Goal: Task Accomplishment & Management: Use online tool/utility

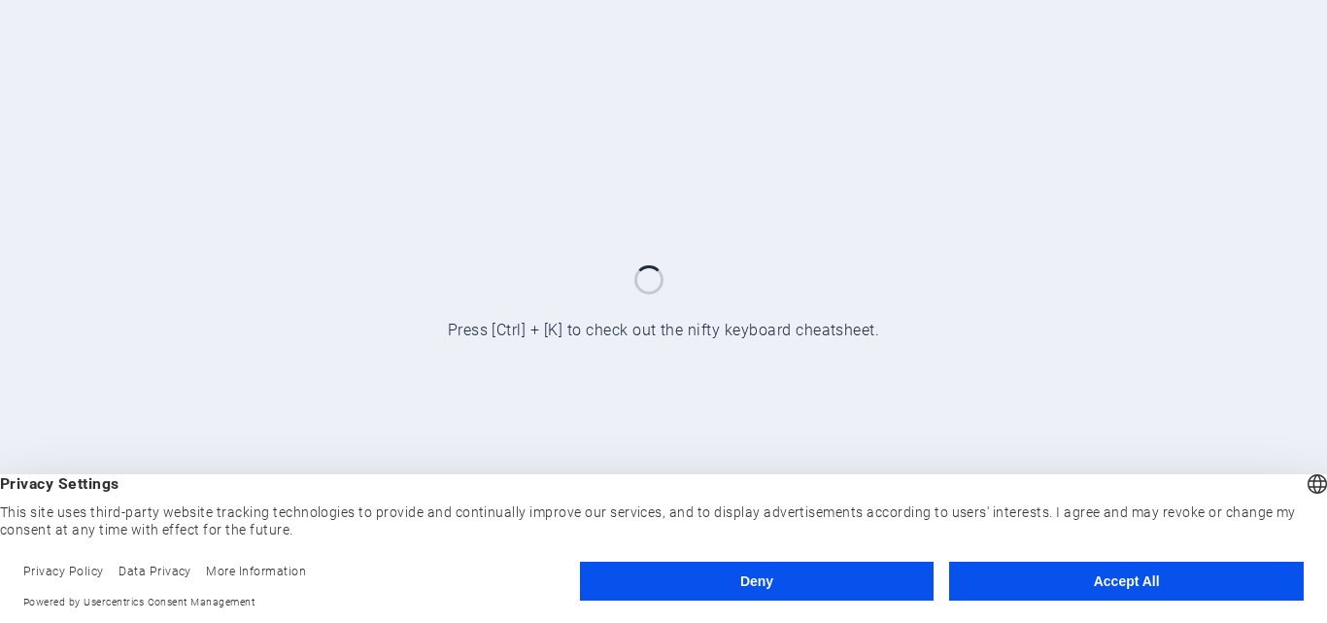
click at [1114, 582] on button "Accept All" at bounding box center [1126, 580] width 355 height 39
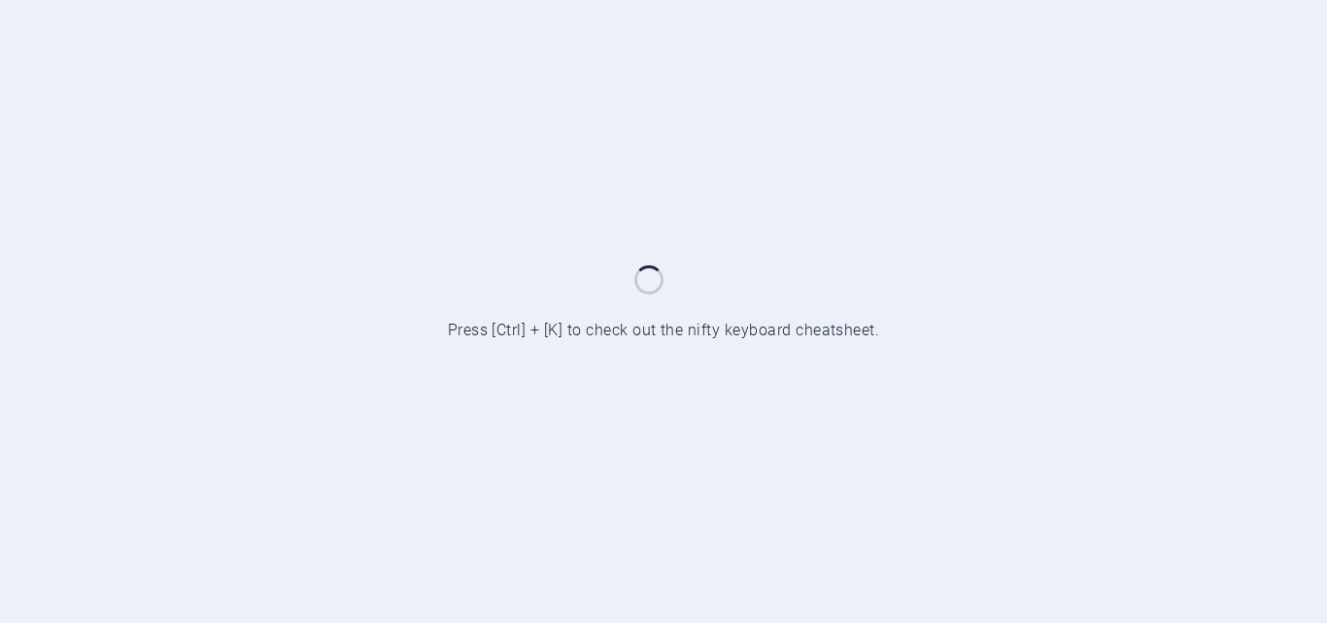
click at [1122, 542] on div at bounding box center [663, 311] width 1327 height 623
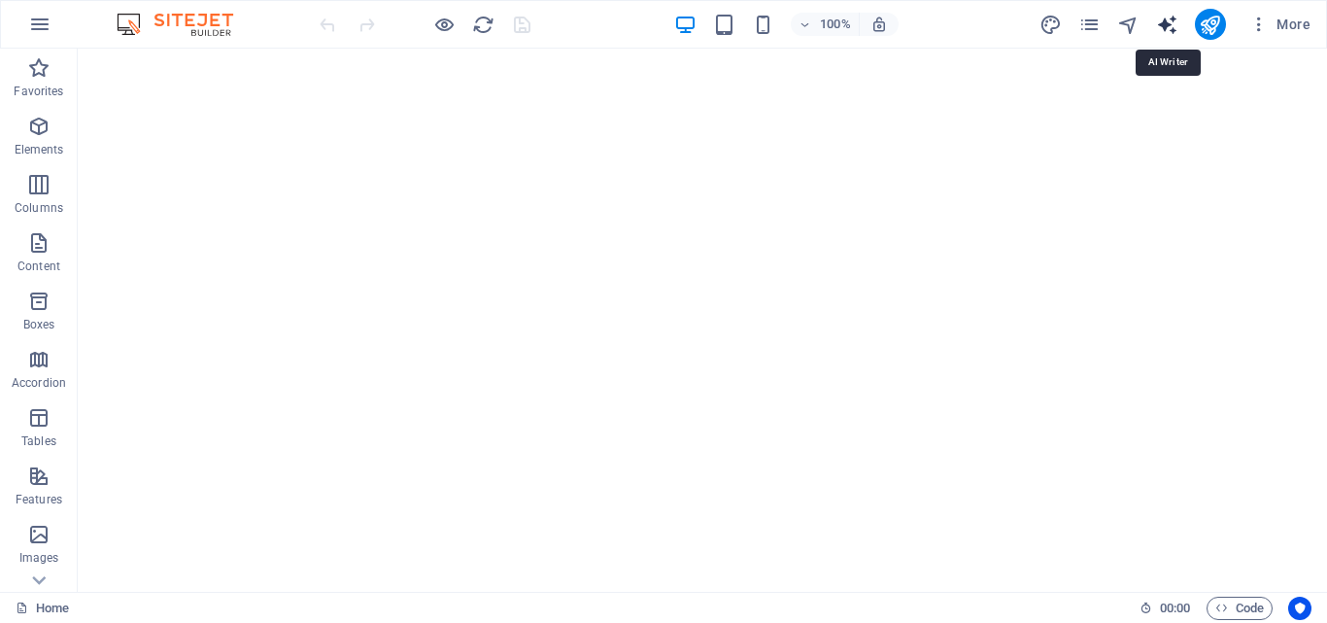
click at [1162, 23] on icon "text_generator" at bounding box center [1167, 25] width 22 height 22
select select "English"
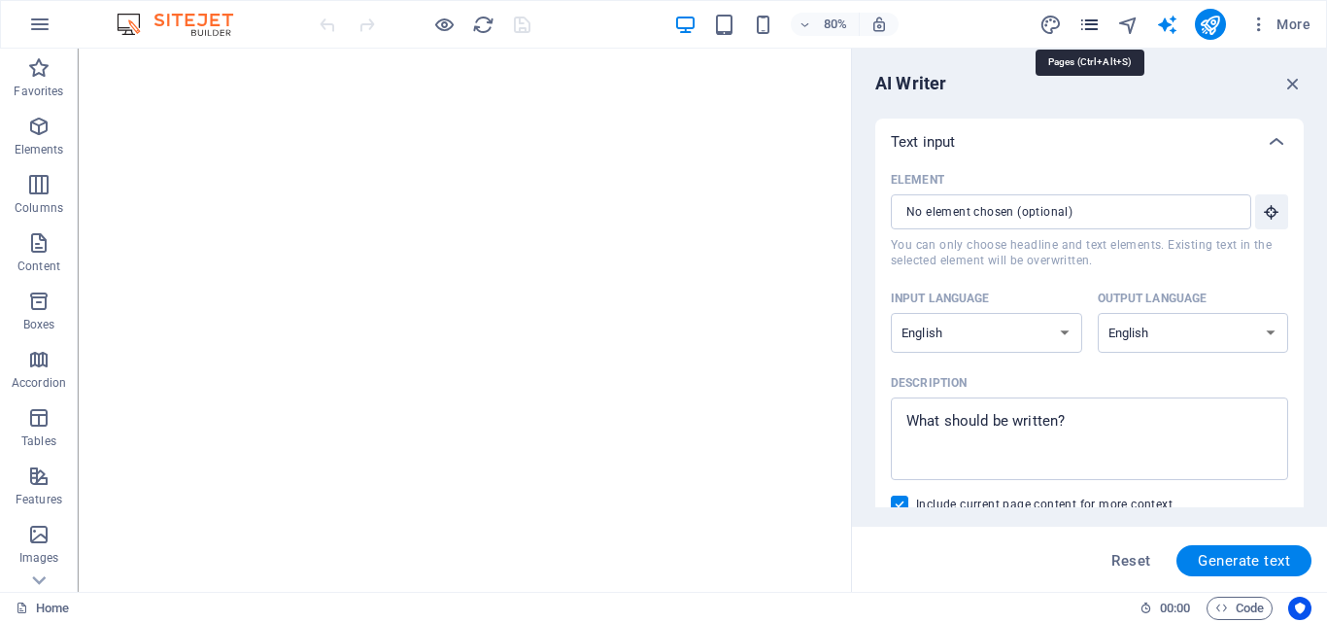
click at [1087, 20] on icon "pages" at bounding box center [1089, 25] width 22 height 22
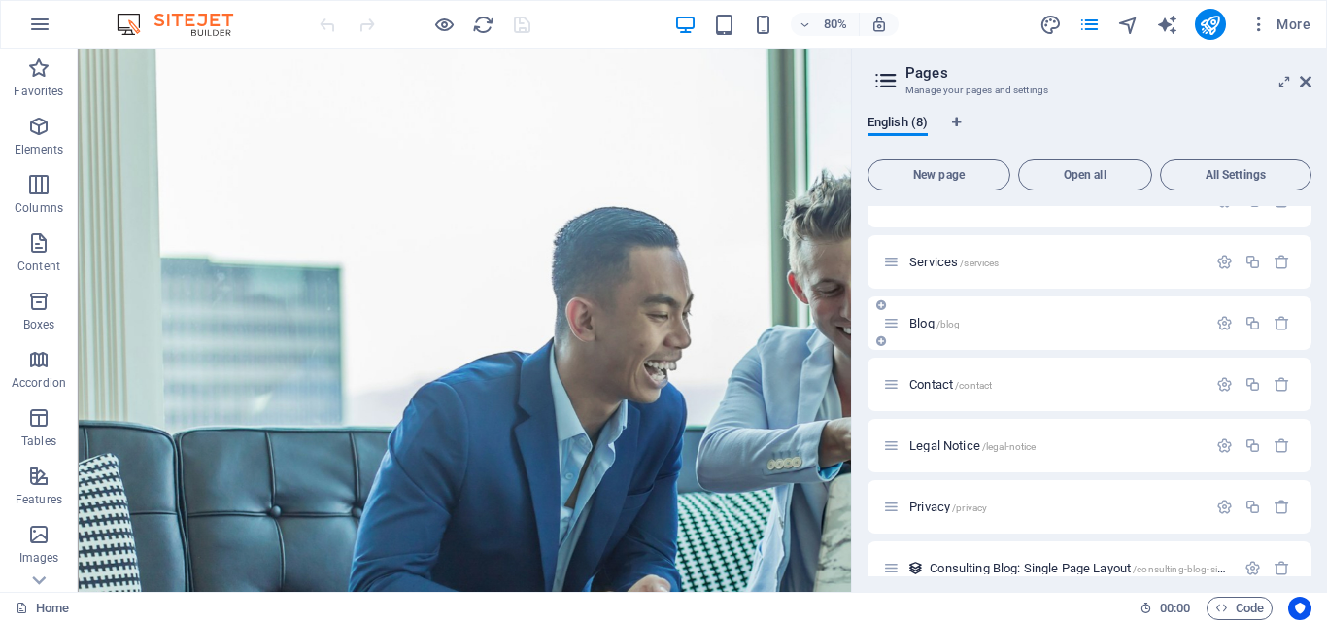
click at [894, 328] on icon at bounding box center [891, 323] width 17 height 17
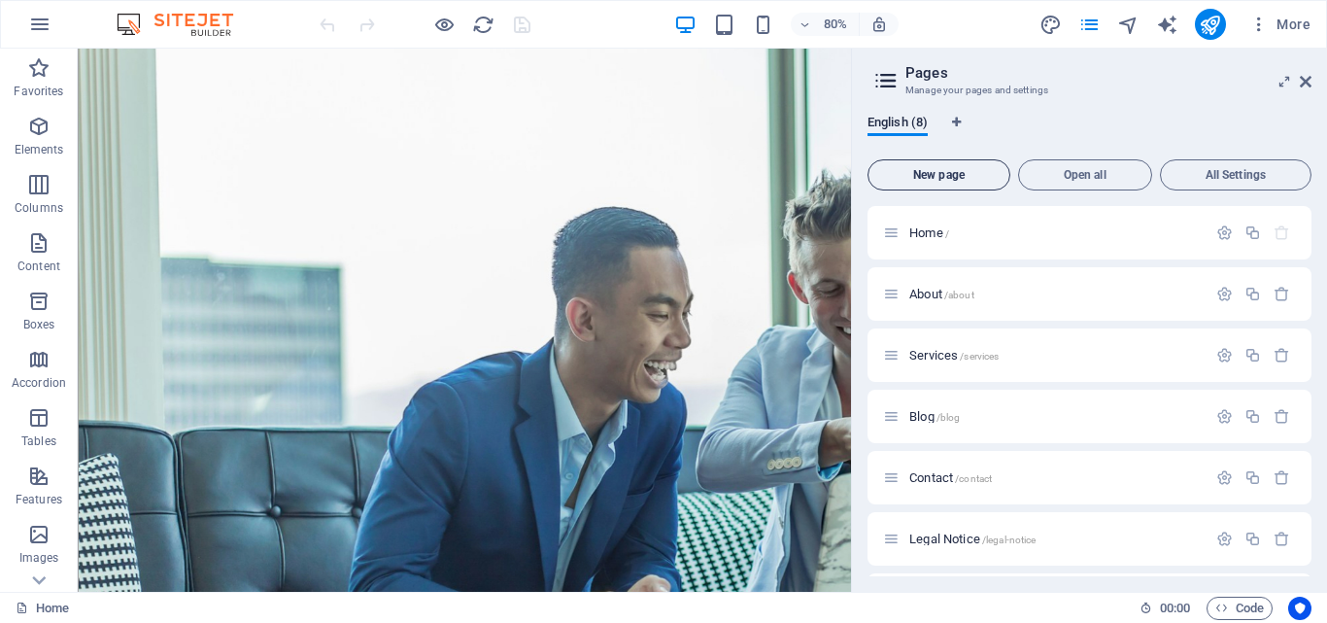
click at [958, 183] on button "New page" at bounding box center [938, 174] width 143 height 31
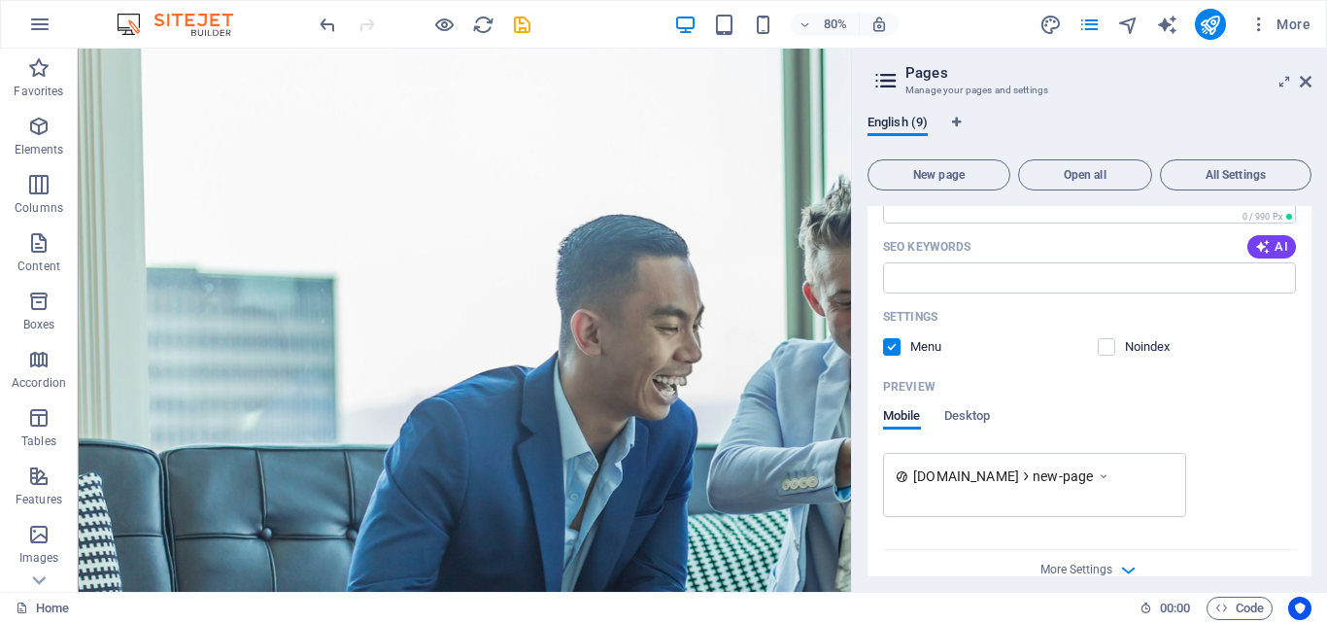
scroll to position [858, 0]
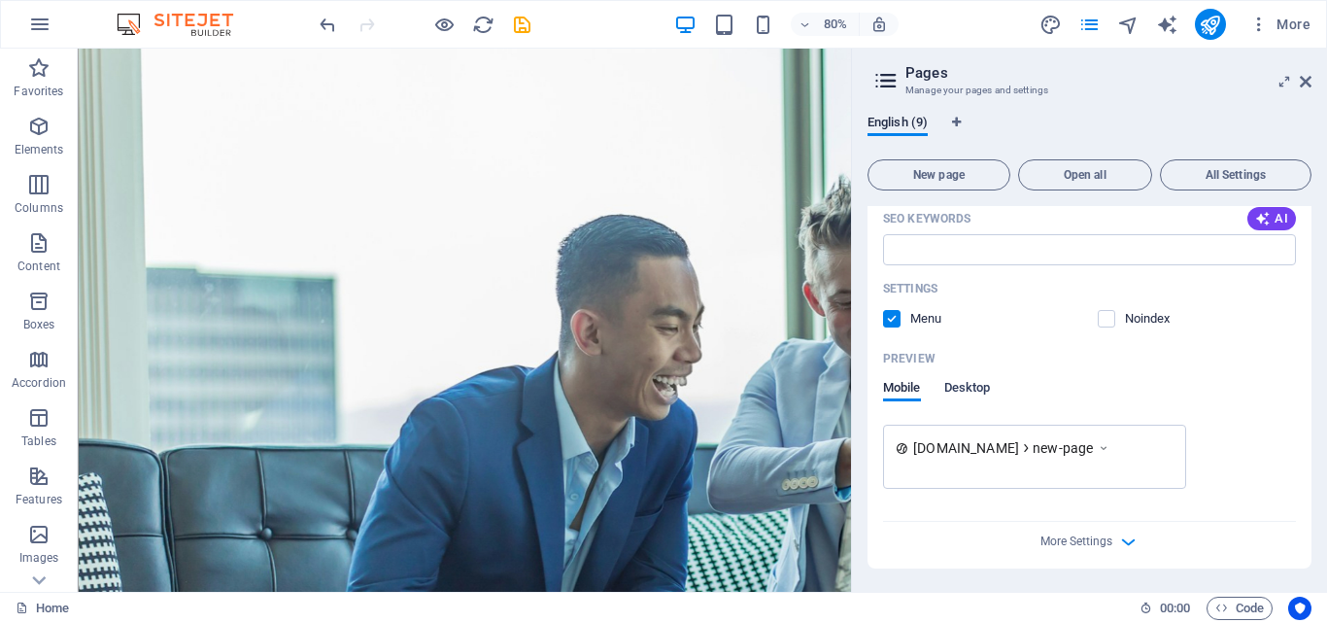
click at [973, 390] on span "Desktop" at bounding box center [967, 389] width 47 height 27
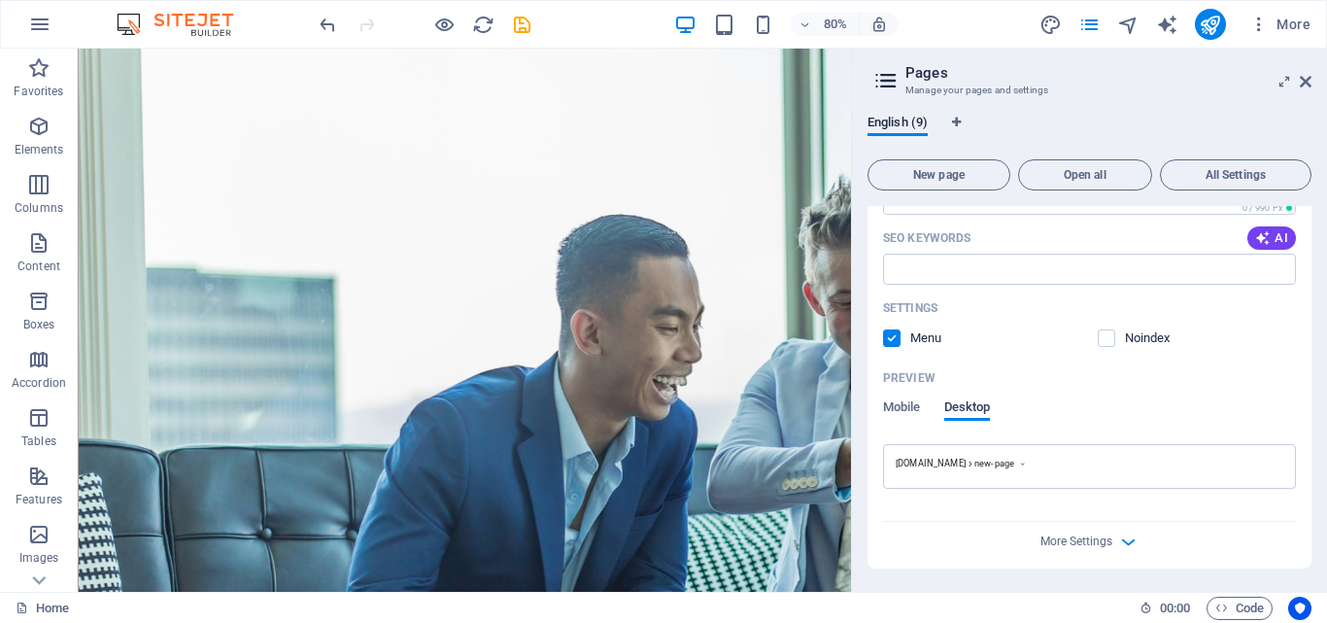
scroll to position [838, 0]
click at [899, 398] on div "Preview Mobile Desktop" at bounding box center [1089, 403] width 413 height 82
click at [904, 413] on span "Mobile" at bounding box center [902, 408] width 38 height 27
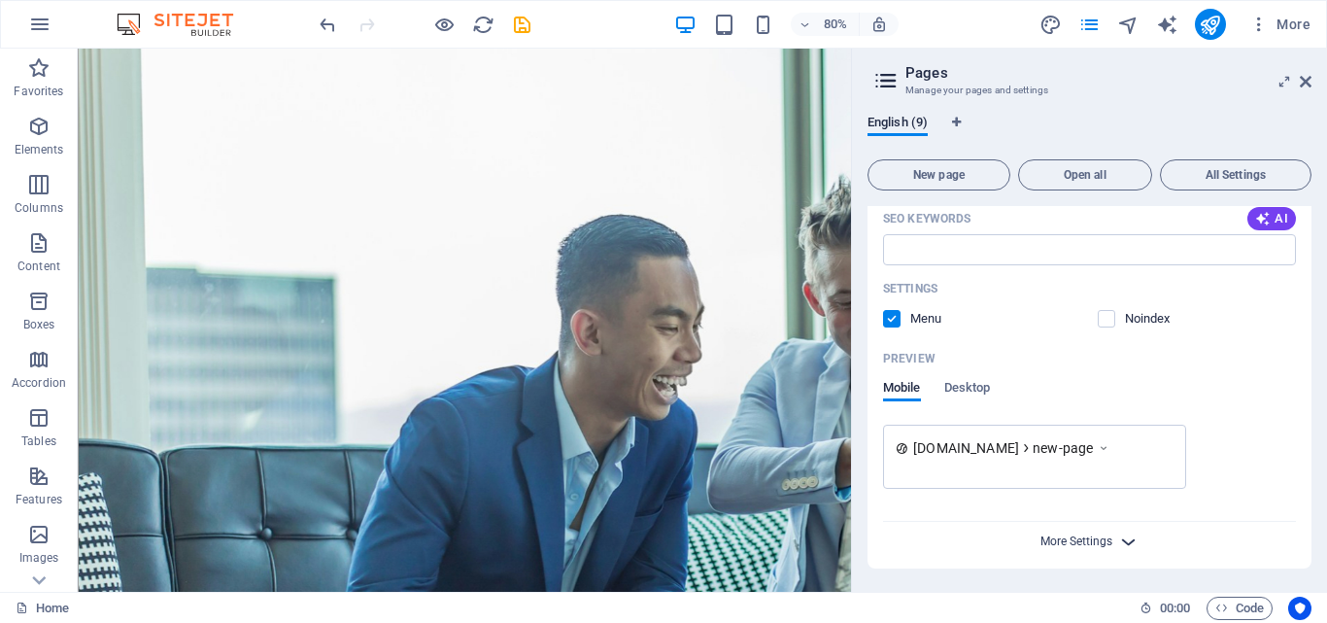
click at [1098, 538] on span "More Settings" at bounding box center [1076, 541] width 72 height 14
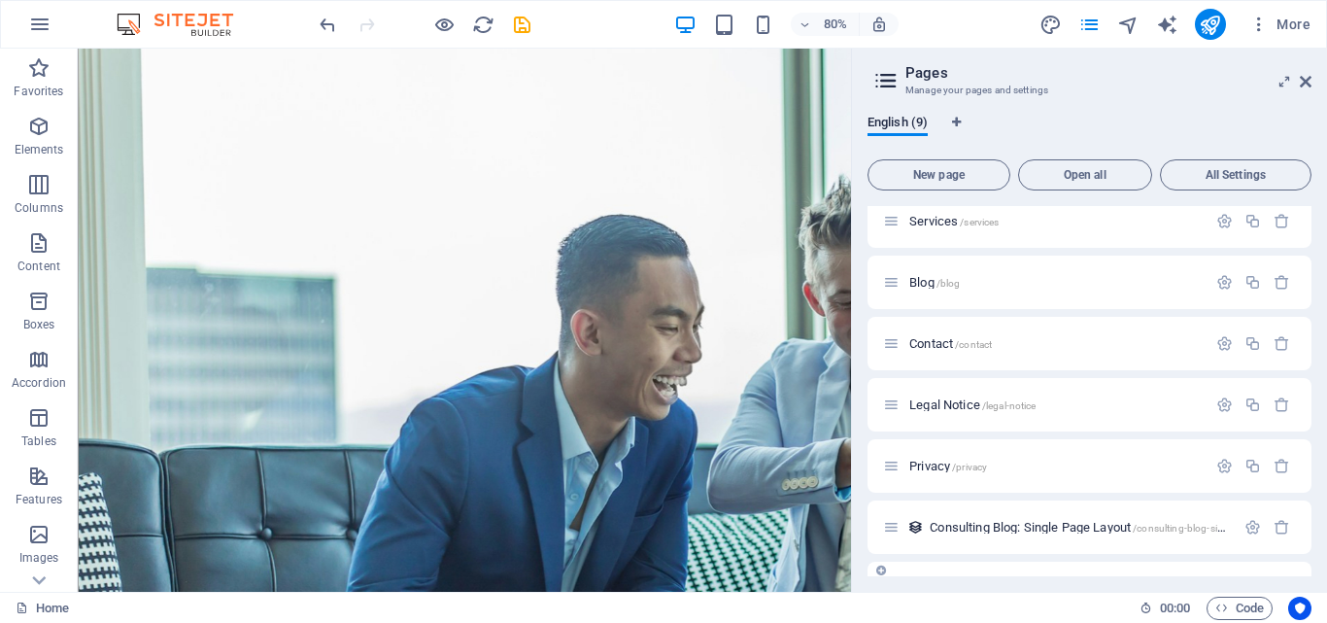
scroll to position [0, 0]
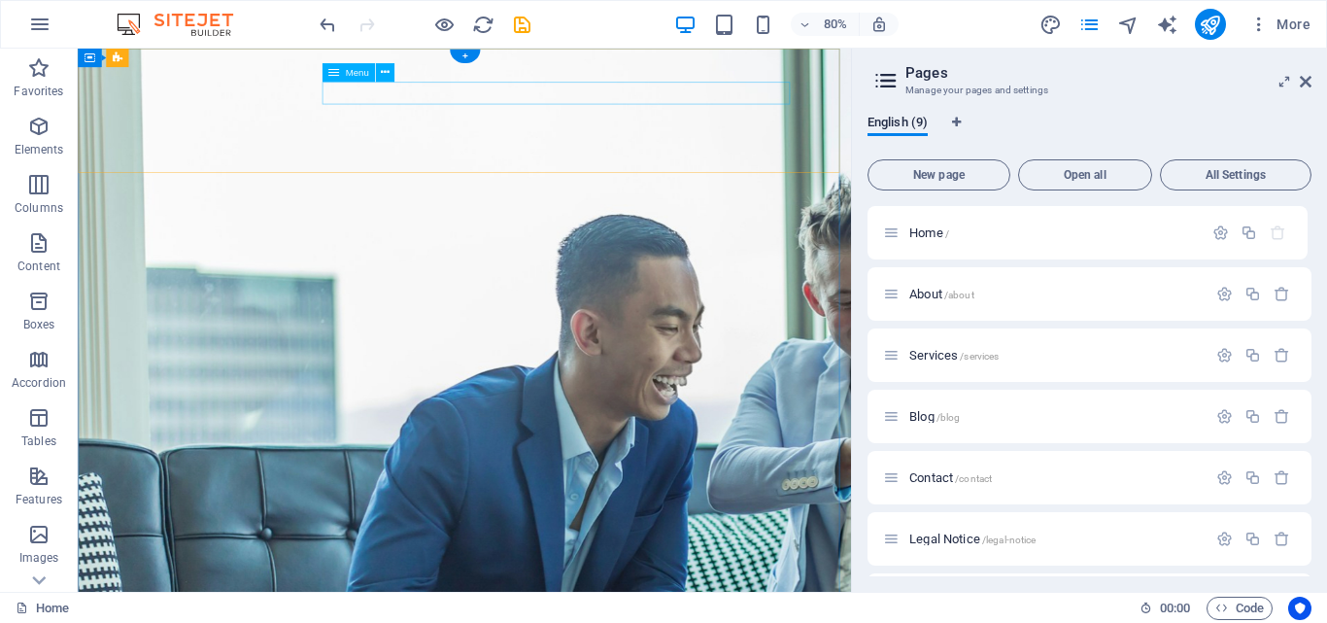
drag, startPoint x: 967, startPoint y: 282, endPoint x: 493, endPoint y: 97, distance: 507.8
click at [1246, 223] on div at bounding box center [1252, 232] width 85 height 21
click at [1248, 231] on icon "button" at bounding box center [1252, 232] width 17 height 17
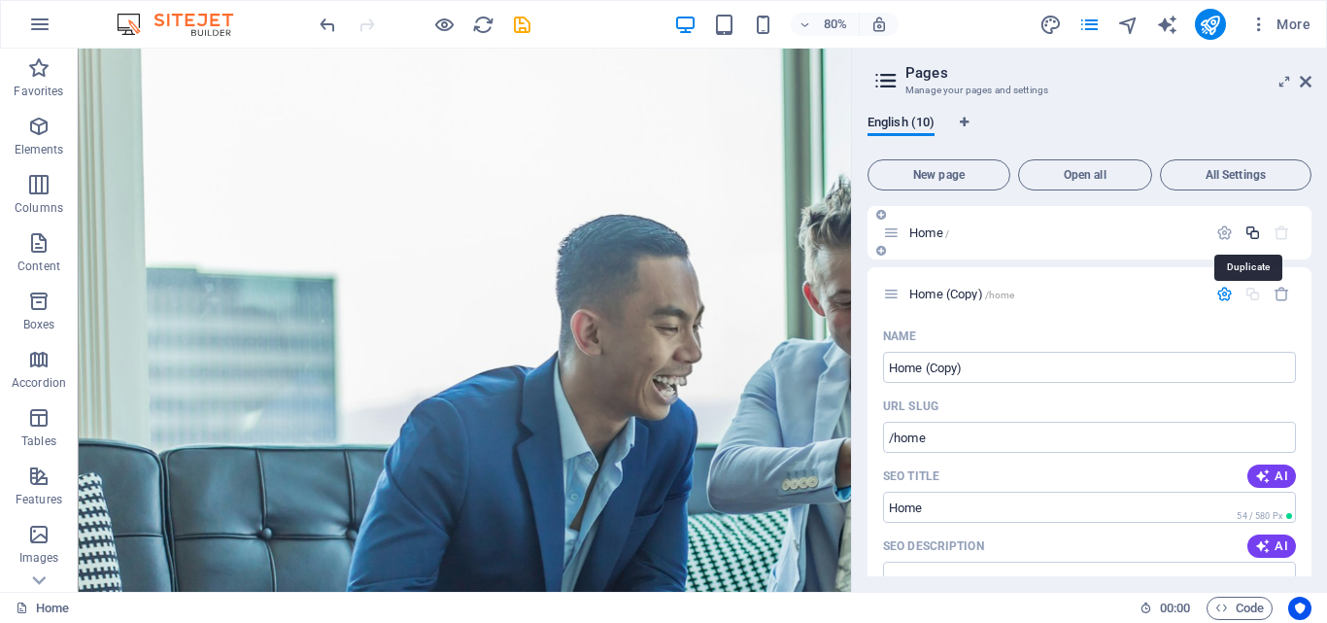
click at [1248, 231] on icon "button" at bounding box center [1252, 232] width 17 height 17
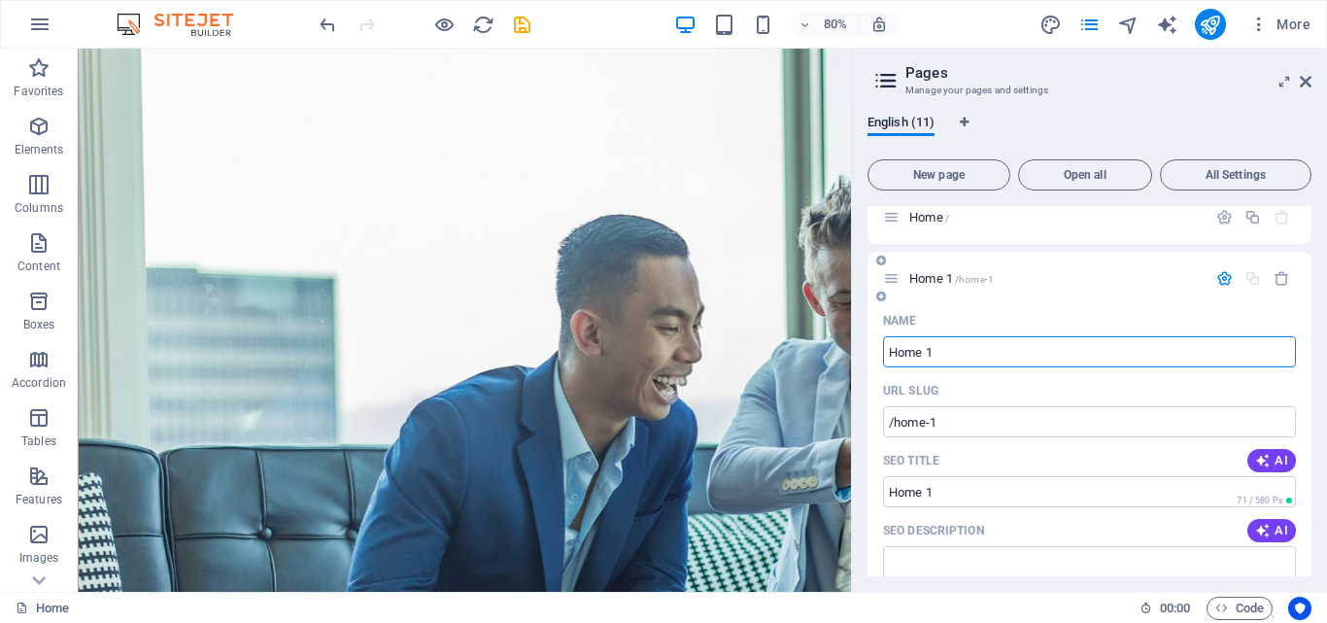
scroll to position [11, 0]
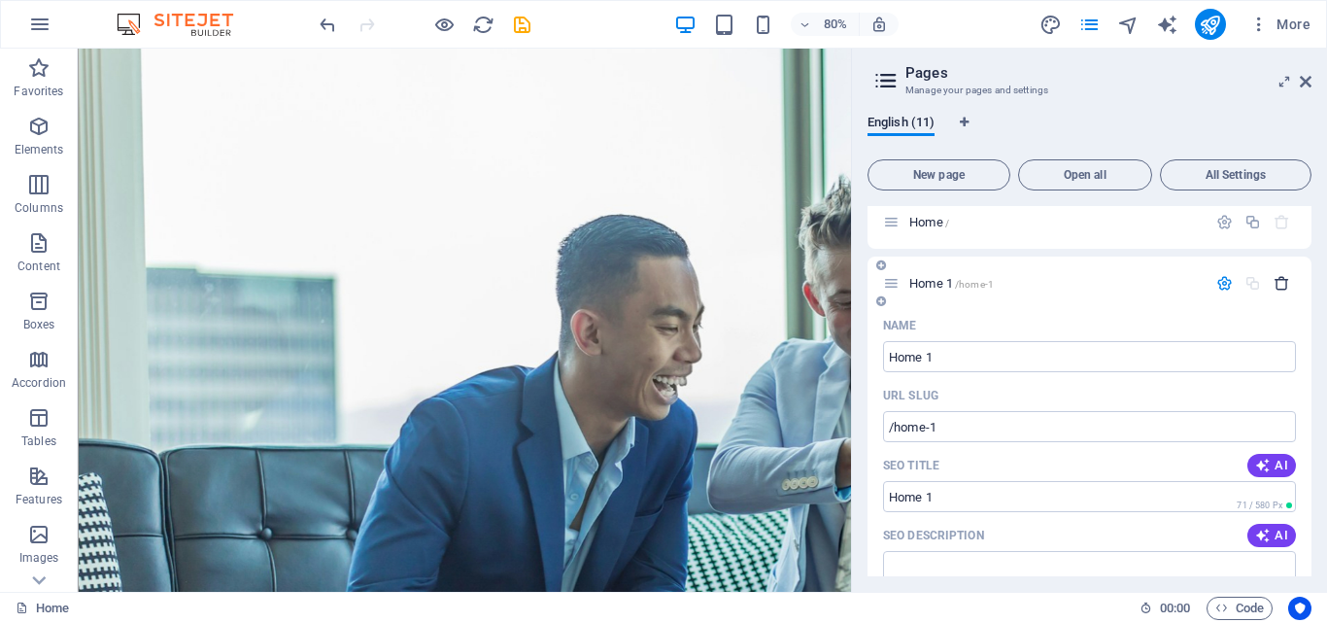
click at [1275, 281] on icon "button" at bounding box center [1282, 283] width 17 height 17
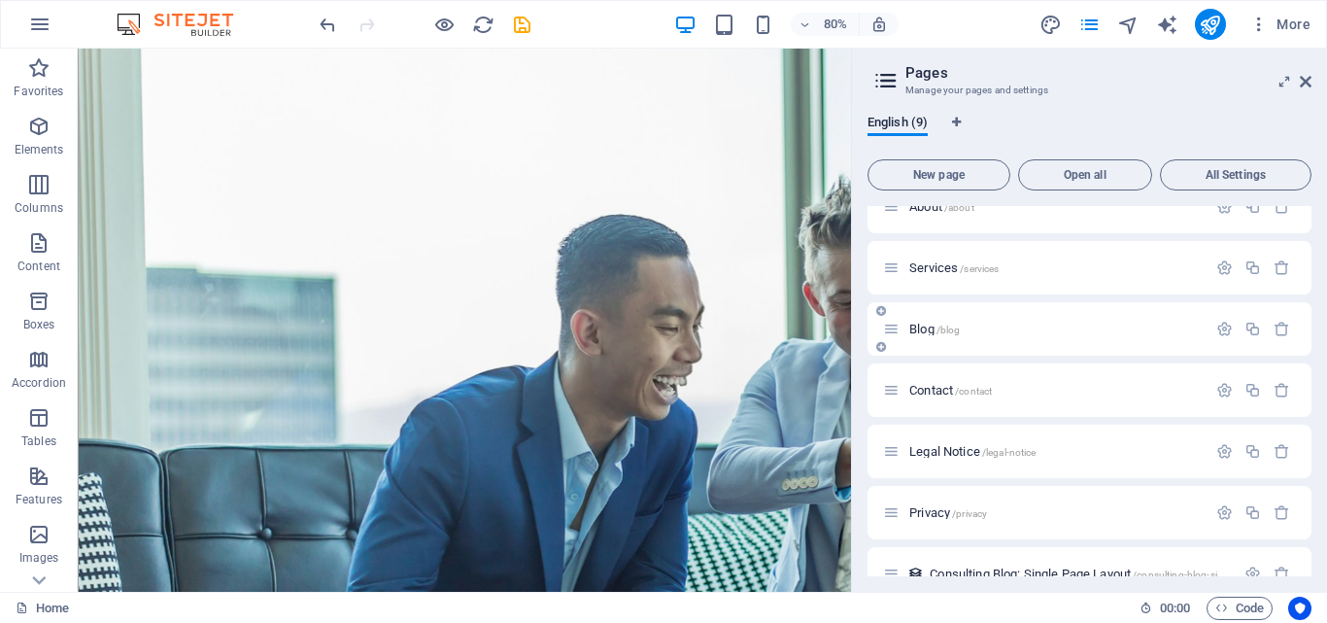
scroll to position [88, 0]
click at [1277, 331] on icon "button" at bounding box center [1282, 328] width 17 height 17
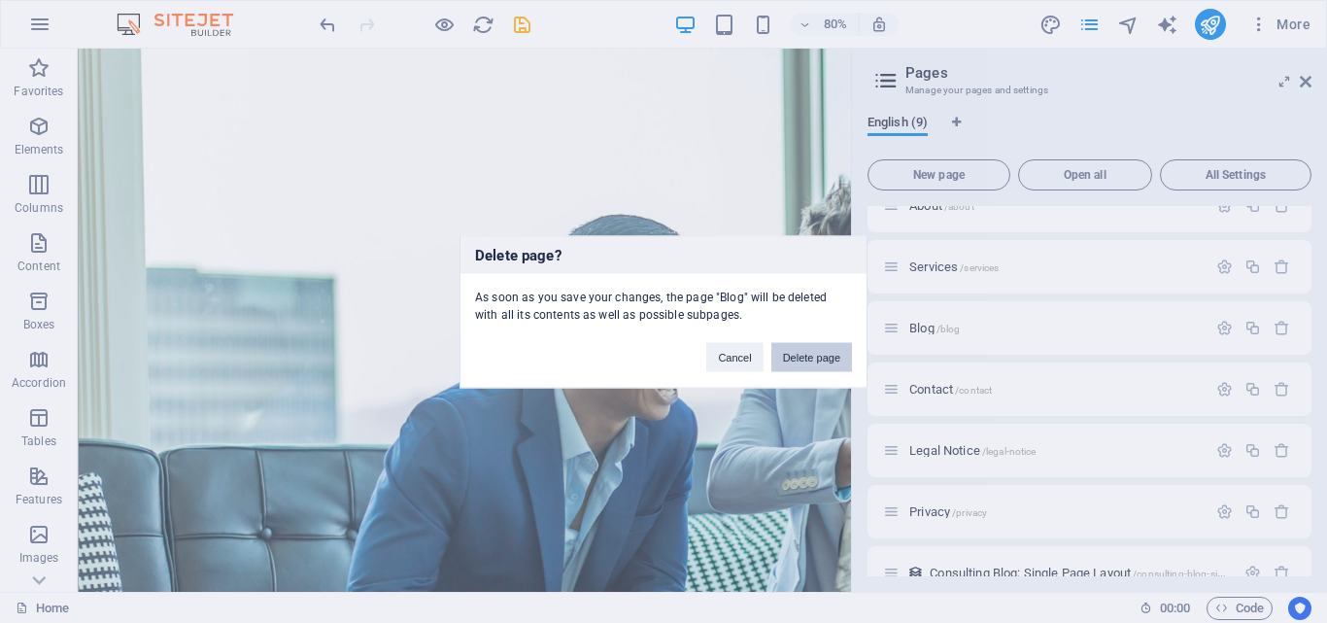
click at [836, 356] on button "Delete page" at bounding box center [811, 356] width 81 height 29
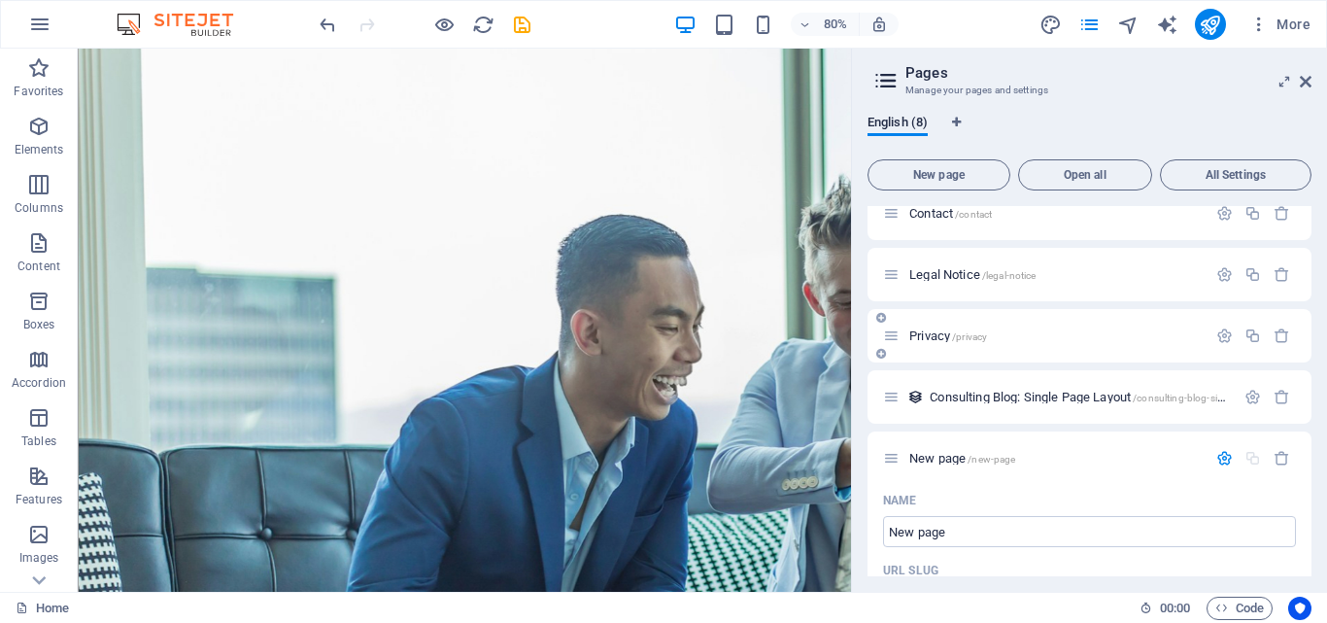
scroll to position [202, 0]
click at [1279, 333] on icon "button" at bounding box center [1282, 336] width 17 height 17
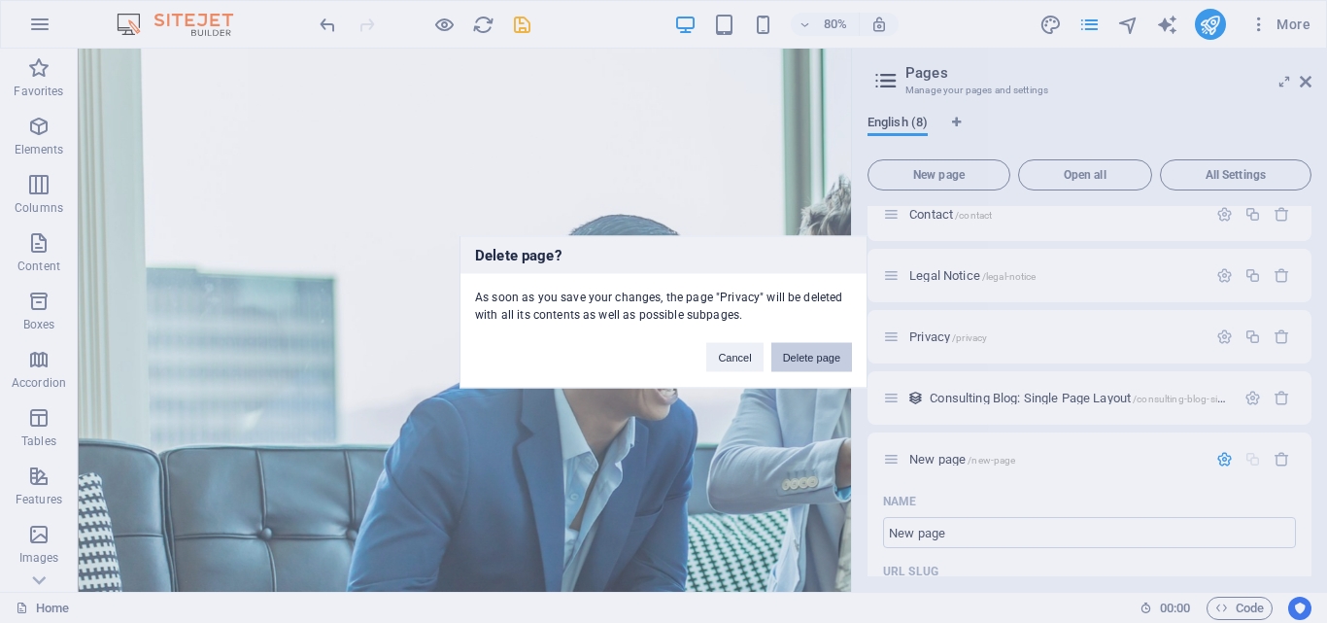
click at [819, 354] on button "Delete page" at bounding box center [811, 356] width 81 height 29
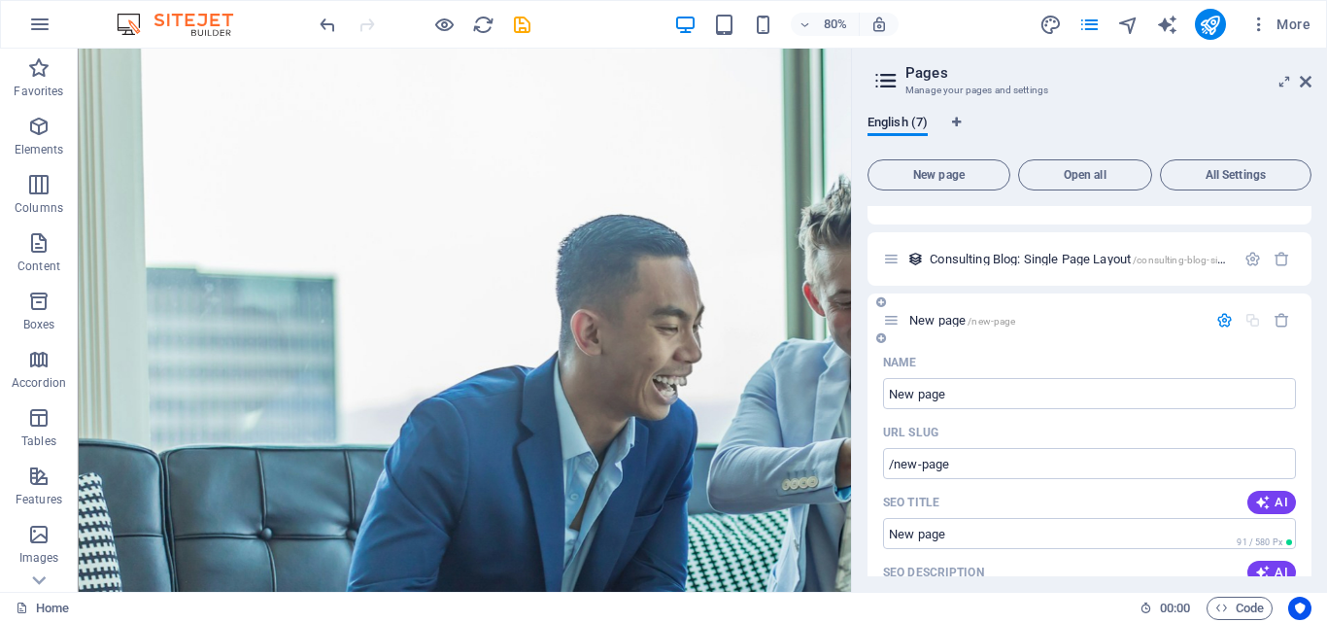
scroll to position [255, 0]
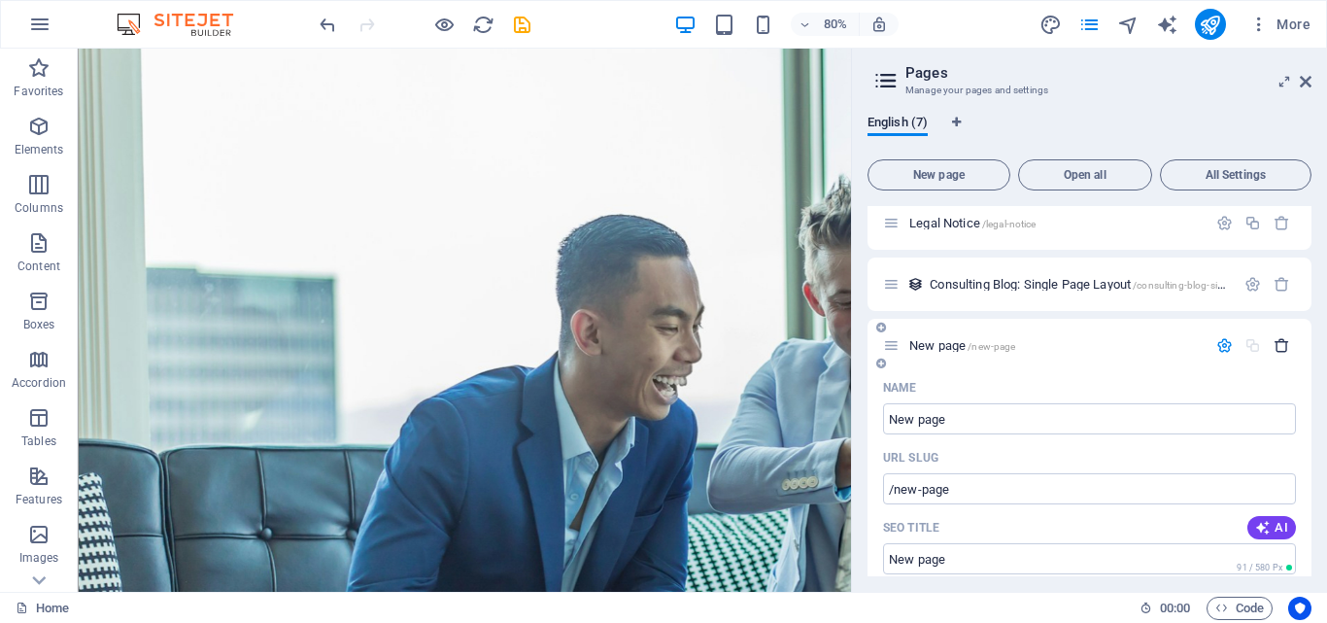
click at [1276, 342] on icon "button" at bounding box center [1282, 345] width 17 height 17
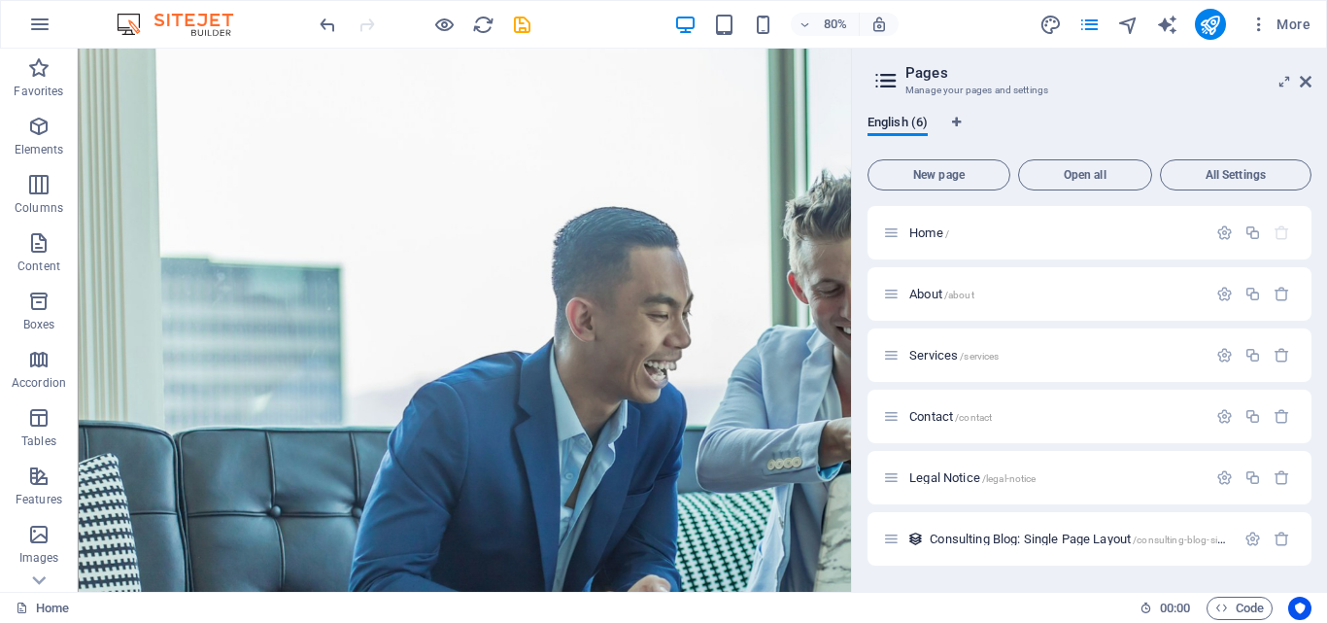
scroll to position [0, 0]
click at [1277, 472] on icon "button" at bounding box center [1282, 477] width 17 height 17
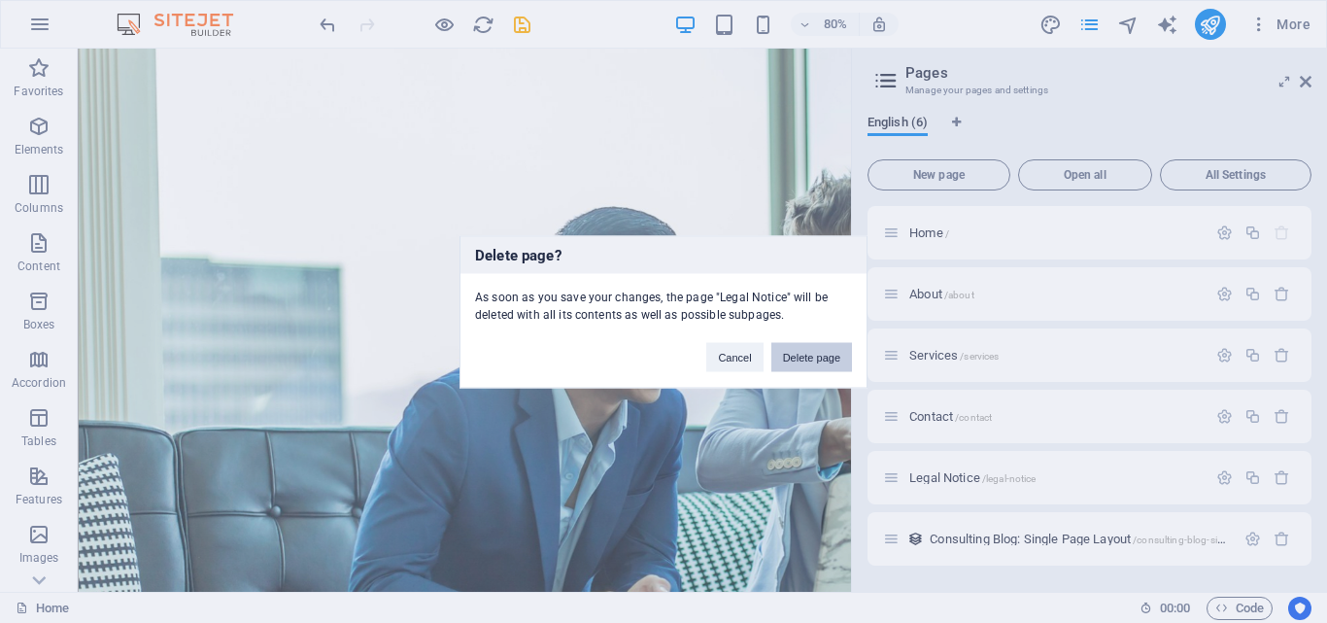
click at [838, 350] on button "Delete page" at bounding box center [811, 356] width 81 height 29
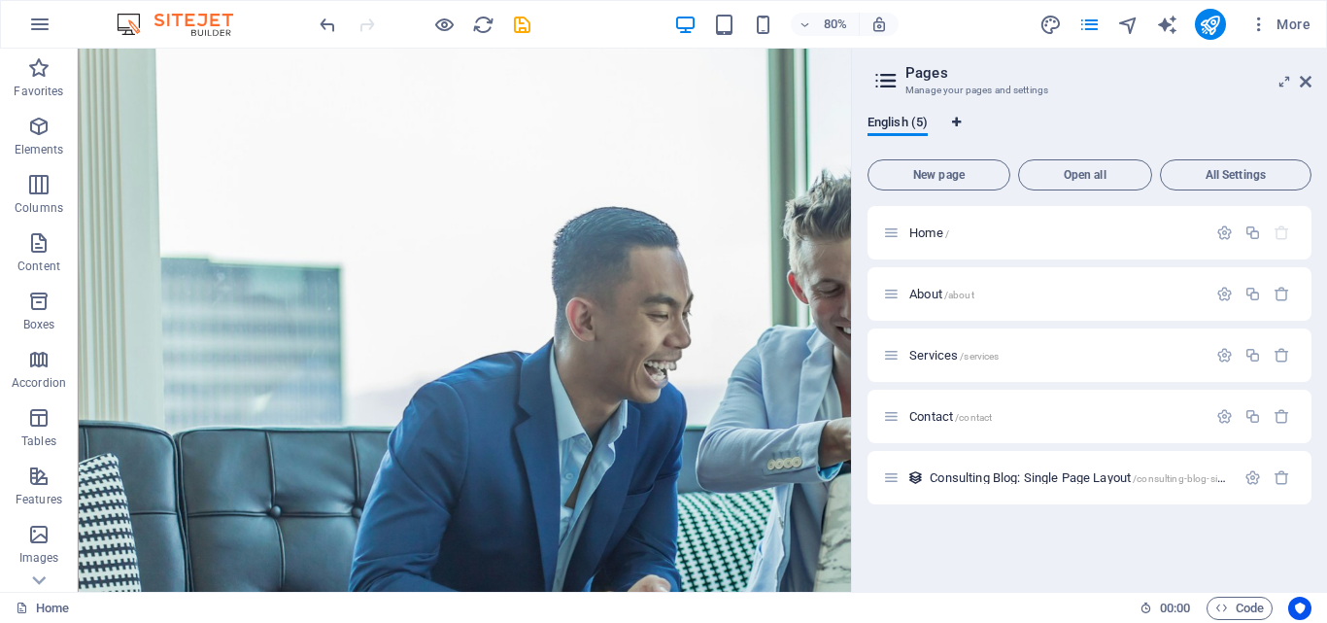
click at [959, 117] on icon "Language Tabs" at bounding box center [956, 123] width 9 height 12
select select "41"
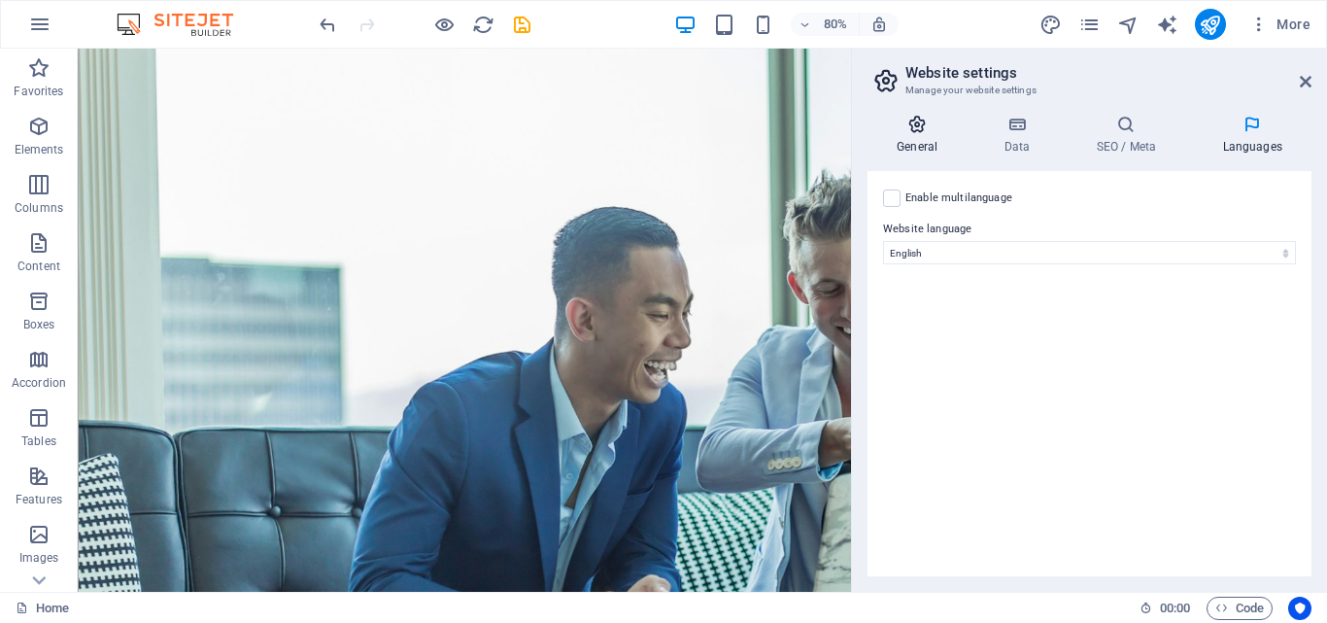
click at [919, 128] on icon at bounding box center [916, 124] width 99 height 19
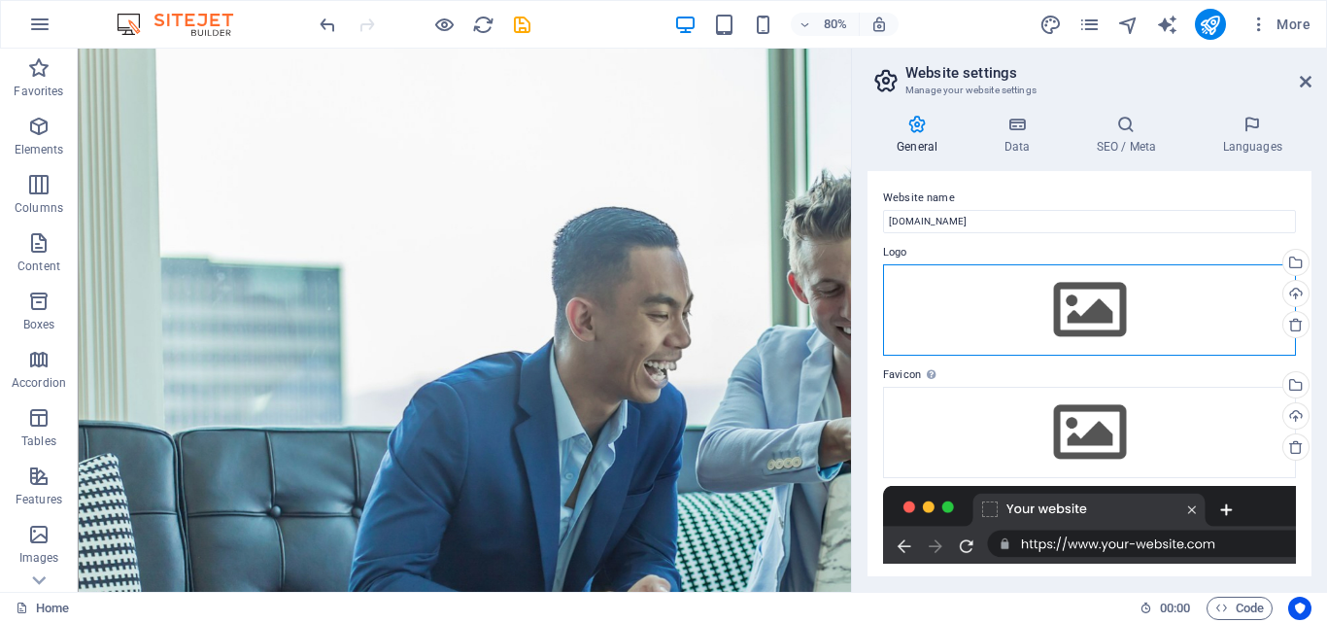
click at [1077, 302] on div "Drag files here, click to choose files or select files from Files or our free s…" at bounding box center [1089, 309] width 413 height 91
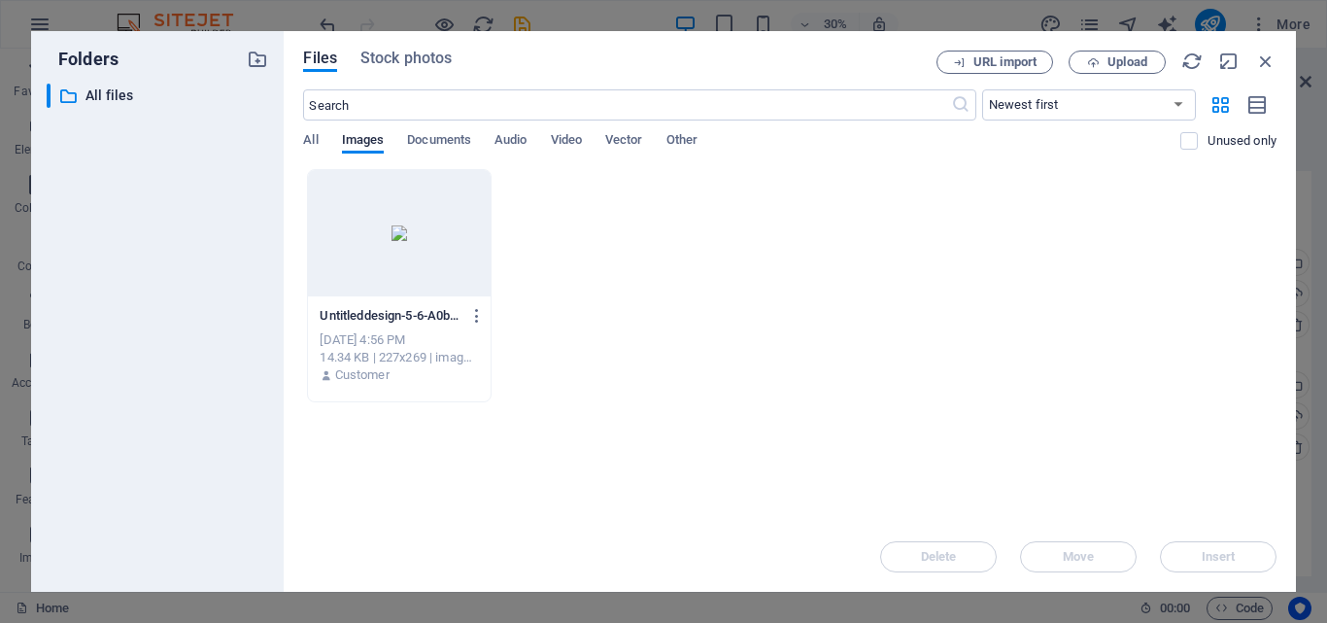
click at [420, 238] on div at bounding box center [399, 233] width 182 height 126
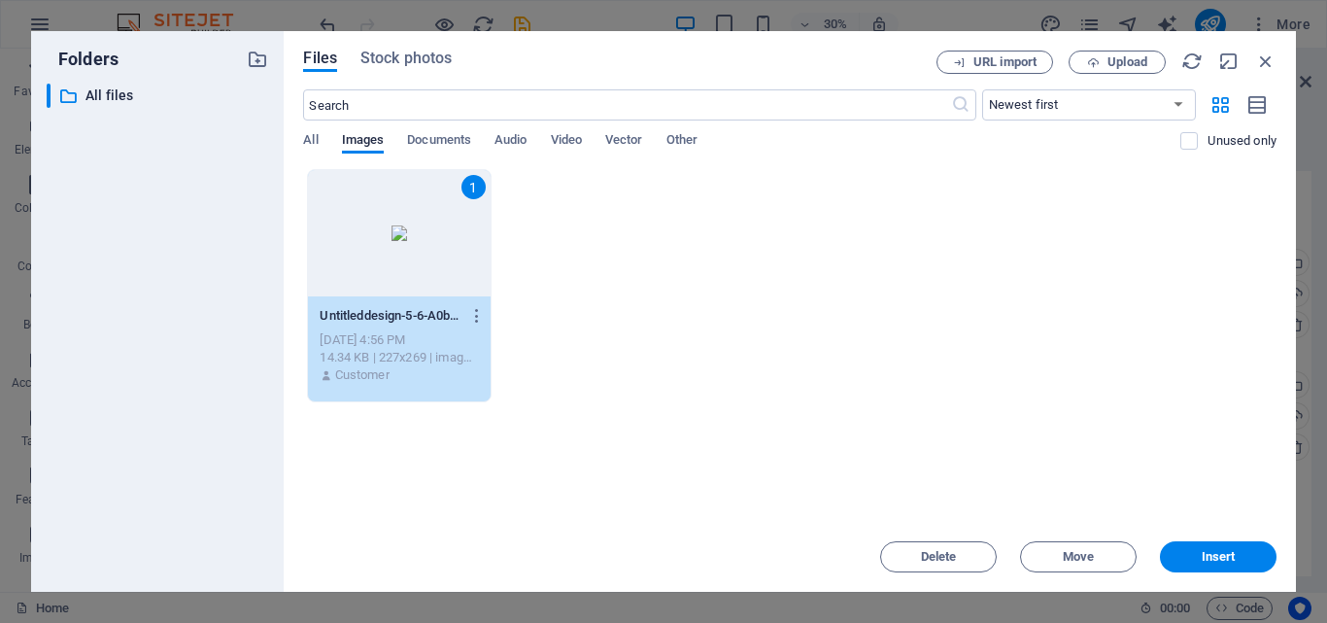
click at [420, 238] on div "1" at bounding box center [399, 233] width 182 height 126
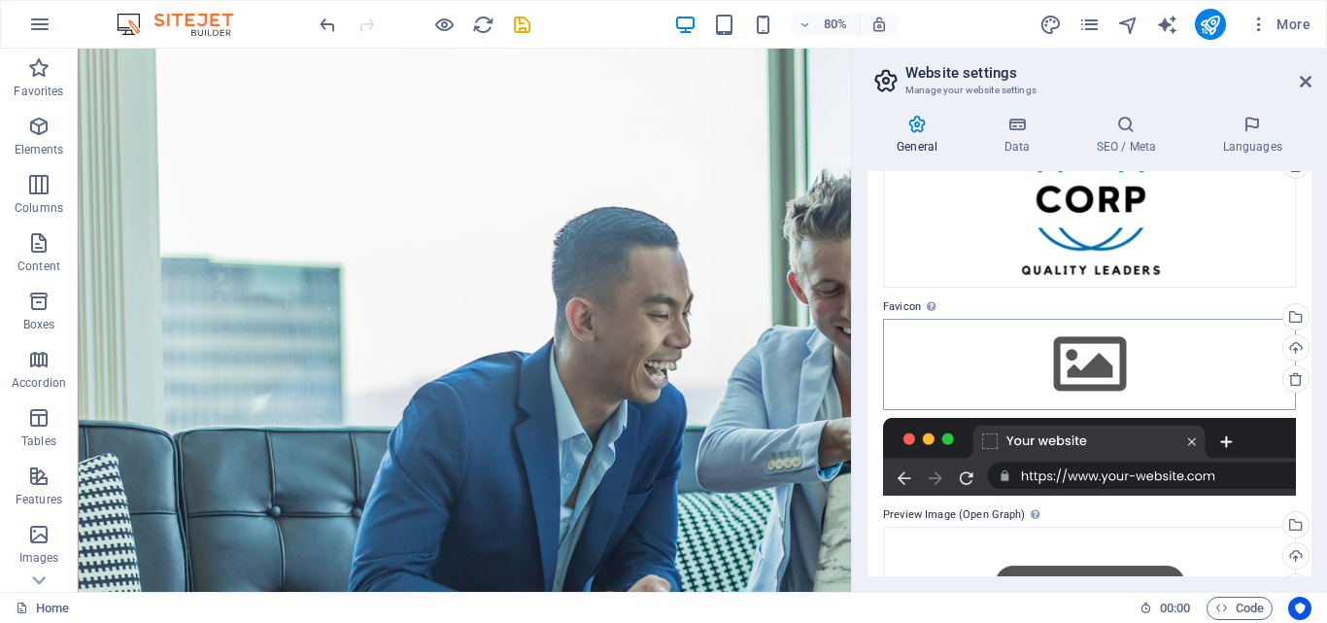
scroll to position [163, 0]
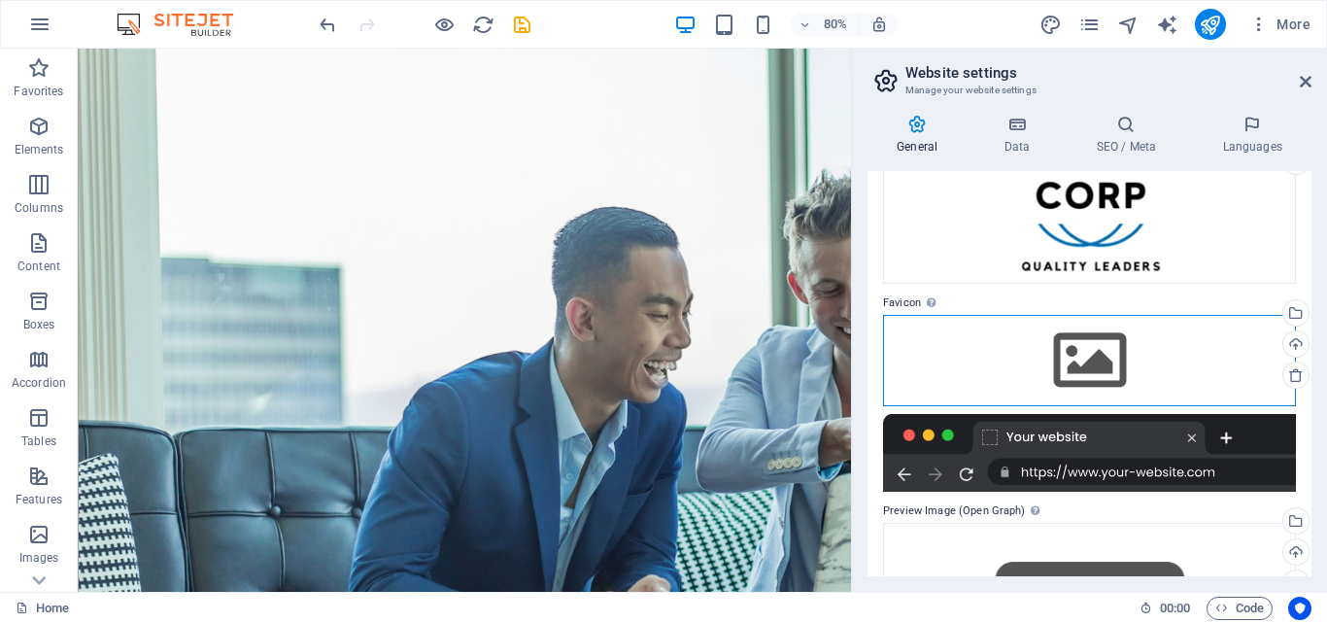
click at [1064, 375] on div "Drag files here, click to choose files or select files from Files or our free s…" at bounding box center [1089, 360] width 413 height 91
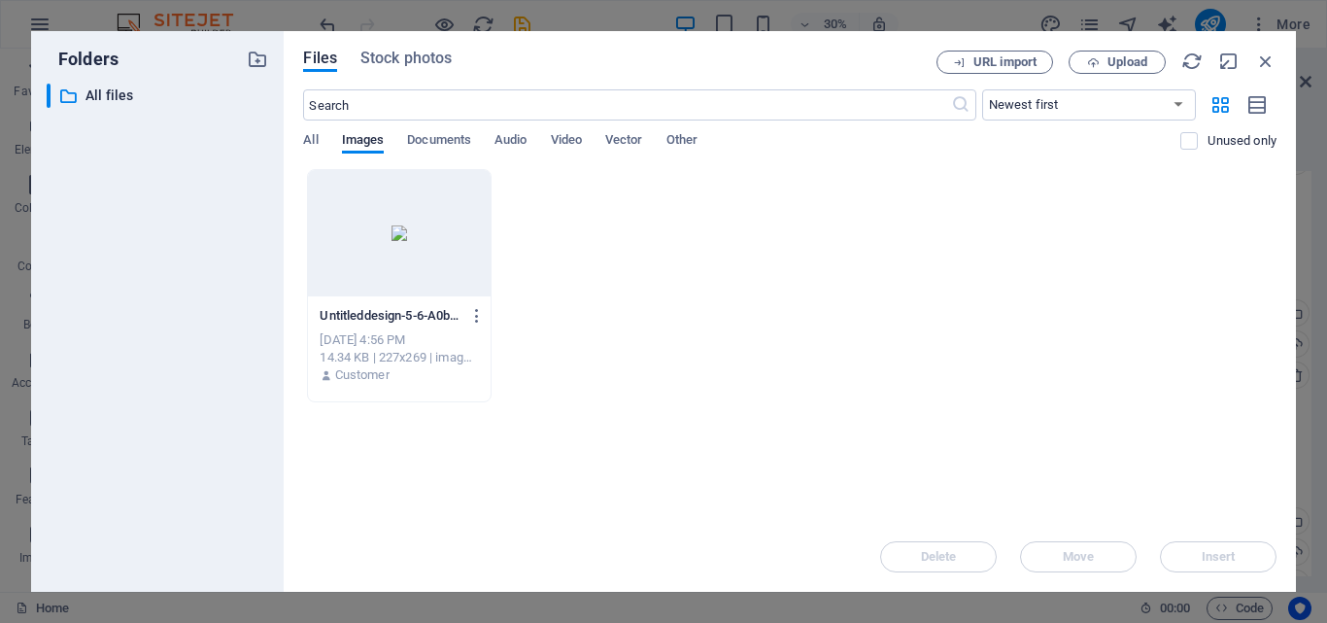
click at [409, 229] on div at bounding box center [399, 233] width 182 height 126
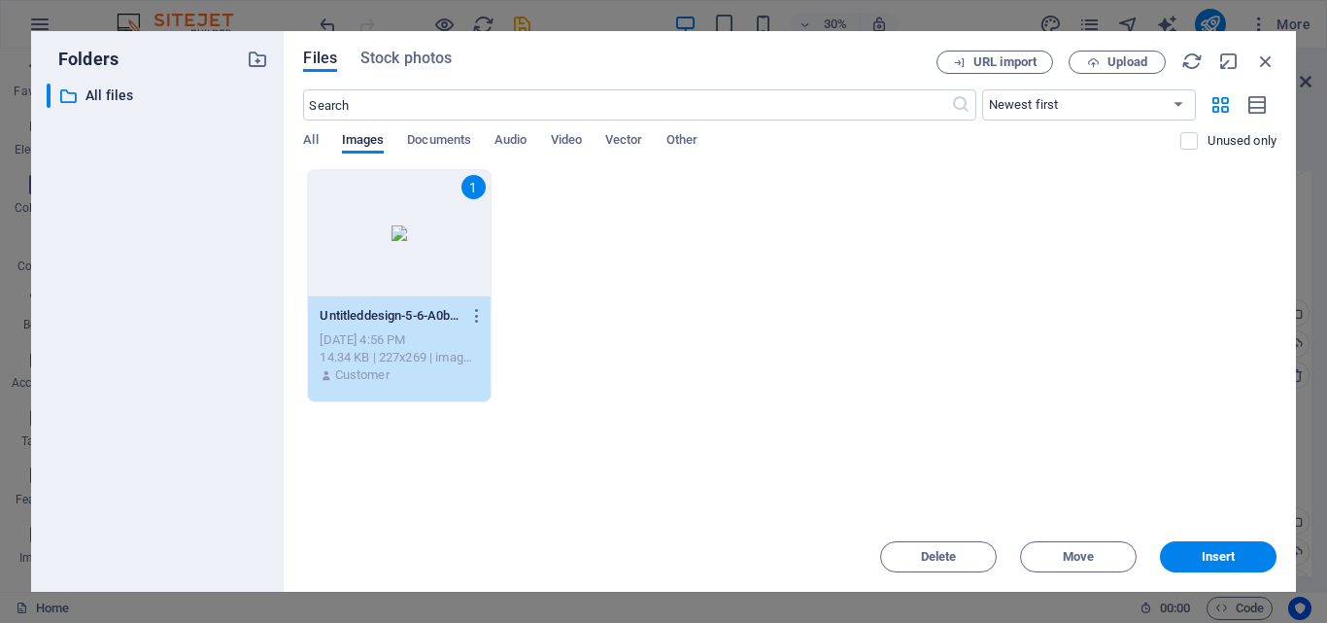
click at [409, 229] on div "1" at bounding box center [399, 233] width 182 height 126
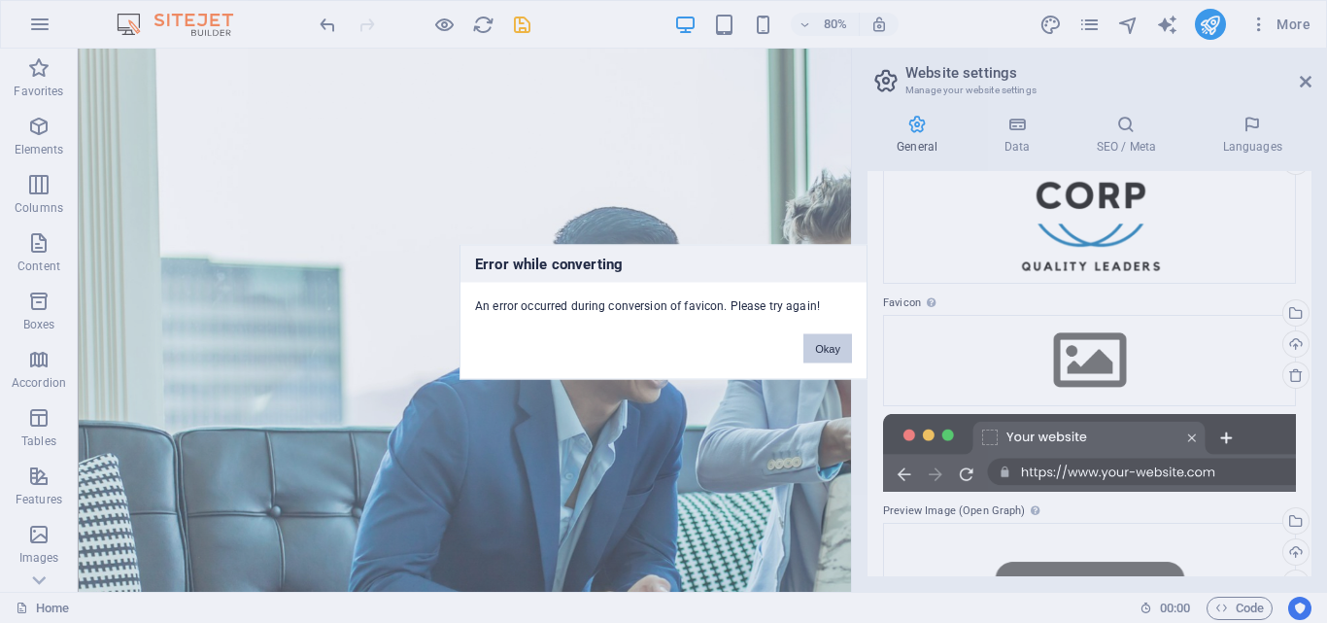
click at [826, 349] on button "Okay" at bounding box center [827, 347] width 49 height 29
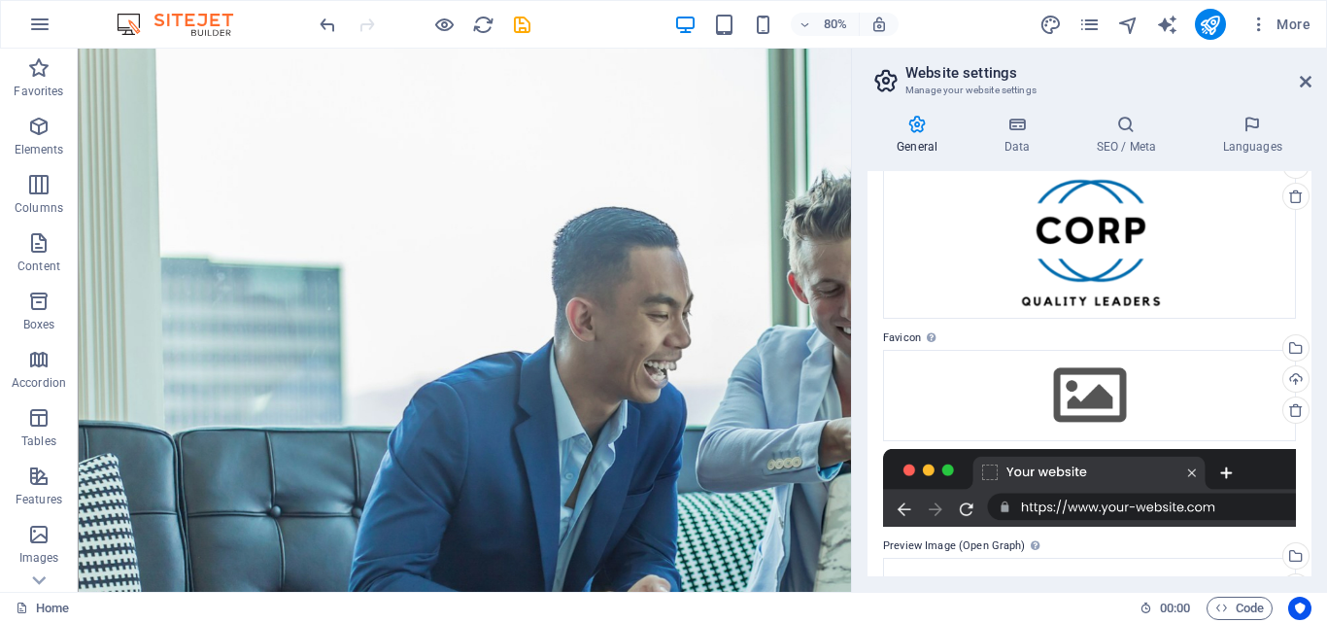
scroll to position [117, 0]
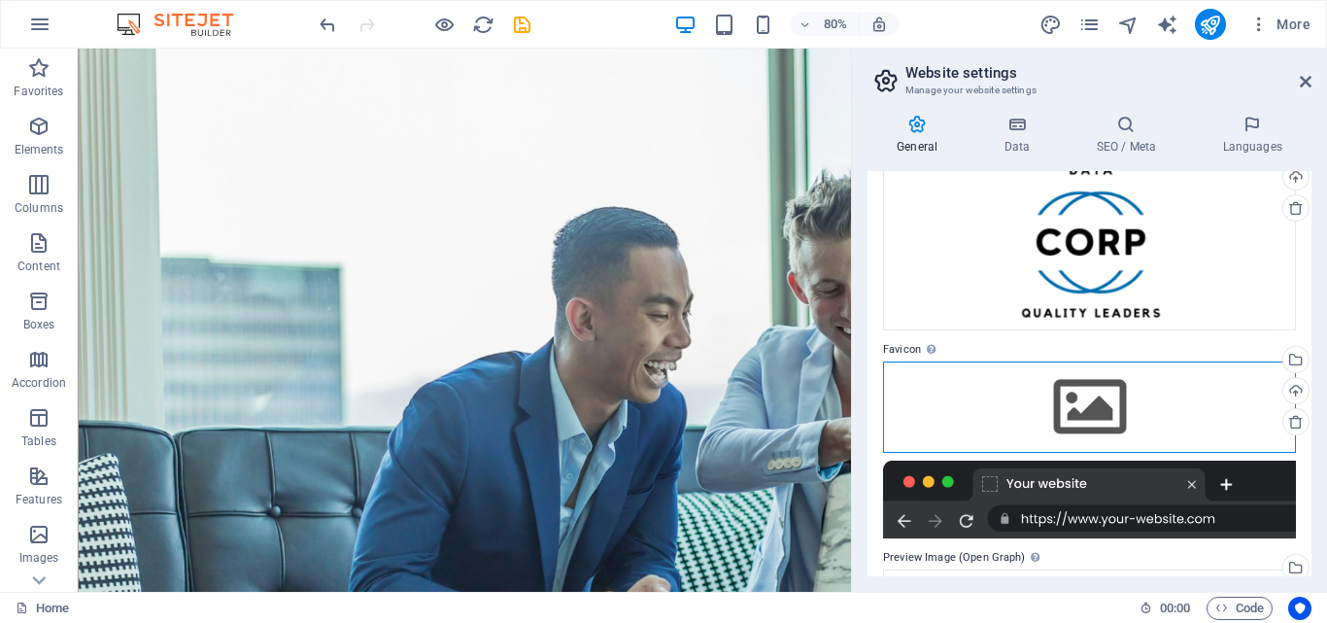
click at [1074, 400] on div "Drag files here, click to choose files or select files from Files or our free s…" at bounding box center [1089, 406] width 413 height 91
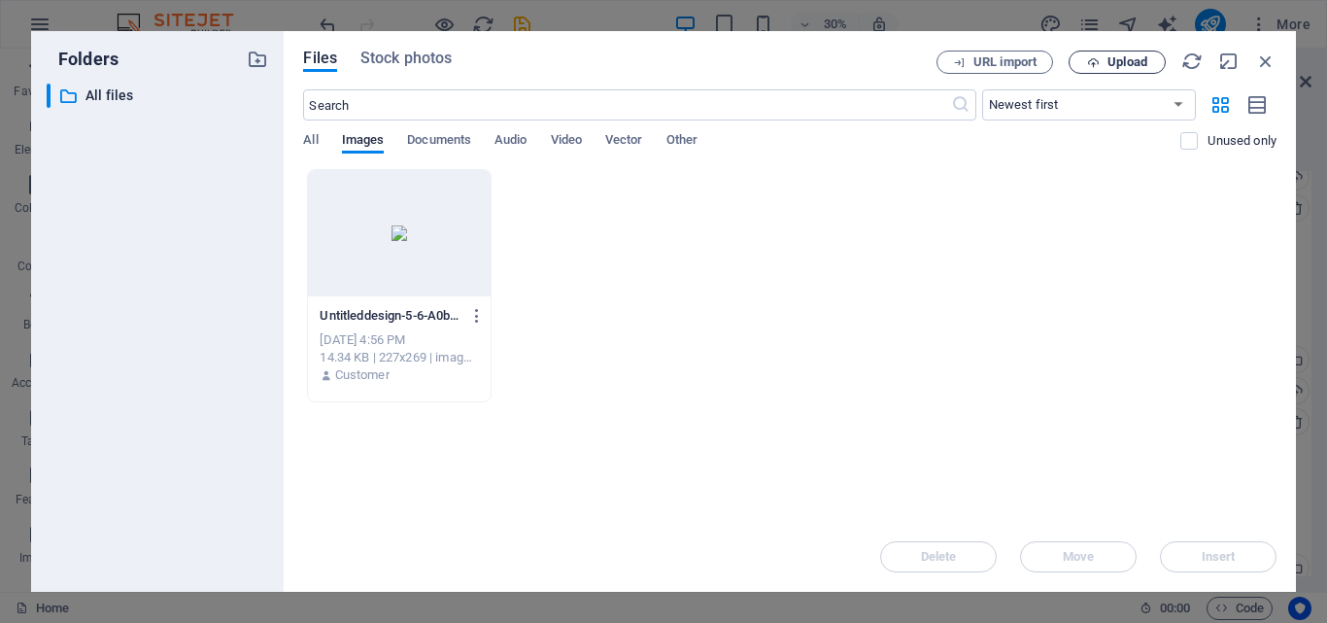
click at [1096, 57] on icon "button" at bounding box center [1093, 62] width 13 height 13
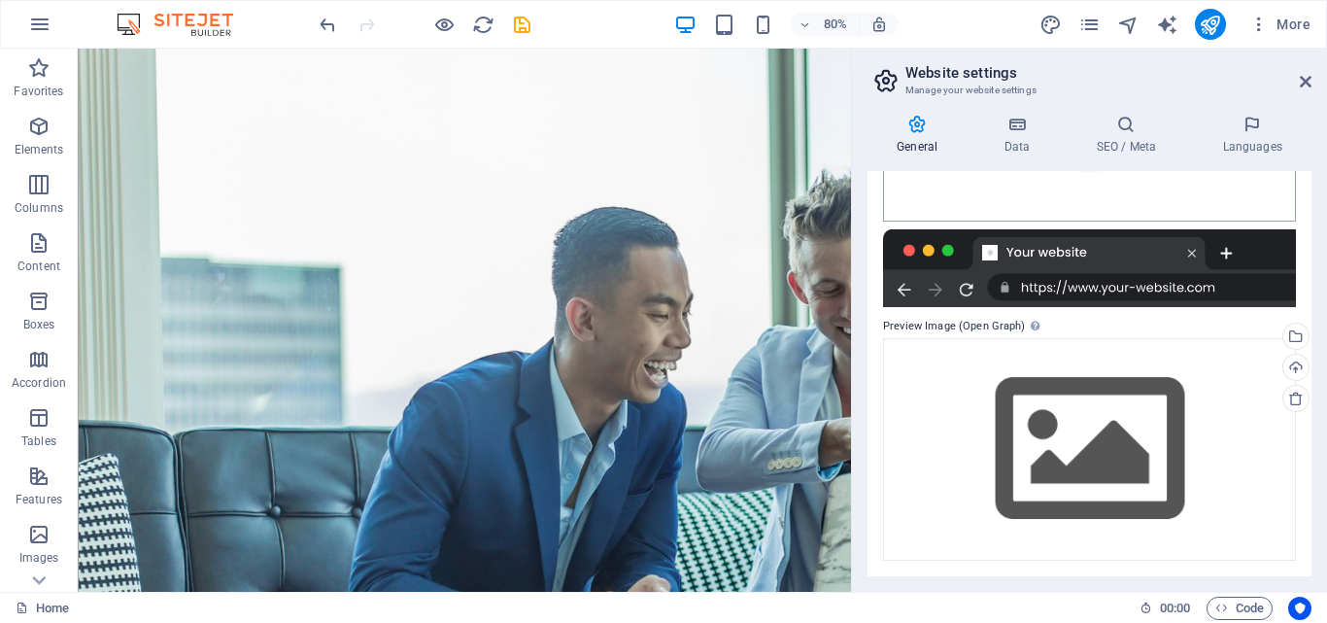
scroll to position [0, 0]
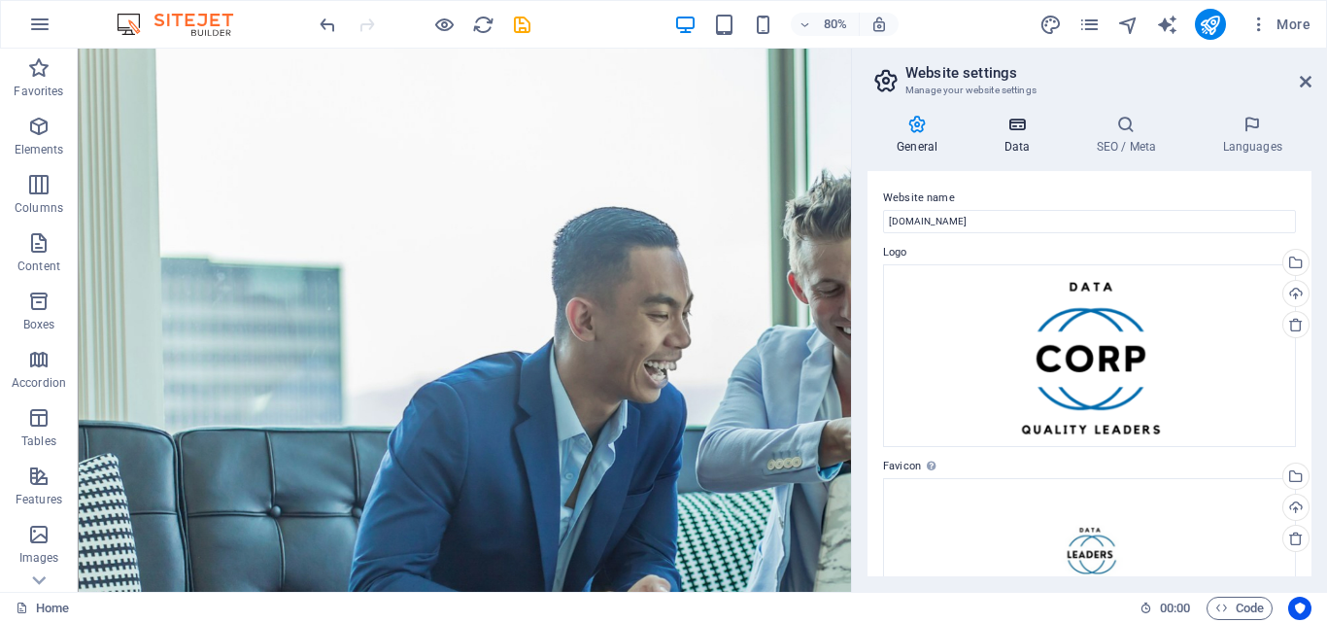
click at [1028, 153] on h4 "Data" at bounding box center [1020, 135] width 92 height 41
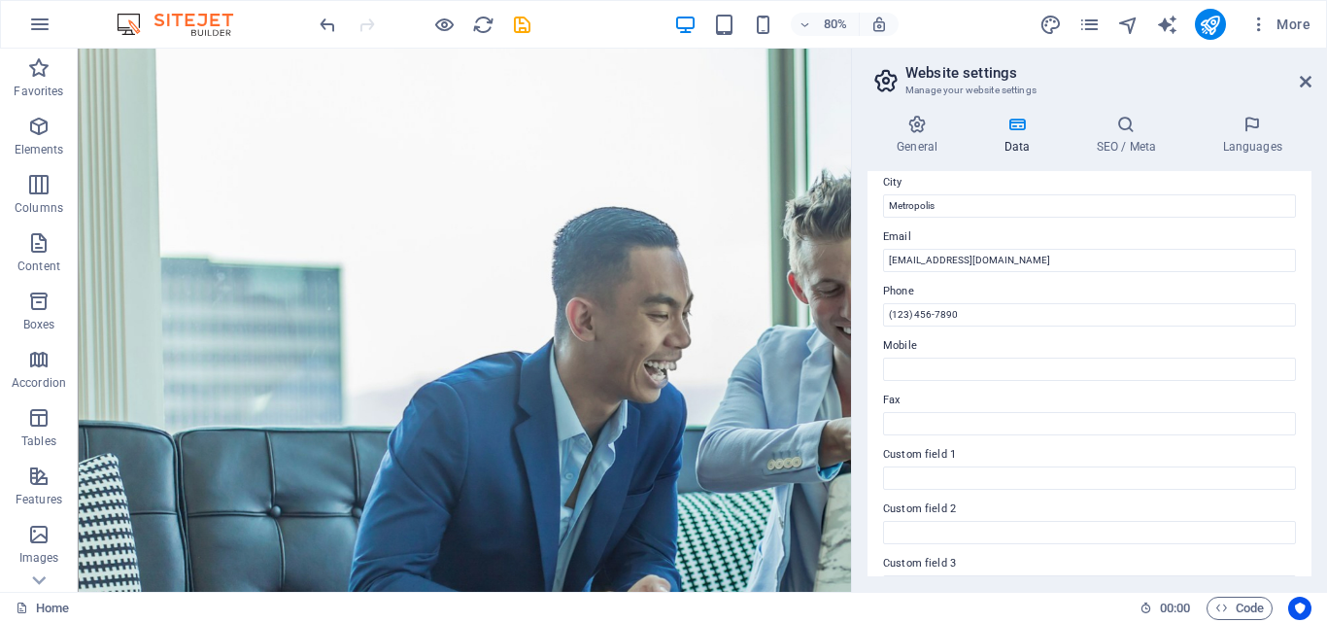
scroll to position [528, 0]
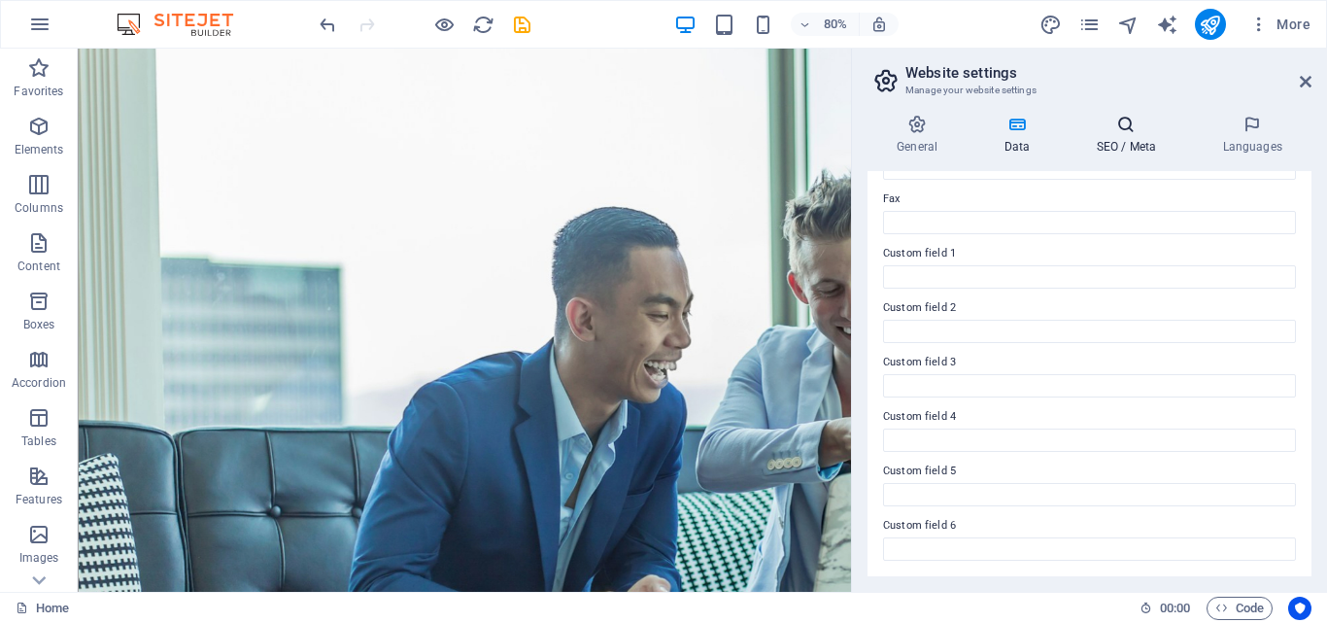
click at [1136, 129] on icon at bounding box center [1126, 124] width 119 height 19
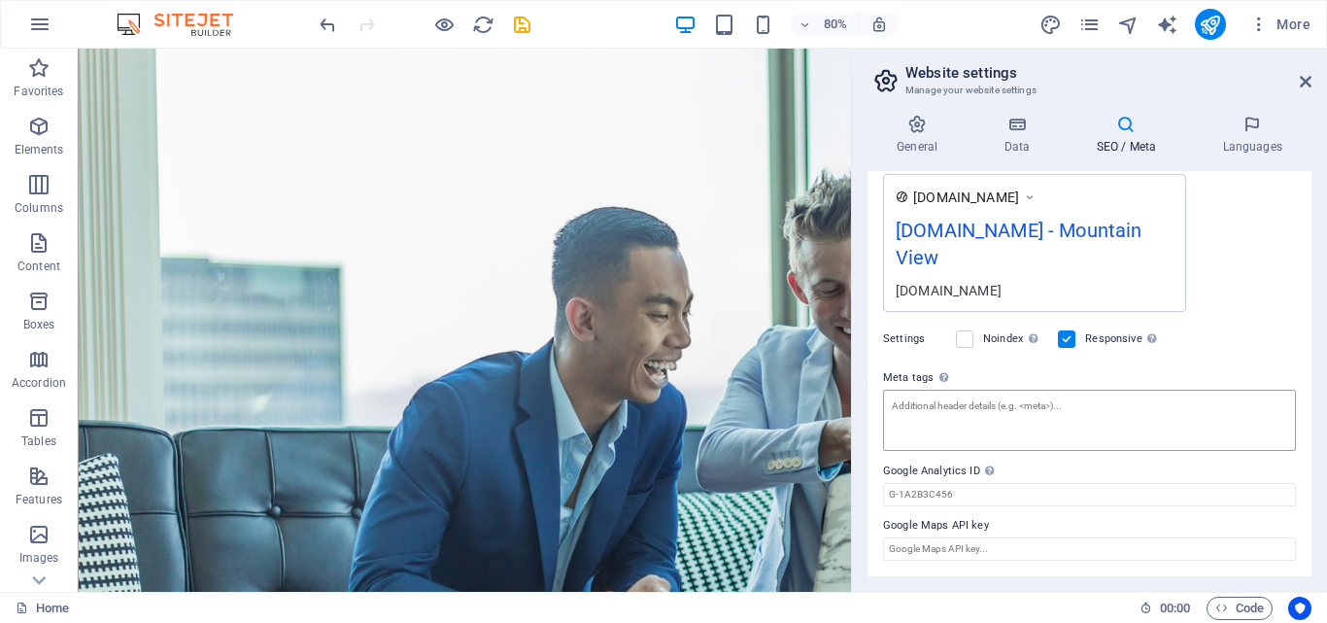
scroll to position [0, 0]
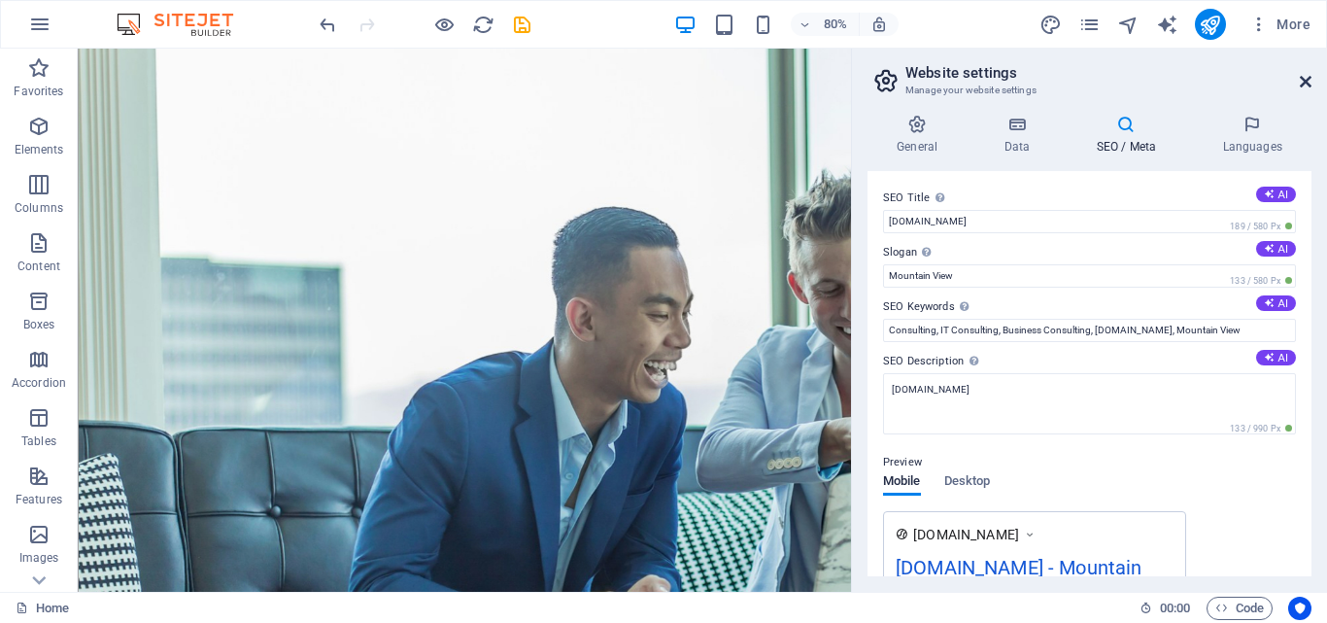
click at [1301, 83] on icon at bounding box center [1306, 82] width 12 height 16
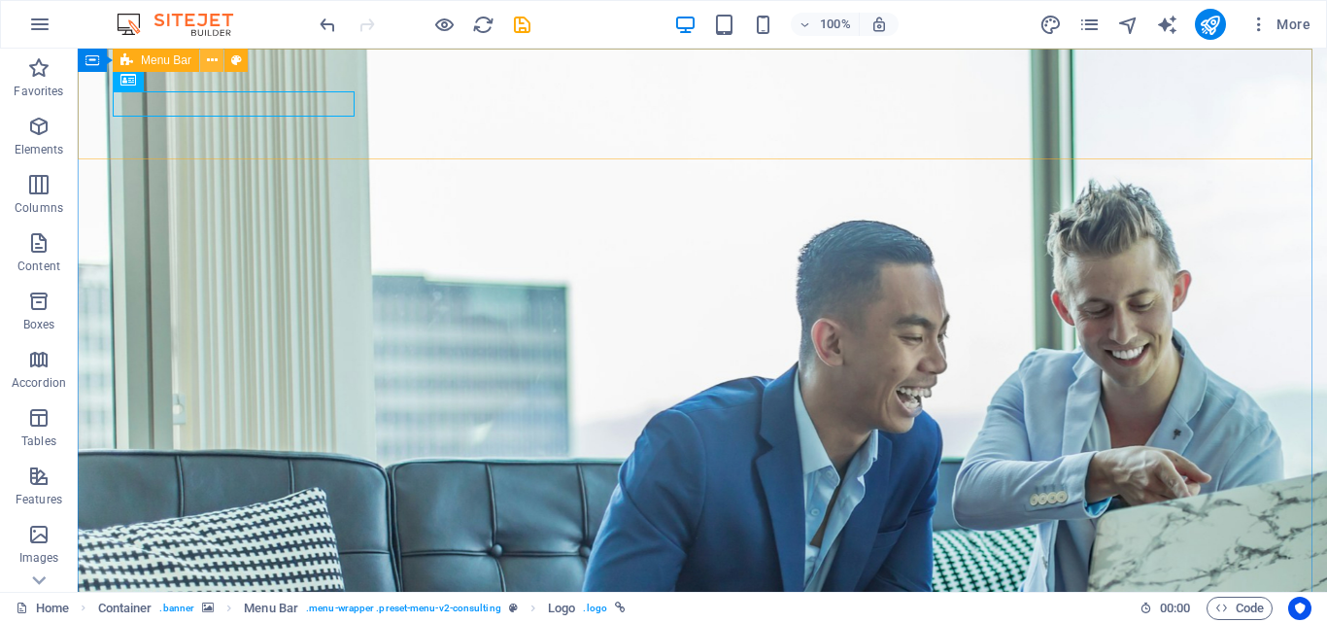
click at [211, 61] on icon at bounding box center [212, 61] width 11 height 20
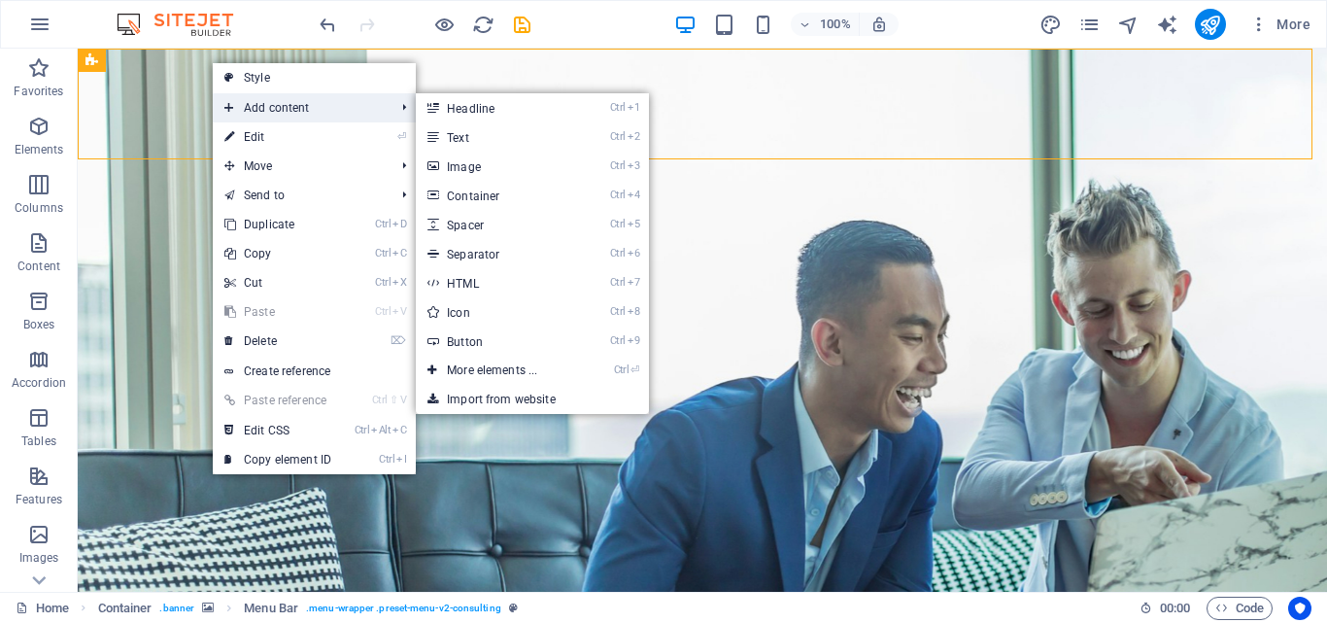
click at [280, 110] on span "Add content" at bounding box center [300, 107] width 174 height 29
click at [339, 105] on span "Add content" at bounding box center [300, 107] width 174 height 29
click at [470, 175] on link "Ctrl 3 Image" at bounding box center [496, 166] width 160 height 29
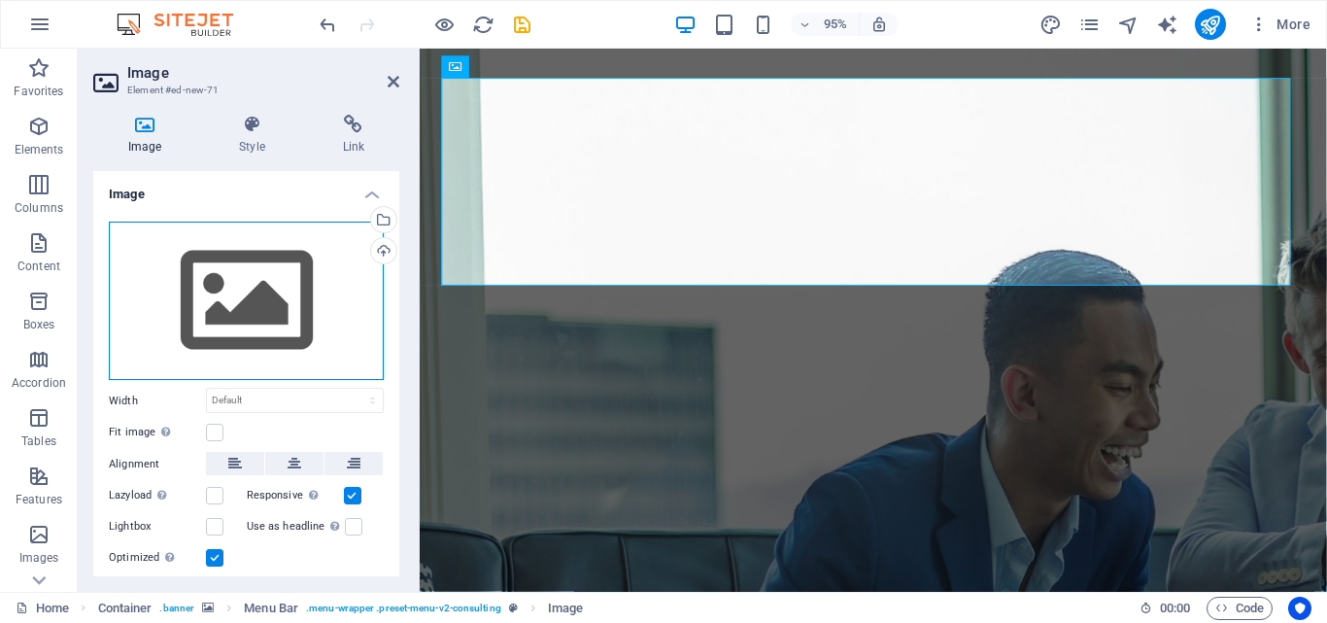
click at [274, 314] on div "Drag files here, click to choose files or select files from Files or our free s…" at bounding box center [246, 300] width 275 height 159
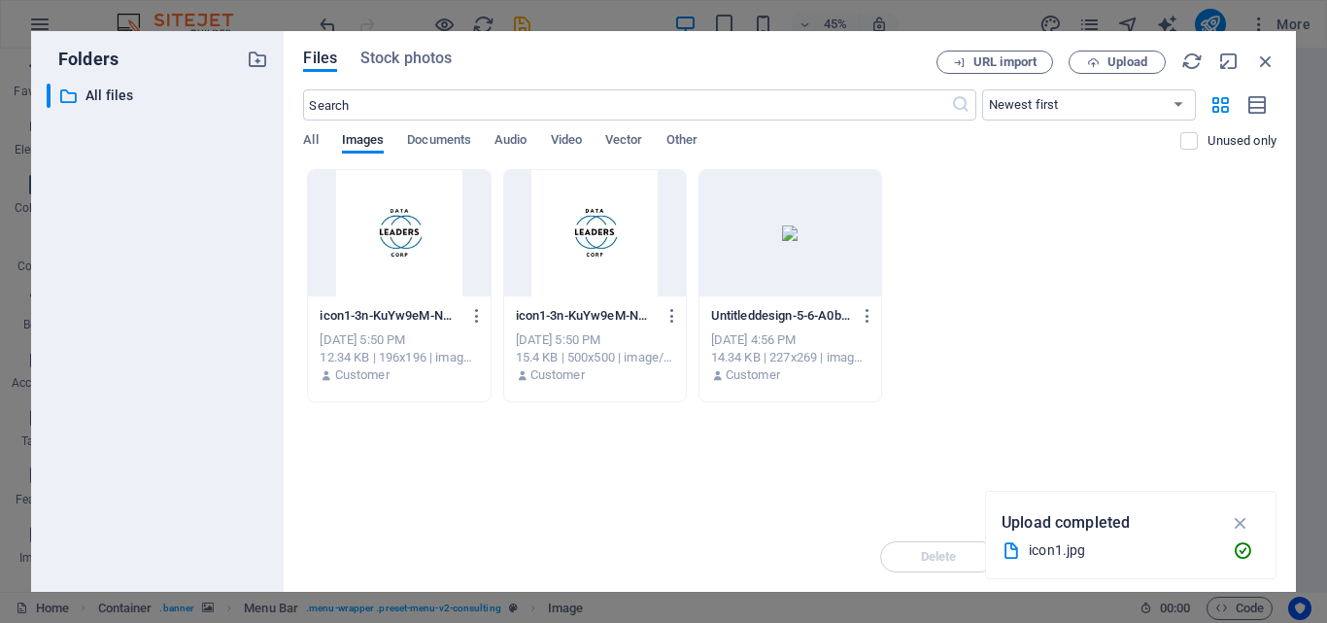
click at [414, 235] on div at bounding box center [399, 233] width 182 height 126
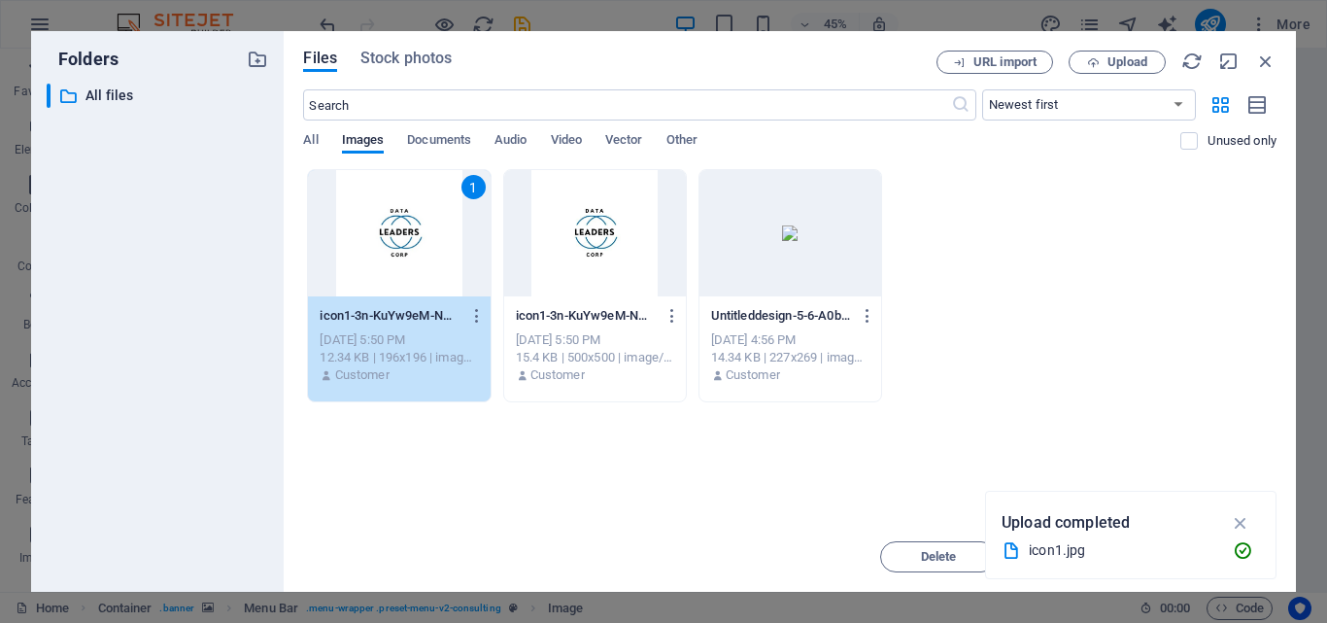
click at [414, 235] on div "1" at bounding box center [399, 233] width 182 height 126
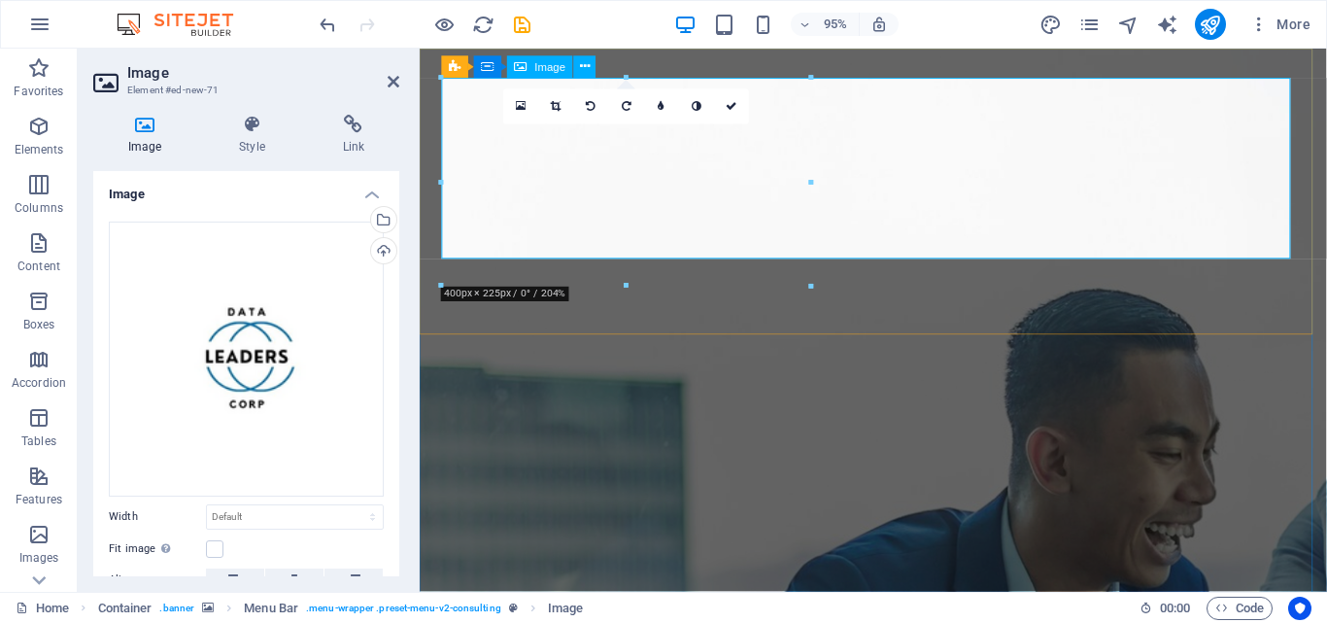
drag, startPoint x: 1230, startPoint y: 229, endPoint x: 654, endPoint y: 201, distance: 576.7
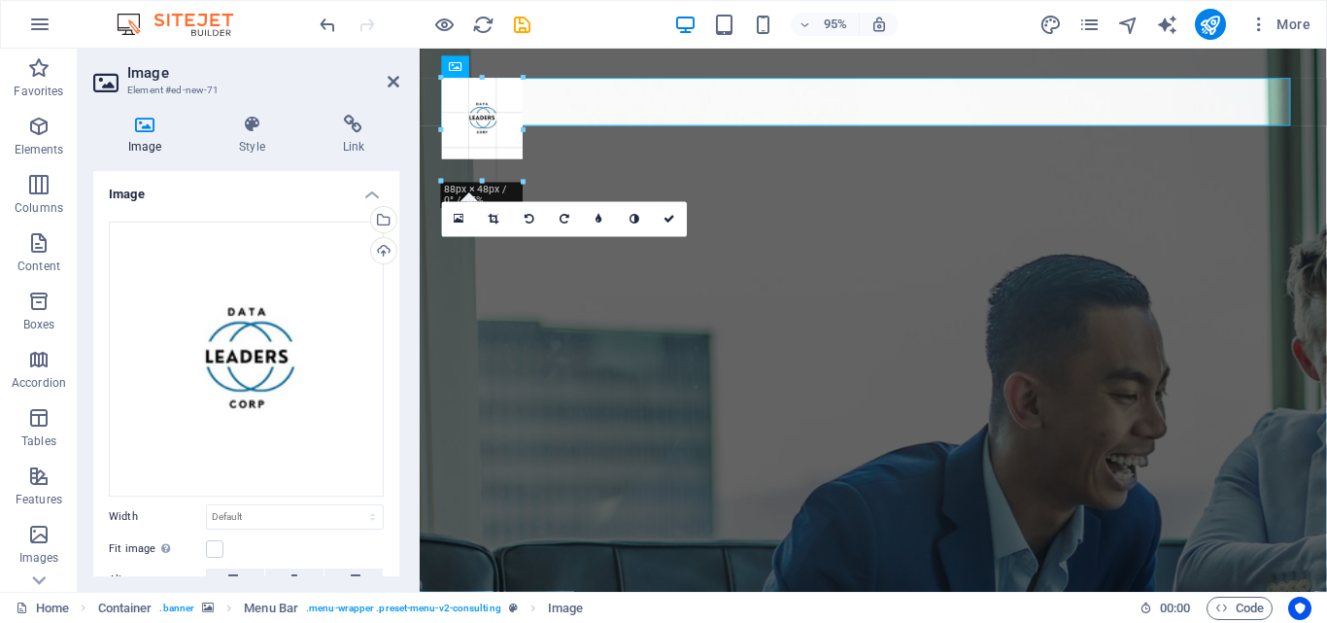
click at [621, 288] on div at bounding box center [867, 534] width 894 height 971
type input "205"
select select "px"
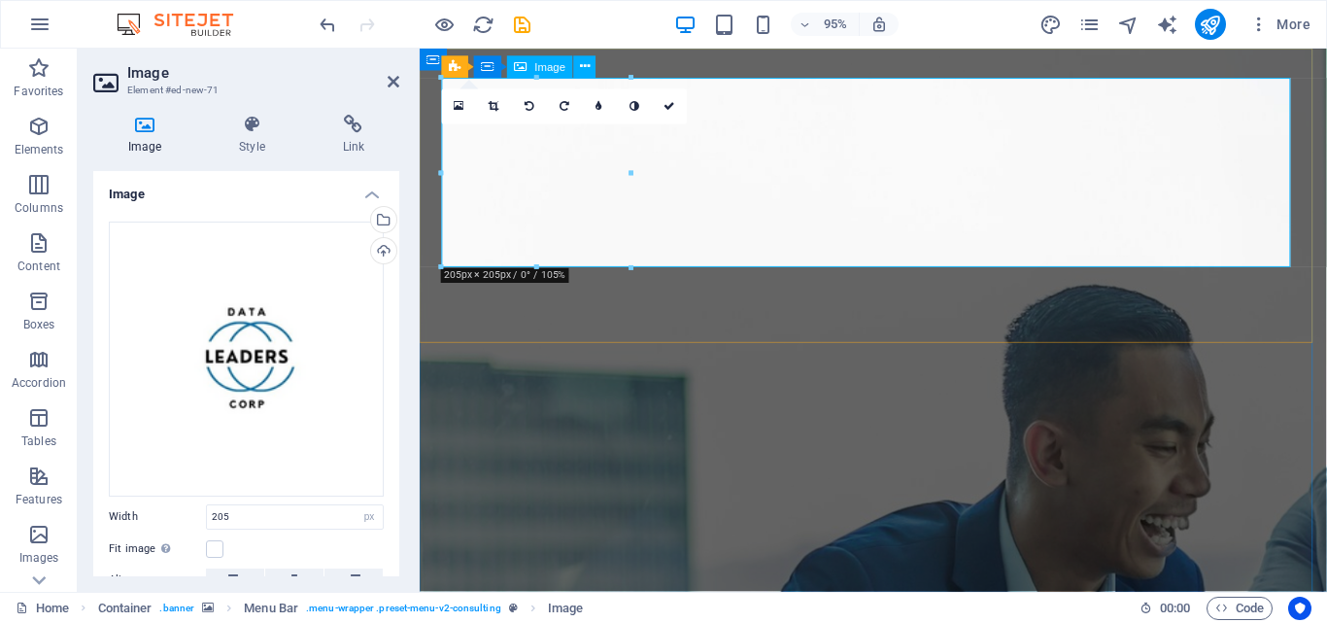
click at [673, 101] on icon at bounding box center [670, 106] width 12 height 11
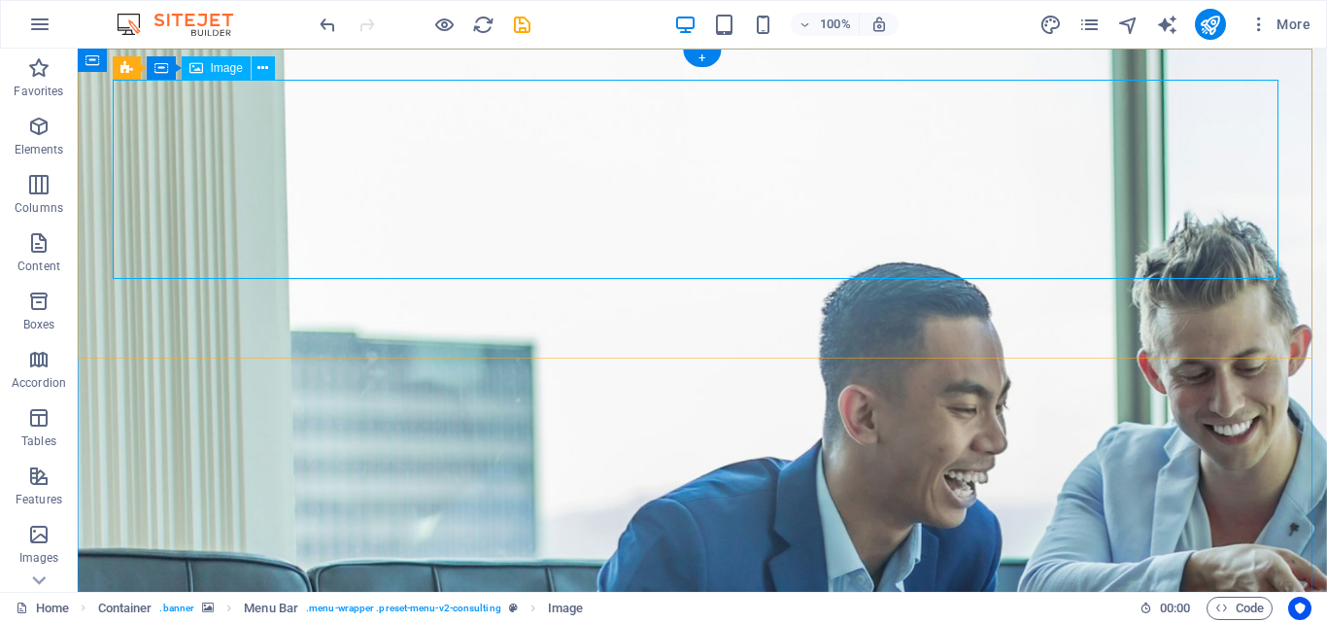
drag, startPoint x: 793, startPoint y: 309, endPoint x: 698, endPoint y: 176, distance: 163.1
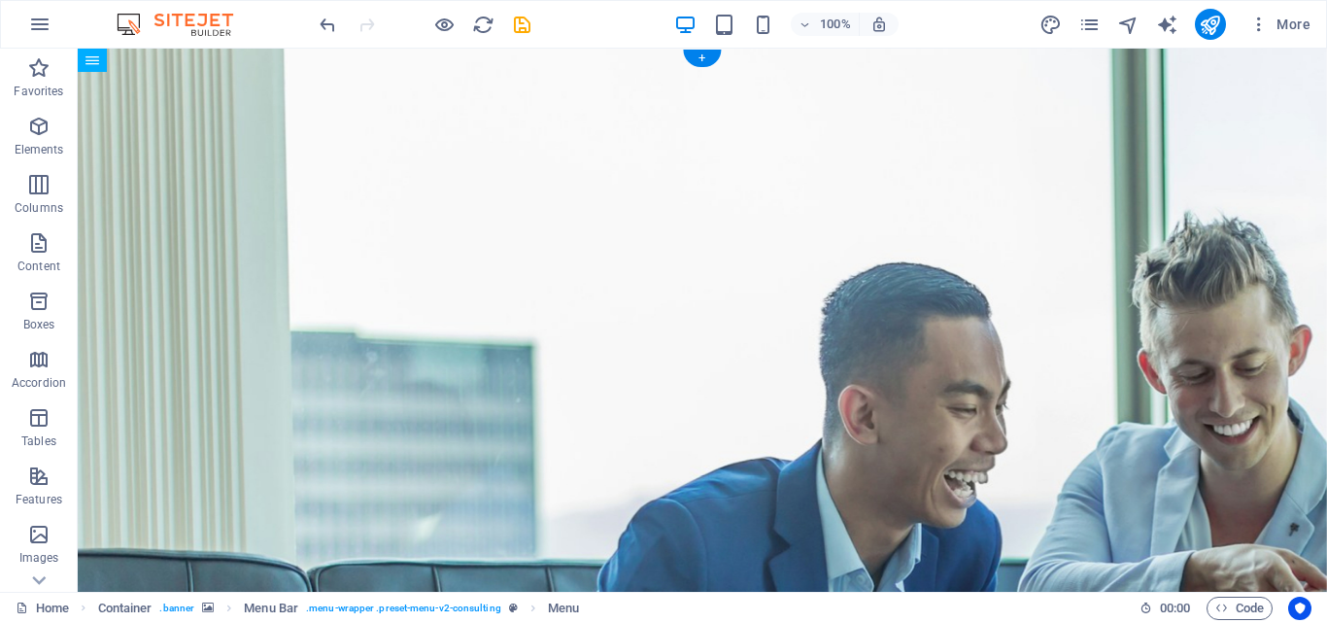
drag, startPoint x: 470, startPoint y: 327, endPoint x: 390, endPoint y: 188, distance: 160.6
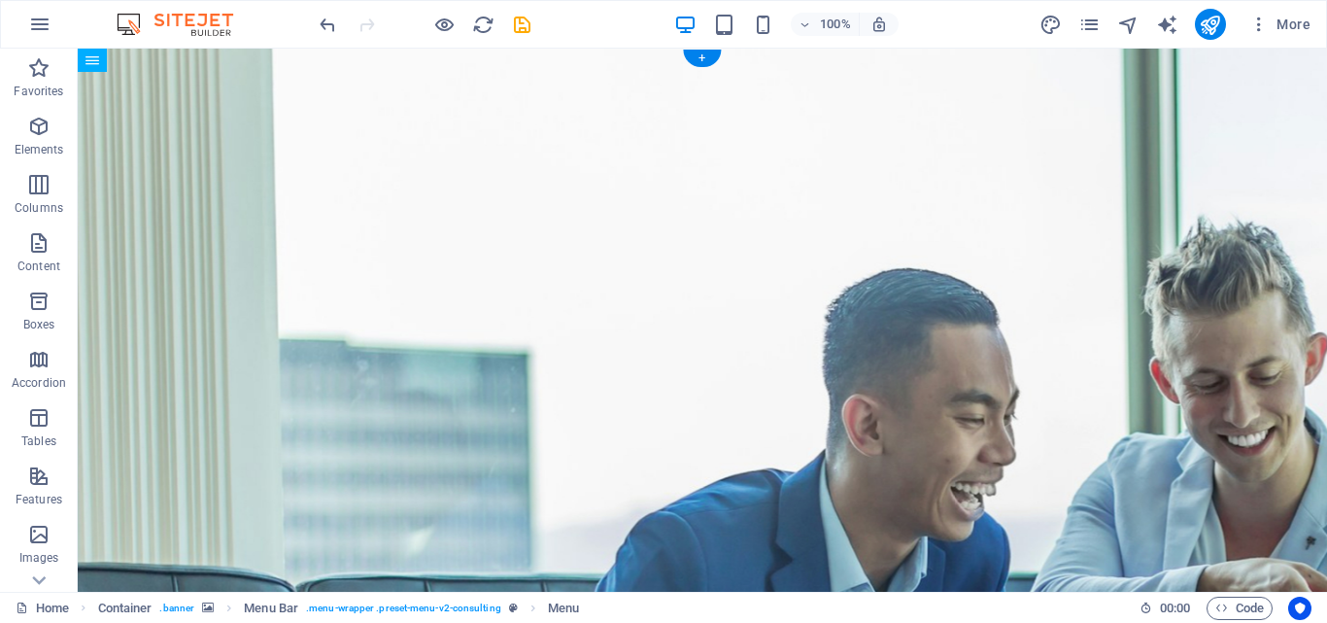
drag, startPoint x: 292, startPoint y: 119, endPoint x: 250, endPoint y: 163, distance: 61.1
drag, startPoint x: 402, startPoint y: 99, endPoint x: 425, endPoint y: 210, distance: 113.2
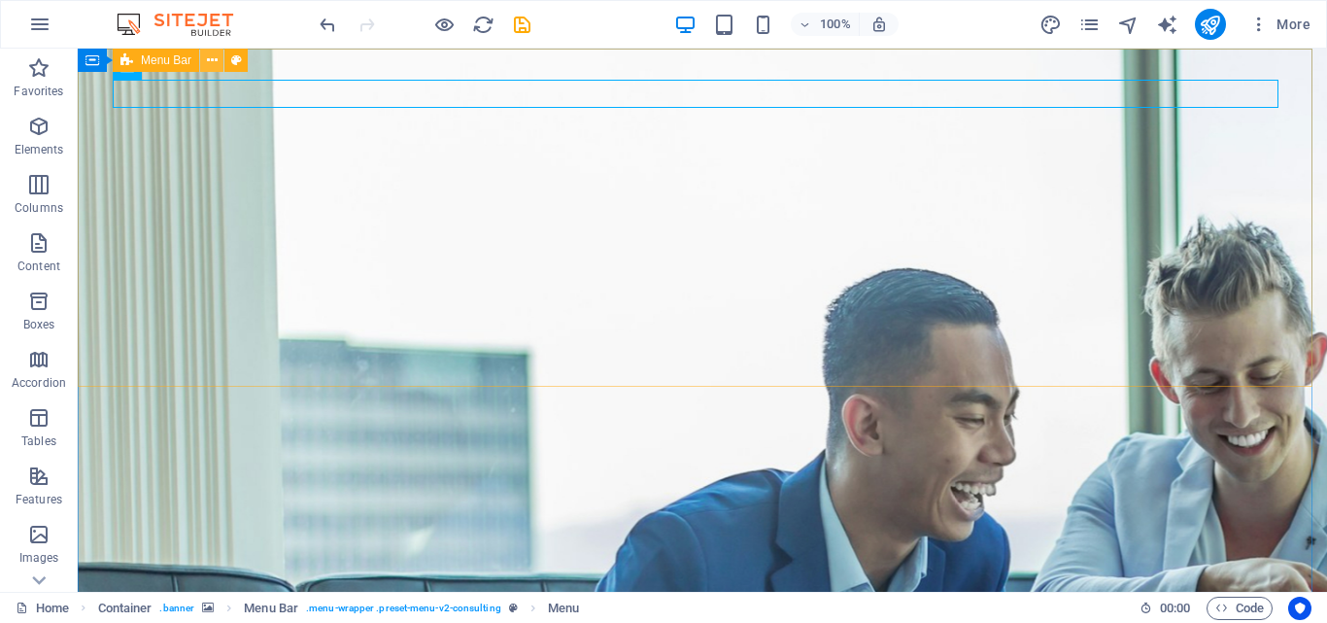
click at [214, 56] on icon at bounding box center [212, 61] width 11 height 20
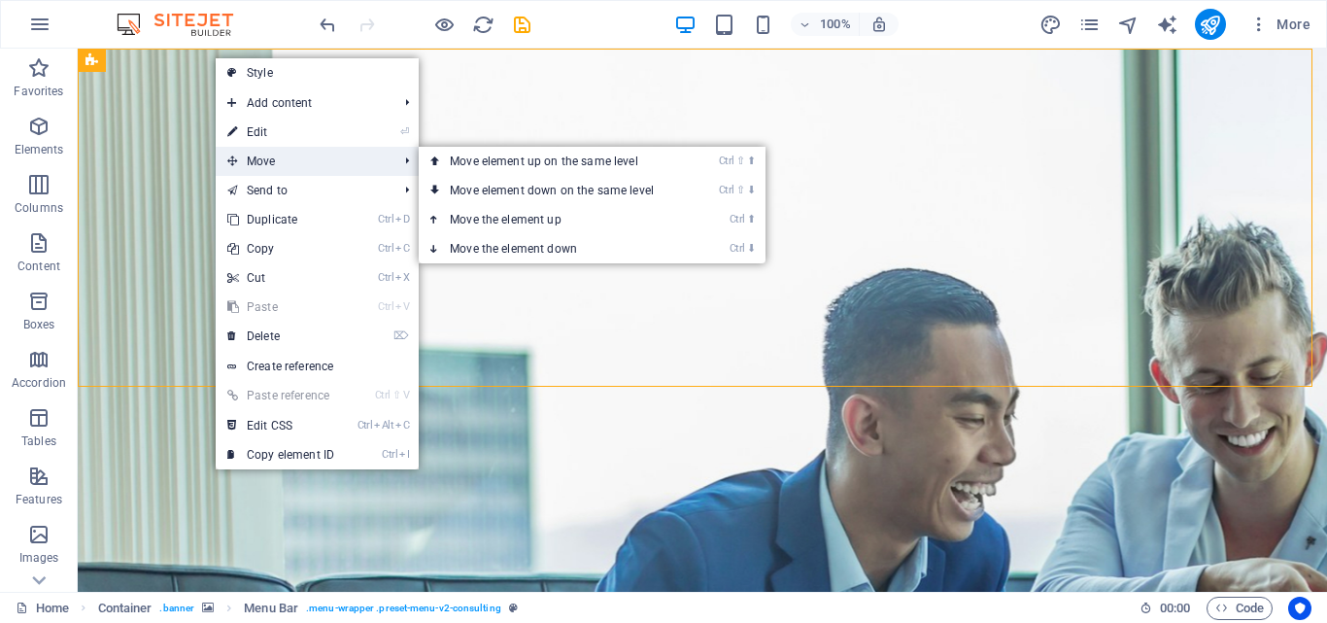
click at [298, 153] on span "Move" at bounding box center [303, 161] width 174 height 29
click at [485, 218] on link "Ctrl ⬆ Move the element up" at bounding box center [556, 219] width 274 height 29
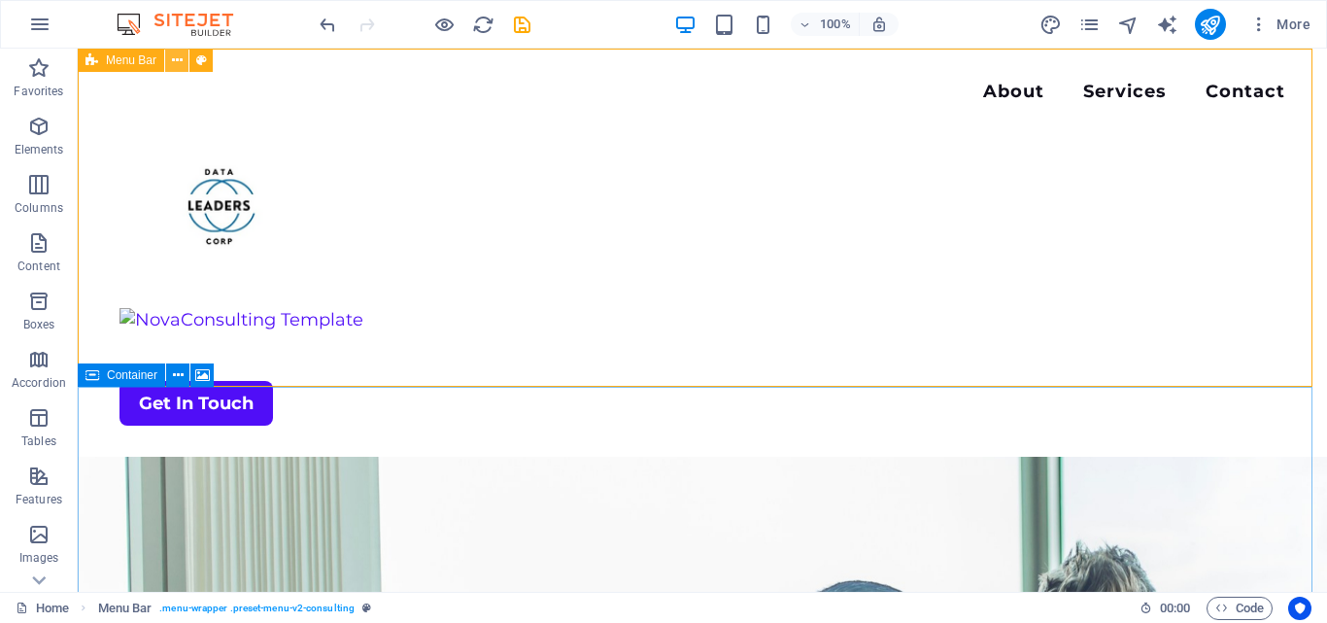
click at [182, 63] on icon at bounding box center [177, 61] width 11 height 20
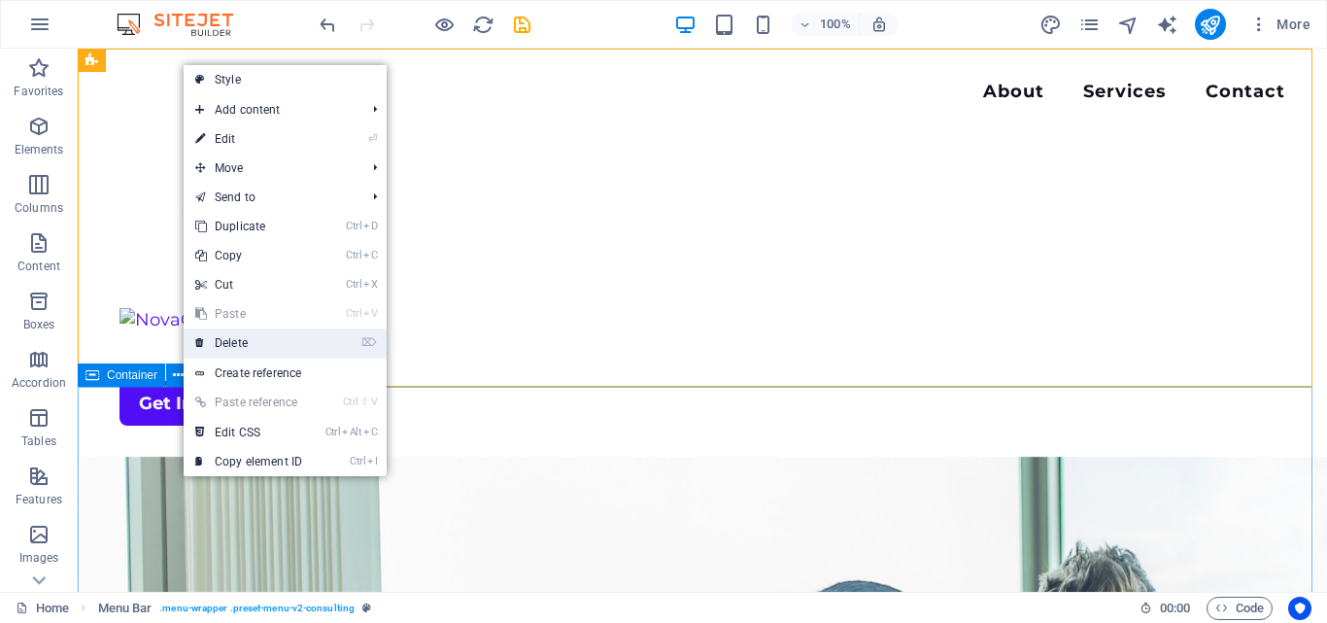
click at [265, 342] on link "⌦ Delete" at bounding box center [249, 342] width 130 height 29
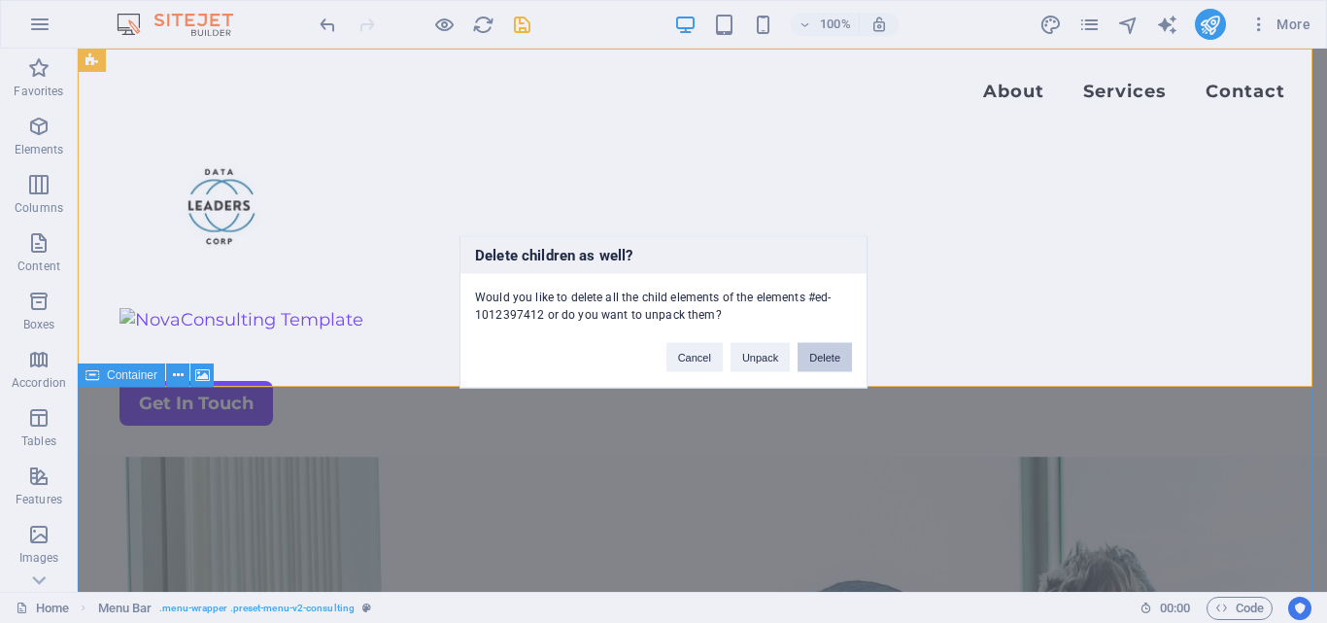
click at [812, 356] on button "Delete" at bounding box center [825, 356] width 54 height 29
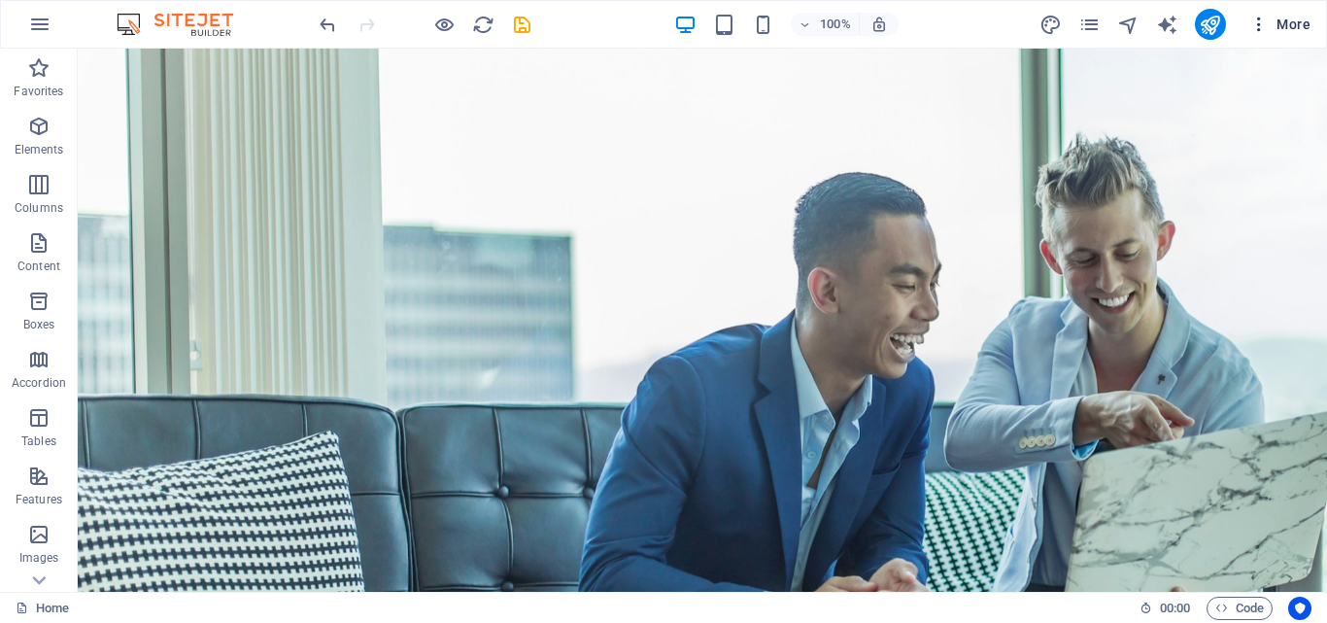
click at [1267, 27] on icon "button" at bounding box center [1258, 24] width 19 height 19
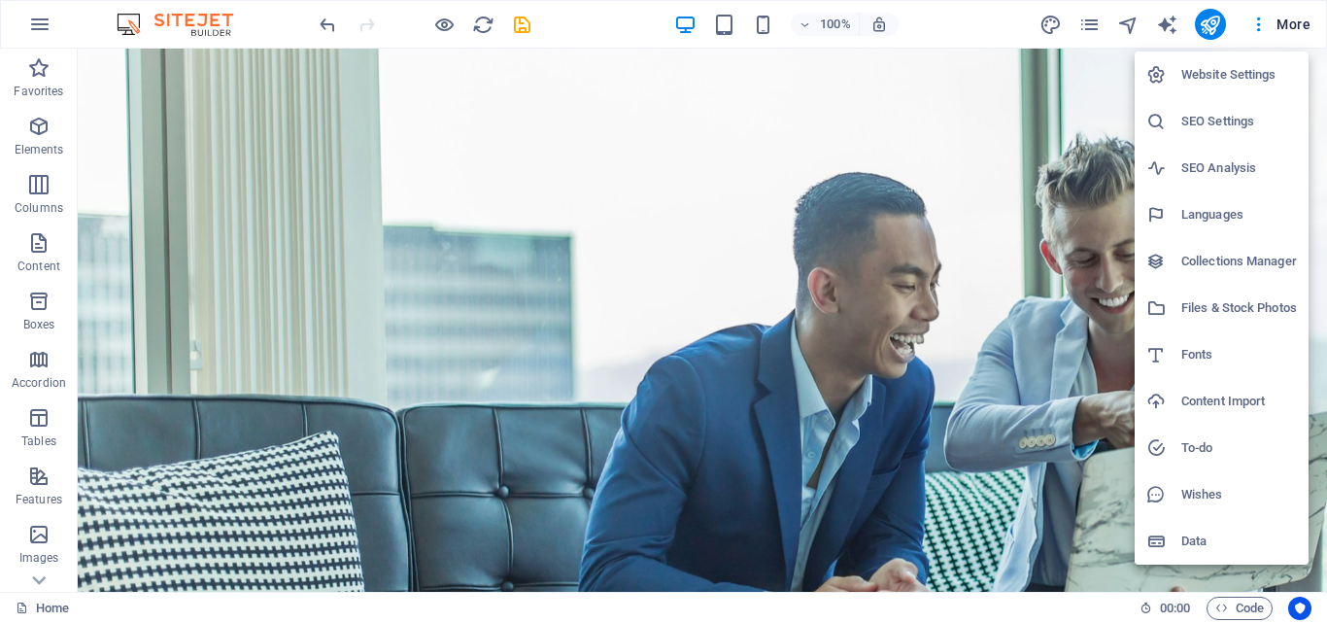
click at [1211, 261] on h6 "Collections Manager" at bounding box center [1239, 261] width 116 height 23
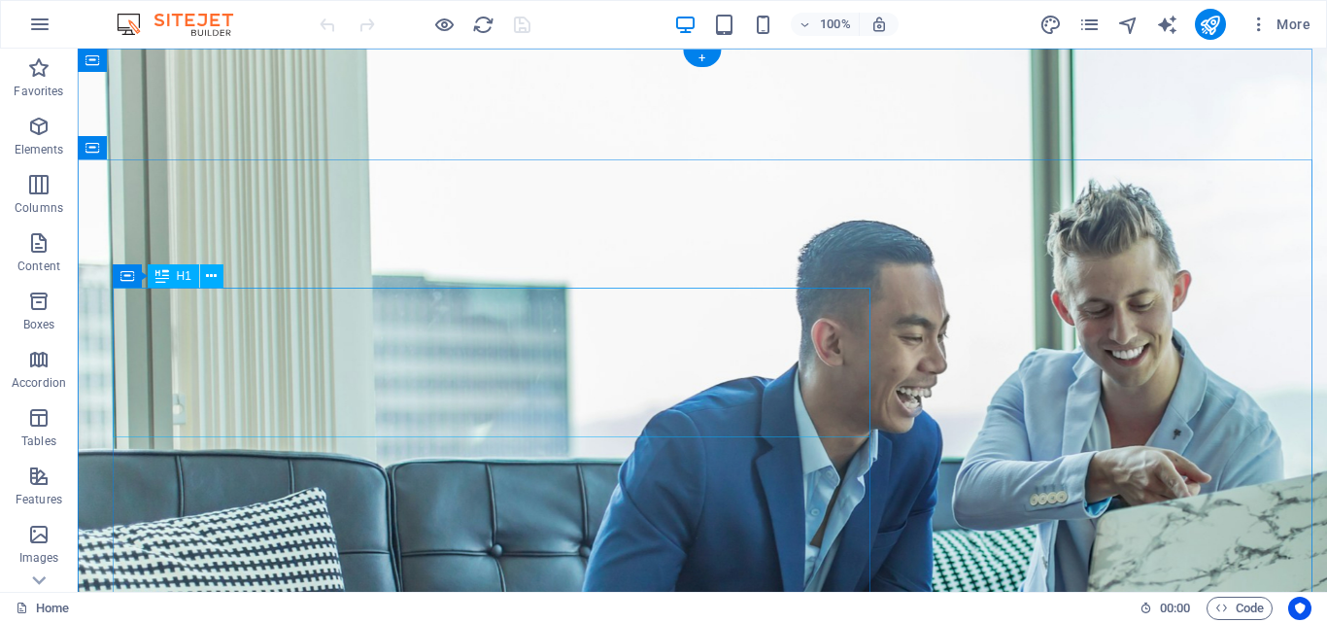
scroll to position [1, 0]
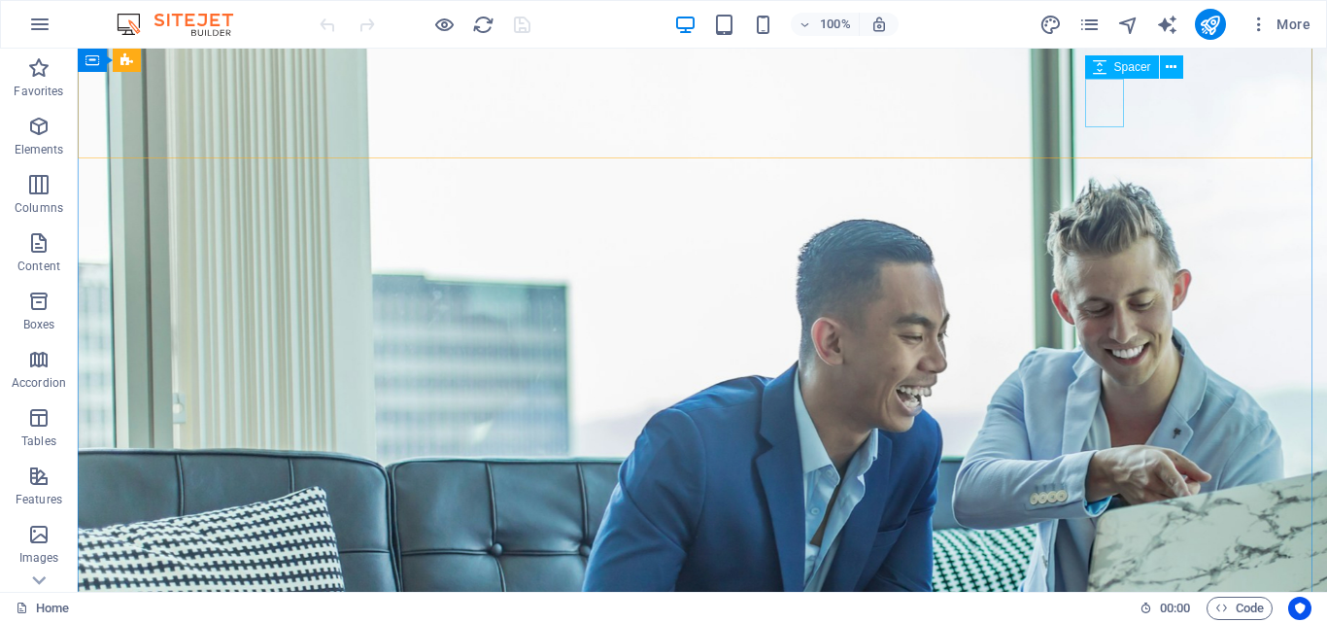
click at [1119, 67] on span "Spacer" at bounding box center [1132, 67] width 37 height 12
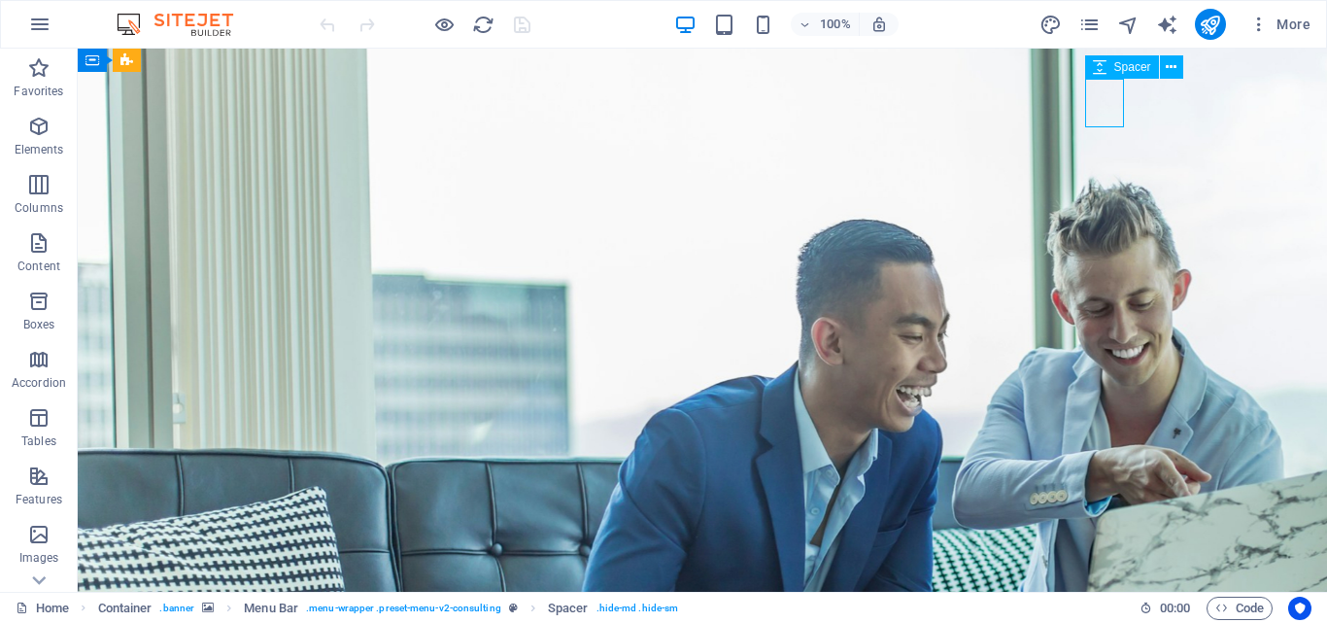
click at [1119, 67] on span "Spacer" at bounding box center [1132, 67] width 37 height 12
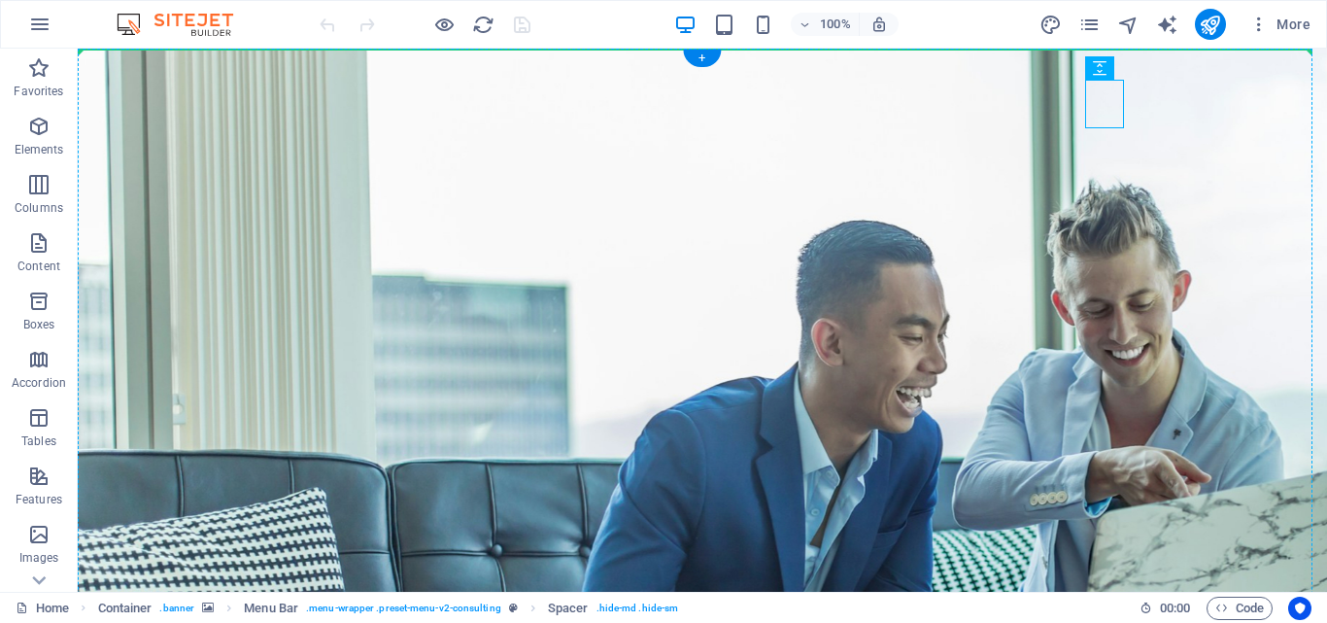
drag, startPoint x: 1197, startPoint y: 116, endPoint x: 1024, endPoint y: 86, distance: 175.4
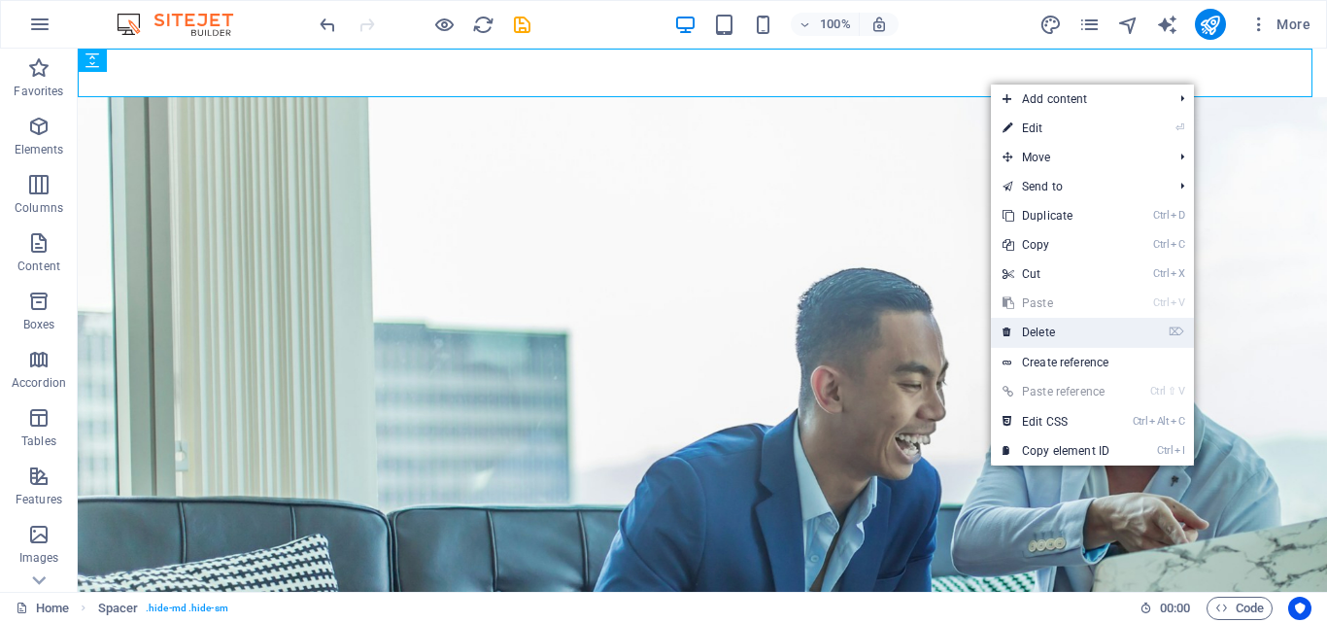
click at [1054, 337] on link "⌦ Delete" at bounding box center [1056, 332] width 130 height 29
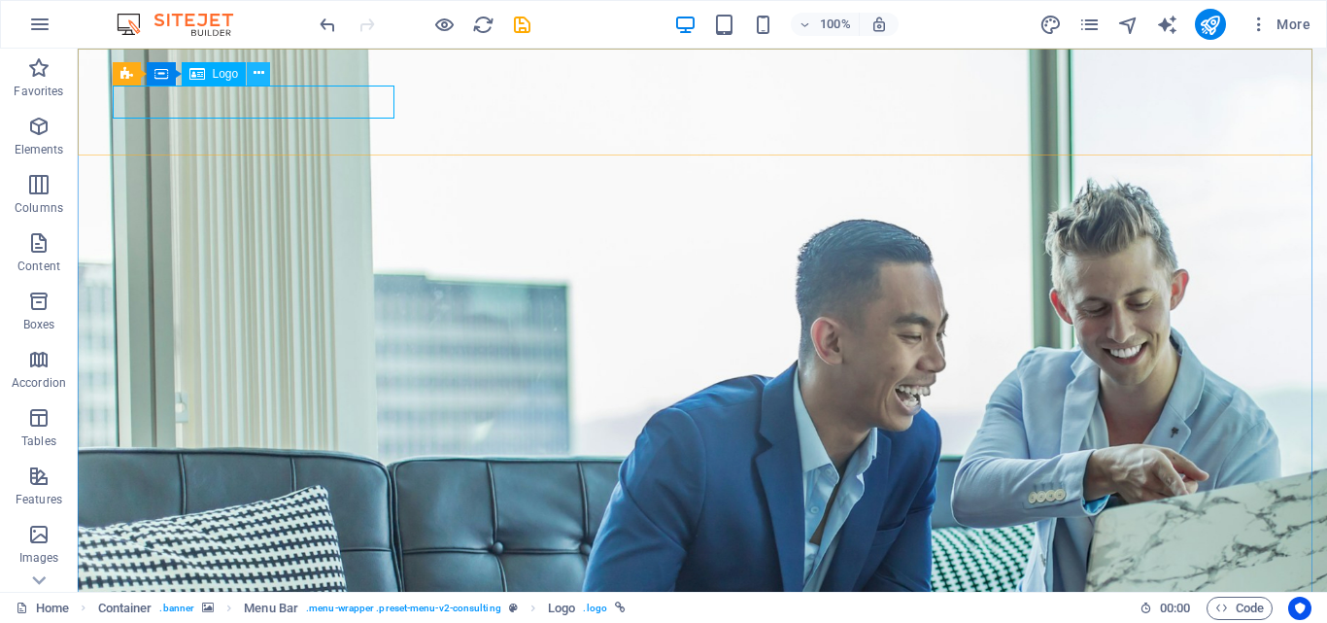
click at [258, 79] on icon at bounding box center [259, 73] width 11 height 20
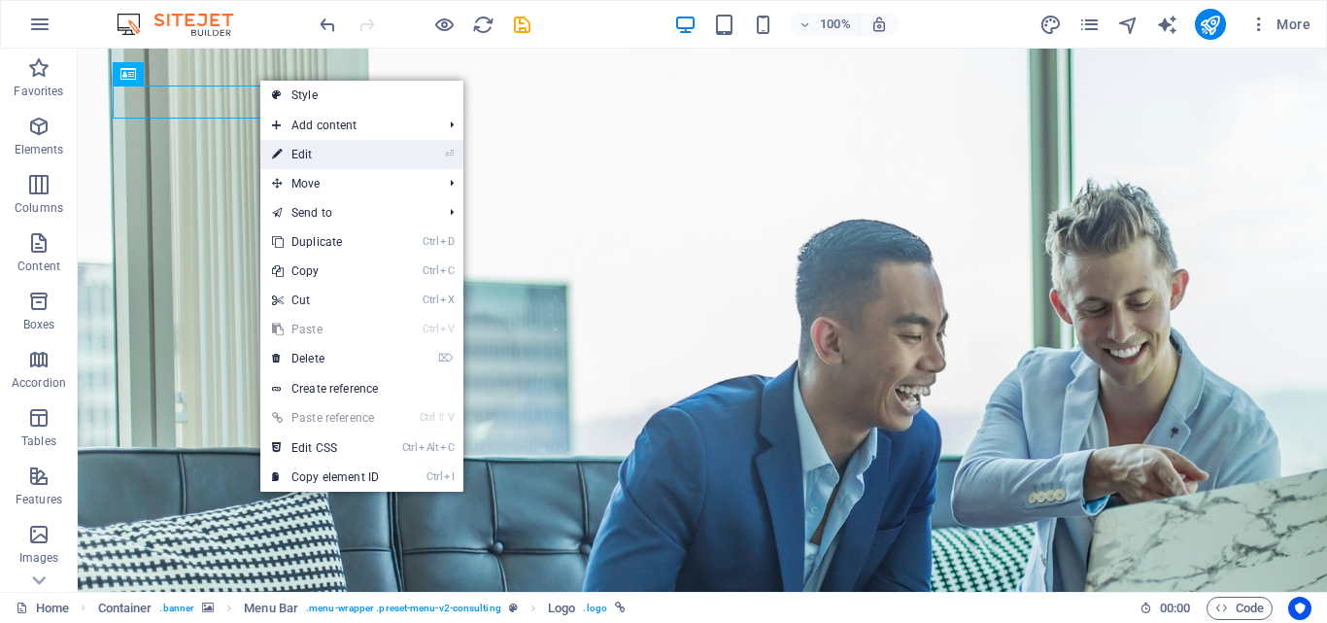
click at [333, 168] on link "⏎ Edit" at bounding box center [325, 154] width 130 height 29
select select "px"
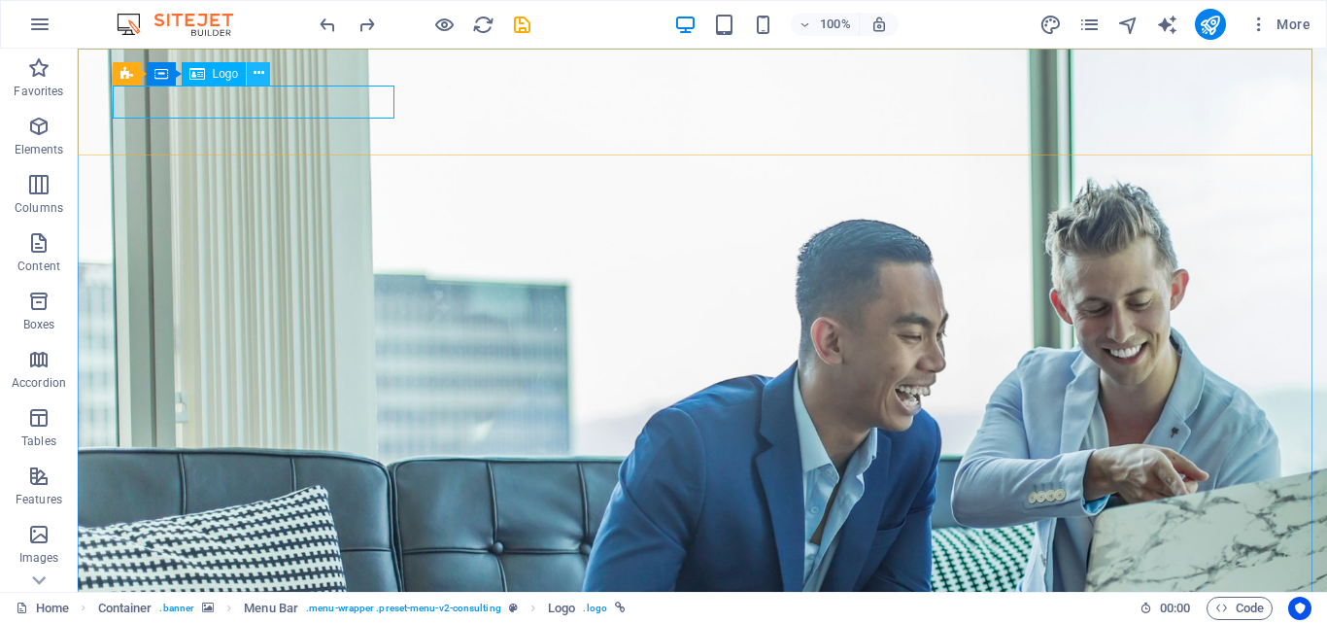
click at [258, 73] on icon at bounding box center [259, 73] width 11 height 20
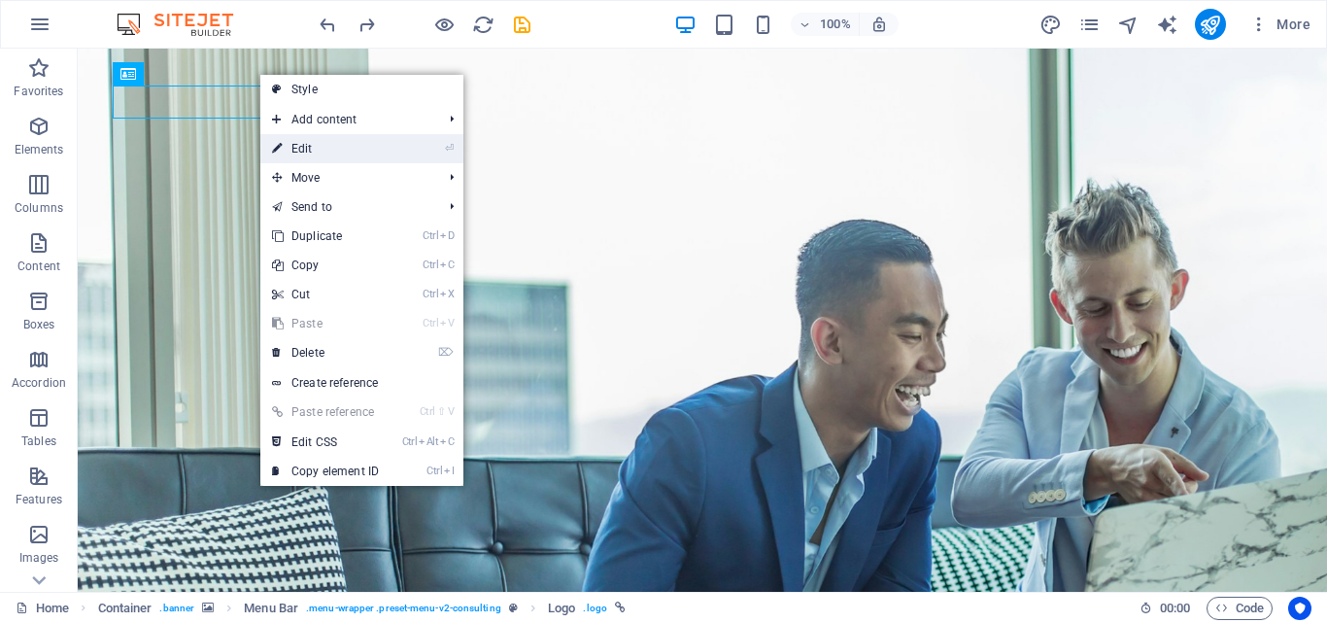
click at [311, 140] on link "⏎ Edit" at bounding box center [325, 148] width 130 height 29
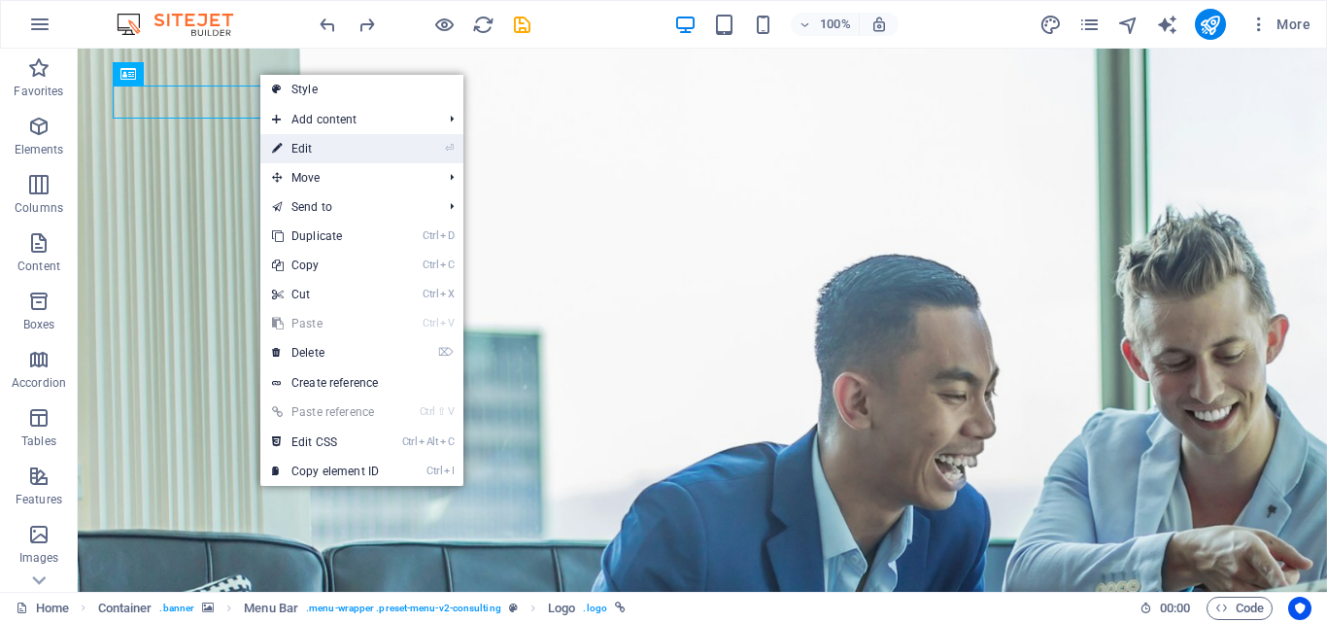
select select "px"
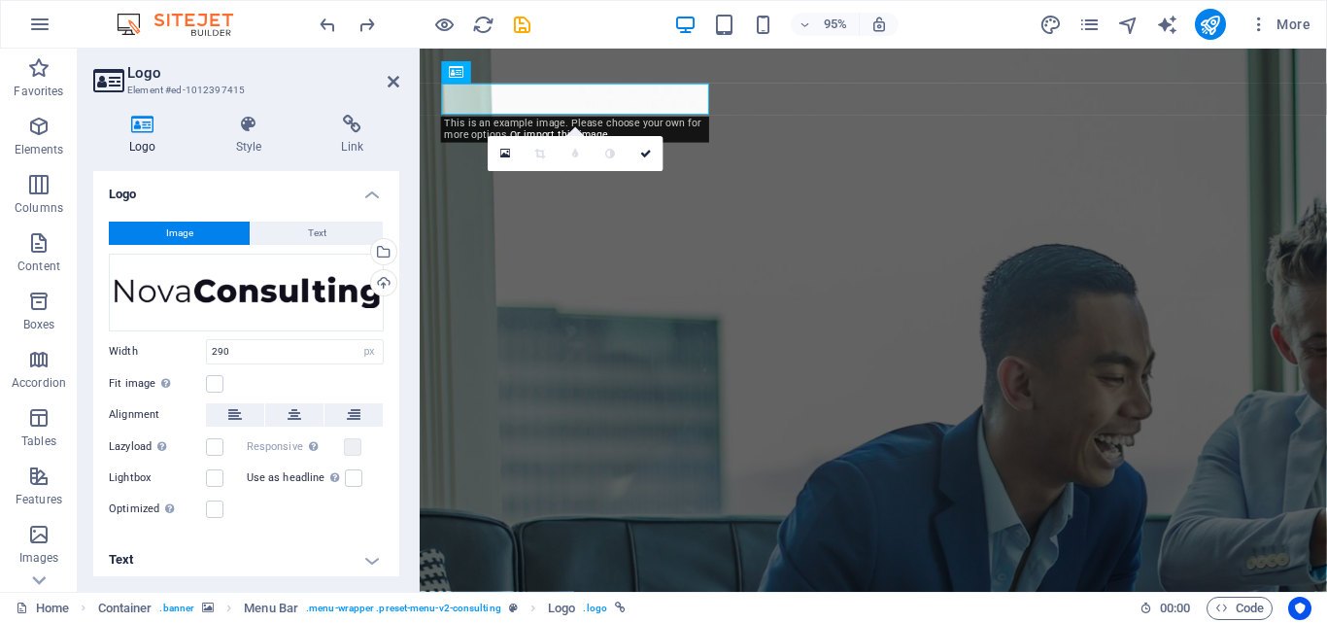
scroll to position [7, 0]
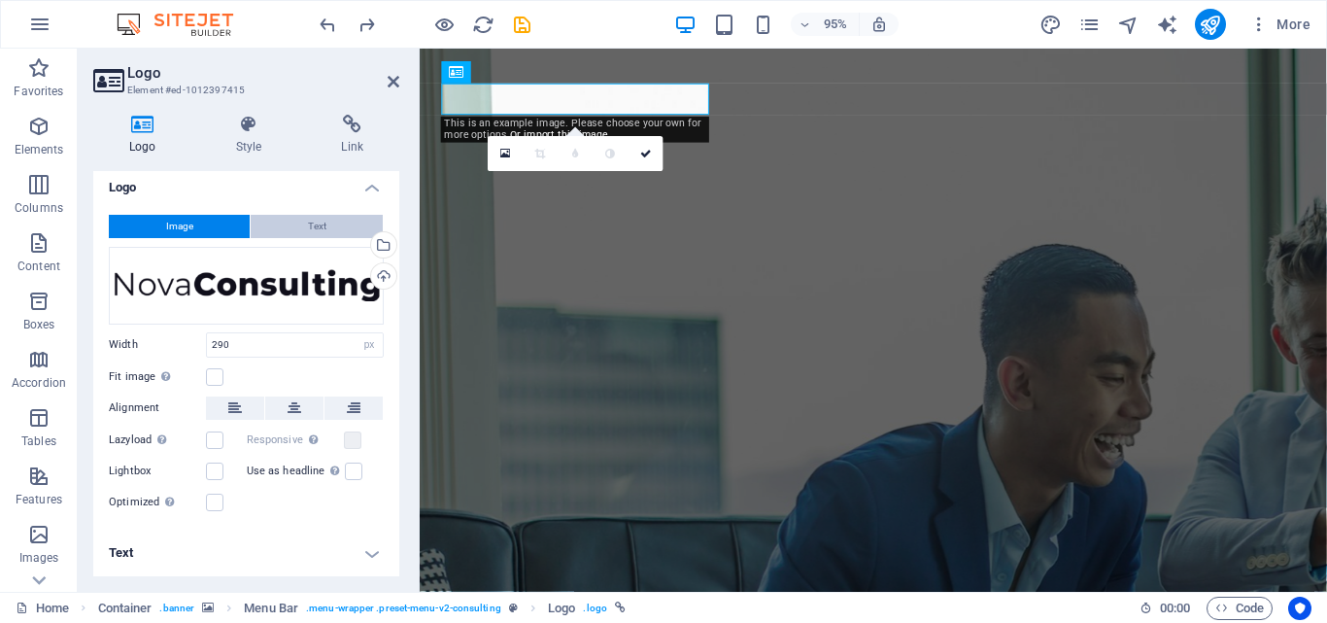
click at [291, 227] on button "Text" at bounding box center [317, 226] width 132 height 23
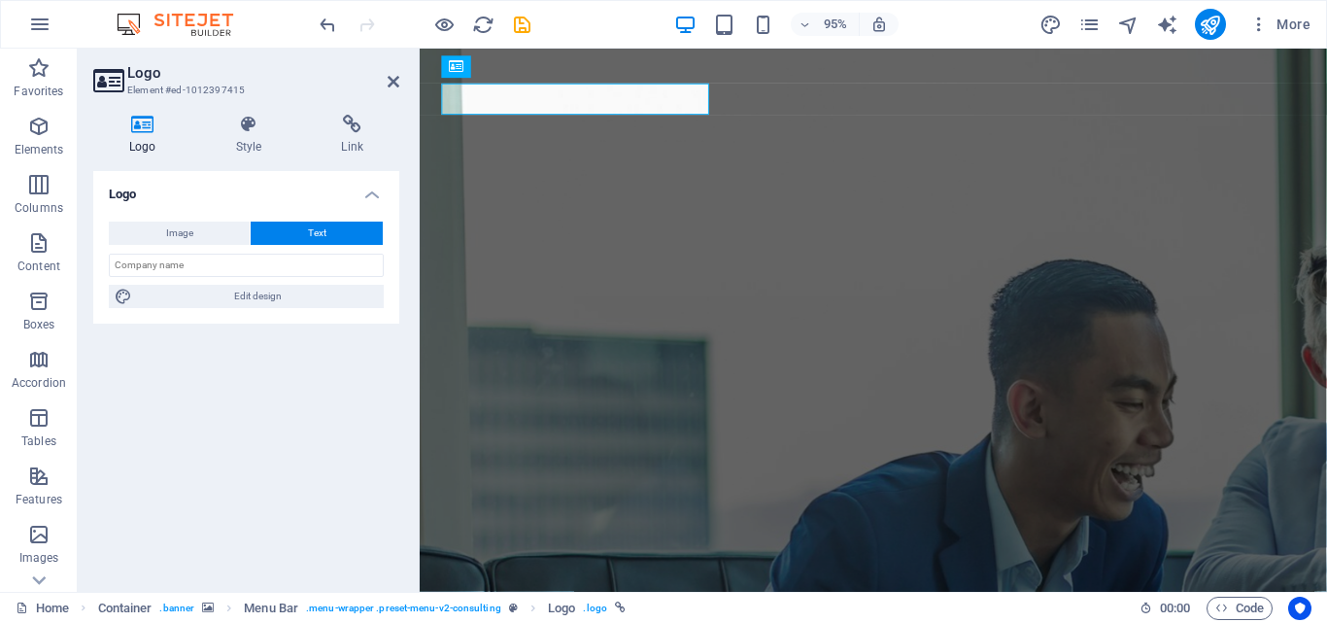
scroll to position [0, 0]
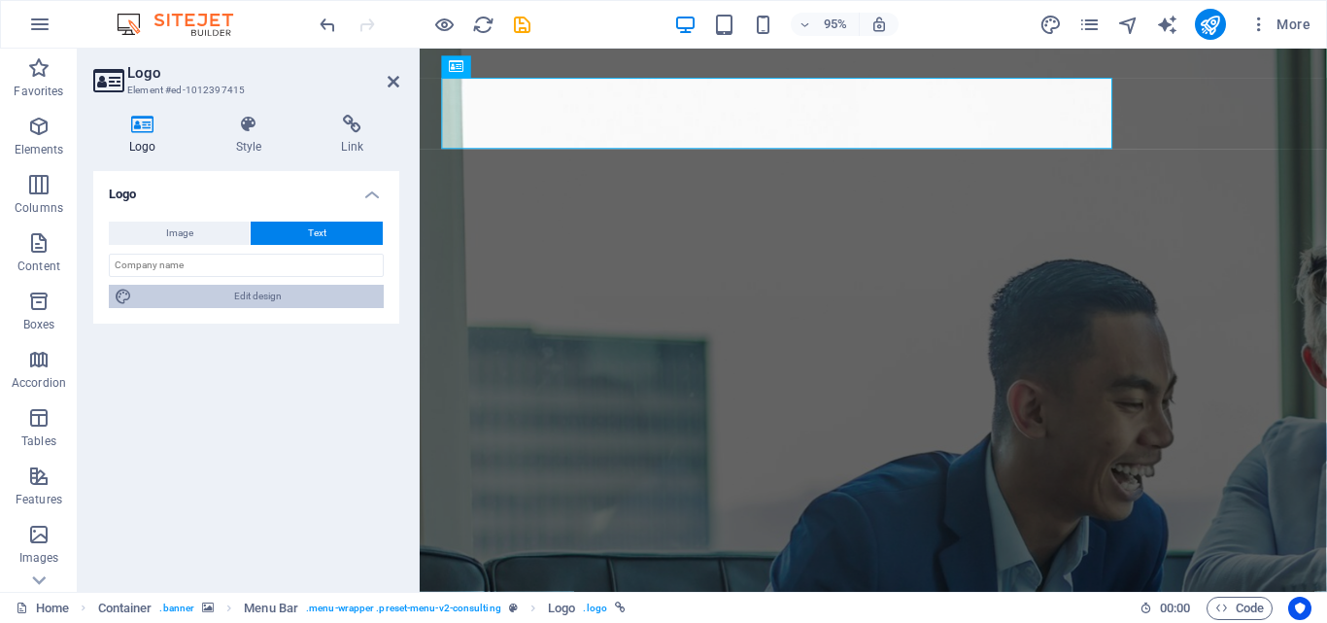
drag, startPoint x: 247, startPoint y: 289, endPoint x: 673, endPoint y: 541, distance: 495.1
click at [247, 289] on span "Edit design" at bounding box center [258, 296] width 240 height 23
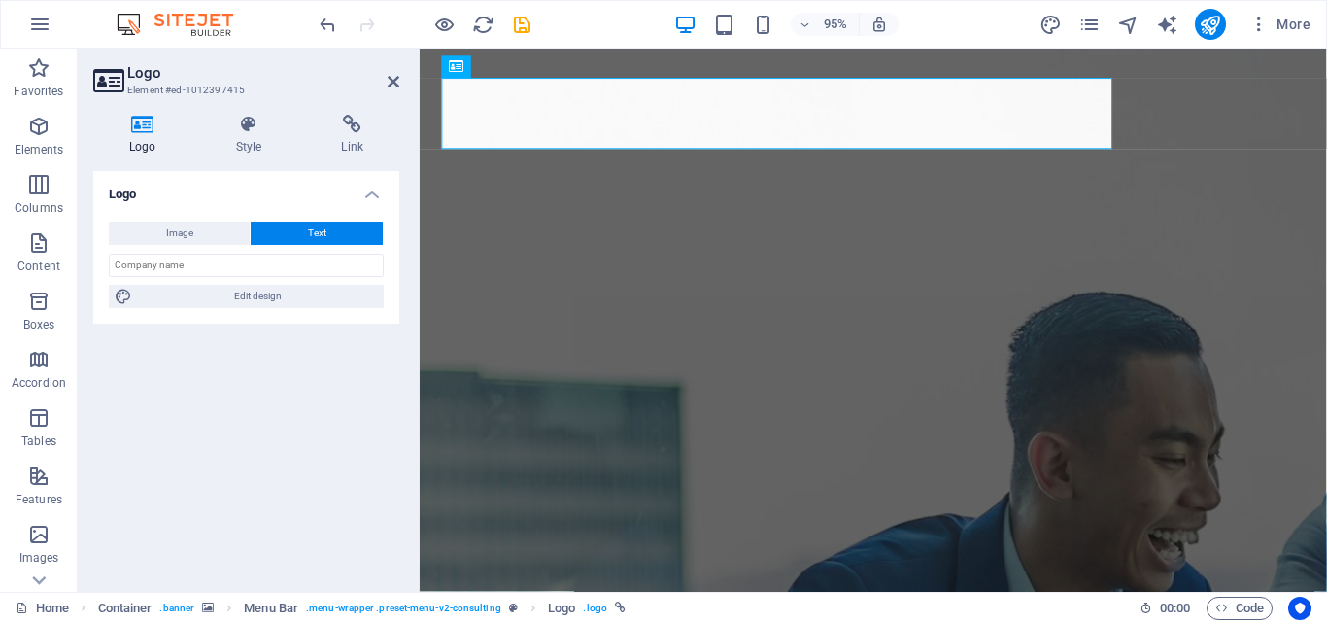
select select "px"
select select "700"
select select "px"
select select "rem"
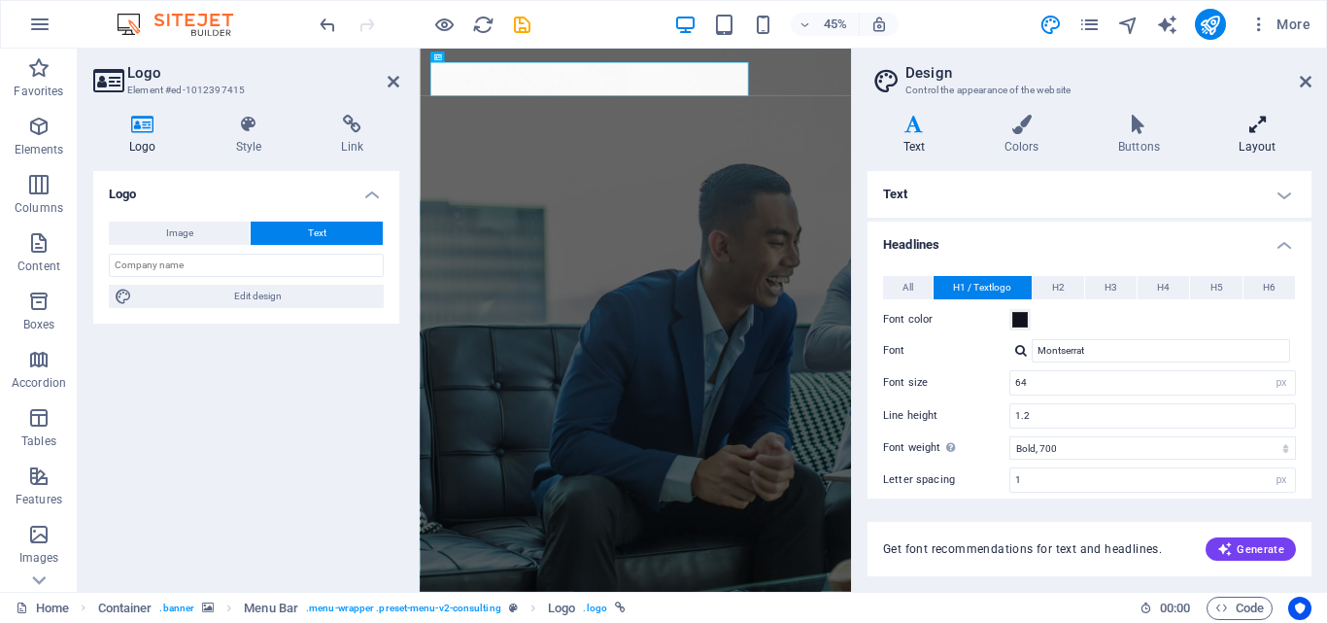
click at [1261, 149] on h4 "Layout" at bounding box center [1258, 135] width 108 height 41
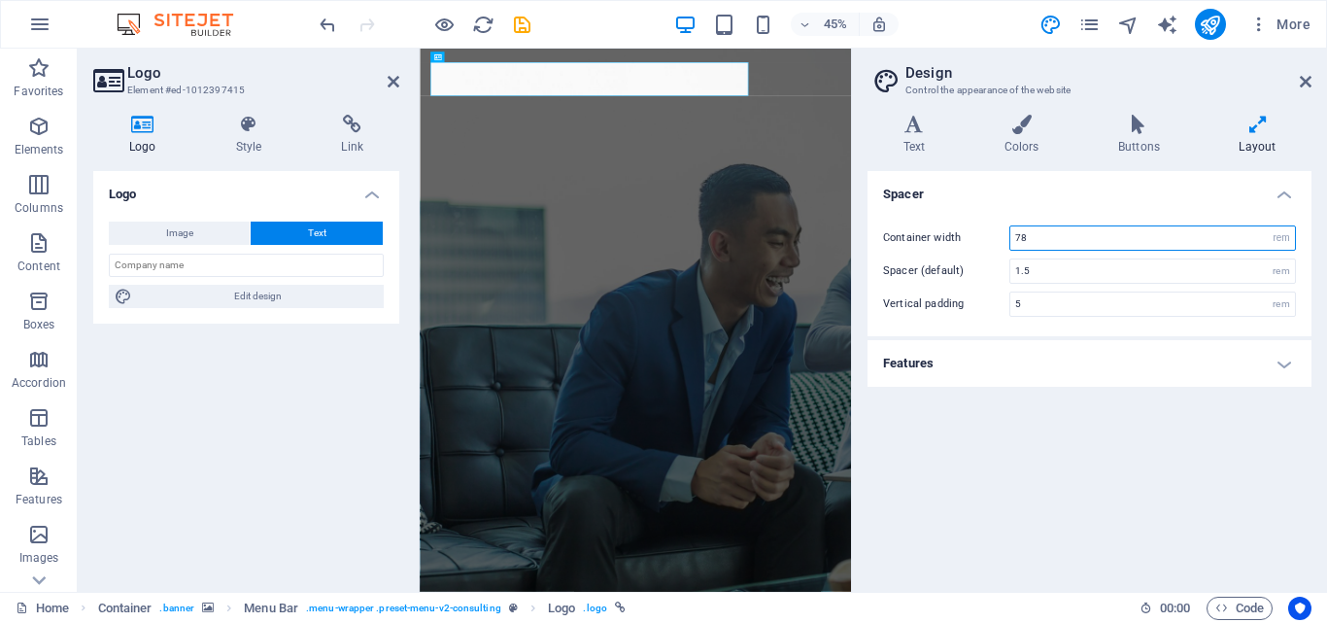
click at [1176, 228] on input "78" at bounding box center [1152, 237] width 285 height 23
type input "7"
type input "50"
click at [1177, 370] on h4 "Features" at bounding box center [1089, 363] width 444 height 47
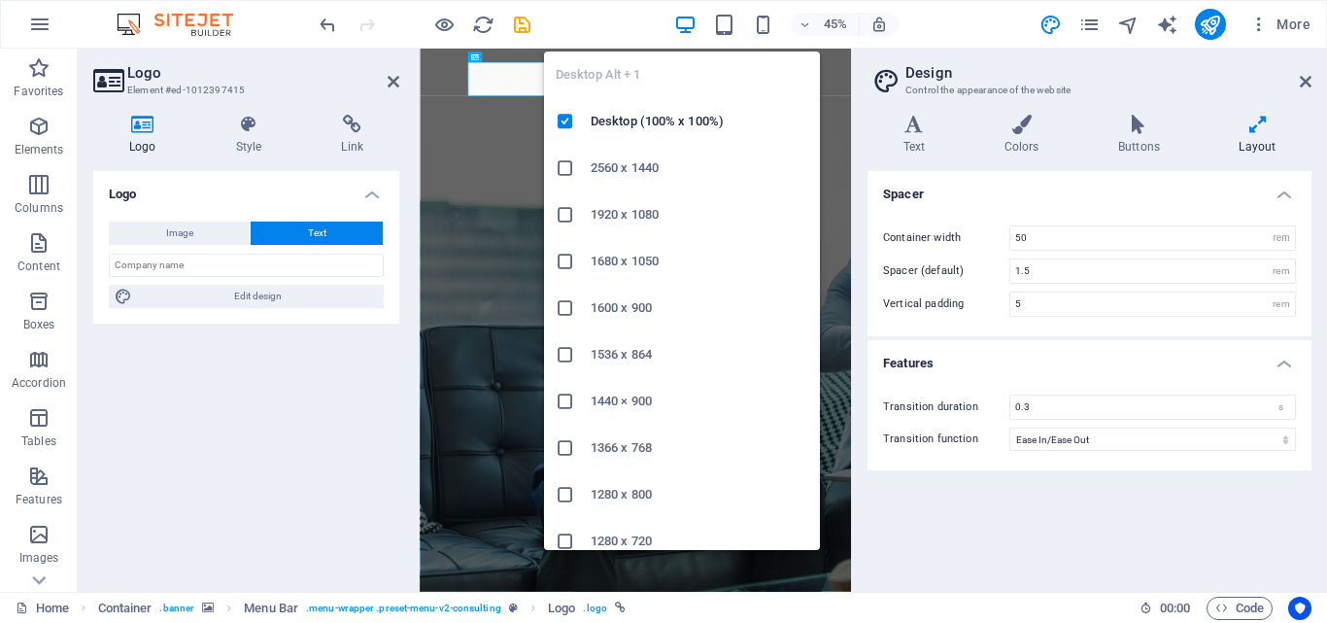
scroll to position [108, 0]
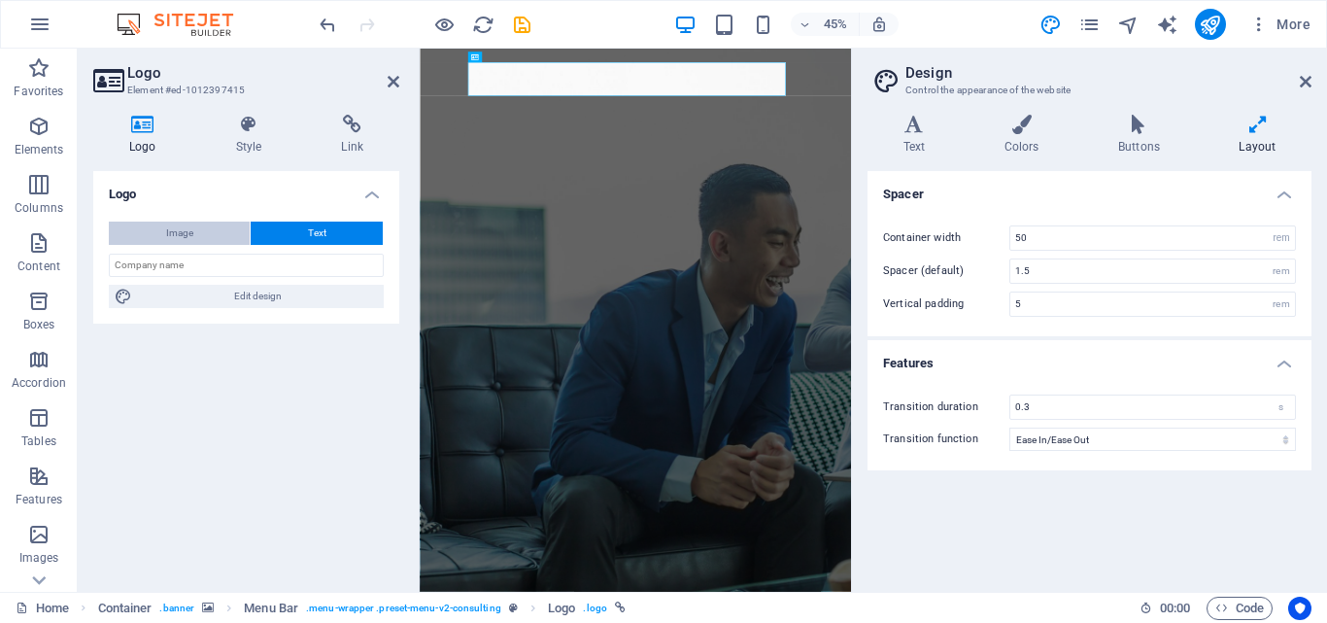
click at [191, 225] on span "Image" at bounding box center [179, 232] width 27 height 23
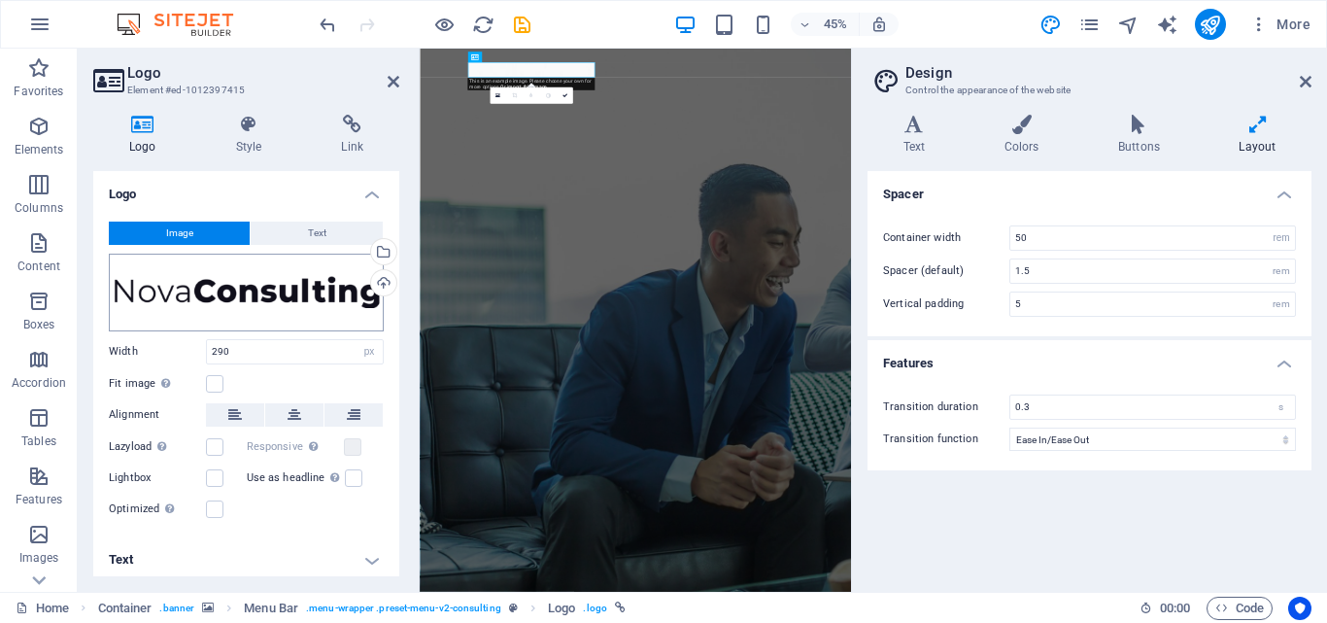
scroll to position [7, 0]
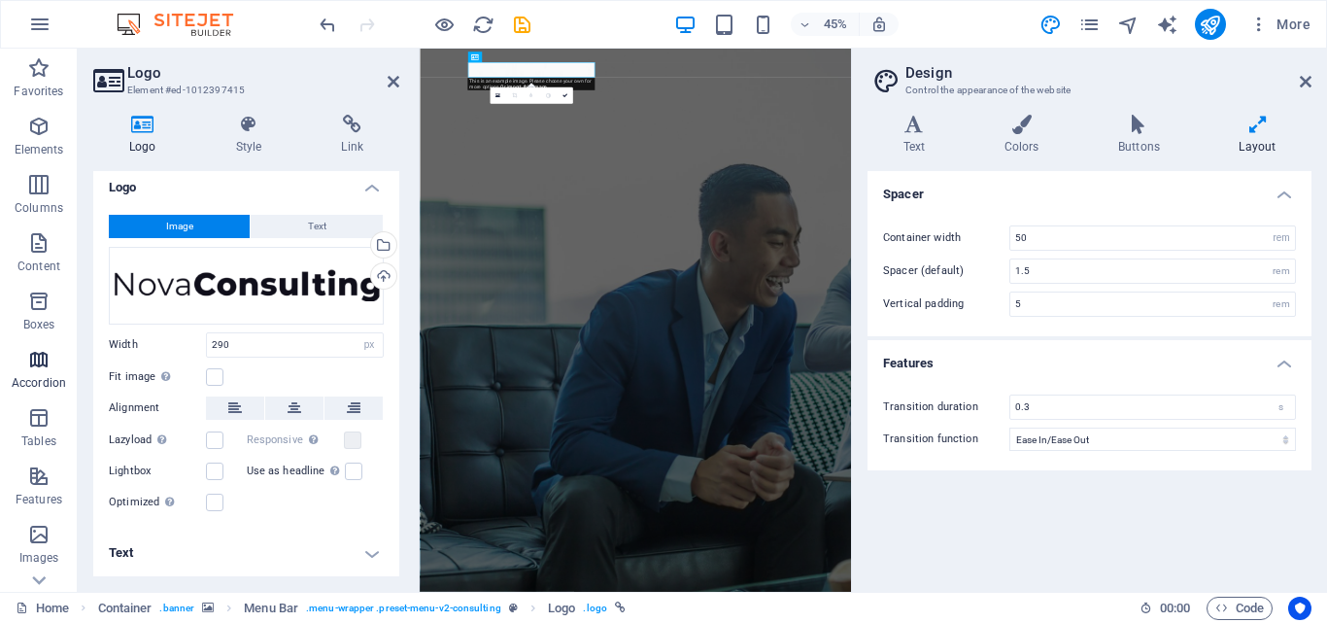
click at [53, 366] on span "Accordion" at bounding box center [39, 371] width 78 height 47
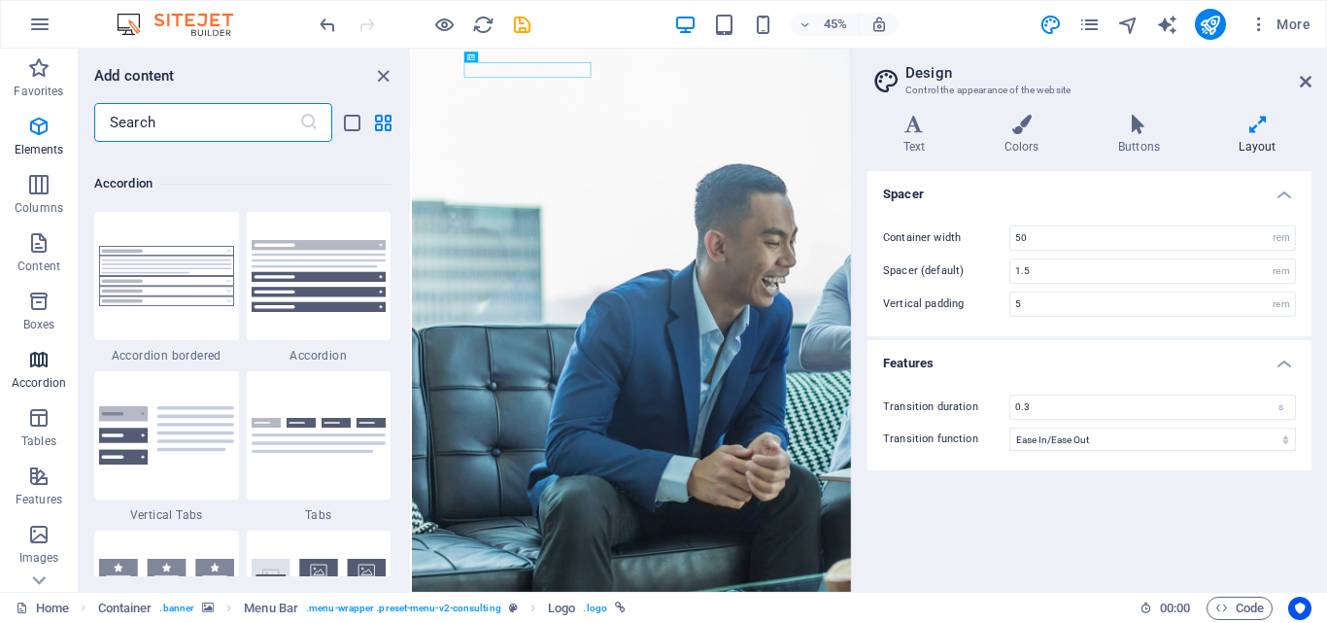
scroll to position [6203, 0]
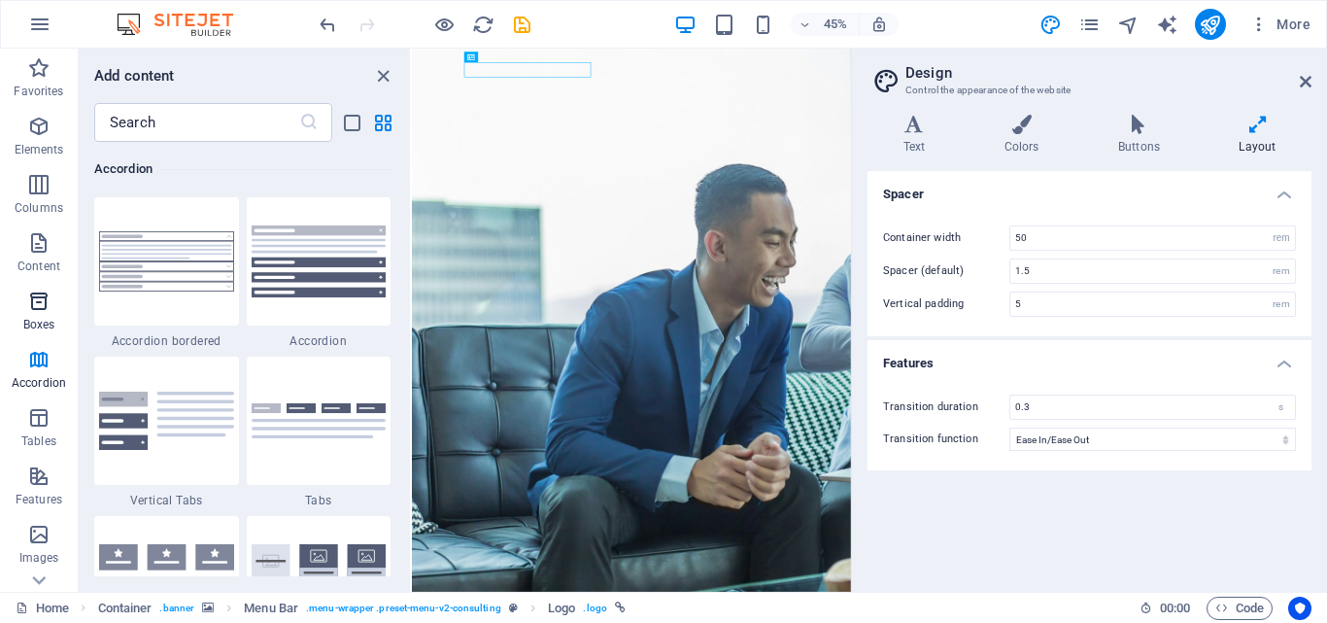
click at [48, 309] on icon "button" at bounding box center [38, 300] width 23 height 23
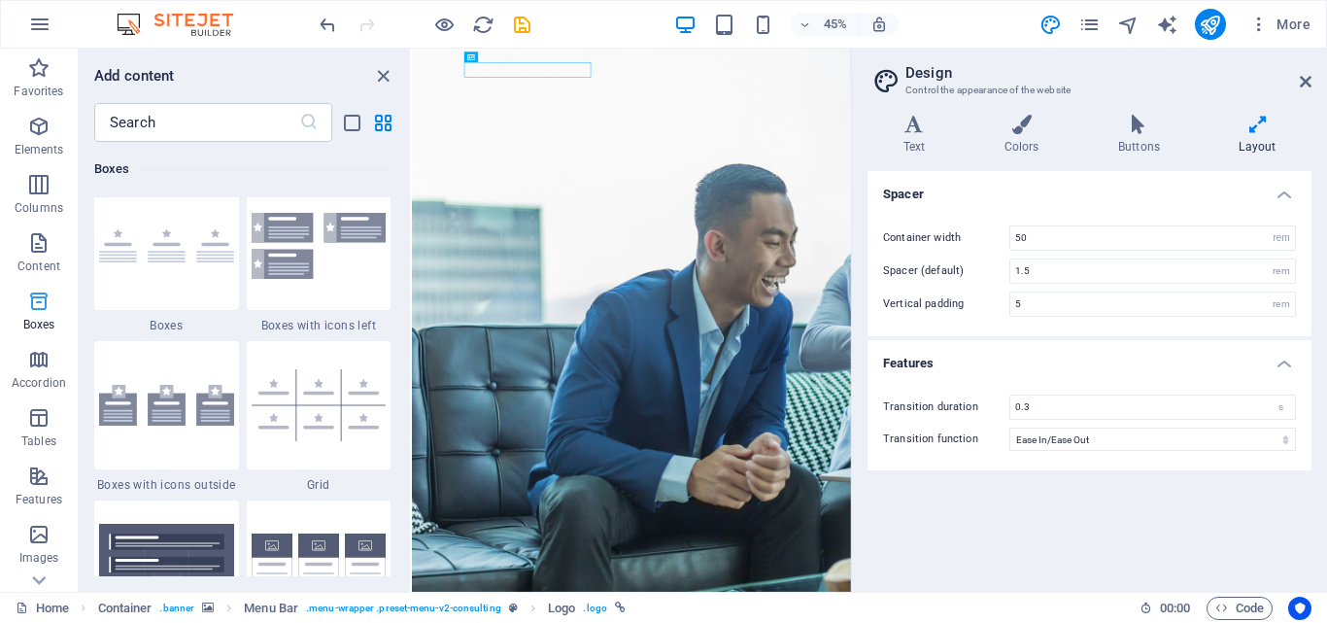
scroll to position [5358, 0]
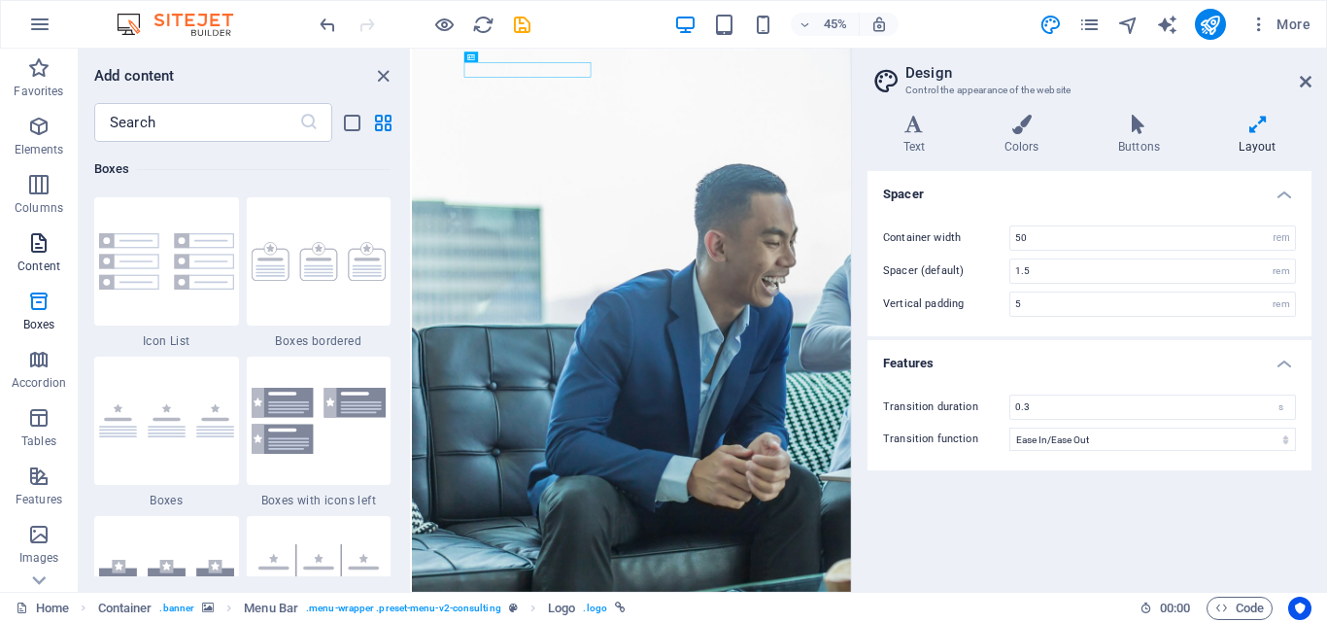
click at [27, 257] on span "Content" at bounding box center [39, 254] width 78 height 47
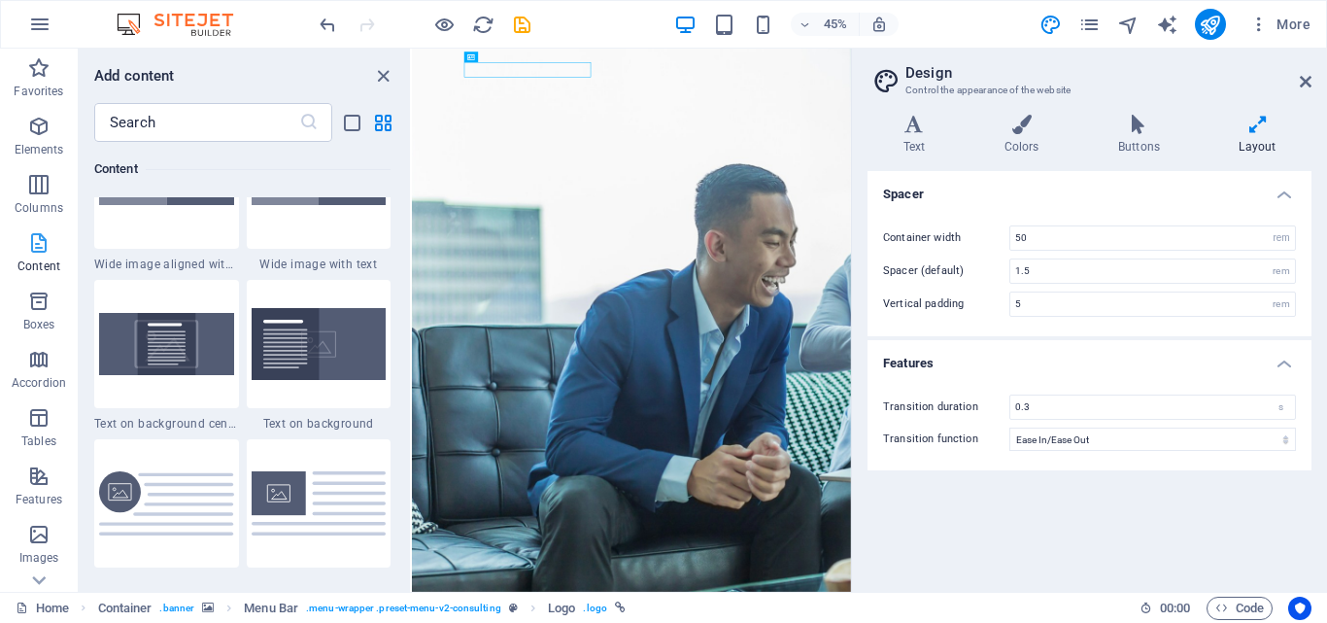
scroll to position [3399, 0]
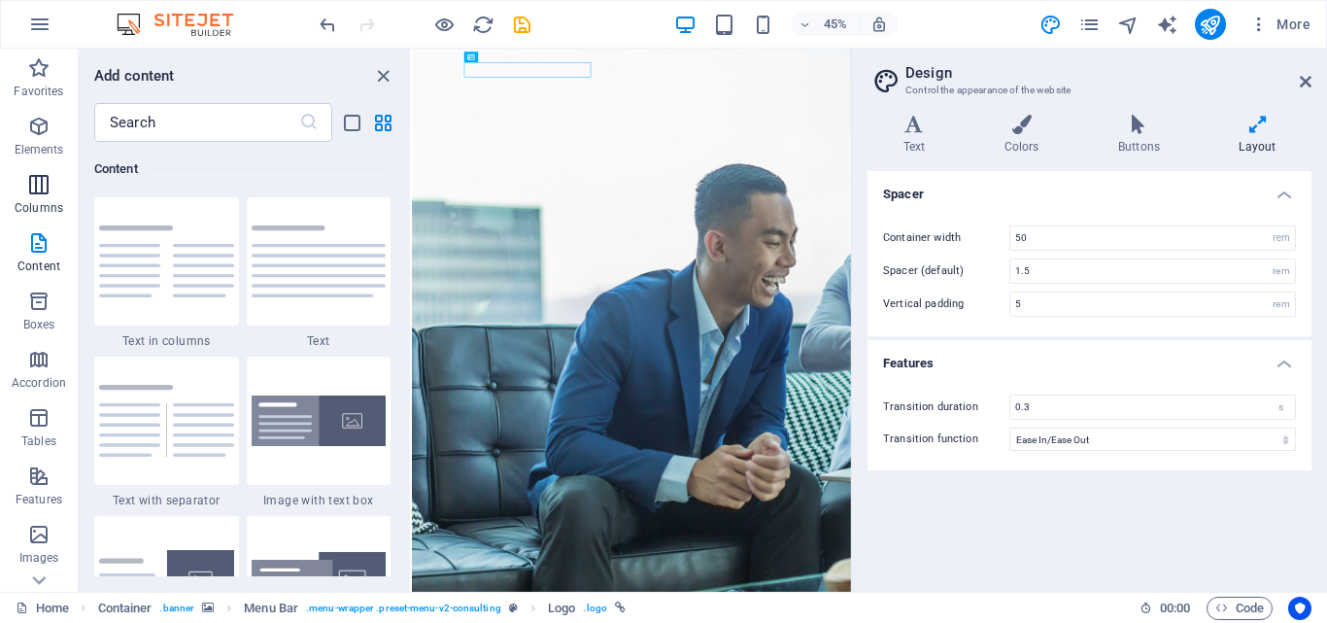
click at [51, 186] on icon "button" at bounding box center [38, 184] width 23 height 23
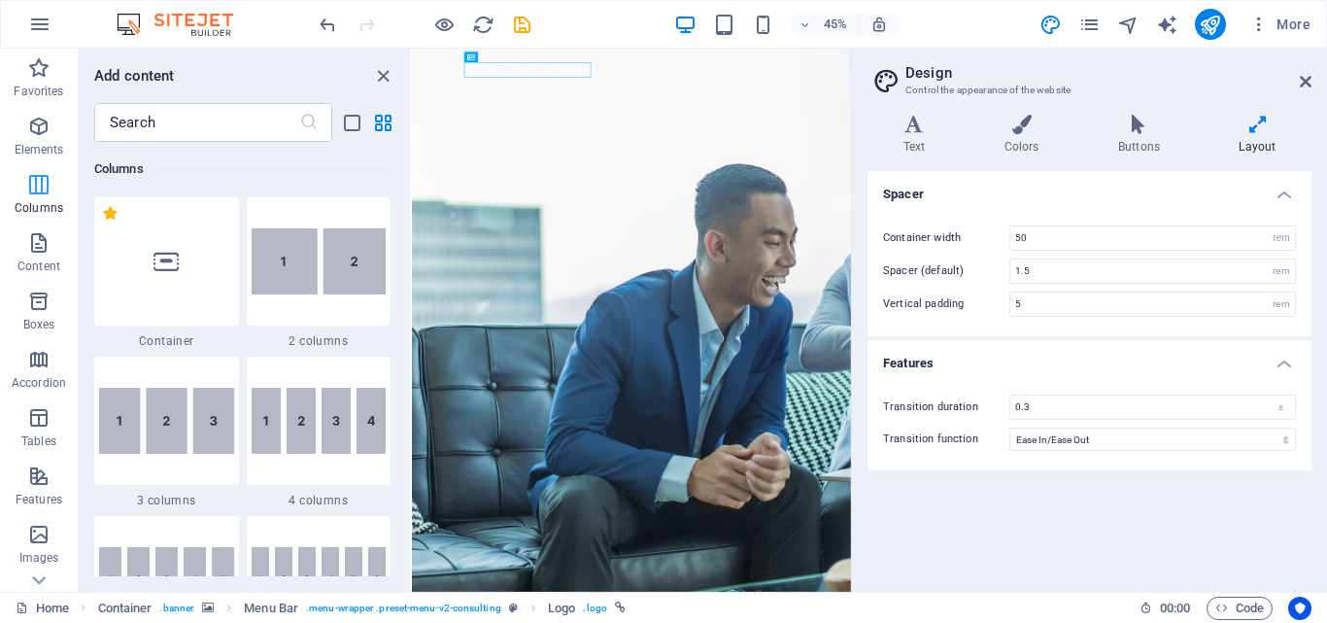
scroll to position [962, 0]
click at [32, 139] on span "Elements" at bounding box center [39, 138] width 78 height 47
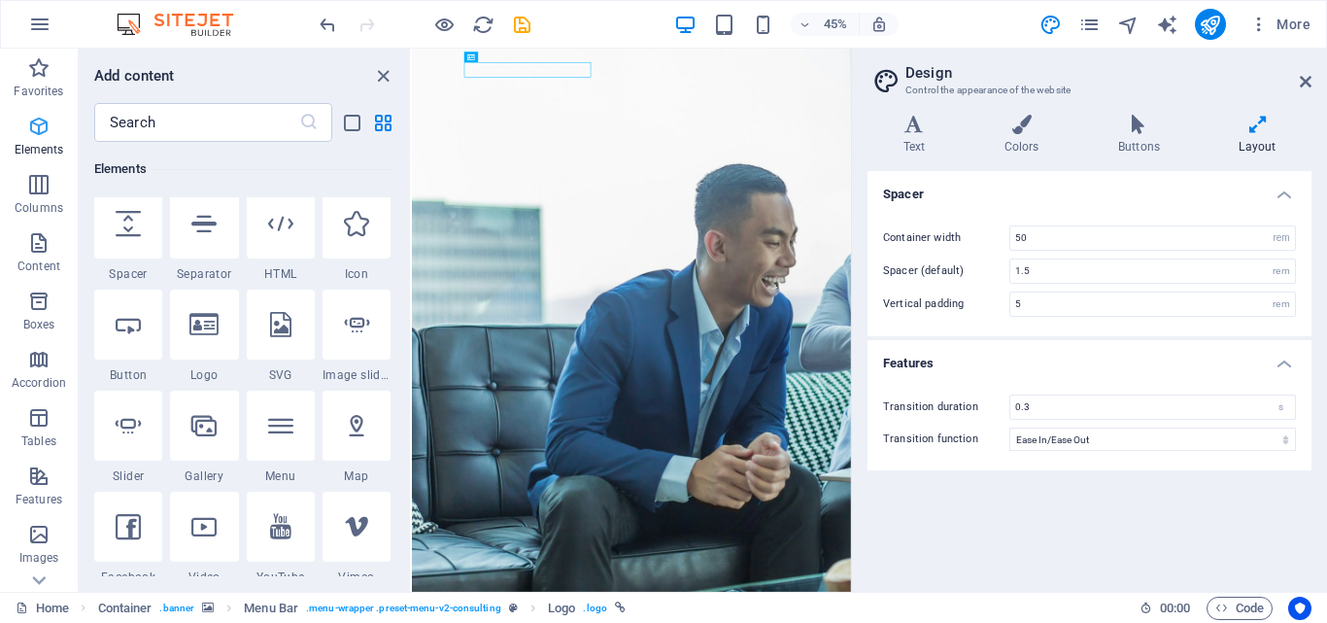
scroll to position [207, 0]
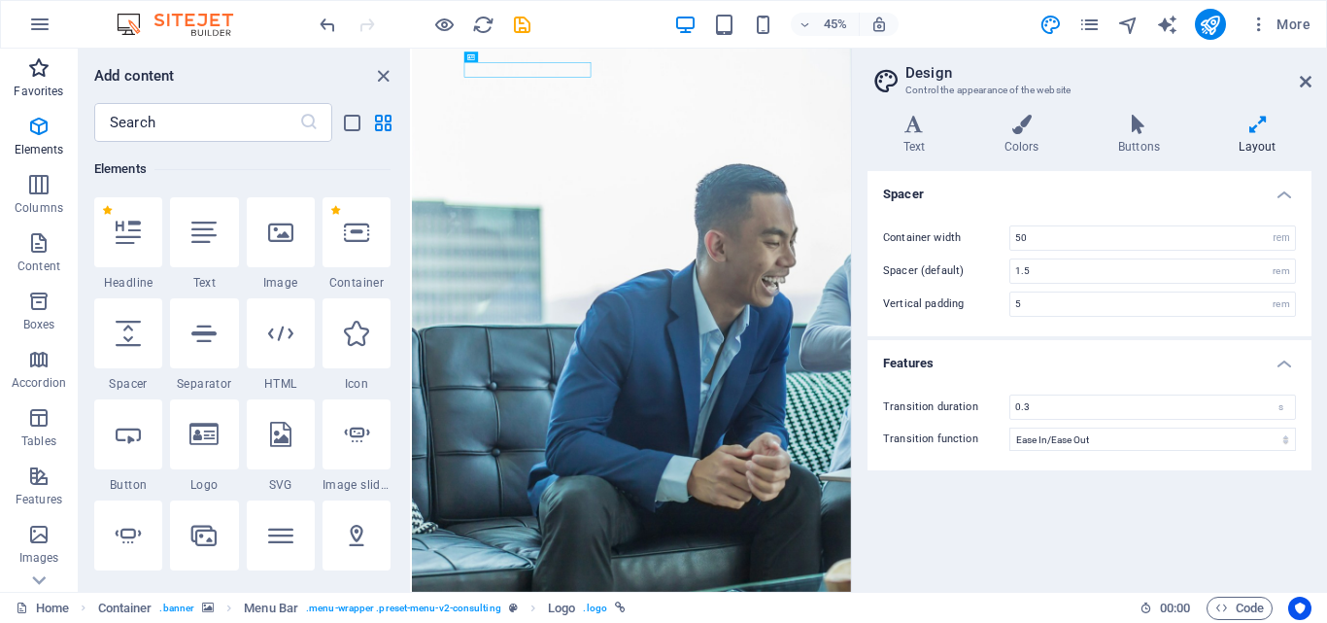
click at [34, 89] on p "Favorites" at bounding box center [39, 92] width 50 height 16
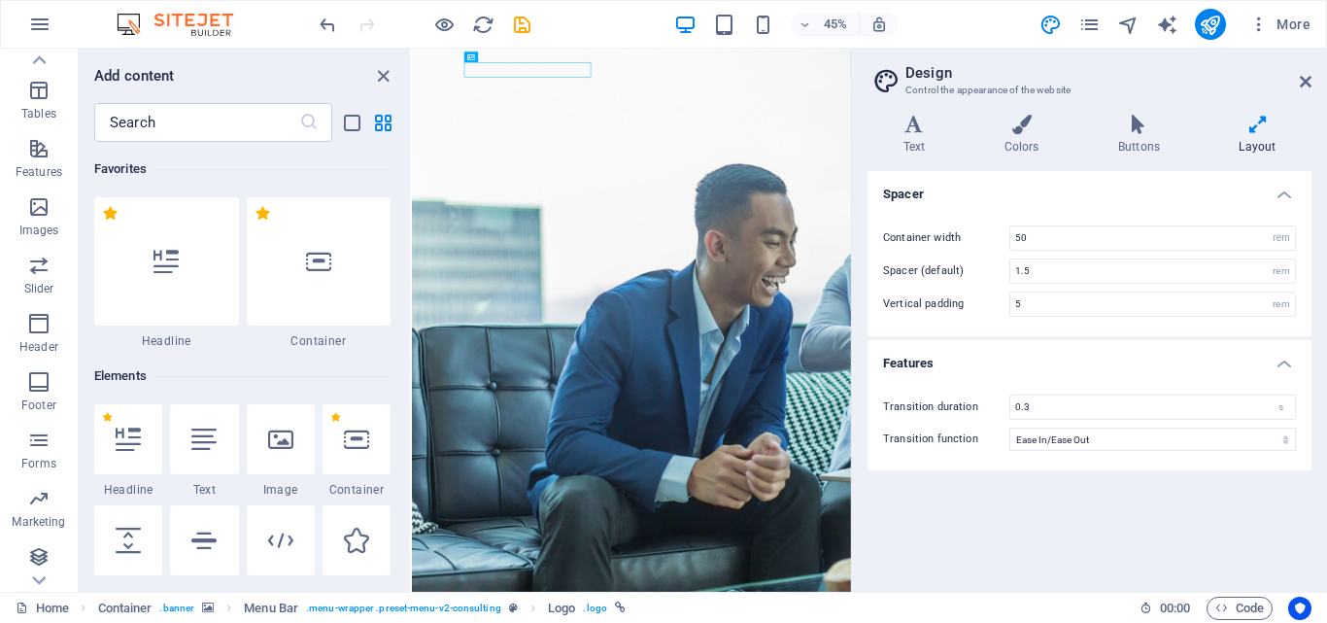
scroll to position [331, 0]
click at [49, 223] on p "Images" at bounding box center [39, 227] width 40 height 16
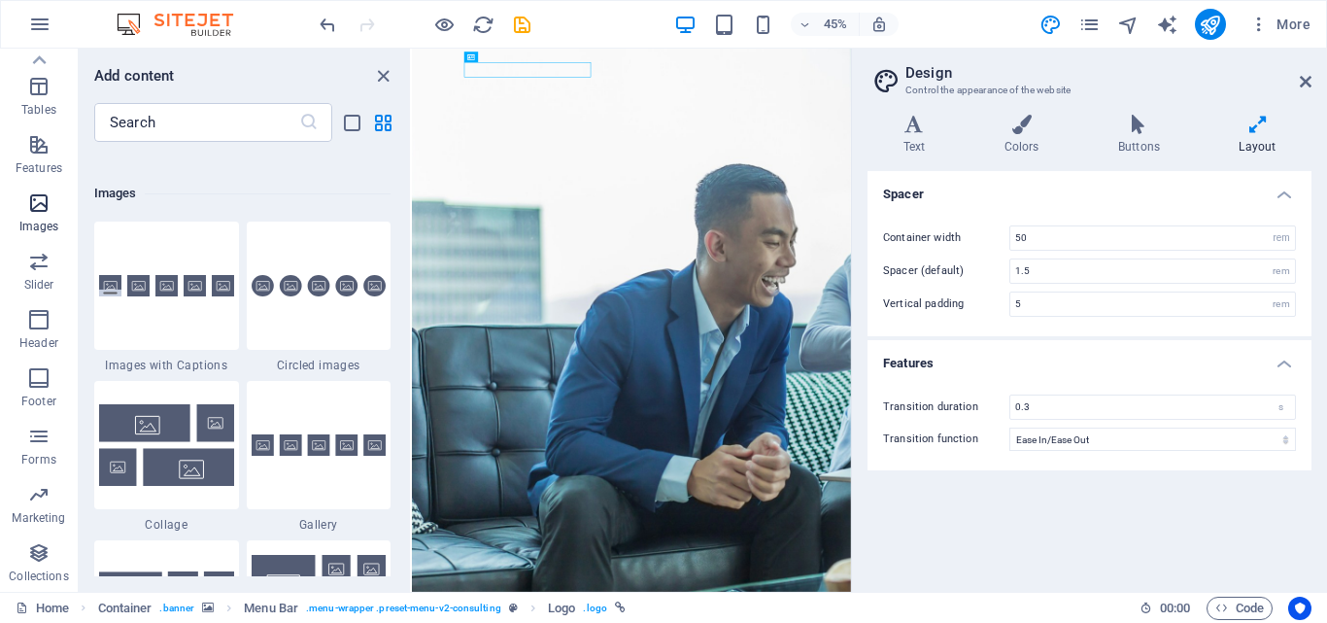
scroll to position [9850, 0]
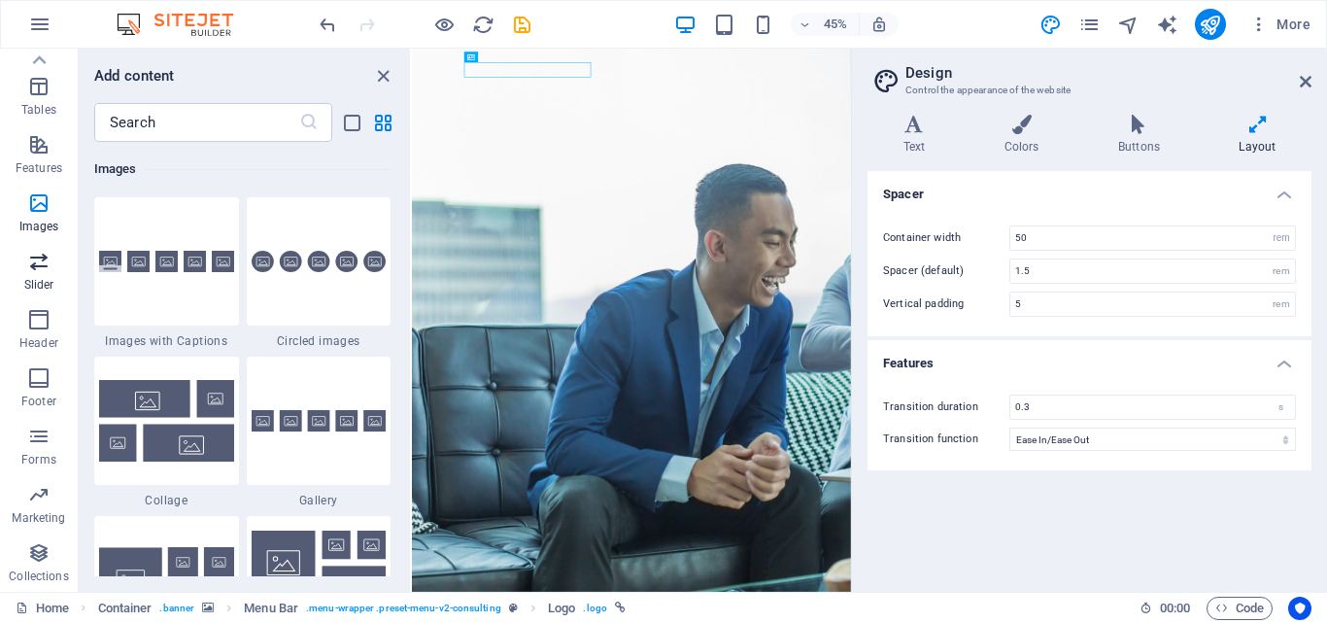
click at [33, 256] on icon "button" at bounding box center [38, 261] width 23 height 23
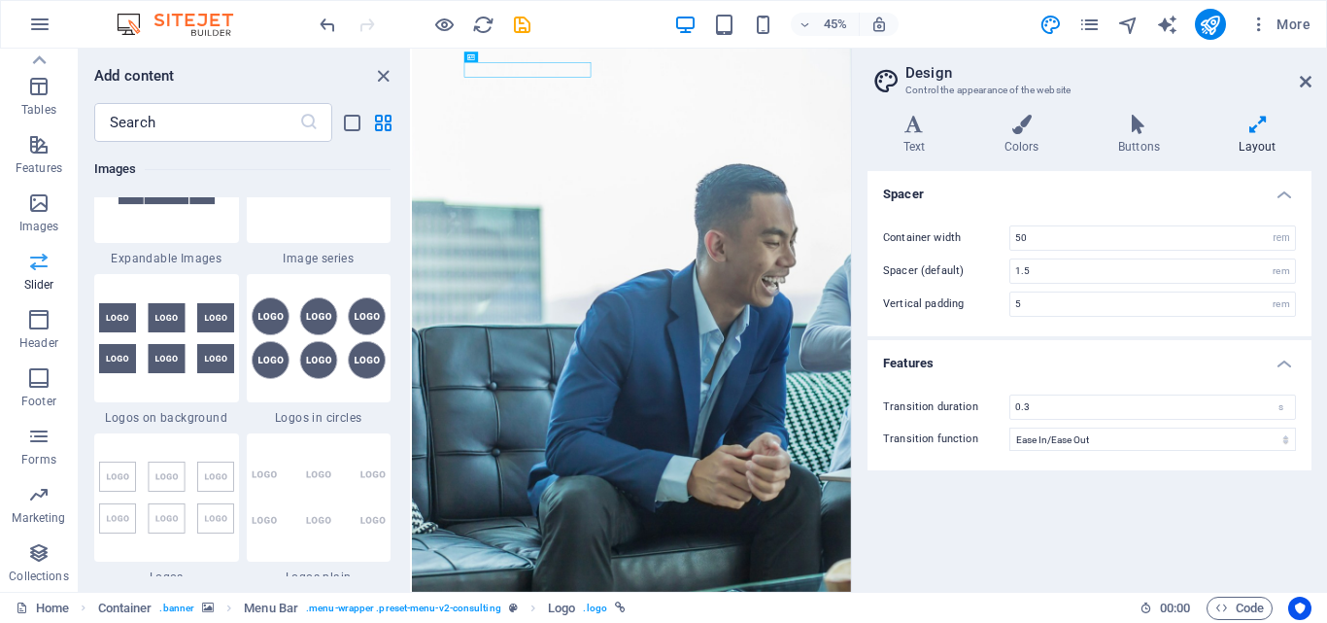
scroll to position [11013, 0]
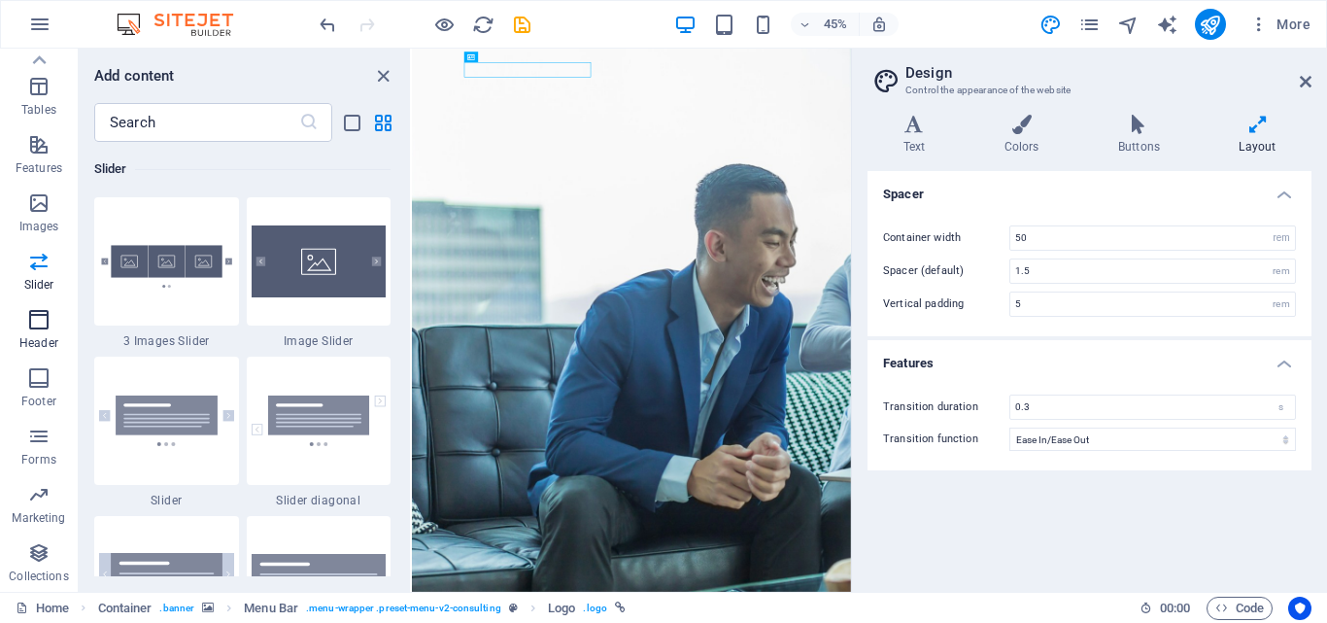
click at [33, 324] on icon "button" at bounding box center [38, 319] width 23 height 23
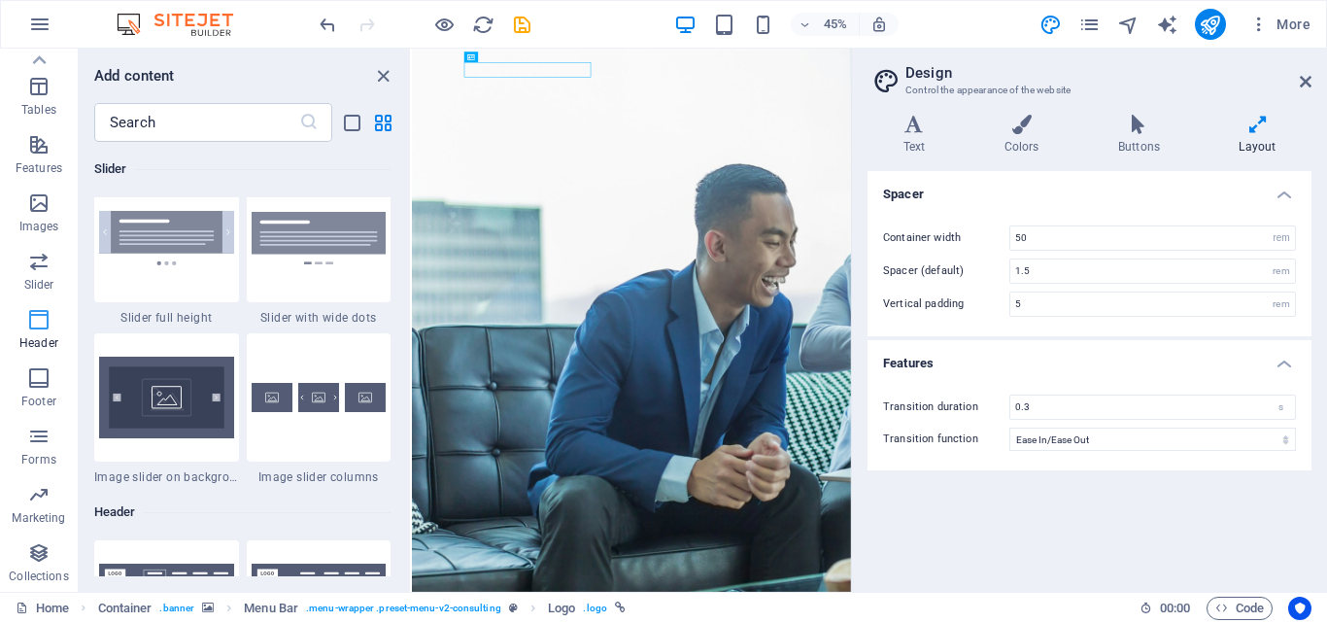
scroll to position [11698, 0]
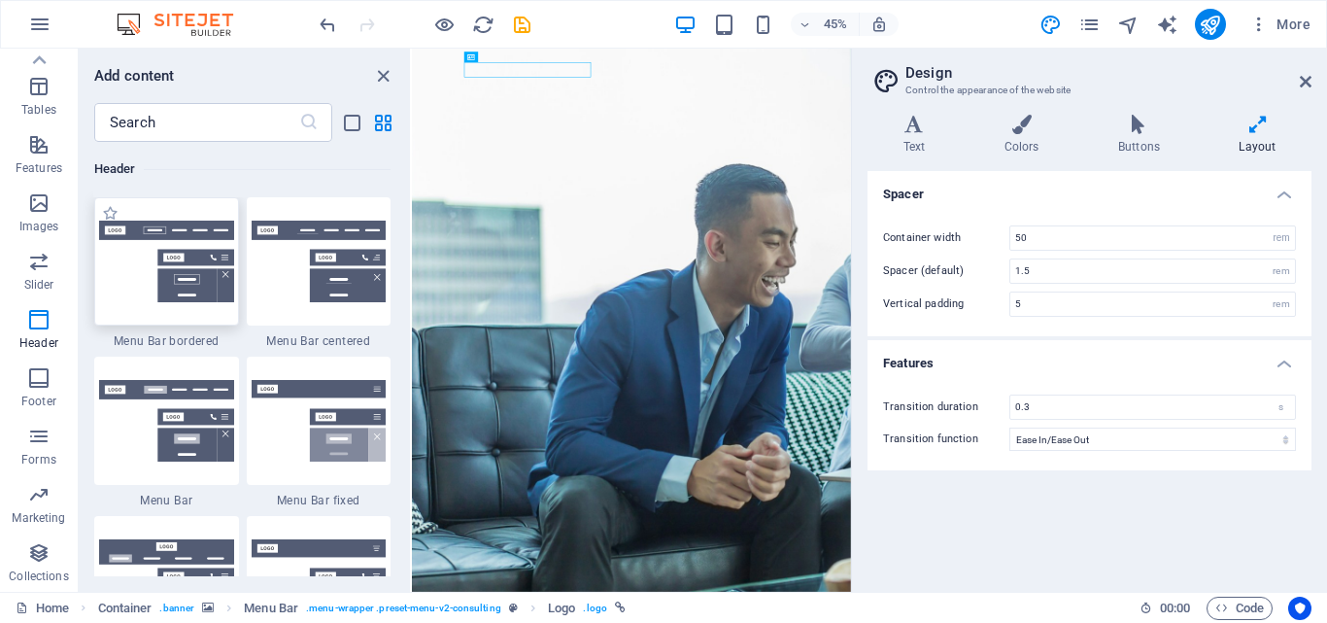
click at [157, 238] on img at bounding box center [166, 262] width 135 height 82
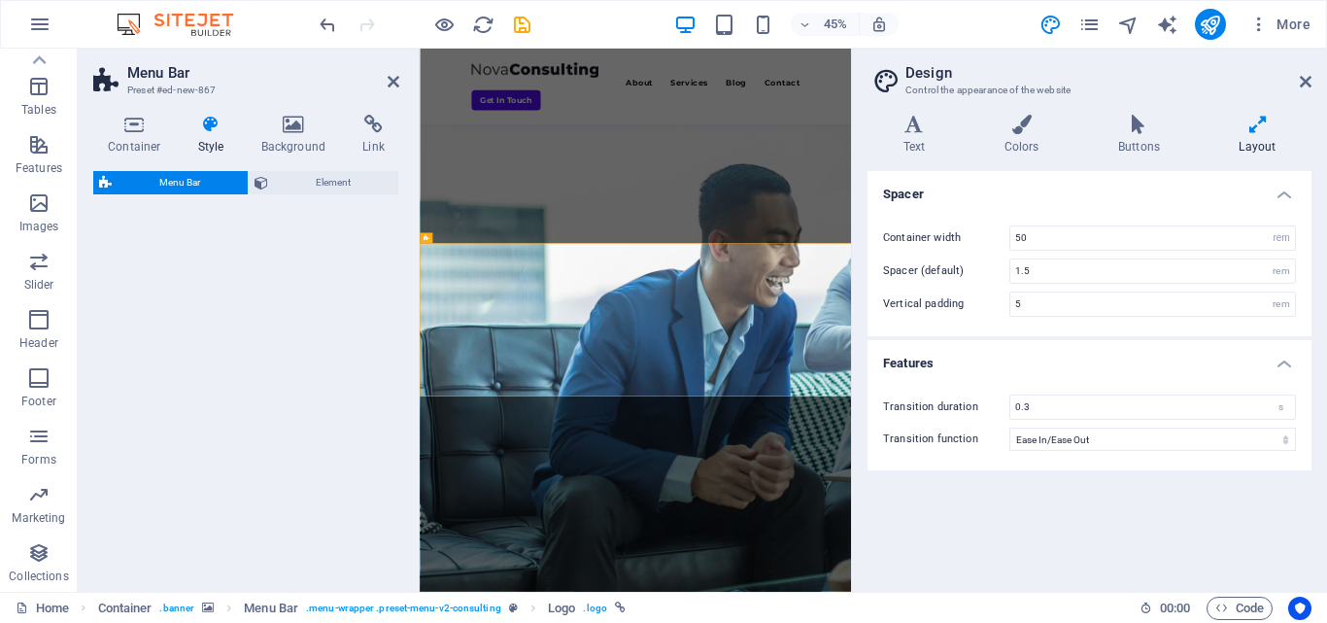
drag, startPoint x: 577, startPoint y: 287, endPoint x: 766, endPoint y: 395, distance: 218.4
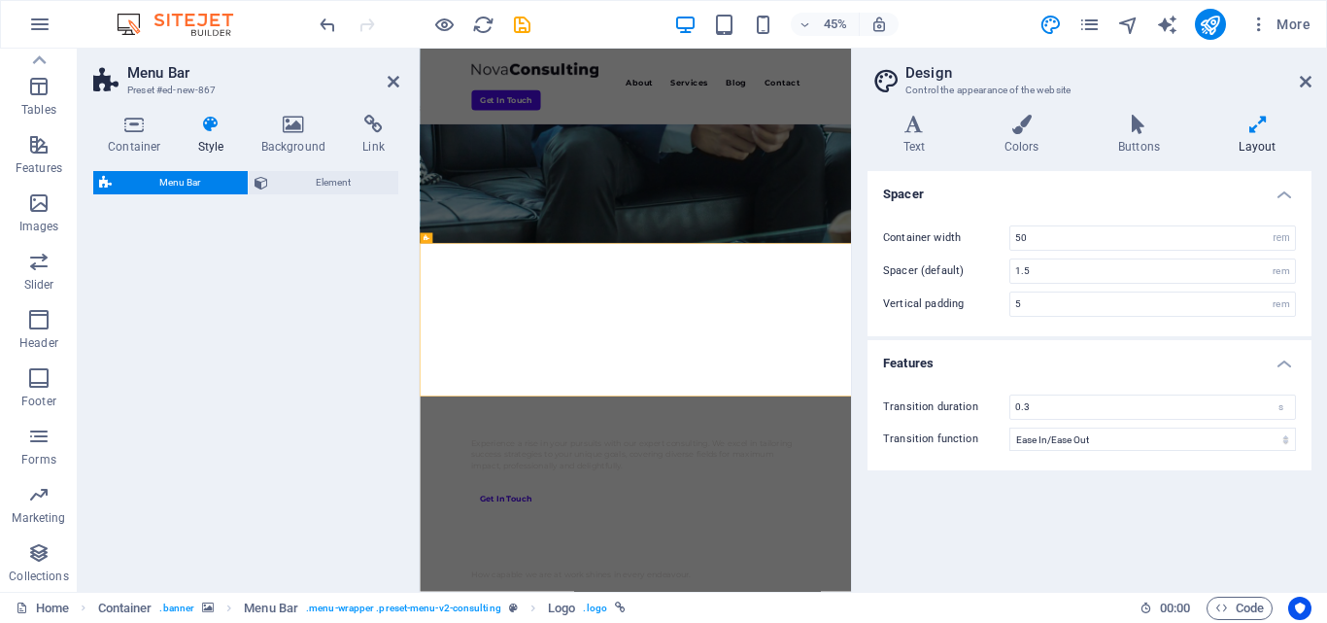
select select "rem"
select select "preset-menu-v2-border"
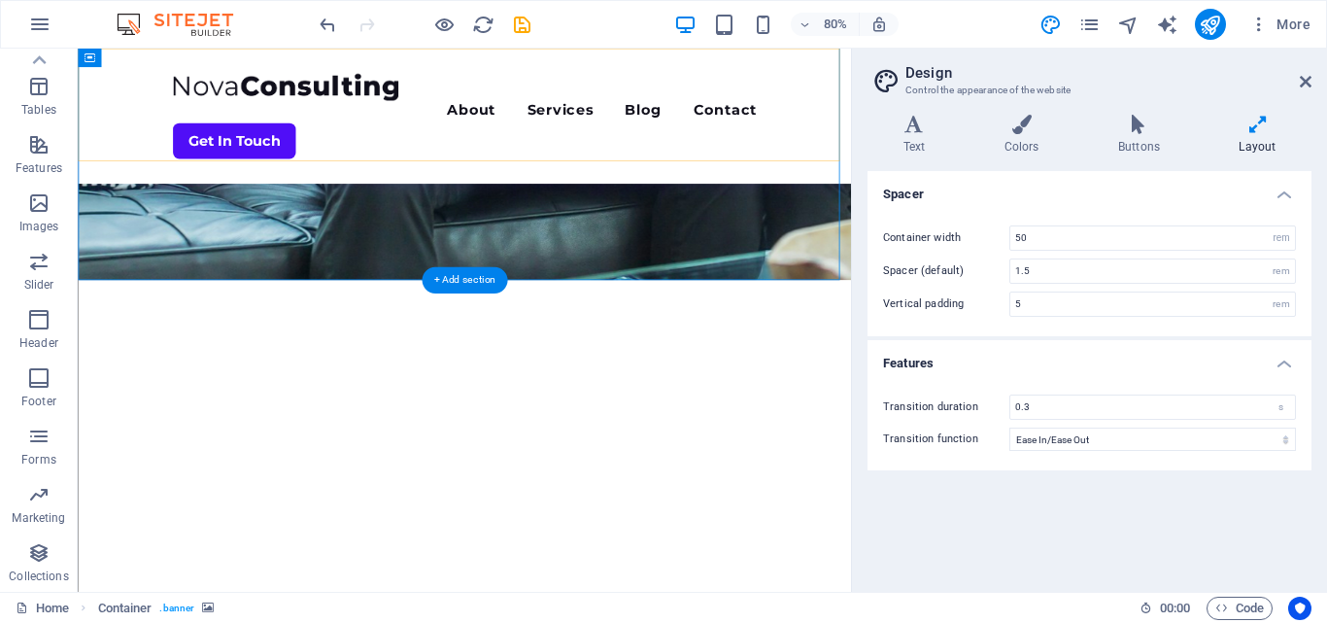
drag, startPoint x: 683, startPoint y: 406, endPoint x: 686, endPoint y: 124, distance: 281.7
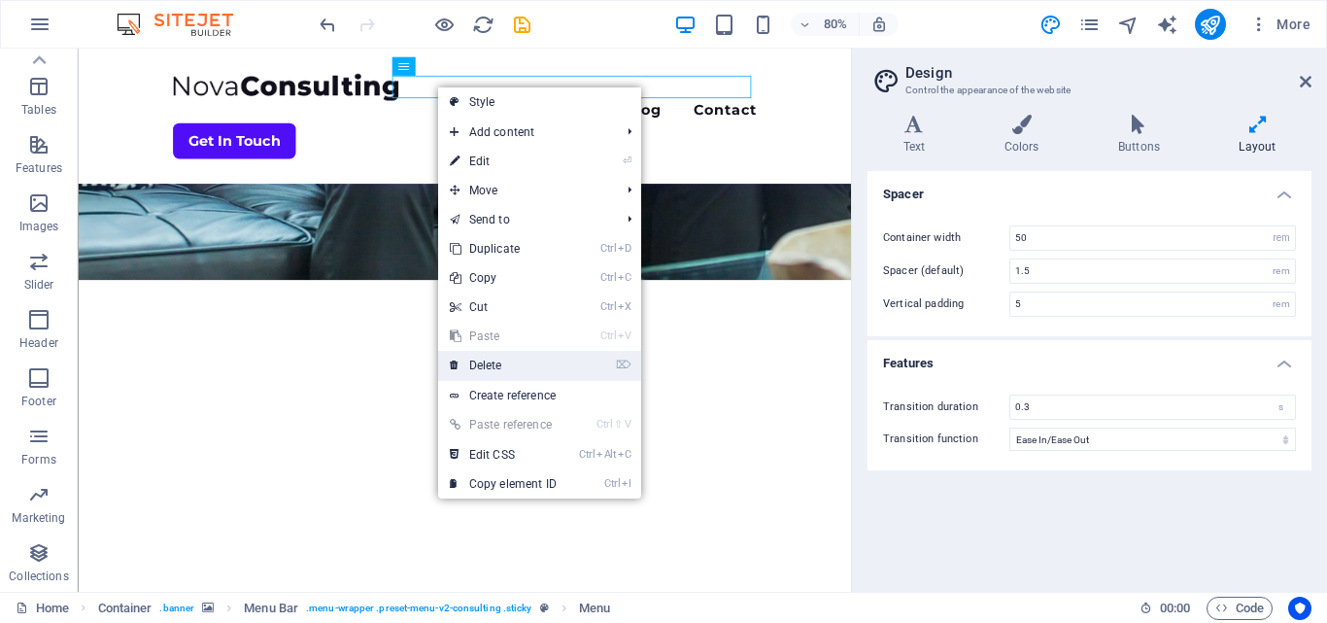
click at [500, 359] on link "⌦ Delete" at bounding box center [503, 365] width 130 height 29
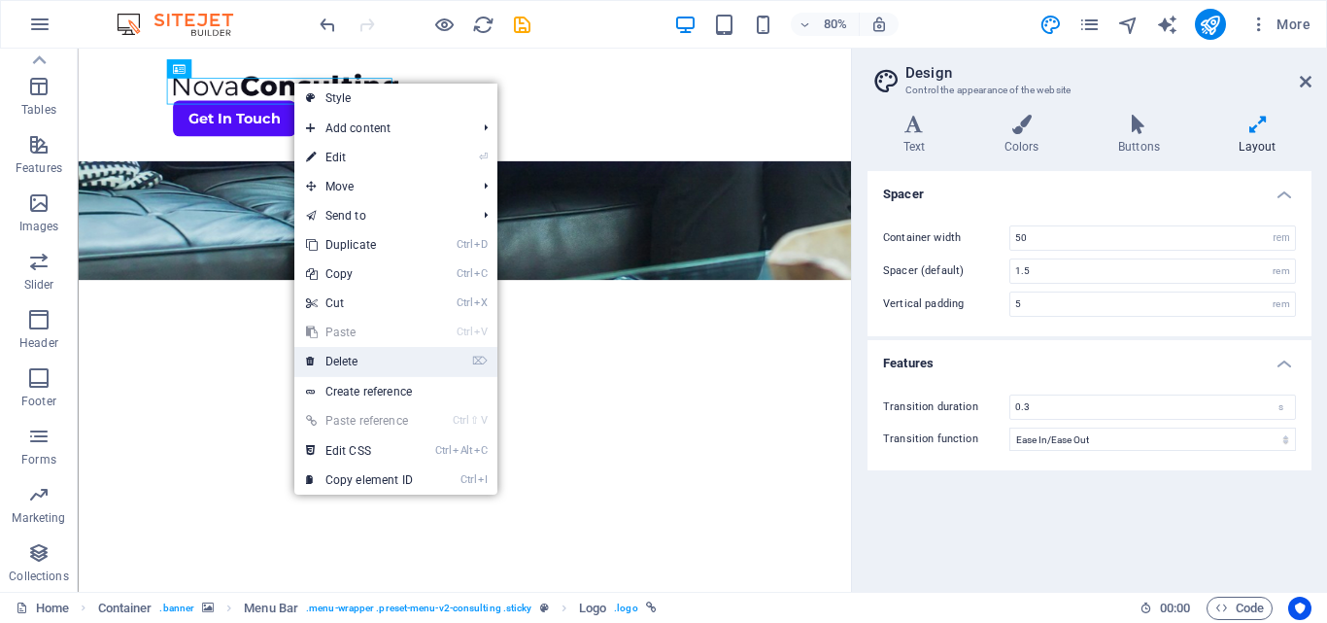
click at [353, 361] on link "⌦ Delete" at bounding box center [359, 361] width 130 height 29
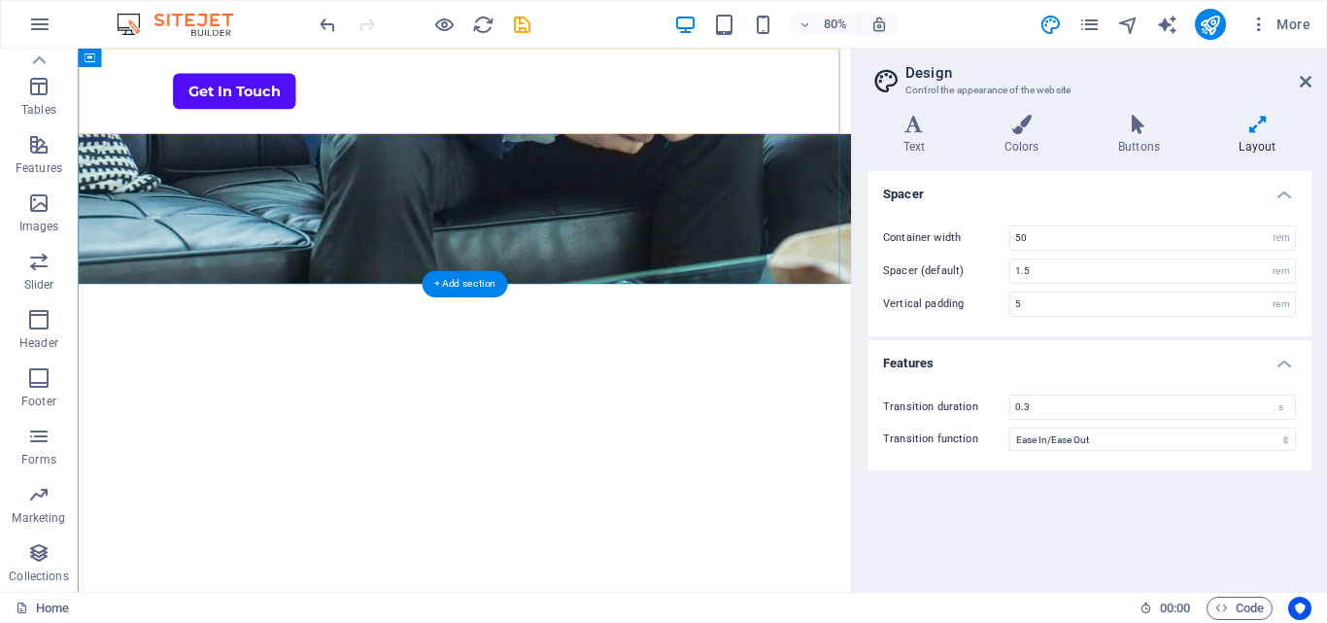
drag, startPoint x: 184, startPoint y: 323, endPoint x: 129, endPoint y: 98, distance: 230.9
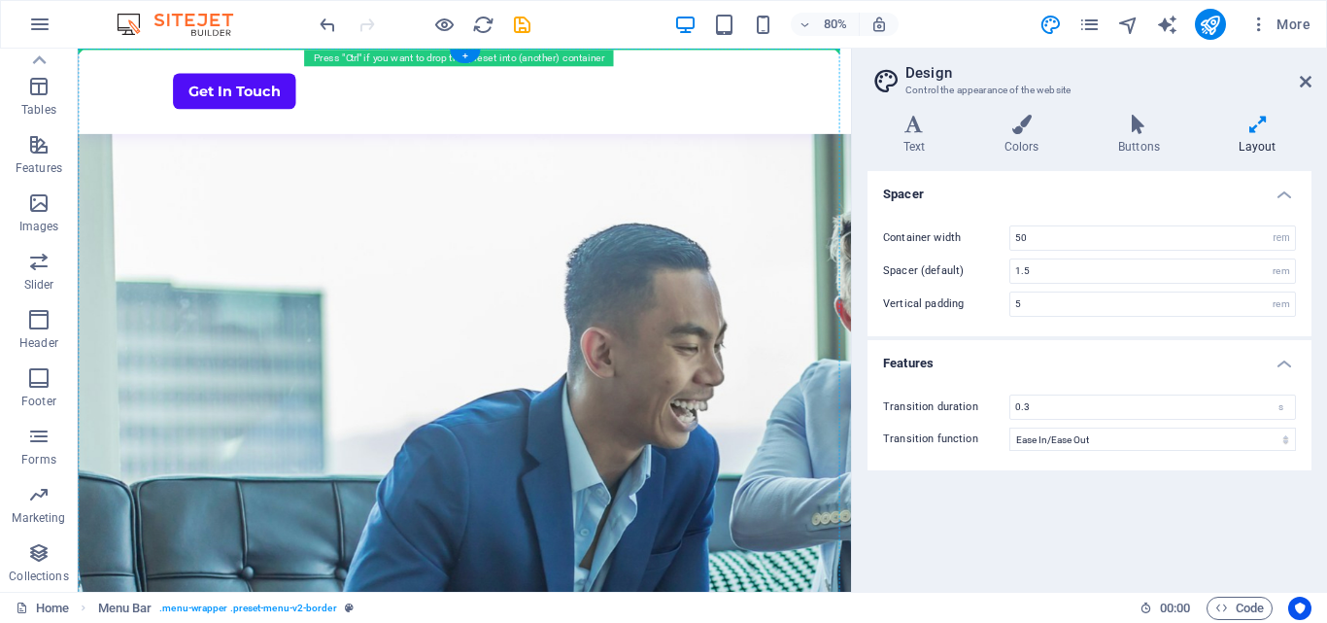
scroll to position [0, 0]
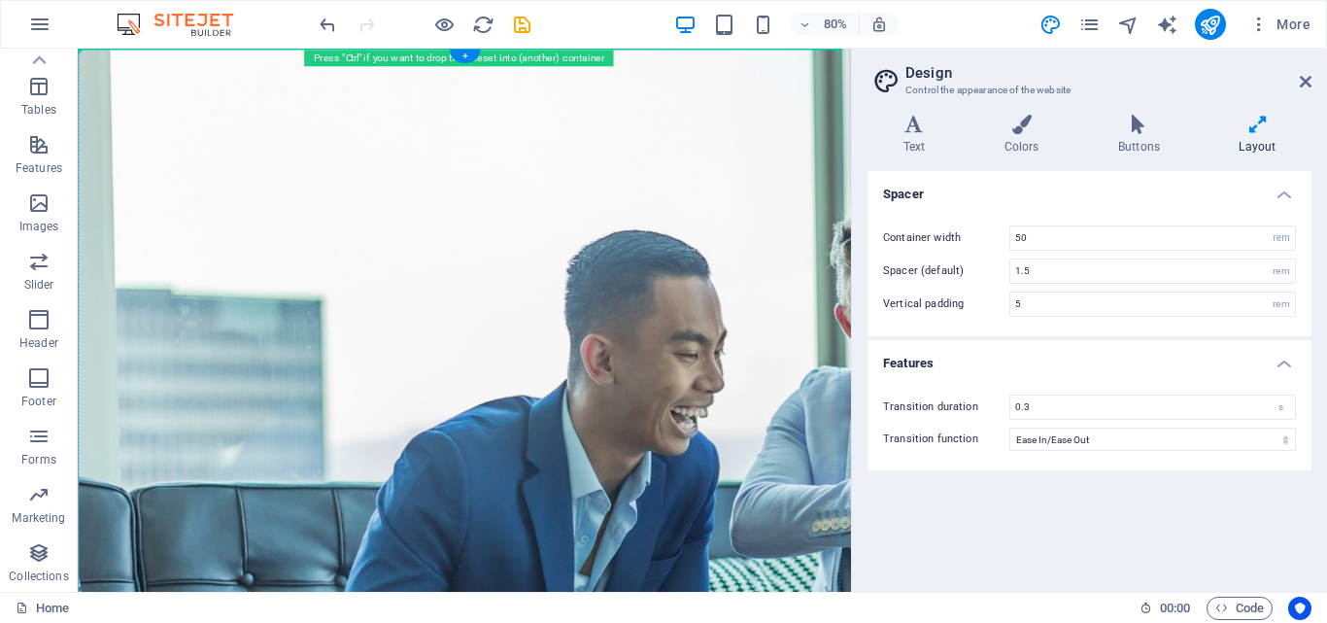
drag, startPoint x: 205, startPoint y: 326, endPoint x: 196, endPoint y: 176, distance: 150.8
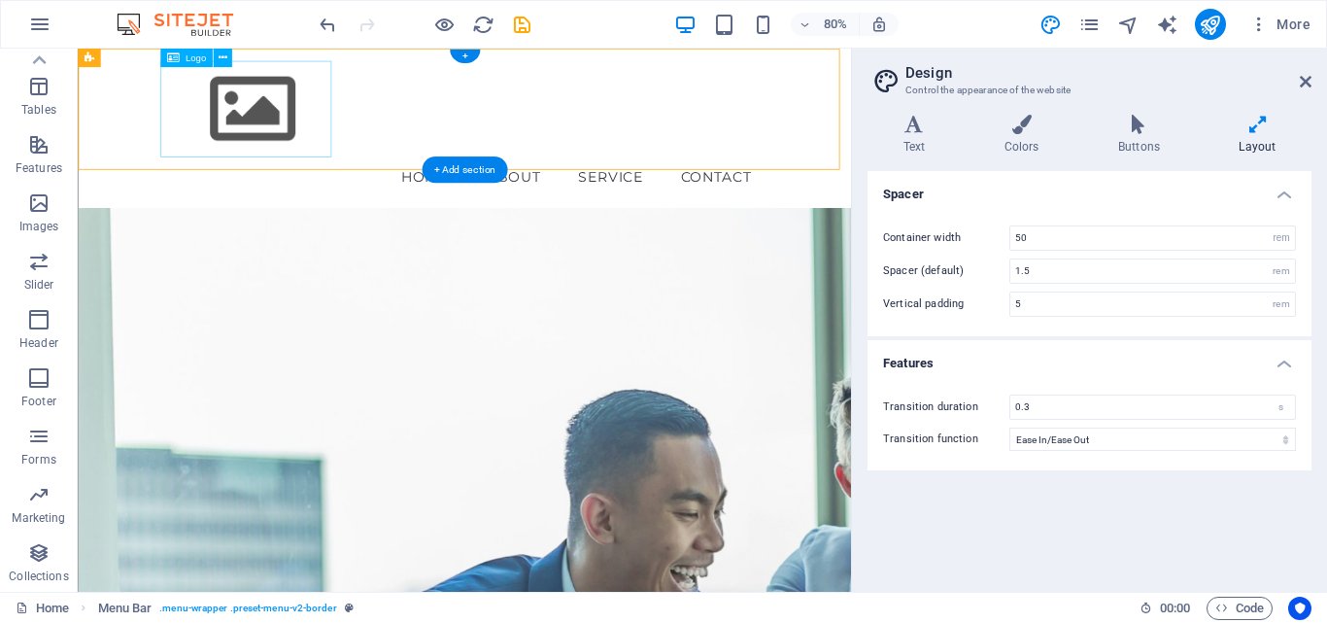
click at [306, 109] on div at bounding box center [561, 124] width 746 height 120
click at [265, 87] on div at bounding box center [561, 124] width 746 height 120
click at [282, 119] on div at bounding box center [561, 124] width 746 height 120
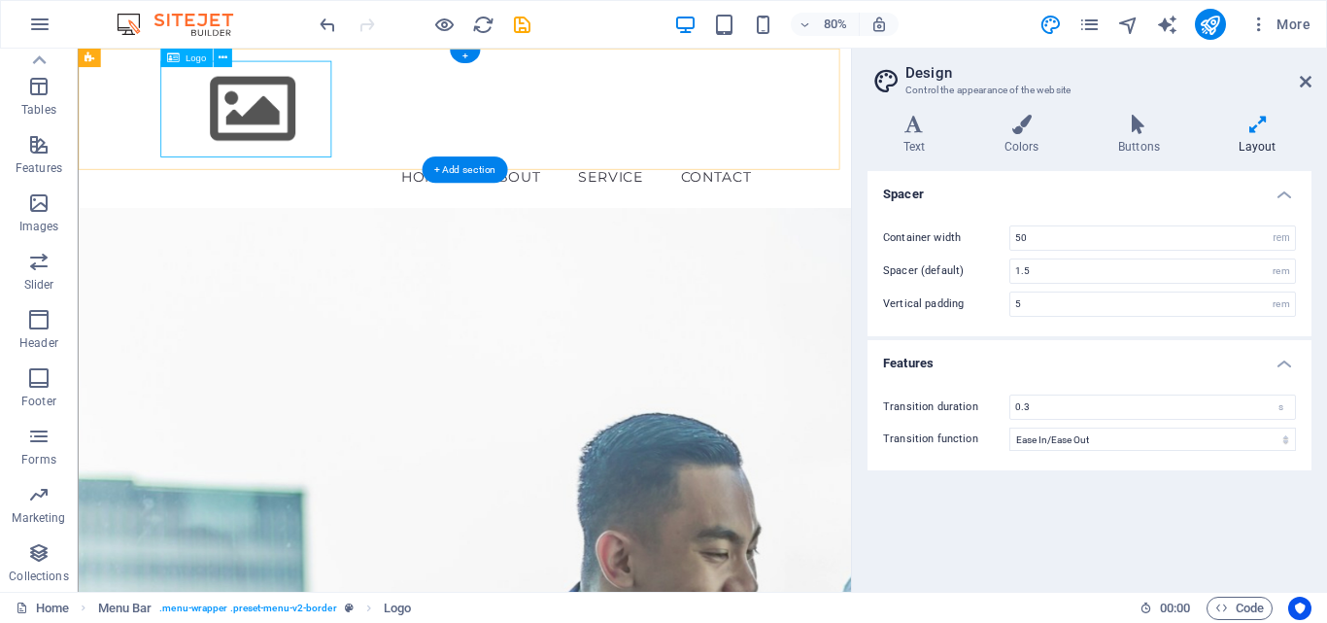
select select "px"
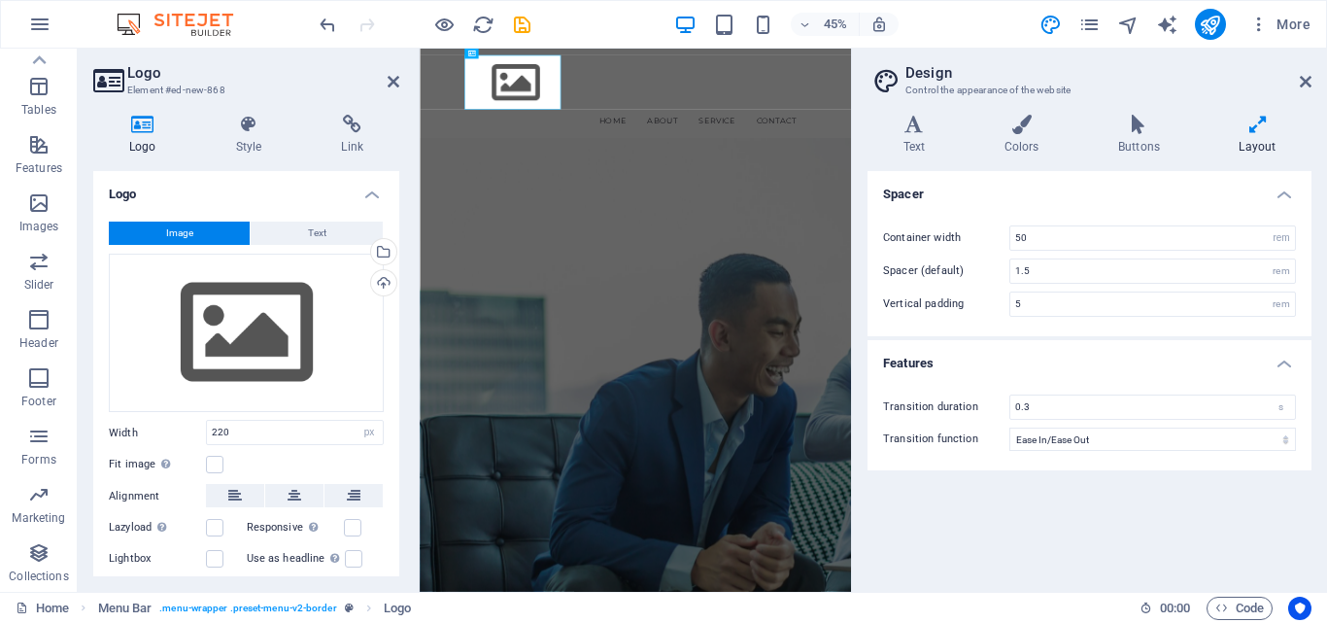
click at [241, 105] on div "Logo Style Link Logo Image Text Drag files here, click to choose files or selec…" at bounding box center [246, 345] width 337 height 493
click at [237, 306] on div "Drag files here, click to choose files or select files from Files or our free s…" at bounding box center [246, 333] width 275 height 159
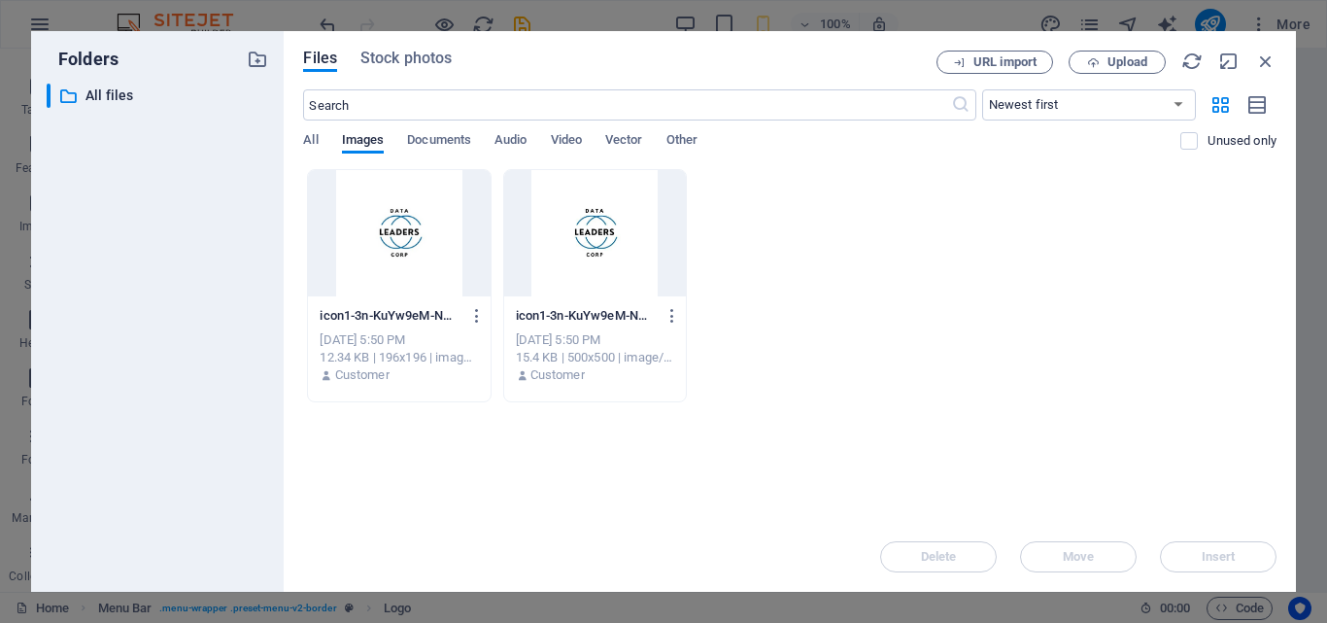
click at [399, 220] on div at bounding box center [399, 233] width 182 height 126
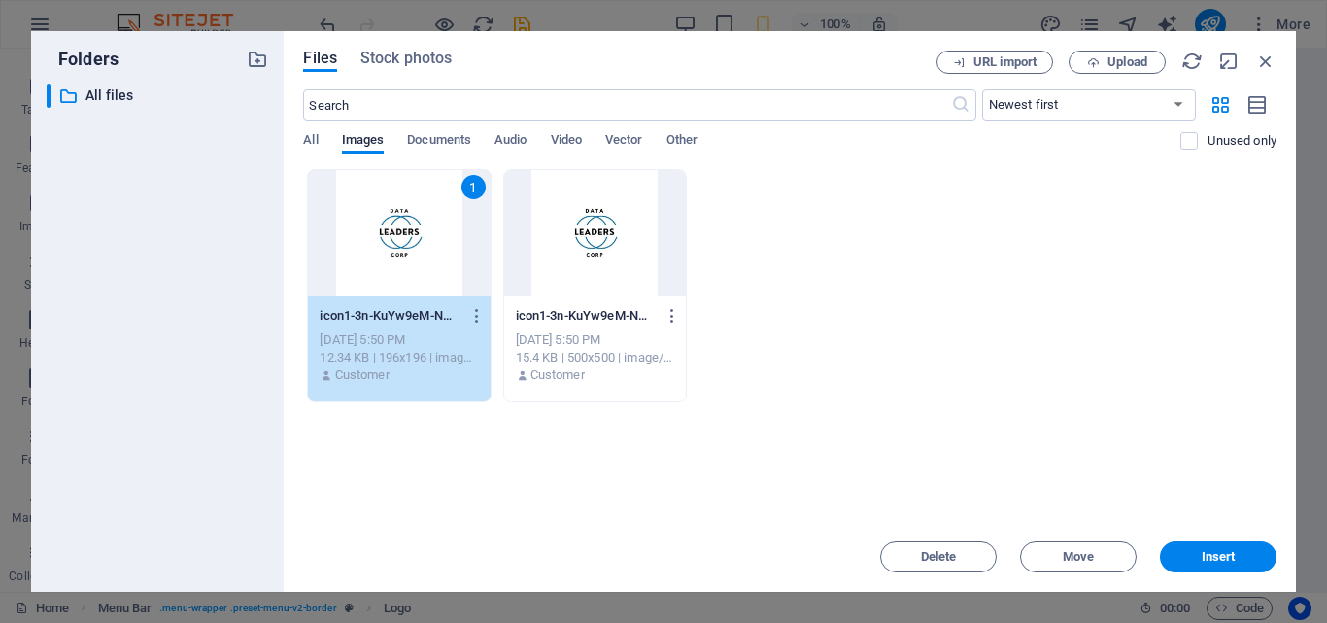
click at [399, 220] on div "1" at bounding box center [399, 233] width 182 height 126
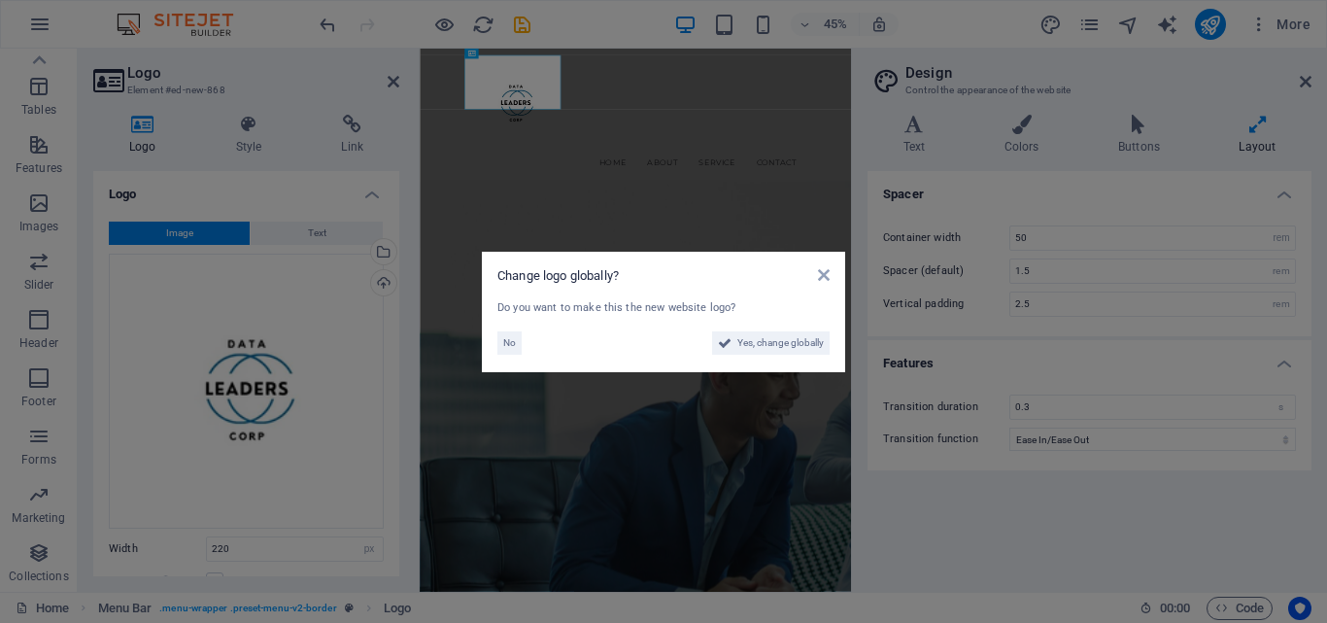
type input "5"
click at [757, 339] on span "Yes, change globally" at bounding box center [780, 342] width 86 height 23
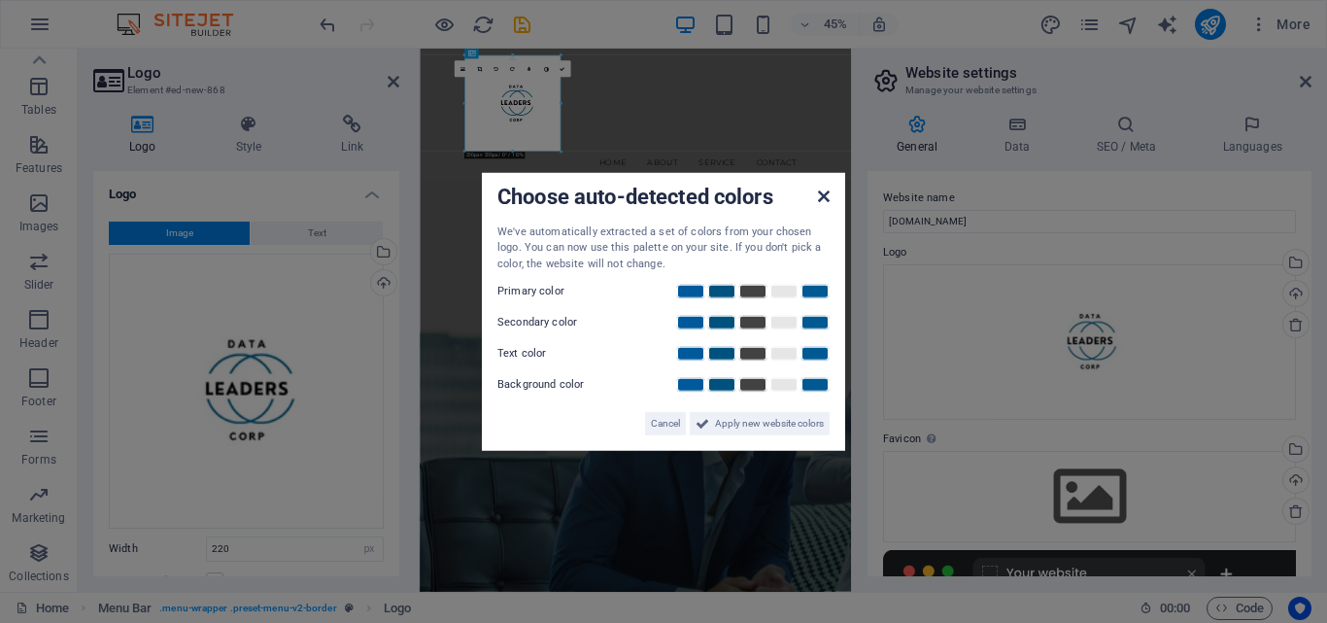
click at [821, 198] on icon at bounding box center [824, 195] width 12 height 16
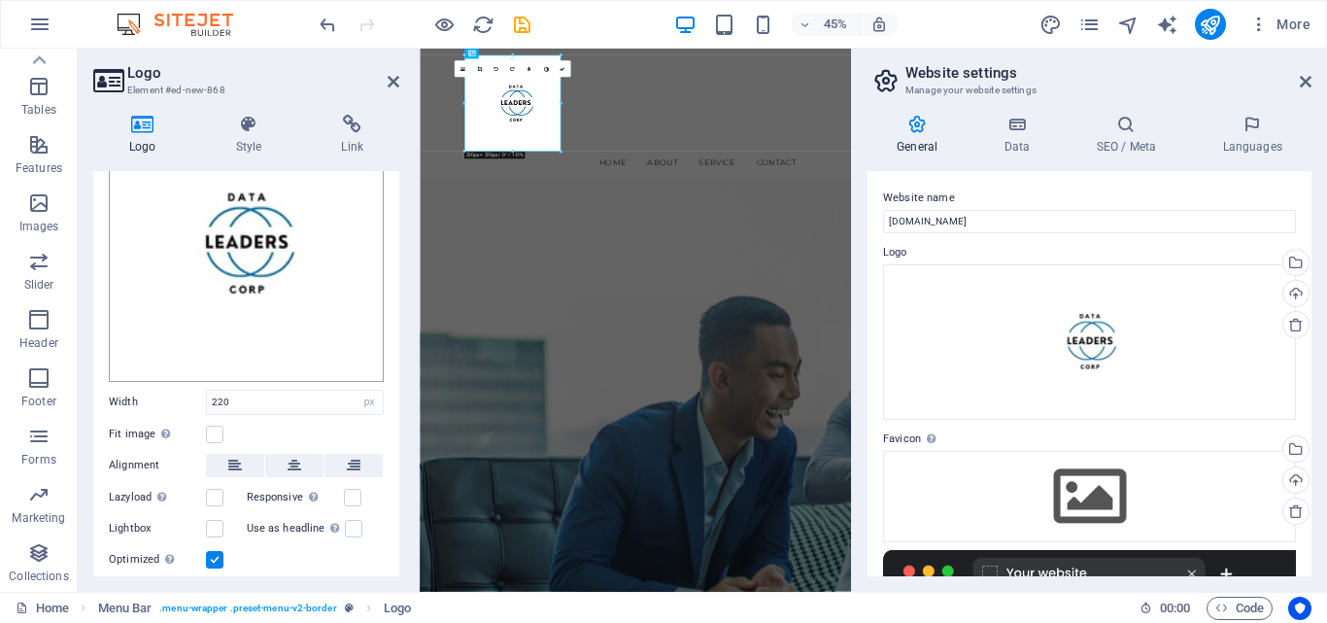
scroll to position [200, 0]
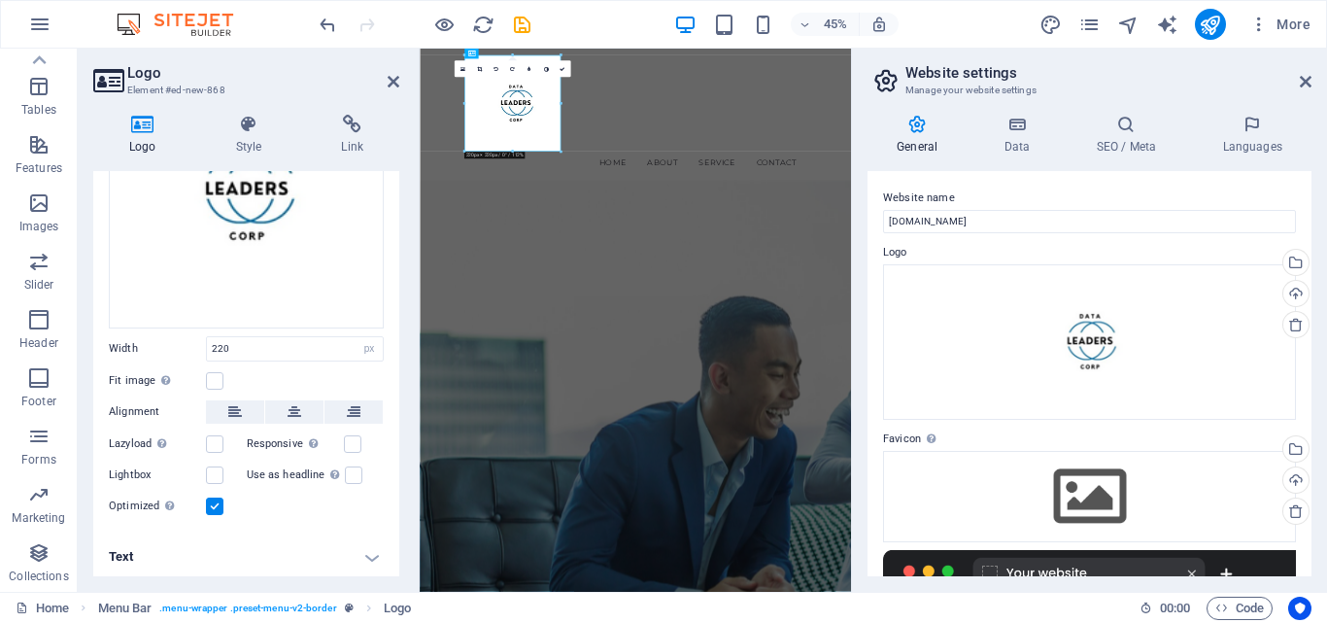
click at [378, 552] on h4 "Text" at bounding box center [246, 556] width 306 height 47
click at [378, 552] on h4 "Text" at bounding box center [246, 550] width 306 height 35
click at [860, 278] on nav "Home About Service Contact" at bounding box center [900, 302] width 746 height 49
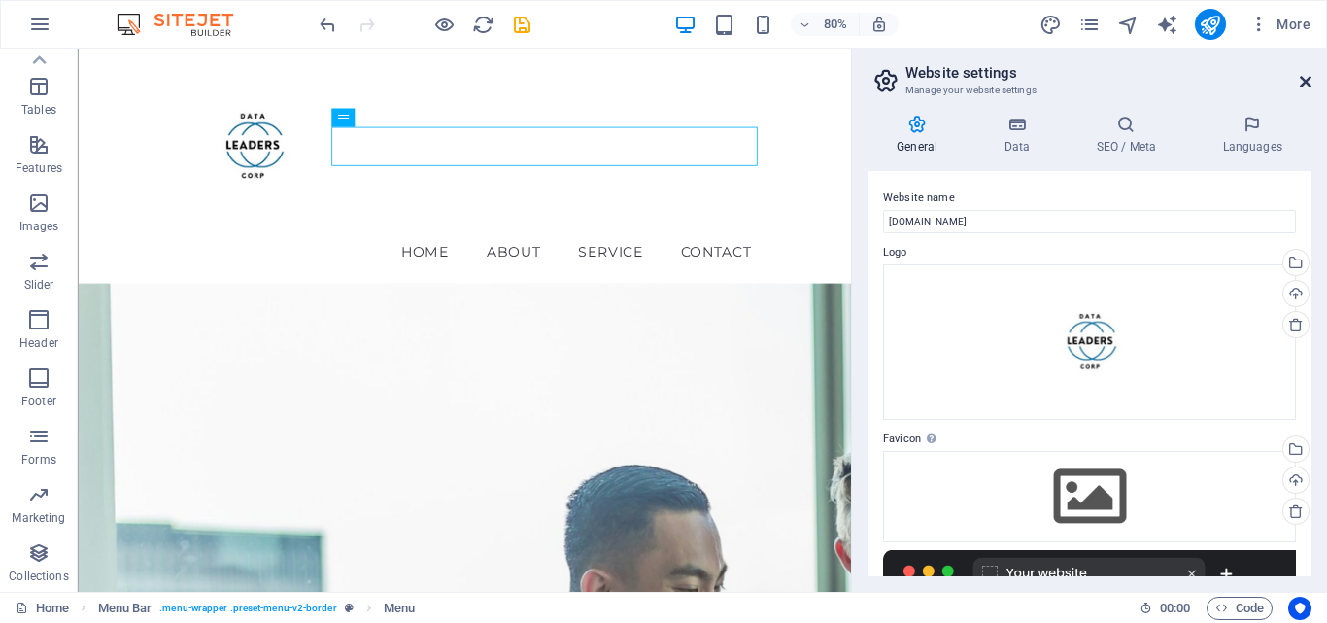
click at [1309, 83] on icon at bounding box center [1306, 82] width 12 height 16
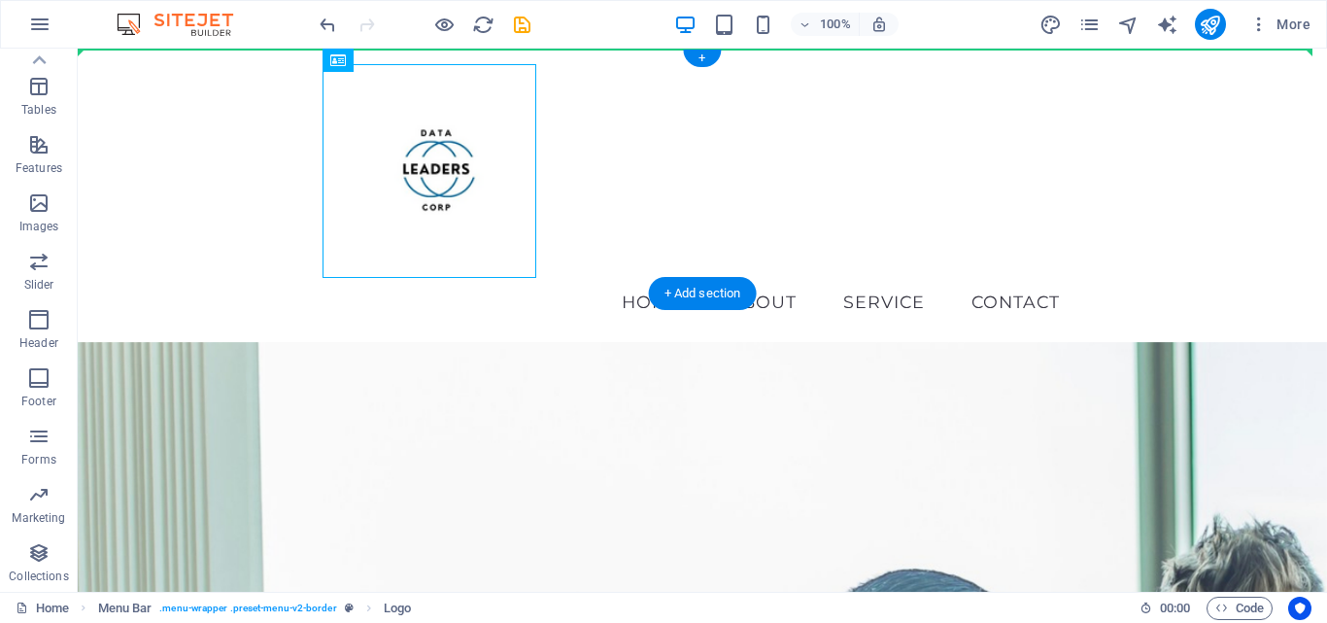
drag, startPoint x: 441, startPoint y: 113, endPoint x: 144, endPoint y: 91, distance: 298.0
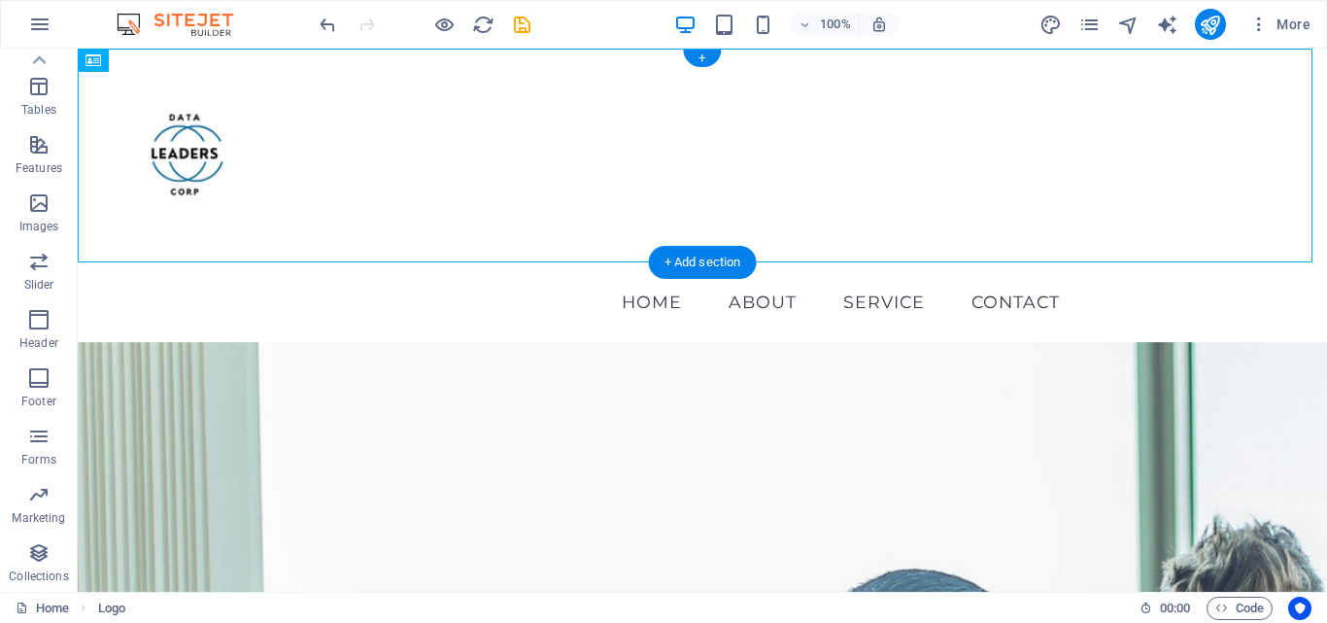
drag, startPoint x: 195, startPoint y: 107, endPoint x: 570, endPoint y: 85, distance: 375.6
drag, startPoint x: 194, startPoint y: 112, endPoint x: 336, endPoint y: 141, distance: 144.8
click at [701, 55] on div "+" at bounding box center [702, 58] width 38 height 17
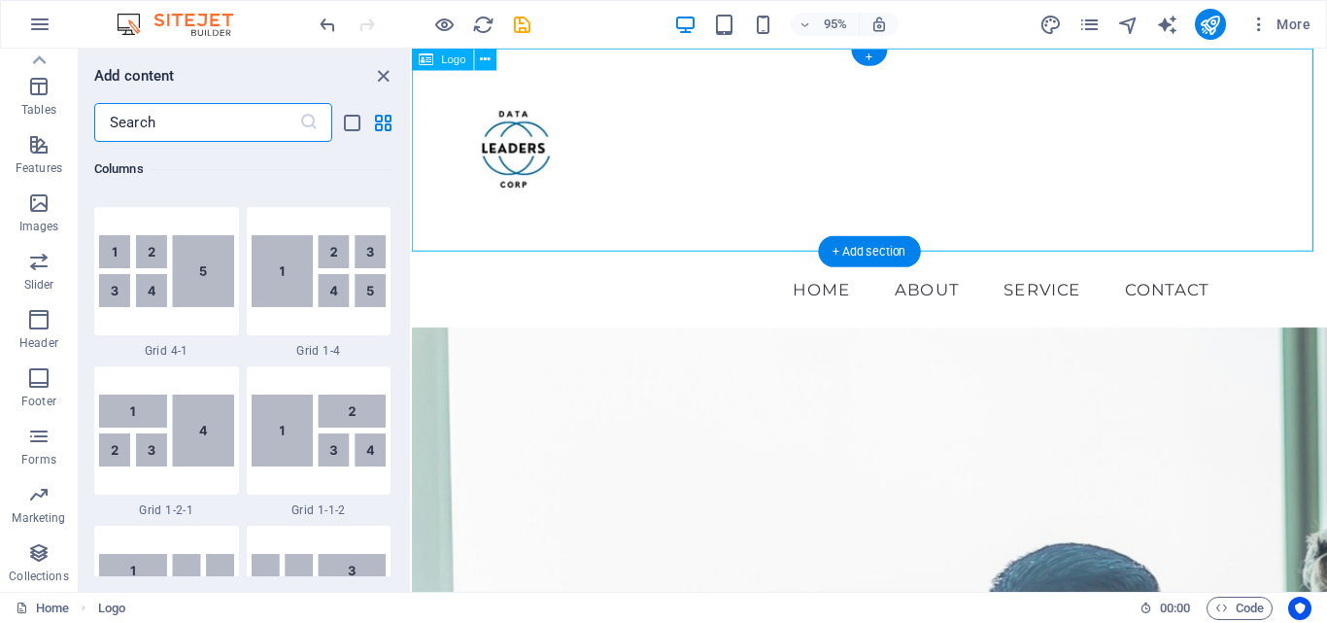
scroll to position [3399, 0]
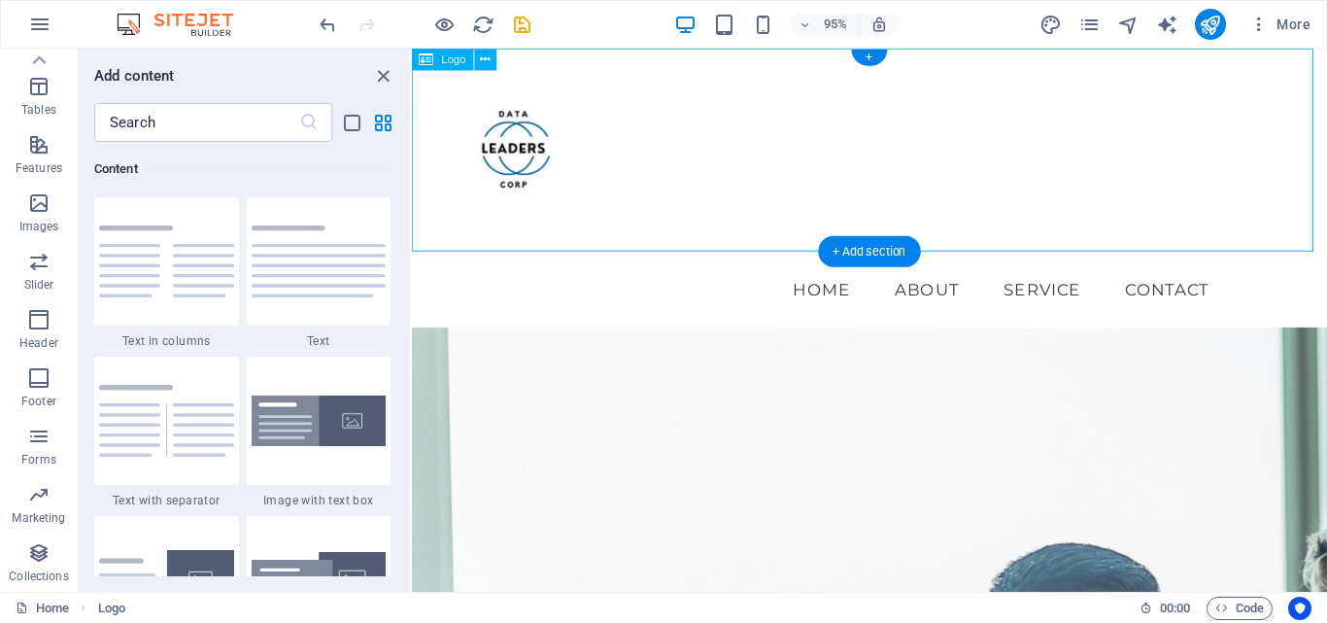
drag, startPoint x: 518, startPoint y: 147, endPoint x: 899, endPoint y: 130, distance: 381.2
click at [899, 130] on div at bounding box center [894, 156] width 964 height 214
click at [487, 60] on icon at bounding box center [486, 59] width 10 height 19
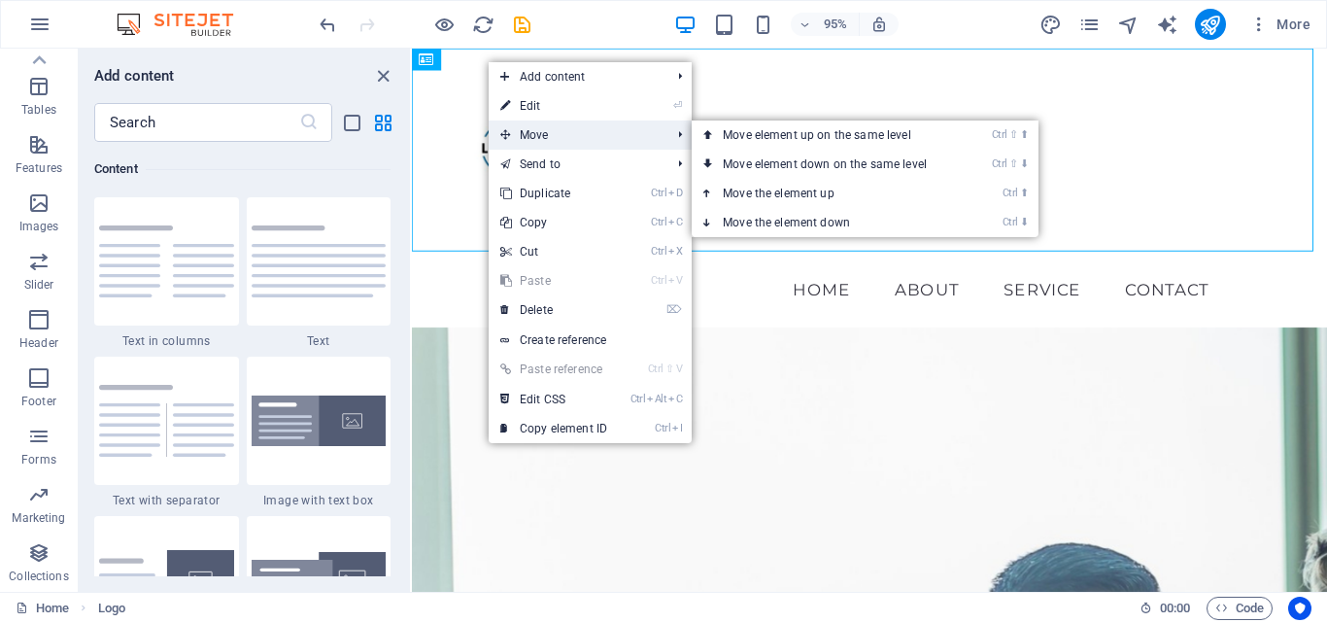
click at [545, 129] on span "Move" at bounding box center [576, 134] width 174 height 29
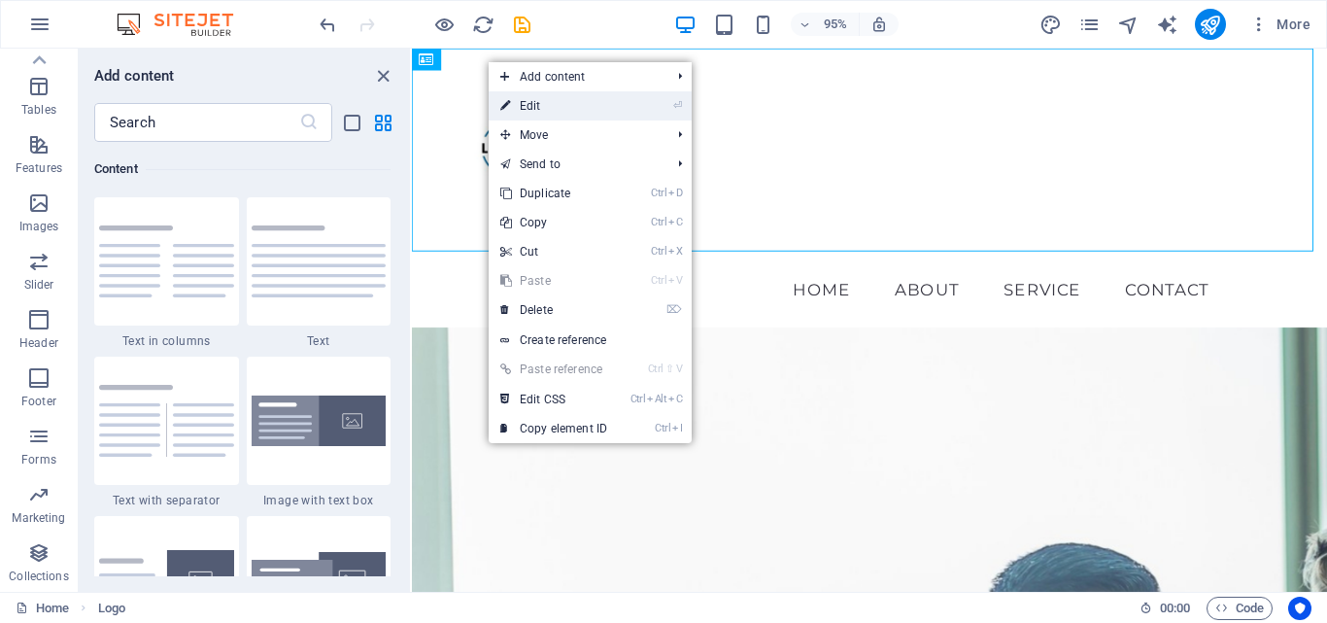
click at [565, 101] on link "⏎ Edit" at bounding box center [554, 105] width 130 height 29
select select "px"
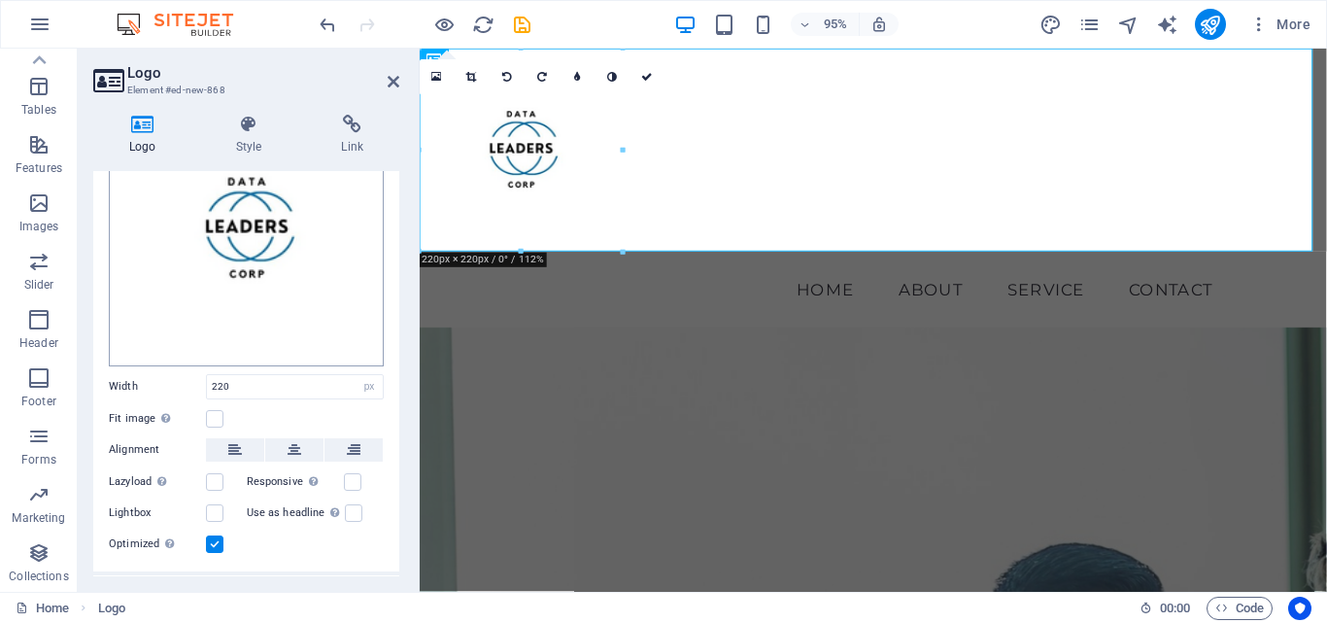
scroll to position [168, 0]
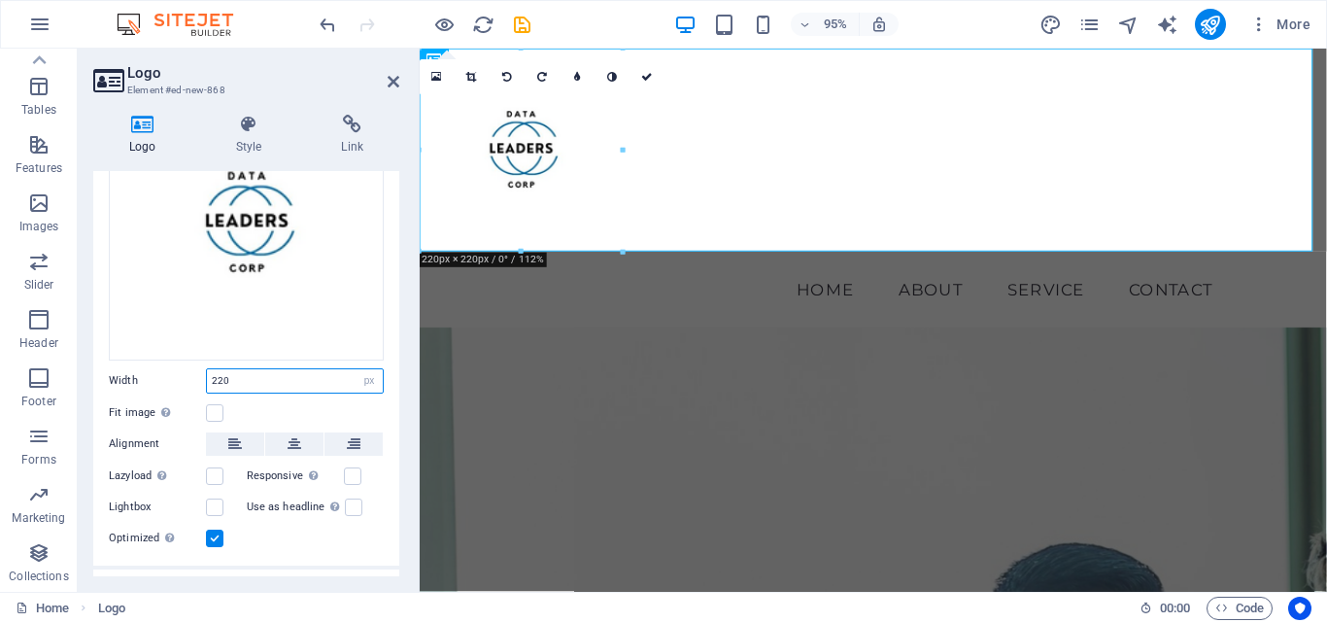
click at [260, 385] on input "220" at bounding box center [295, 380] width 176 height 23
type input "2"
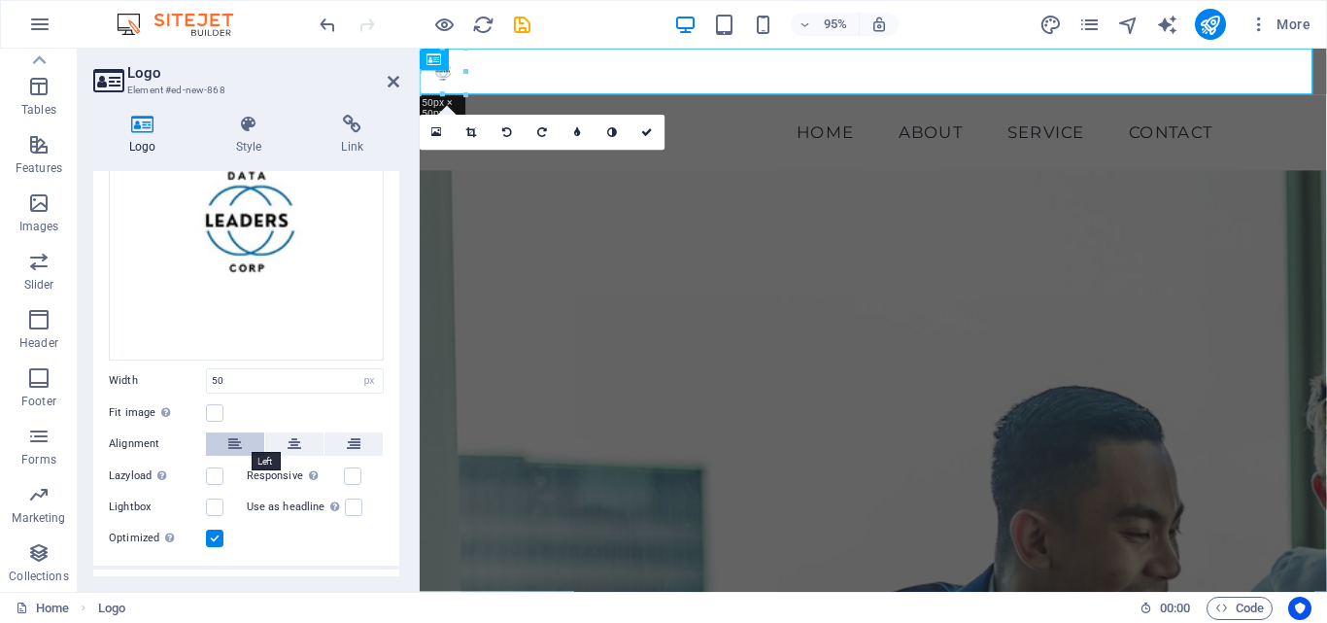
click at [252, 443] on button at bounding box center [235, 443] width 58 height 23
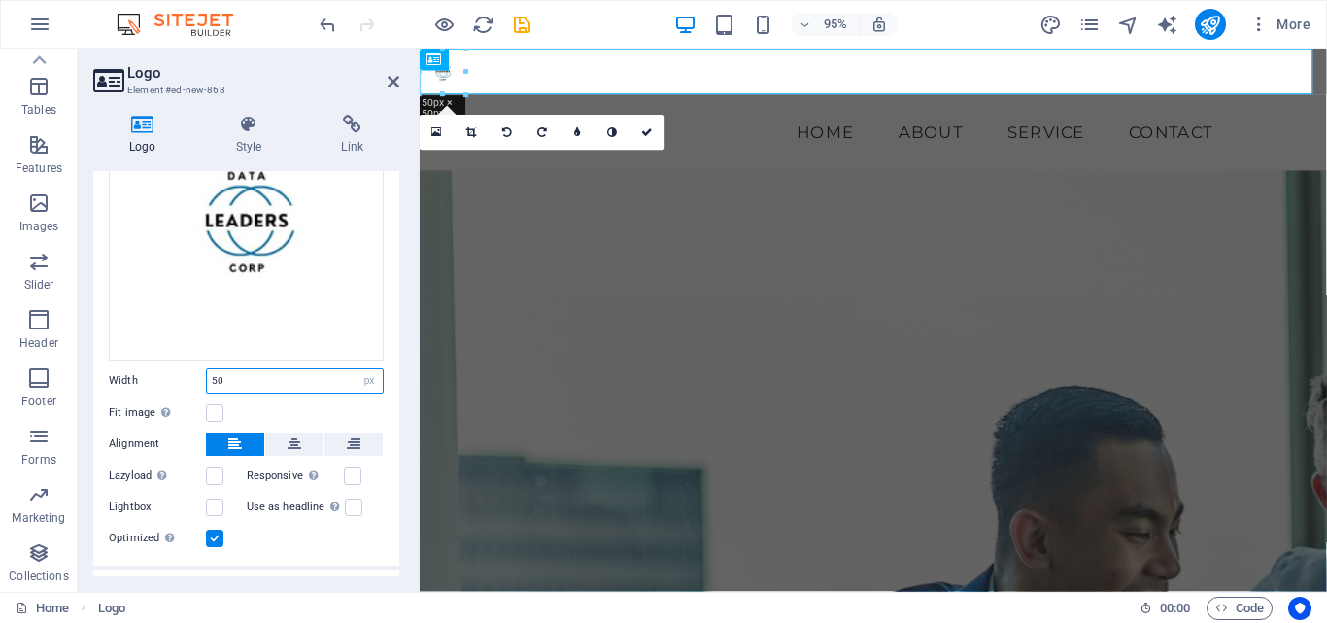
click at [217, 377] on input "50" at bounding box center [295, 380] width 176 height 23
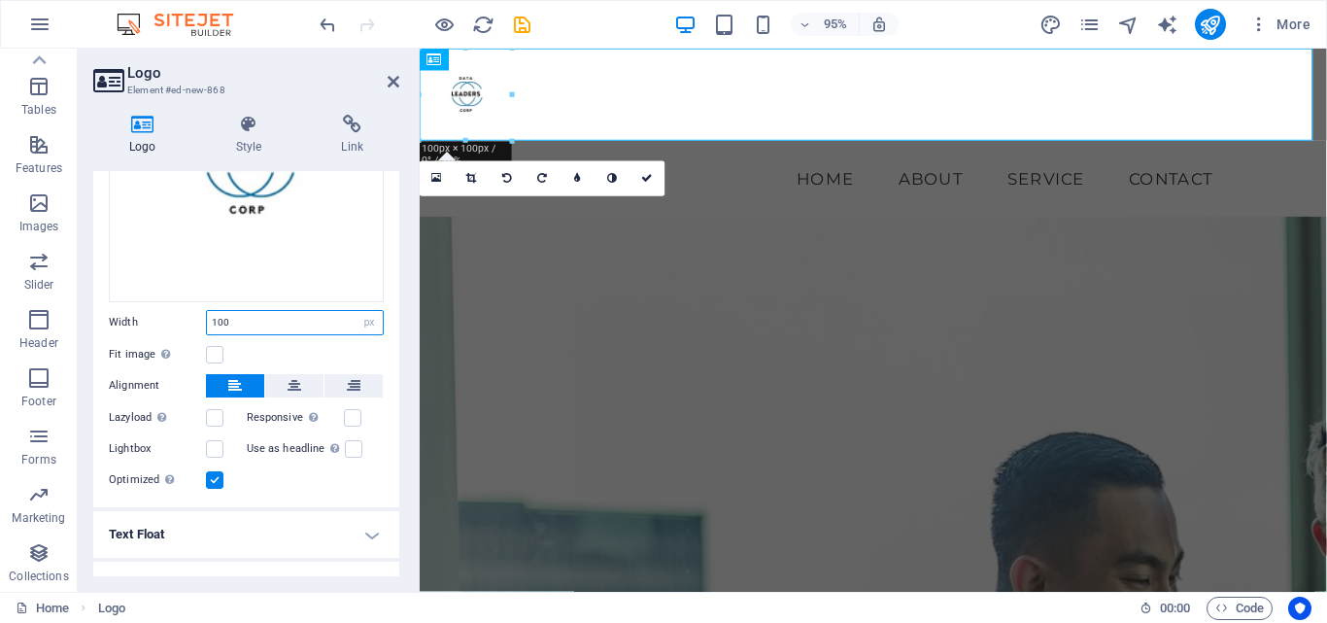
scroll to position [233, 0]
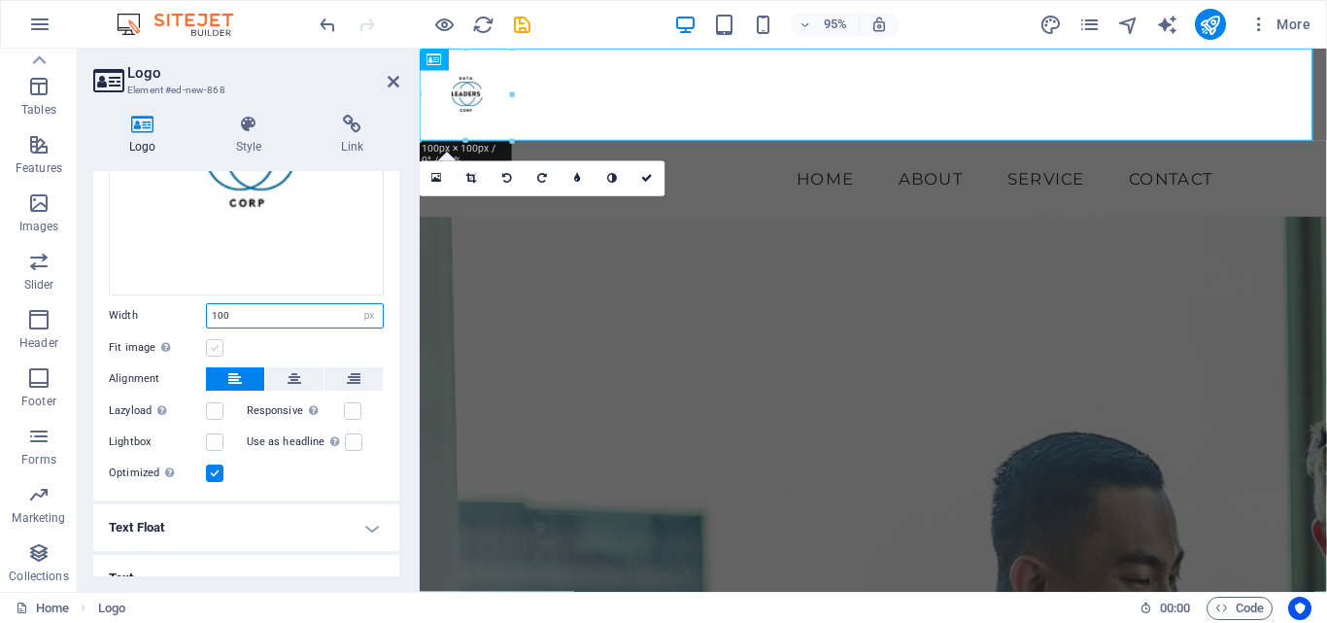
type input "100"
click at [209, 341] on label at bounding box center [214, 347] width 17 height 17
click at [0, 0] on input "Fit image Automatically fit image to a fixed width and height" at bounding box center [0, 0] width 0 height 0
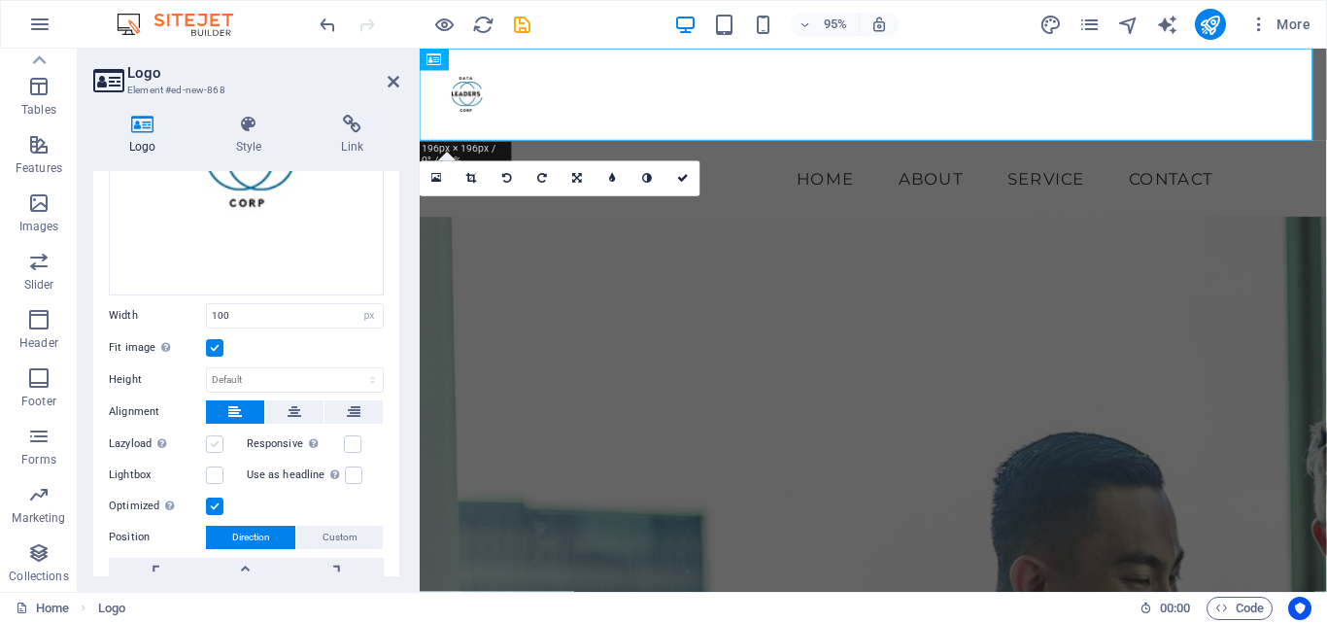
click at [217, 442] on label at bounding box center [214, 443] width 17 height 17
click at [0, 0] on input "Lazyload Loading images after the page loads improves page speed." at bounding box center [0, 0] width 0 height 0
click at [351, 435] on label at bounding box center [352, 443] width 17 height 17
click at [0, 0] on input "Responsive Automatically load retina image and smartphone optimized sizes." at bounding box center [0, 0] width 0 height 0
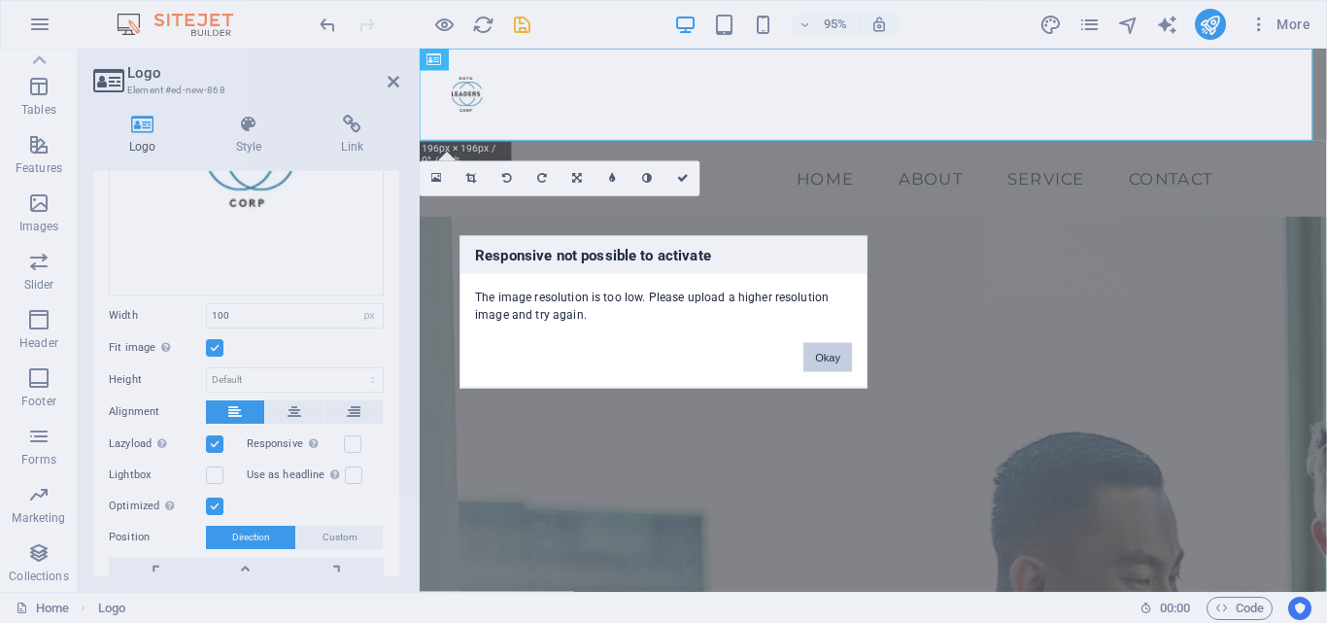
click at [823, 350] on button "Okay" at bounding box center [827, 356] width 49 height 29
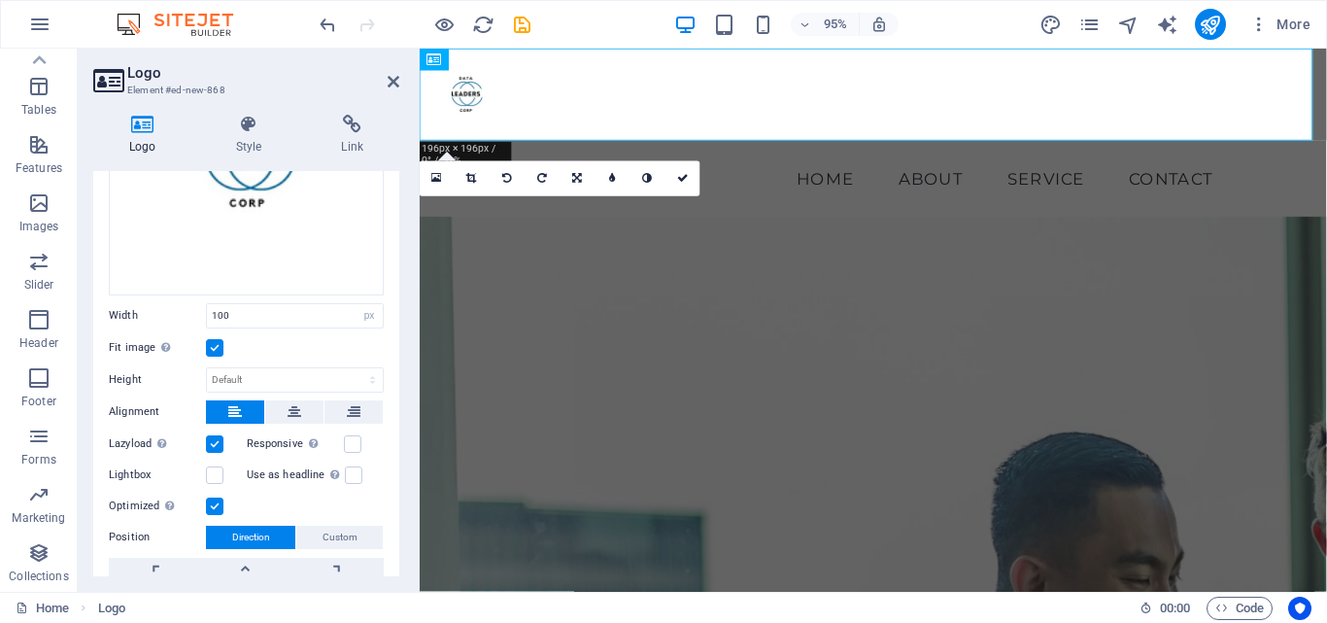
click at [211, 439] on label at bounding box center [214, 443] width 17 height 17
click at [0, 0] on input "Lazyload Loading images after the page loads improves page speed." at bounding box center [0, 0] width 0 height 0
click at [219, 466] on label at bounding box center [214, 474] width 17 height 17
click at [0, 0] on input "Lightbox" at bounding box center [0, 0] width 0 height 0
click at [345, 466] on label at bounding box center [353, 474] width 17 height 17
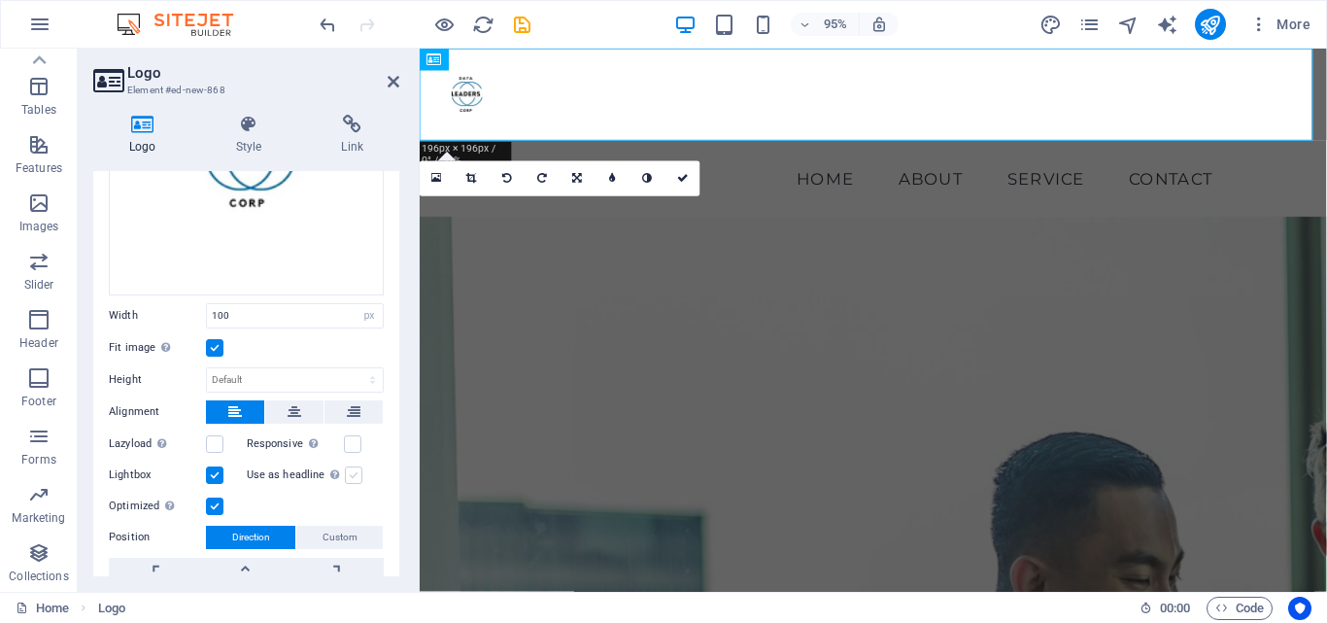
click at [0, 0] on input "Use as headline The image will be wrapped in an H1 headline tag. Useful for giv…" at bounding box center [0, 0] width 0 height 0
click at [213, 466] on label at bounding box center [214, 474] width 17 height 17
click at [0, 0] on input "Lightbox" at bounding box center [0, 0] width 0 height 0
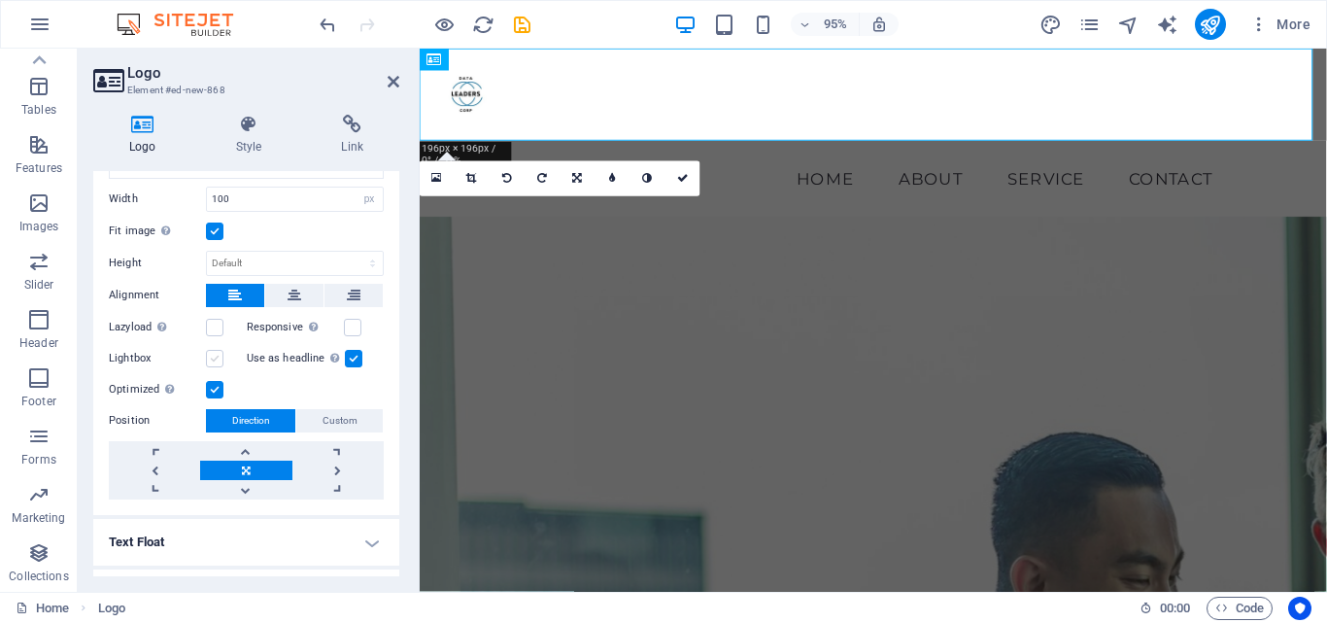
scroll to position [357, 0]
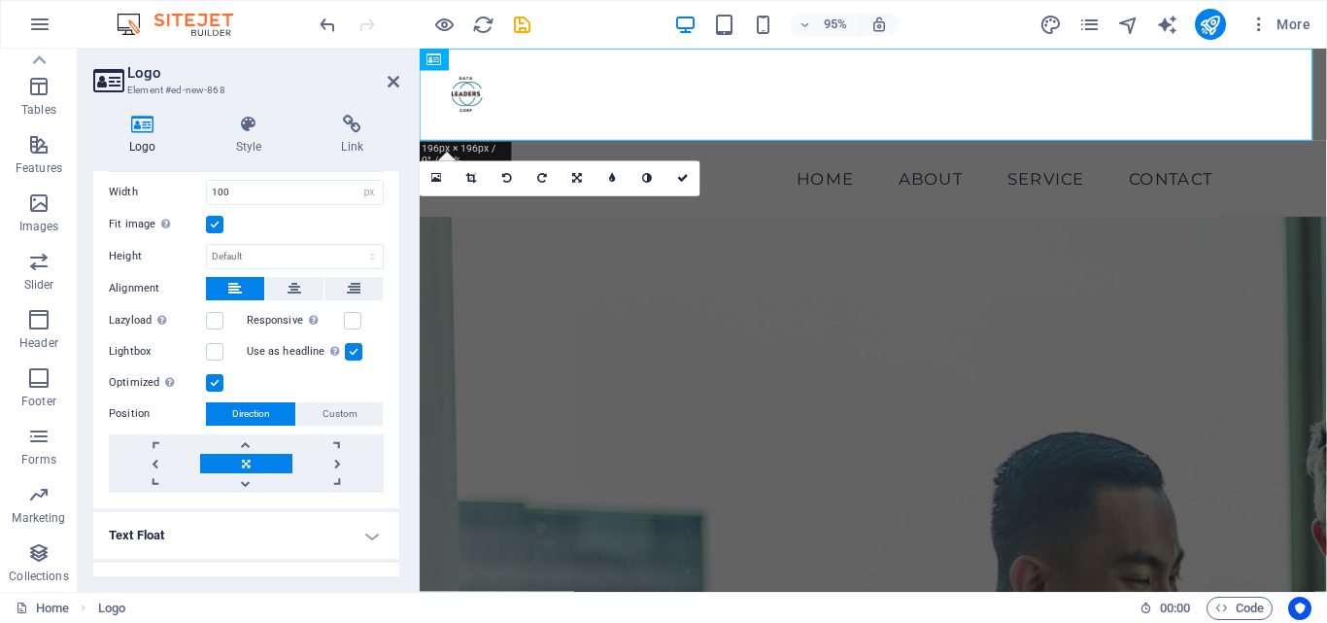
click at [267, 459] on link at bounding box center [245, 463] width 91 height 19
click at [334, 409] on span "Custom" at bounding box center [340, 413] width 35 height 23
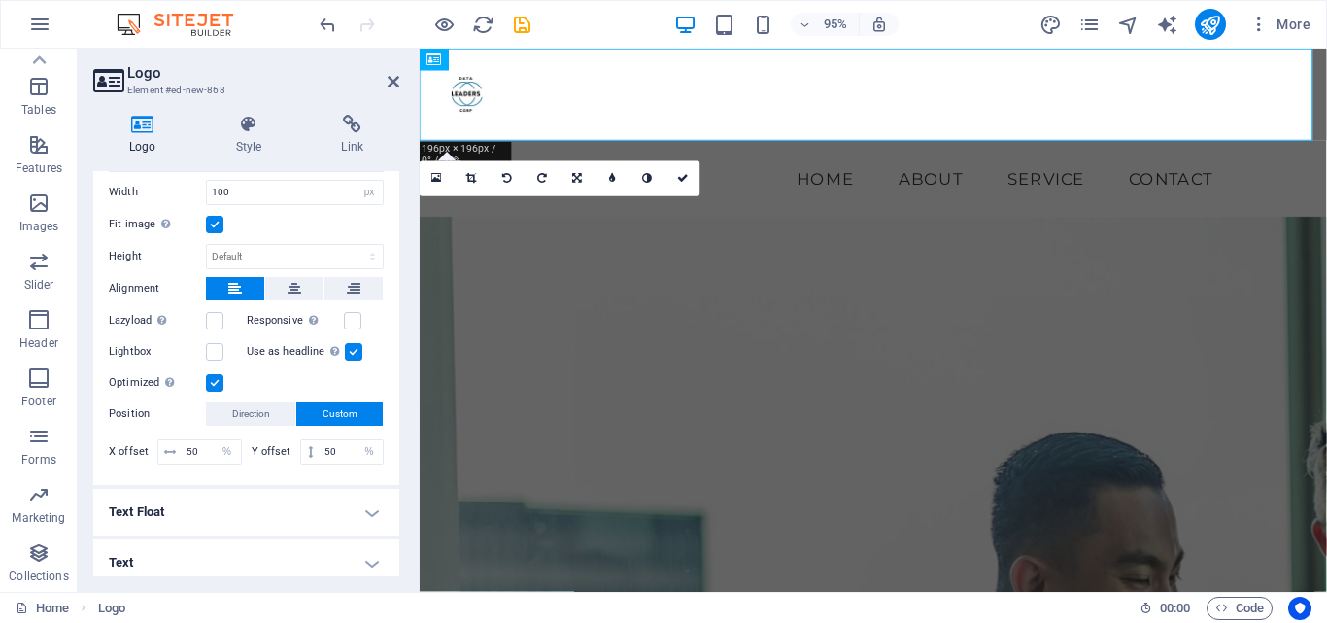
click at [353, 501] on h4 "Text Float" at bounding box center [246, 512] width 306 height 47
click at [326, 542] on span "Image right" at bounding box center [343, 550] width 67 height 23
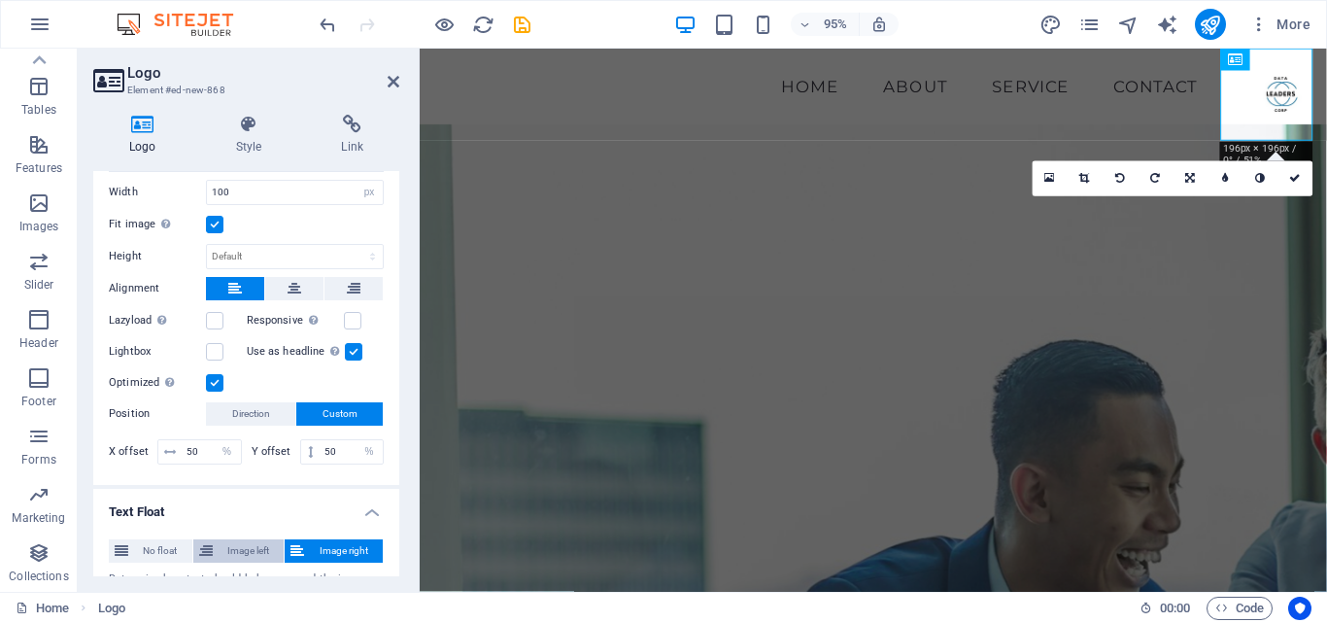
click at [227, 554] on span "Image left" at bounding box center [249, 550] width 60 height 23
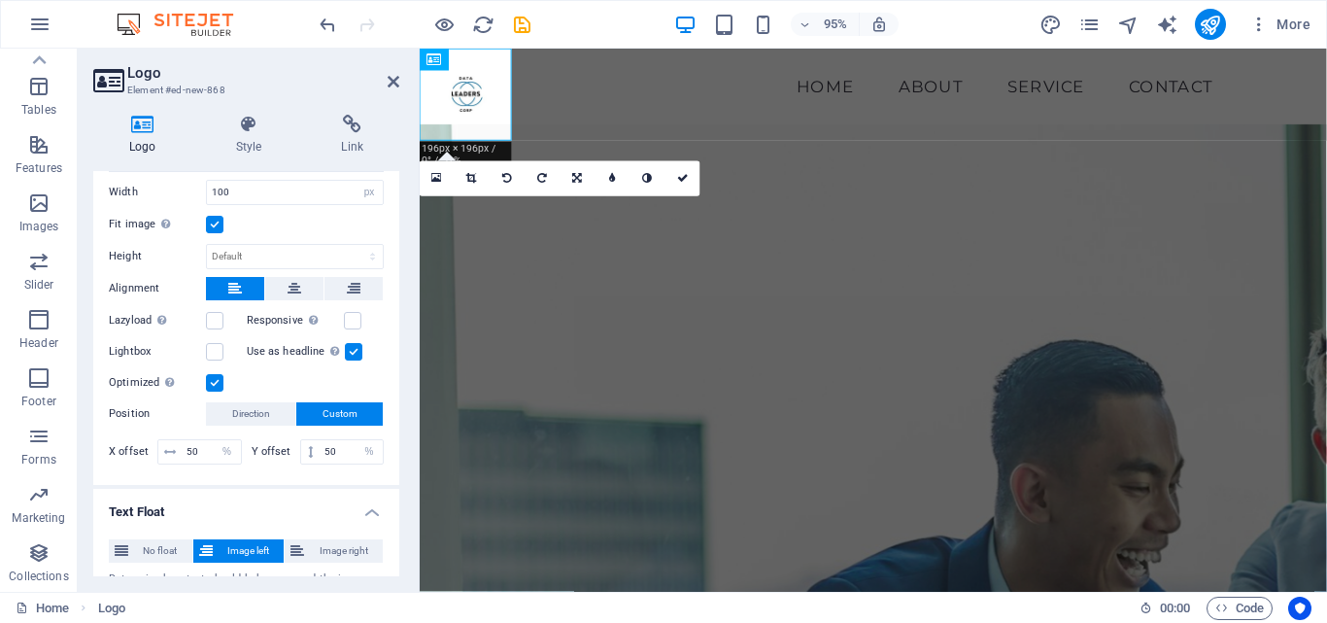
scroll to position [429, 0]
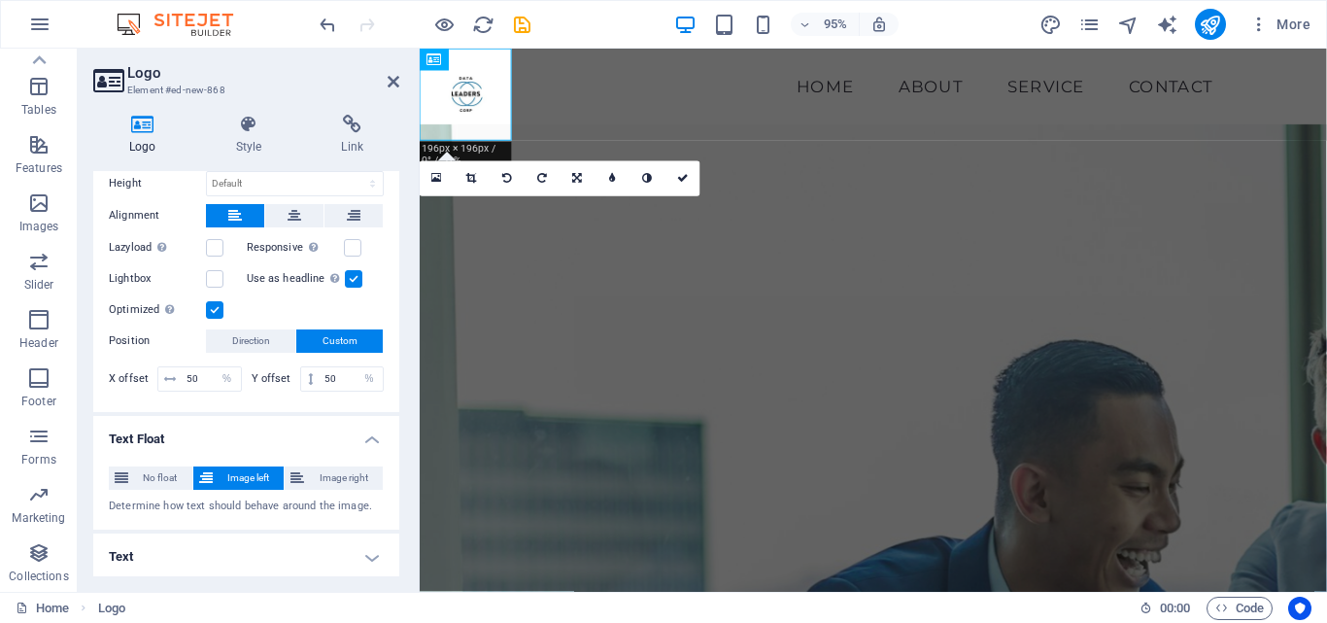
click at [249, 551] on h4 "Text" at bounding box center [246, 556] width 306 height 47
click at [397, 84] on icon at bounding box center [394, 82] width 12 height 16
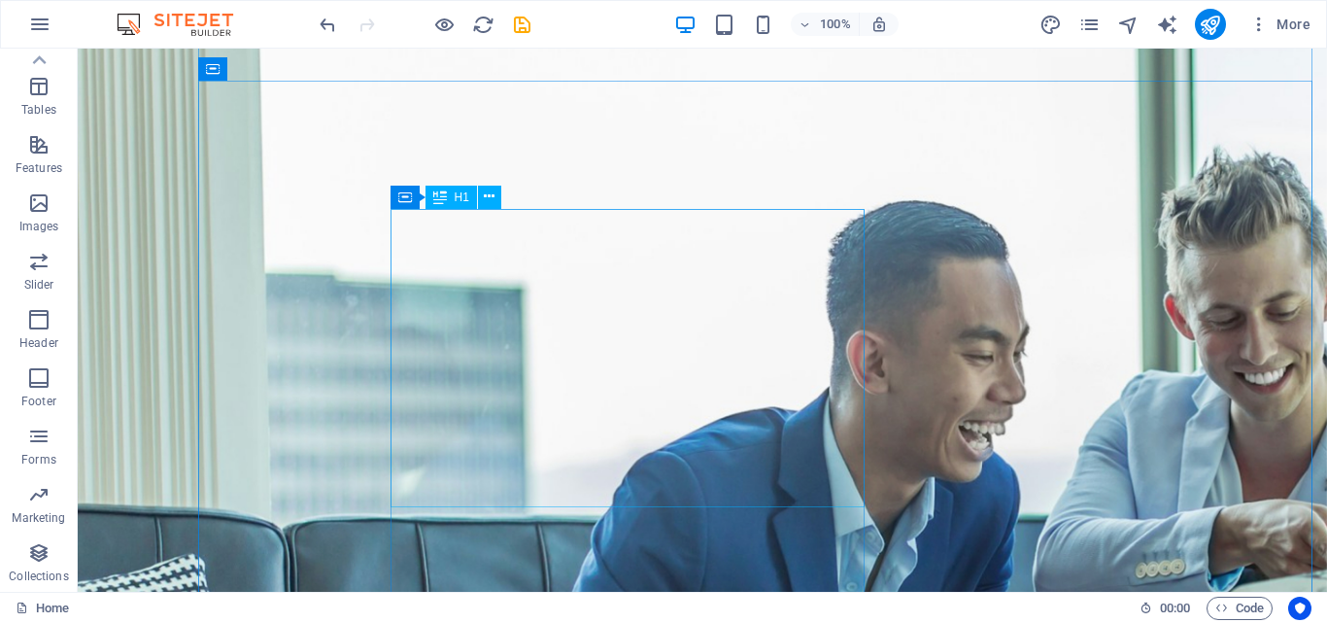
scroll to position [0, 0]
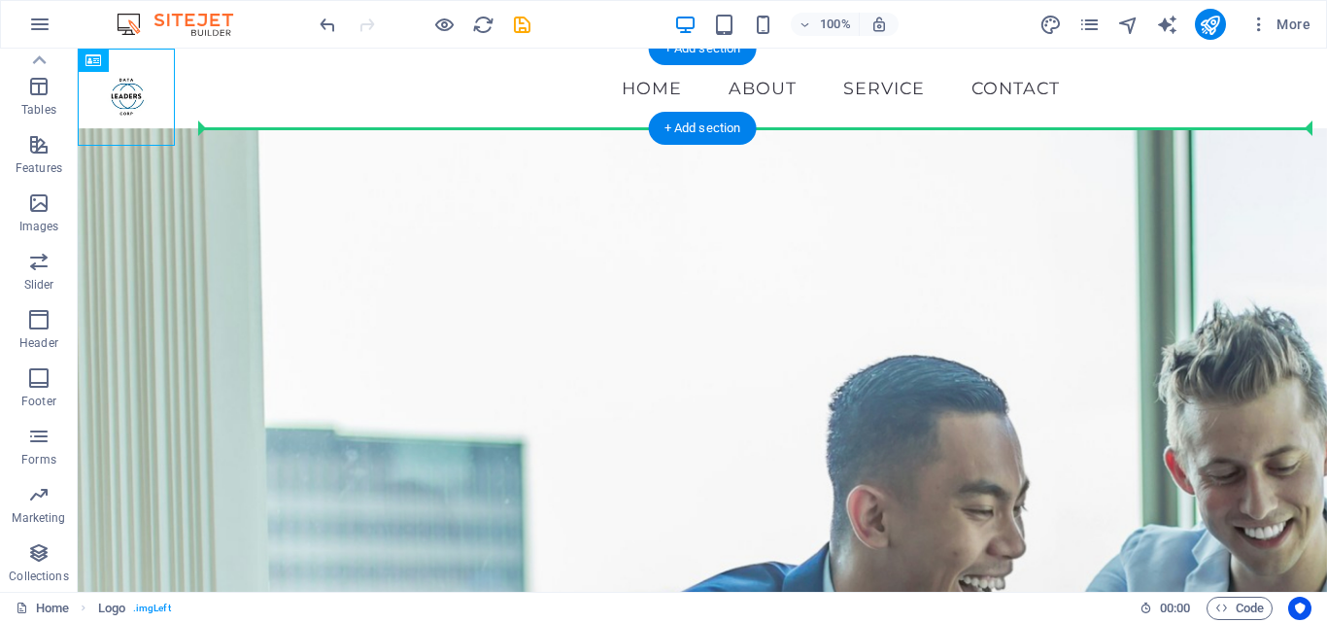
drag, startPoint x: 105, startPoint y: 92, endPoint x: 270, endPoint y: 94, distance: 165.2
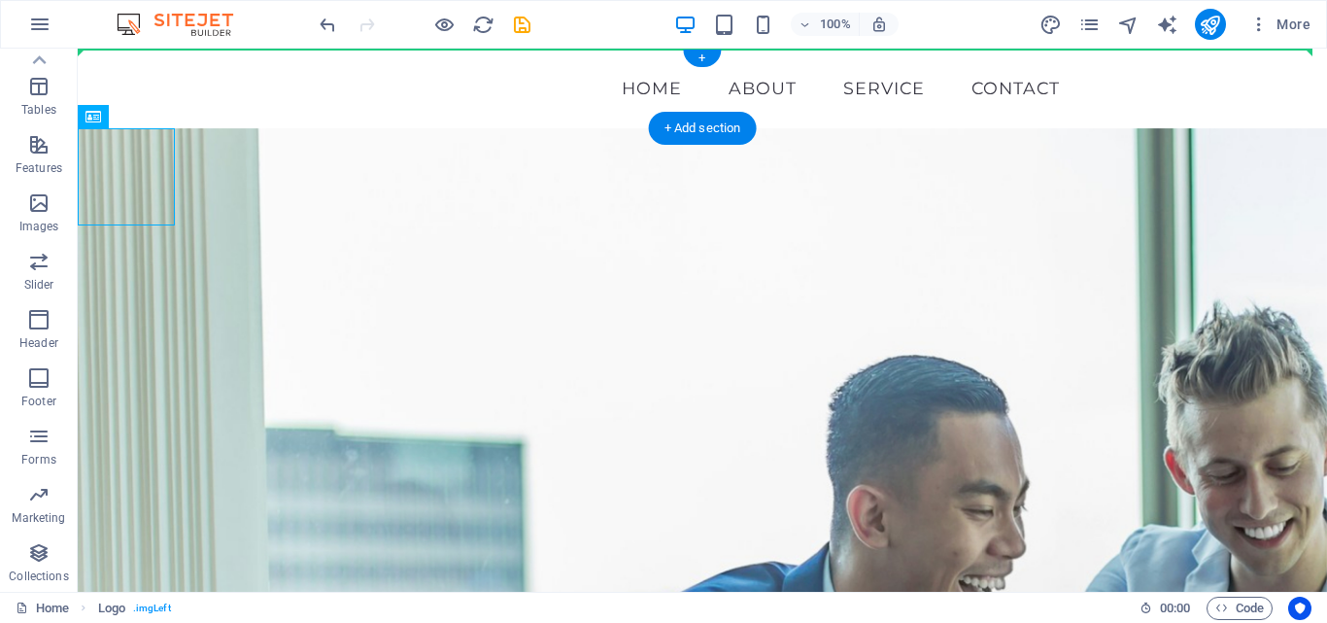
drag, startPoint x: 131, startPoint y: 171, endPoint x: 257, endPoint y: 81, distance: 155.3
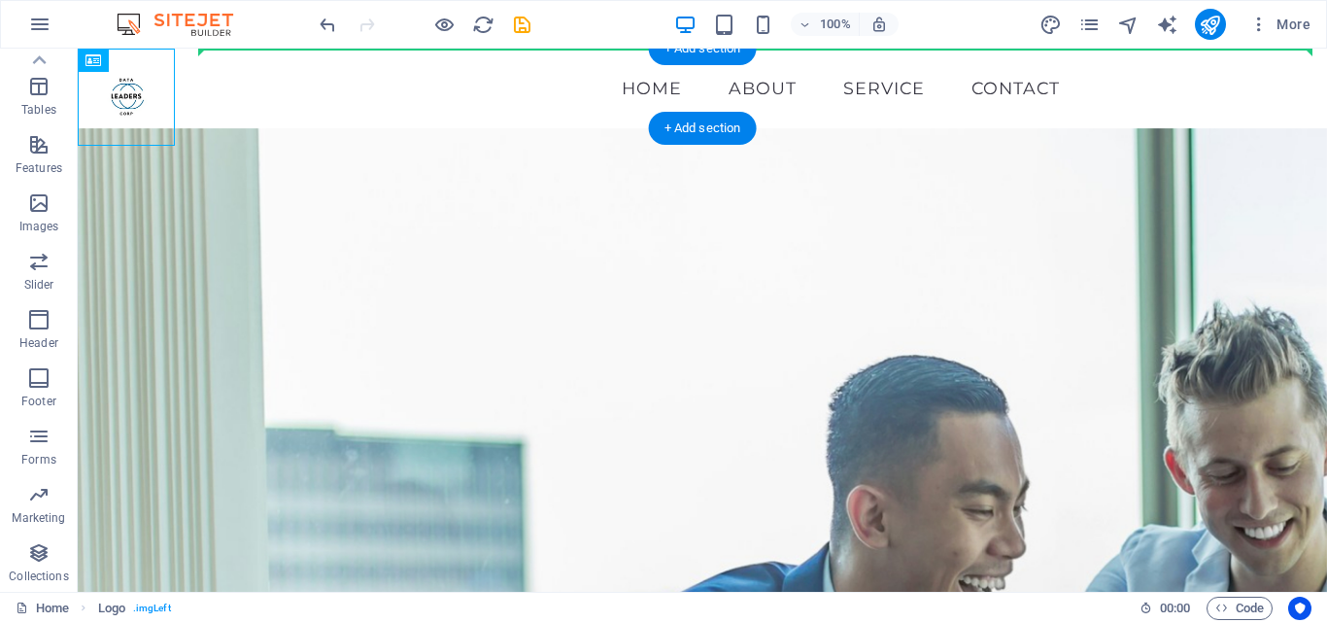
drag, startPoint x: 203, startPoint y: 106, endPoint x: 235, endPoint y: 66, distance: 51.1
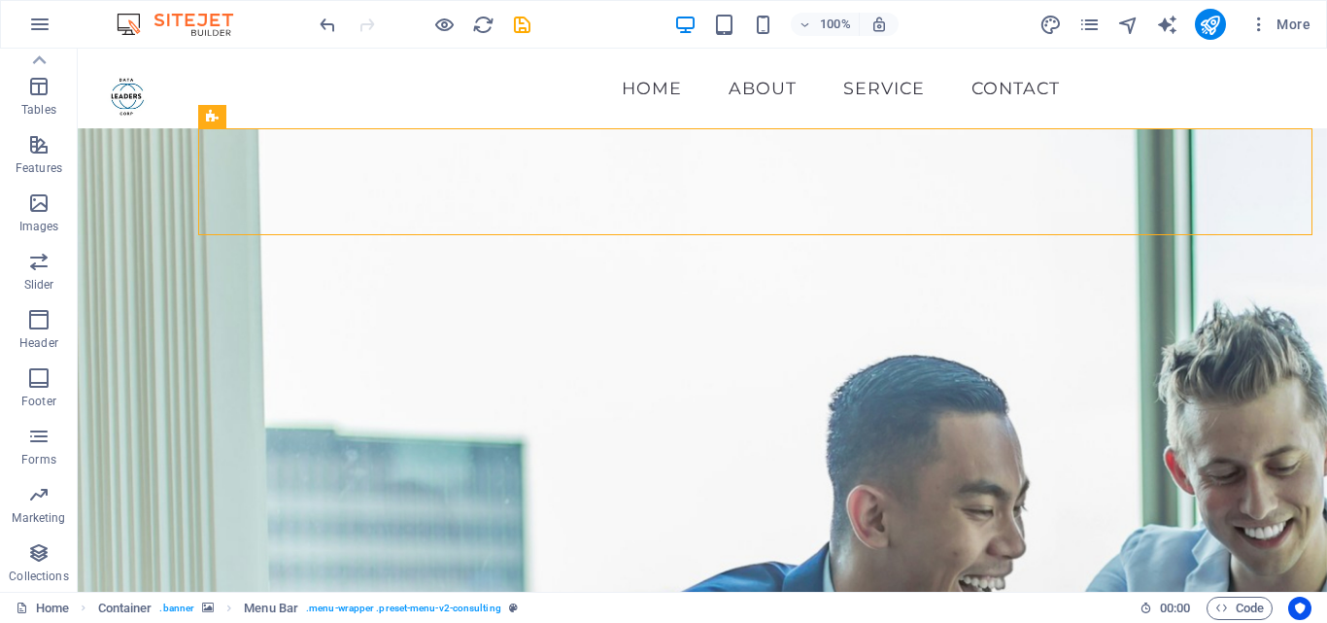
drag, startPoint x: 284, startPoint y: 189, endPoint x: 149, endPoint y: 212, distance: 136.9
click at [139, 123] on div at bounding box center [126, 97] width 97 height 97
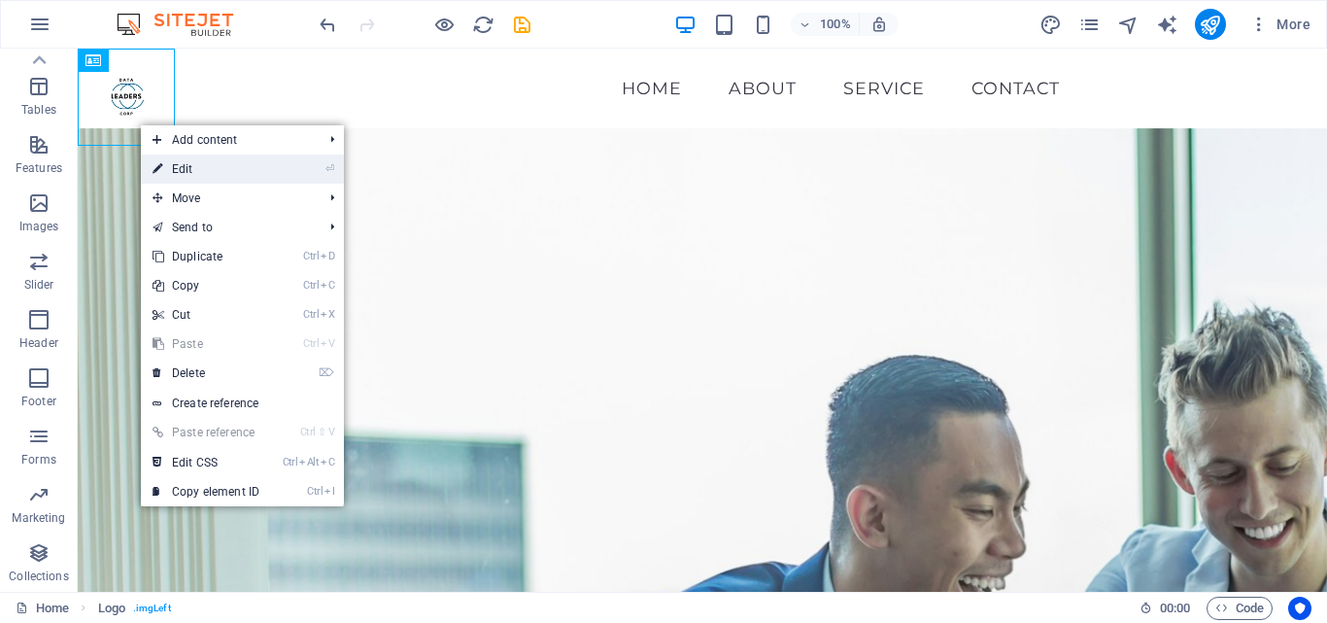
click at [185, 163] on link "⏎ Edit" at bounding box center [206, 168] width 130 height 29
select select "px"
select select "%"
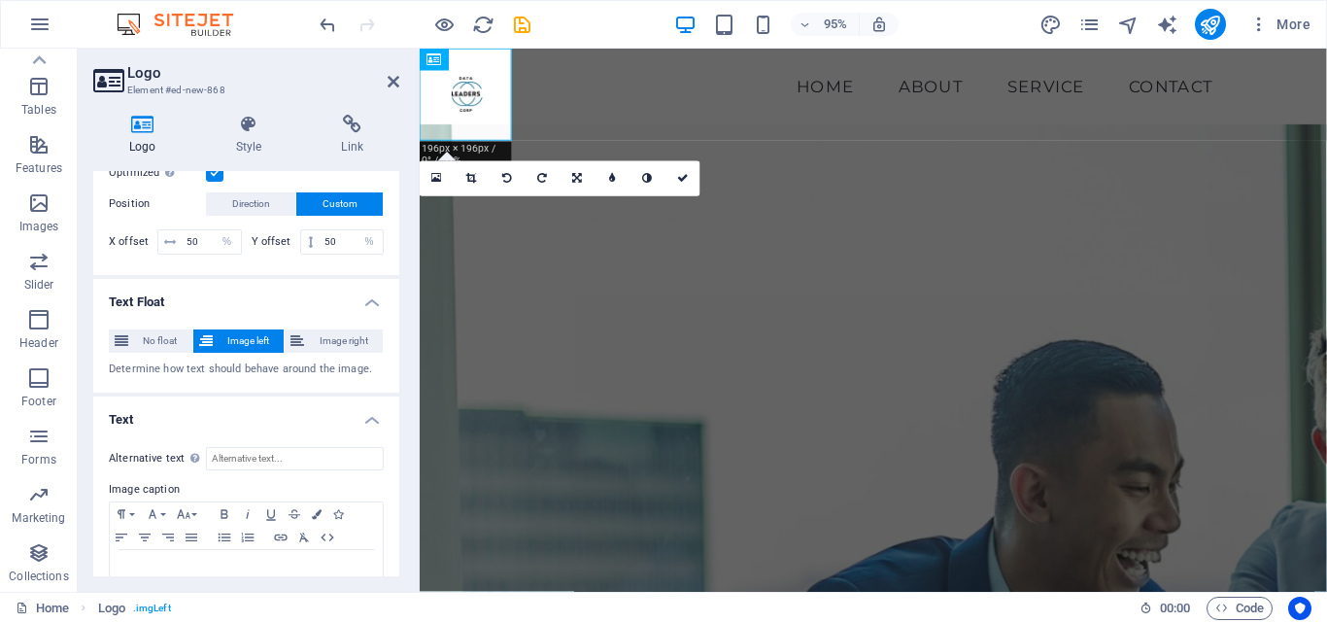
scroll to position [557, 0]
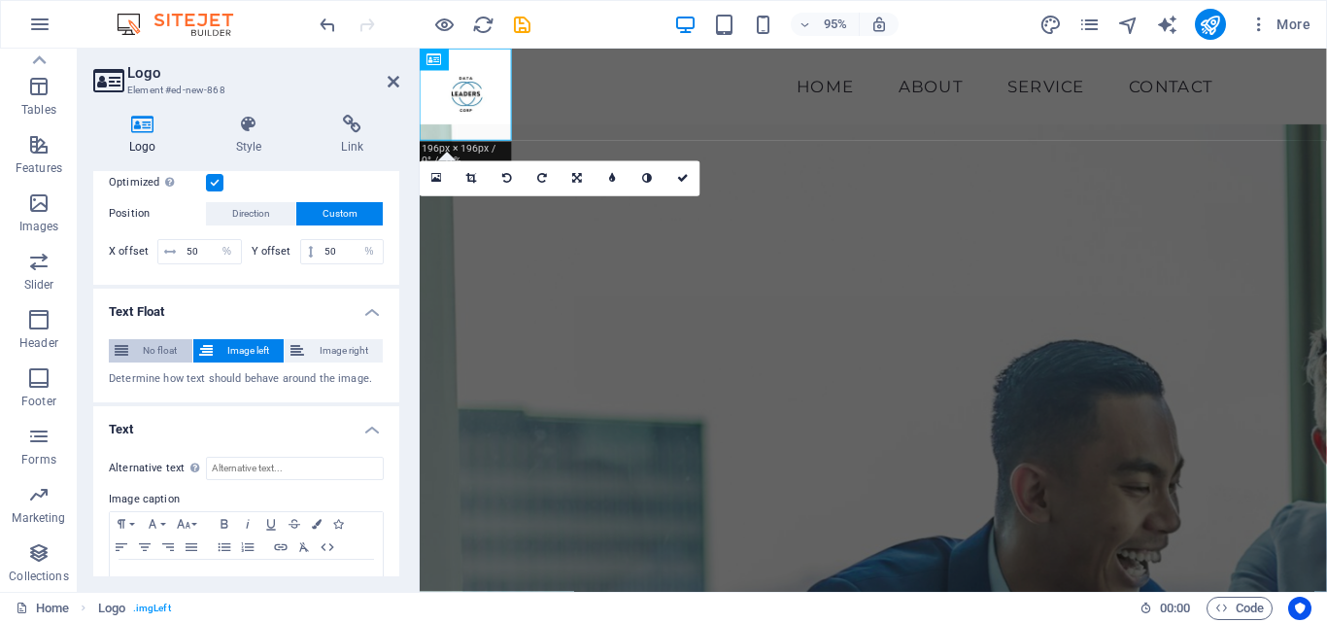
click at [156, 355] on span "No float" at bounding box center [160, 350] width 52 height 23
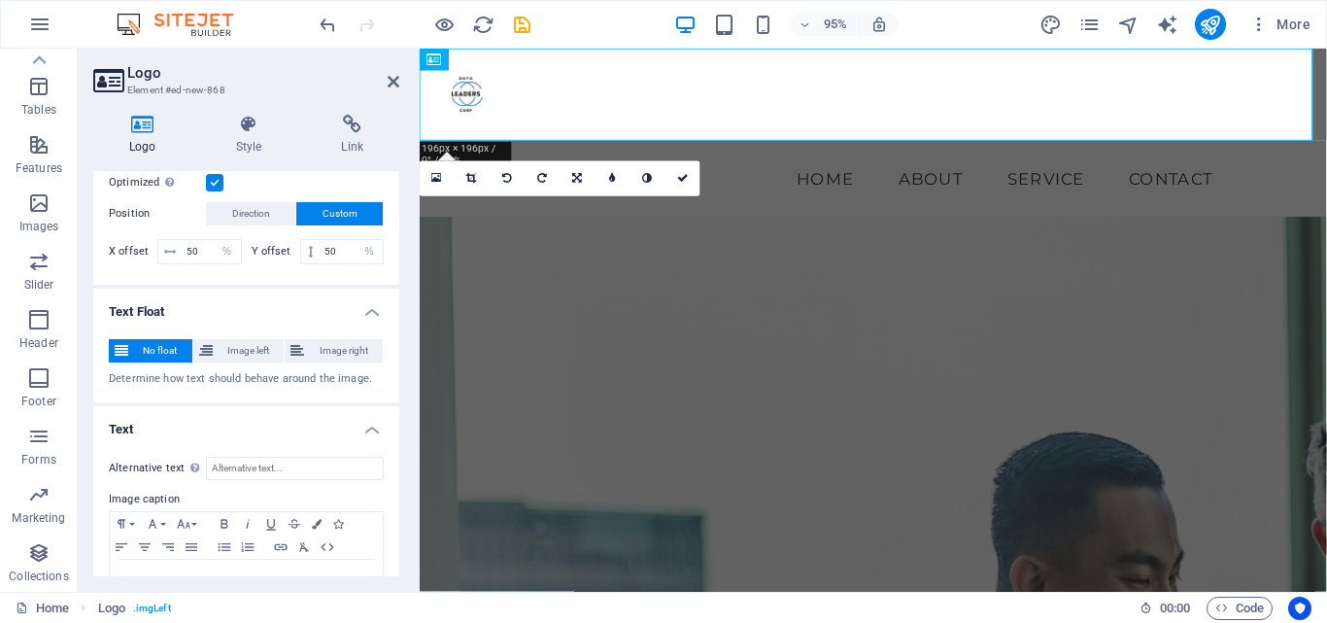
scroll to position [612, 0]
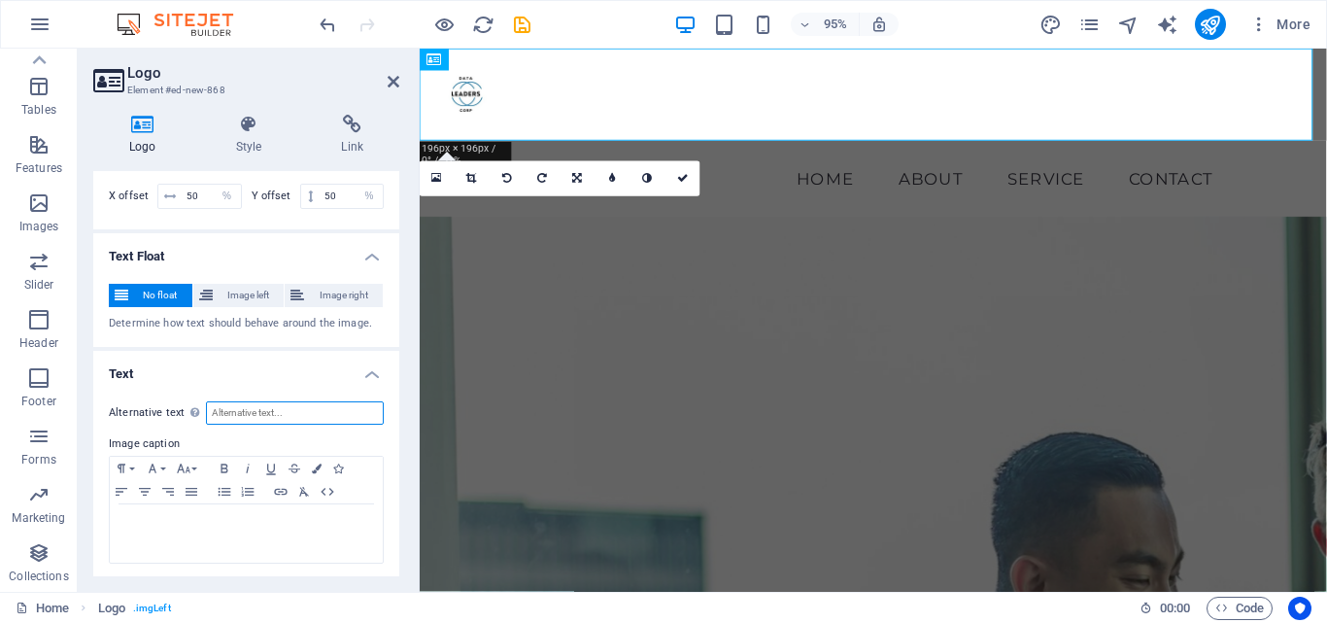
click at [278, 409] on input "Alternative text The alternative text is used by devices that cannot display im…" at bounding box center [295, 412] width 178 height 23
type input "k"
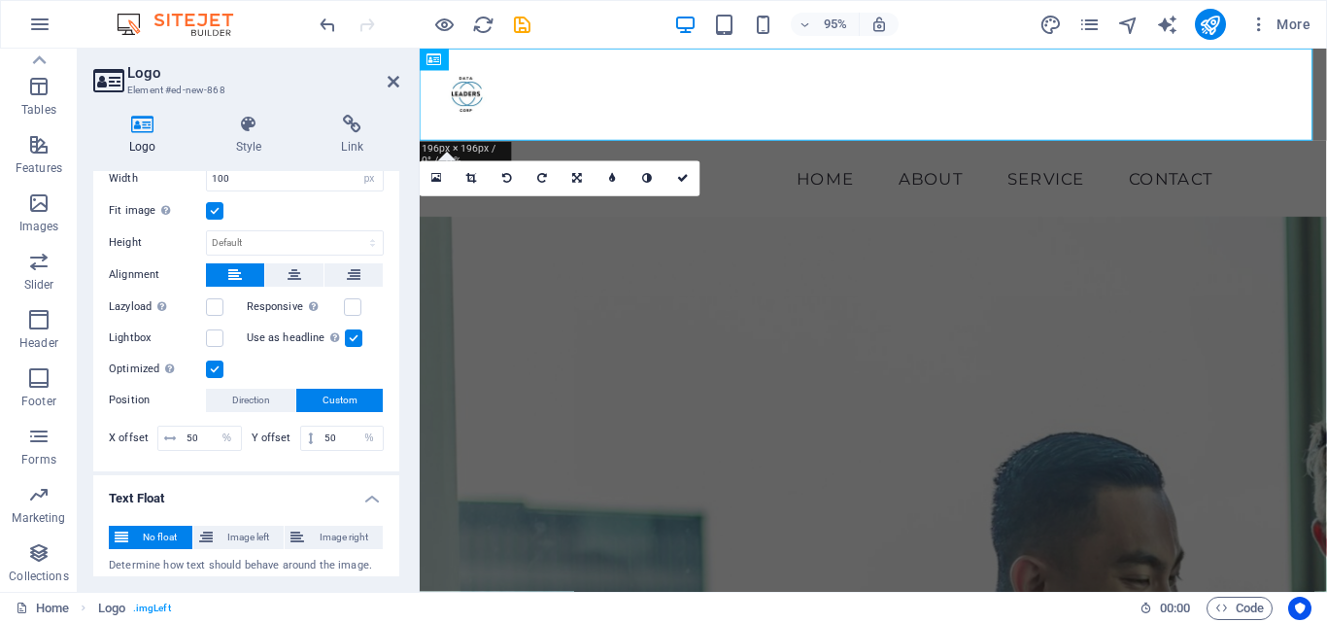
scroll to position [369, 0]
click at [352, 336] on label at bounding box center [353, 338] width 17 height 17
click at [0, 0] on input "Use as headline The image will be wrapped in an H1 headline tag. Useful for giv…" at bounding box center [0, 0] width 0 height 0
click at [348, 279] on icon at bounding box center [354, 275] width 14 height 23
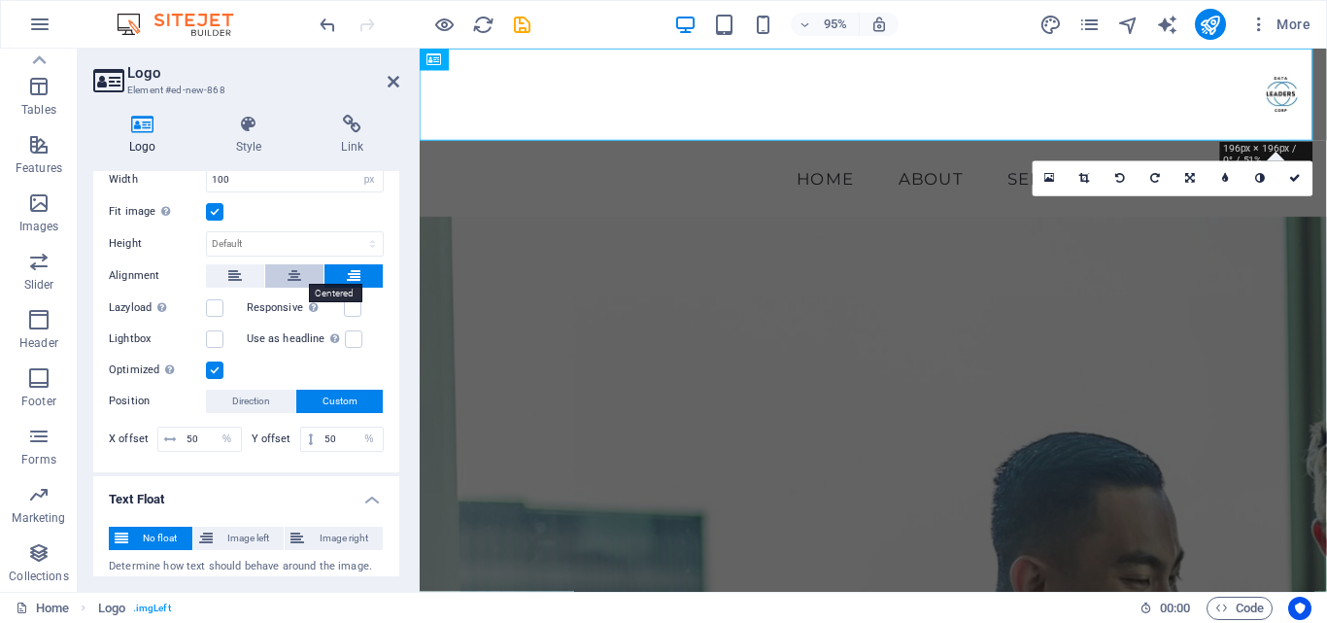
click at [295, 273] on icon at bounding box center [295, 275] width 14 height 23
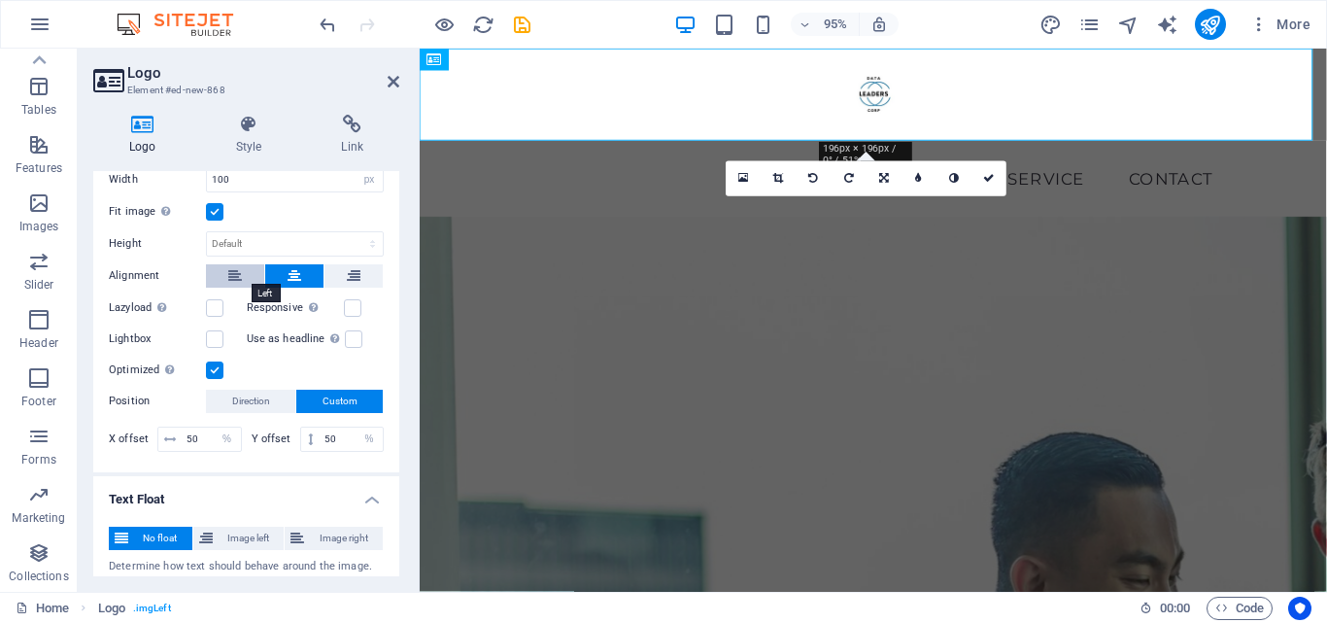
click at [246, 273] on button at bounding box center [235, 275] width 58 height 23
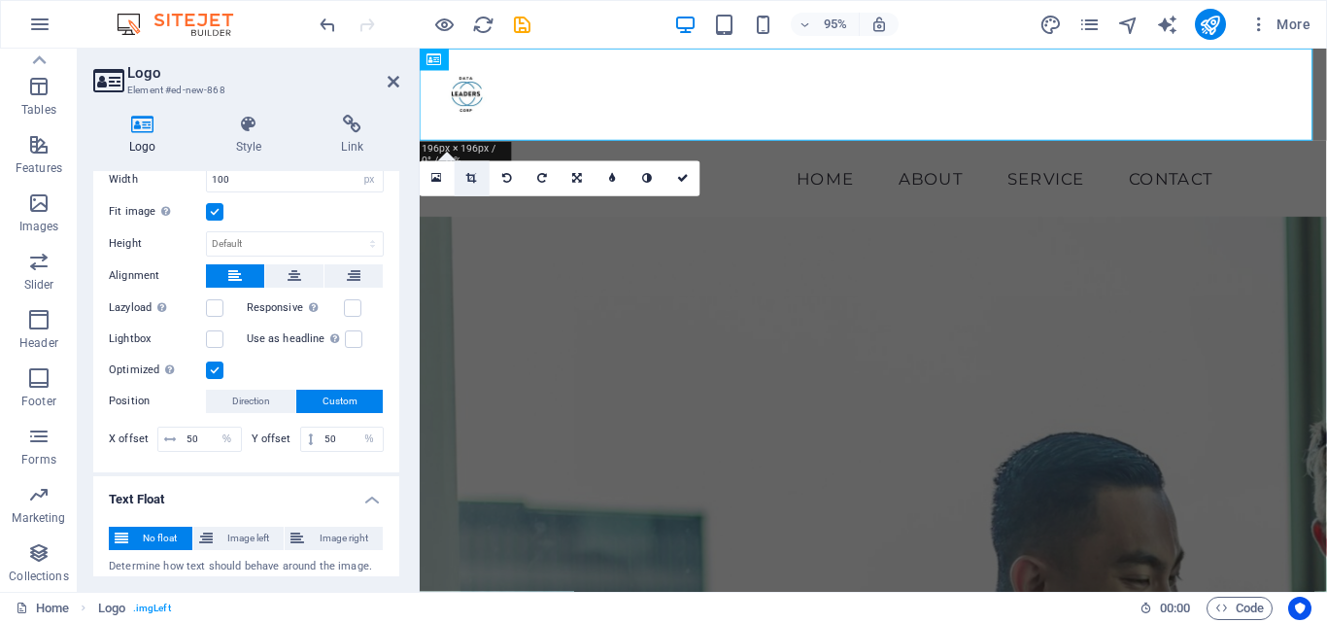
click at [470, 177] on icon at bounding box center [472, 178] width 11 height 11
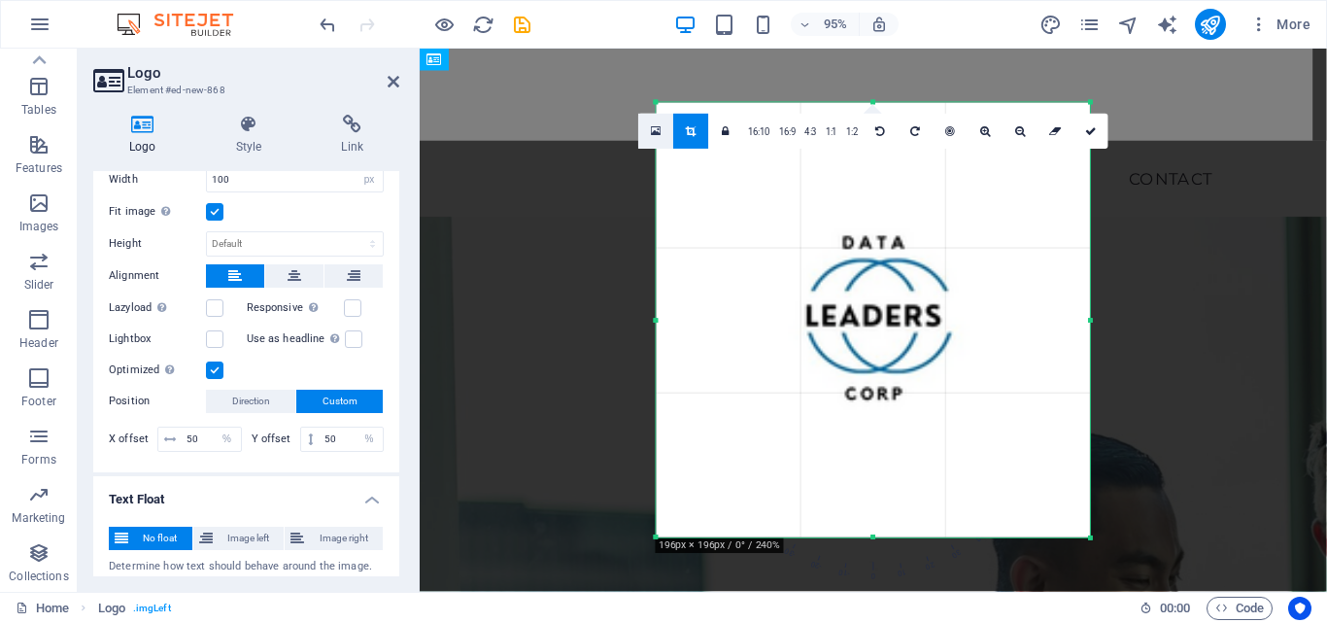
click at [659, 130] on icon at bounding box center [656, 131] width 11 height 13
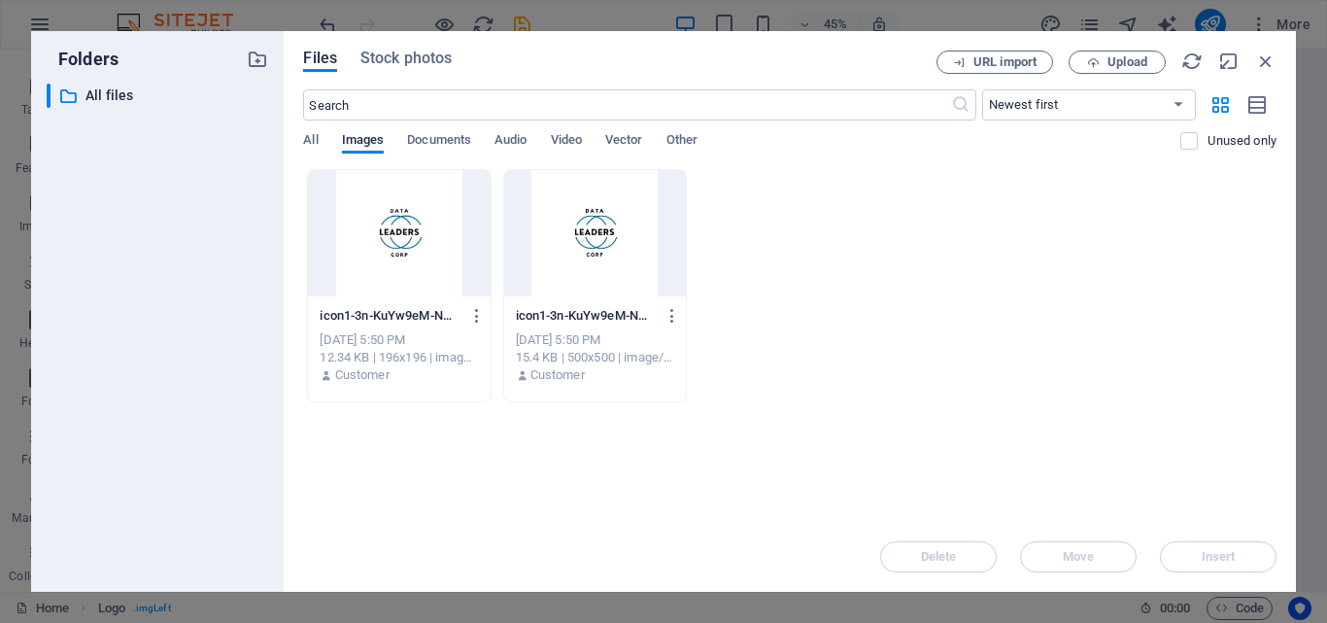
click at [608, 216] on div at bounding box center [595, 233] width 182 height 126
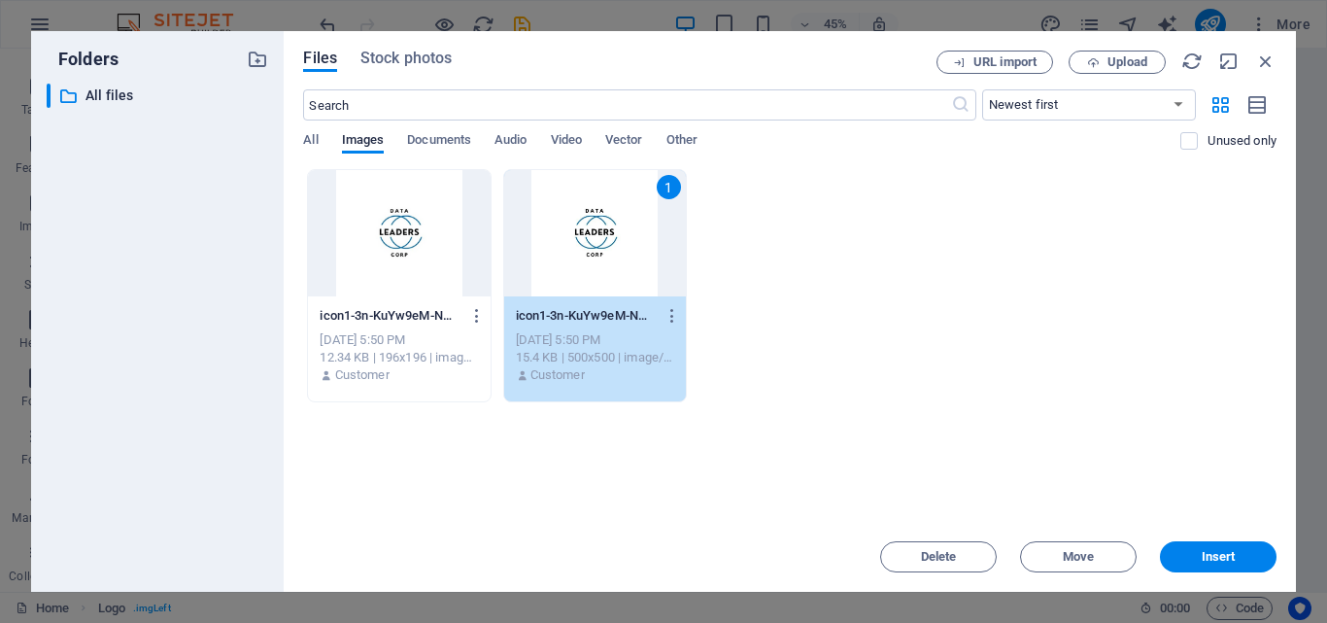
click at [608, 216] on div "1" at bounding box center [595, 233] width 182 height 126
type input "470"
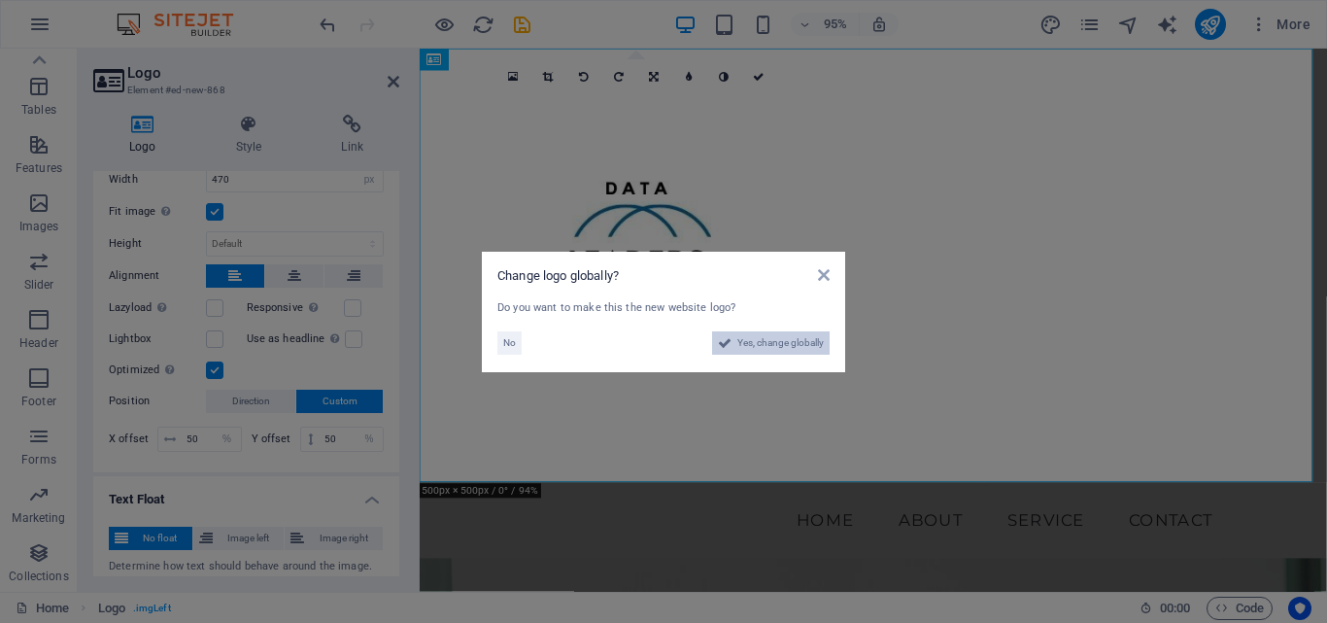
click at [754, 340] on span "Yes, change globally" at bounding box center [780, 342] width 86 height 23
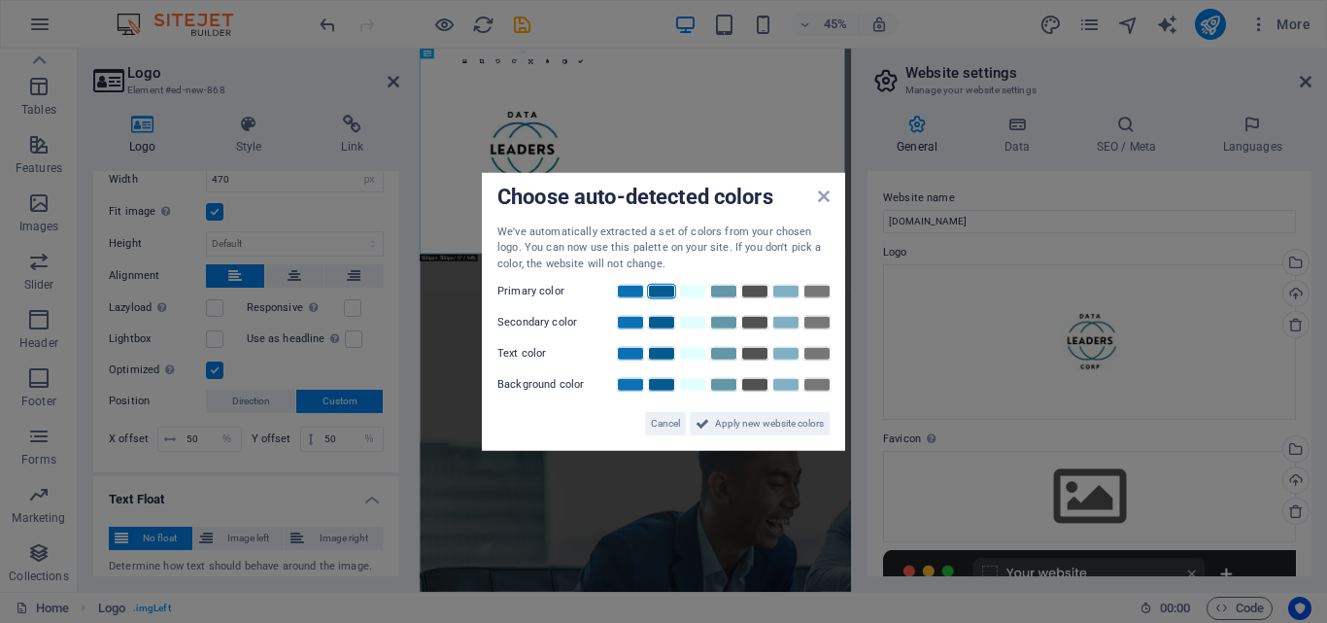
click at [667, 290] on link at bounding box center [661, 292] width 29 height 16
click at [718, 294] on link at bounding box center [723, 292] width 29 height 16
click at [662, 296] on link at bounding box center [661, 292] width 29 height 16
click at [772, 323] on link at bounding box center [785, 323] width 29 height 16
click at [749, 354] on link at bounding box center [754, 354] width 29 height 16
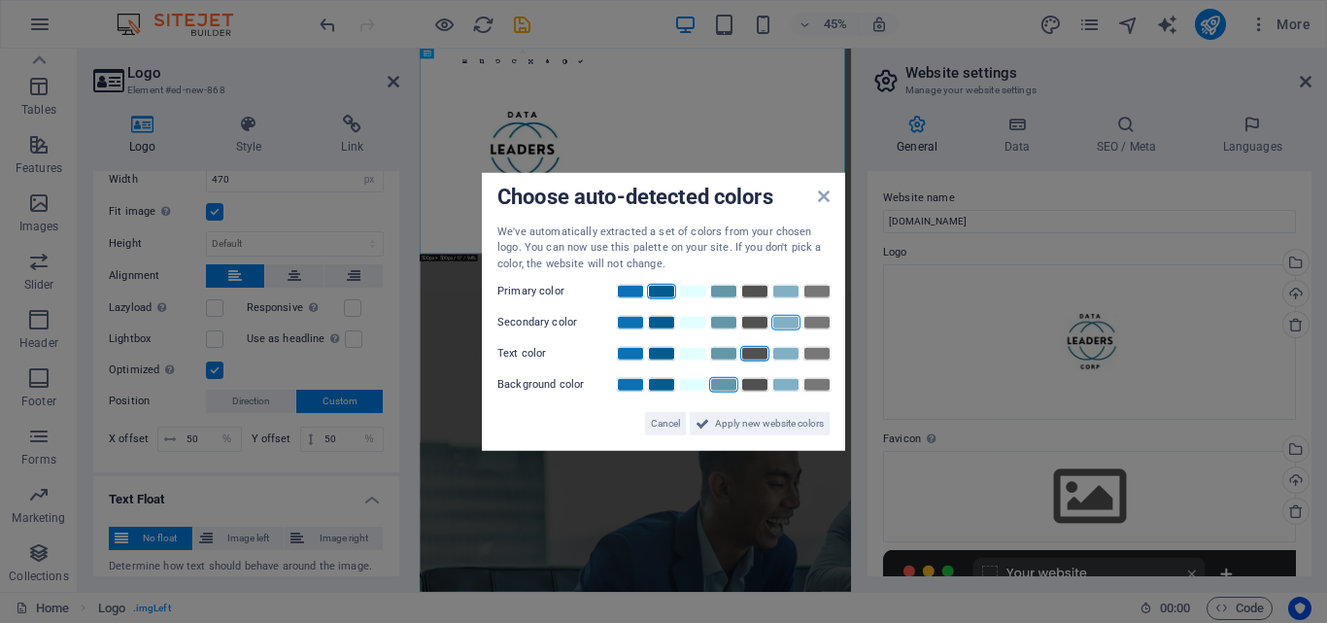
click at [726, 386] on link at bounding box center [723, 385] width 29 height 16
click at [734, 416] on span "Apply new website colors" at bounding box center [769, 423] width 109 height 23
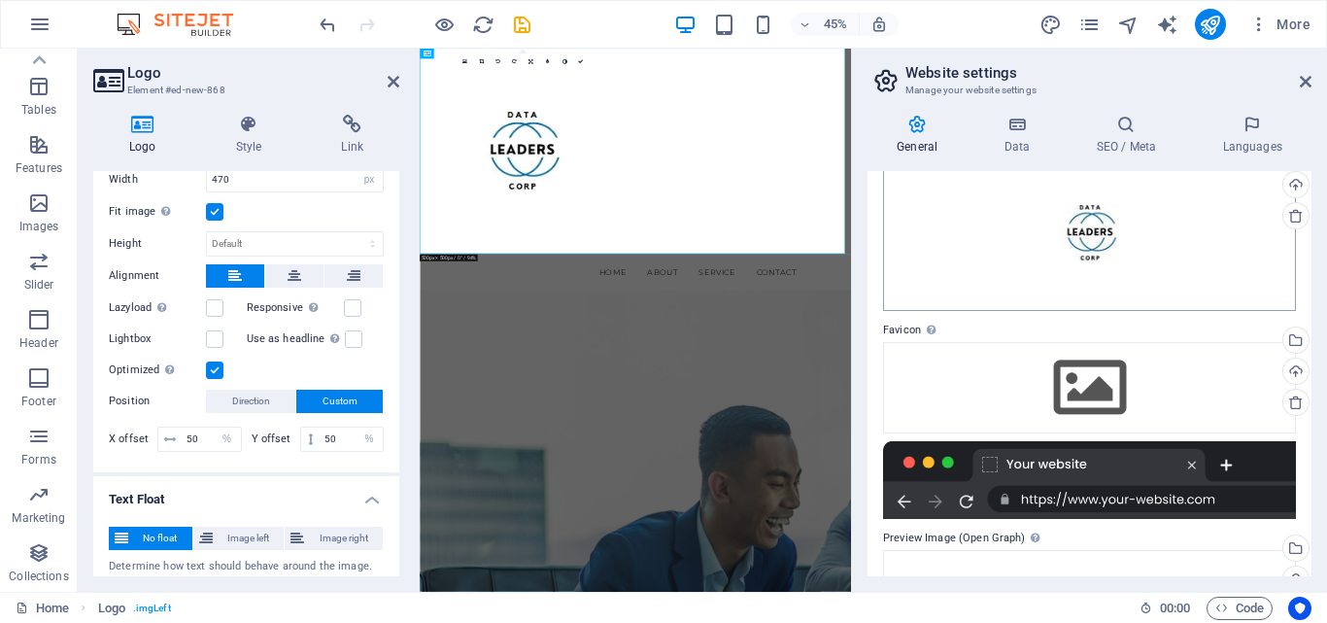
scroll to position [110, 0]
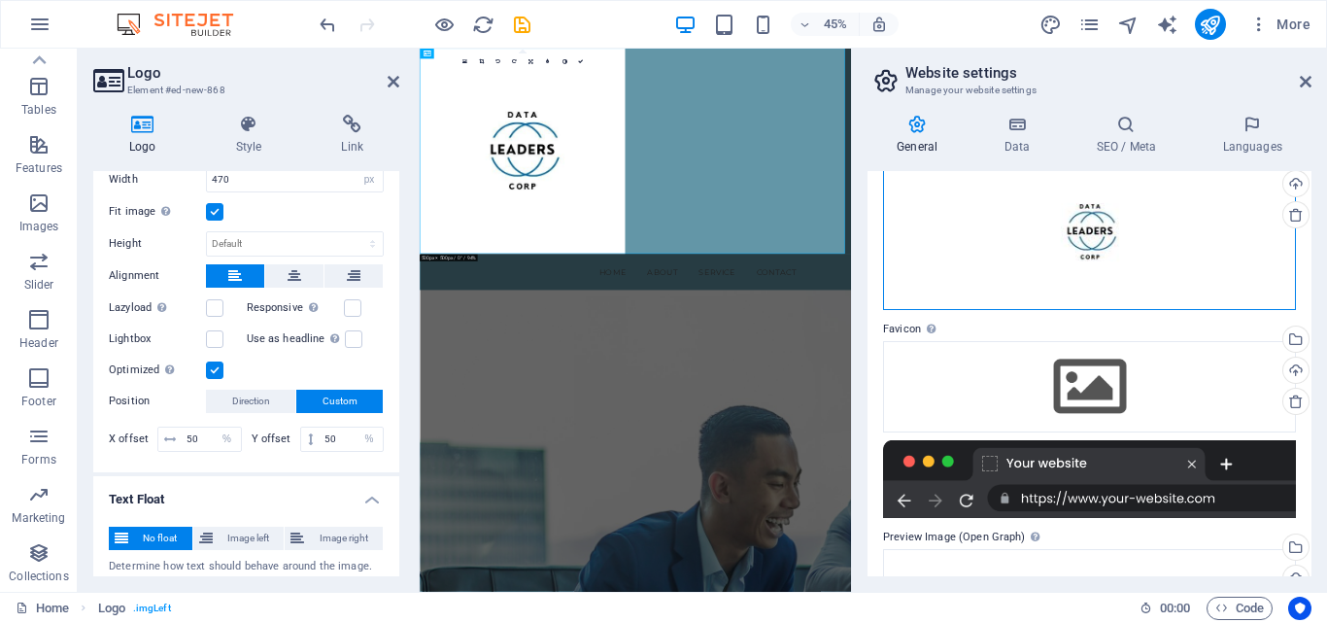
drag, startPoint x: 883, startPoint y: 214, endPoint x: 1025, endPoint y: 229, distance: 142.7
click at [1025, 229] on div "Drag files here, click to choose files or select files from Files or our free s…" at bounding box center [1089, 231] width 413 height 155
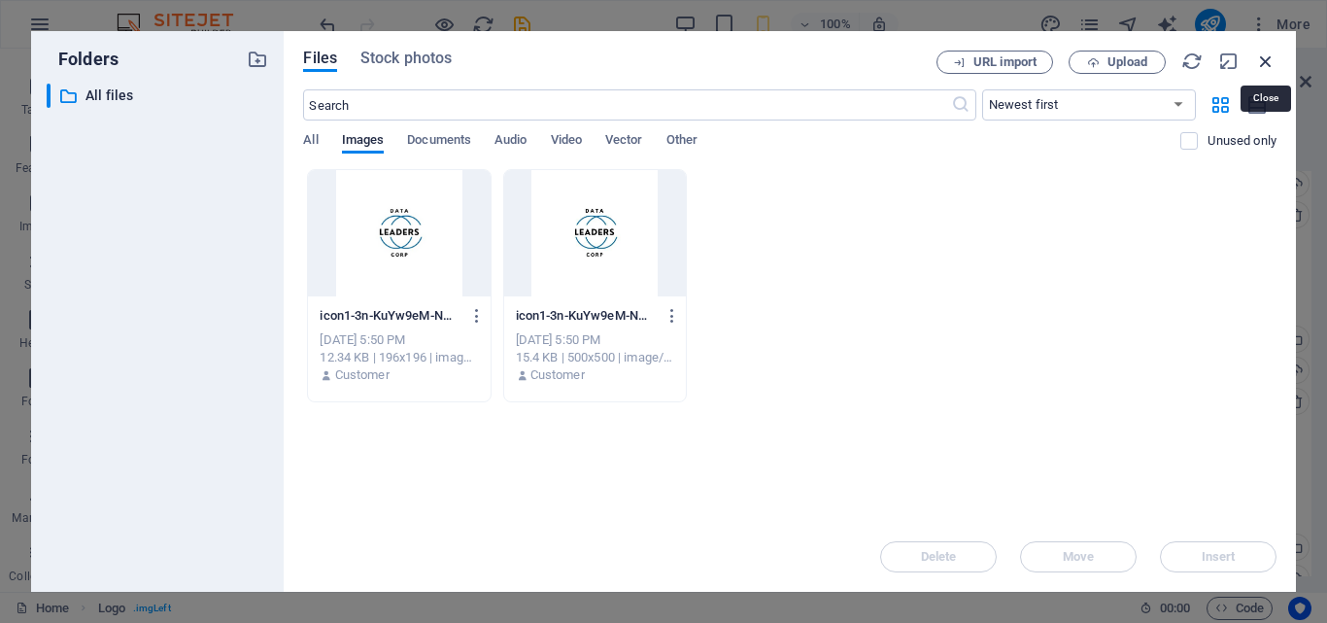
click at [1263, 54] on icon "button" at bounding box center [1265, 61] width 21 height 21
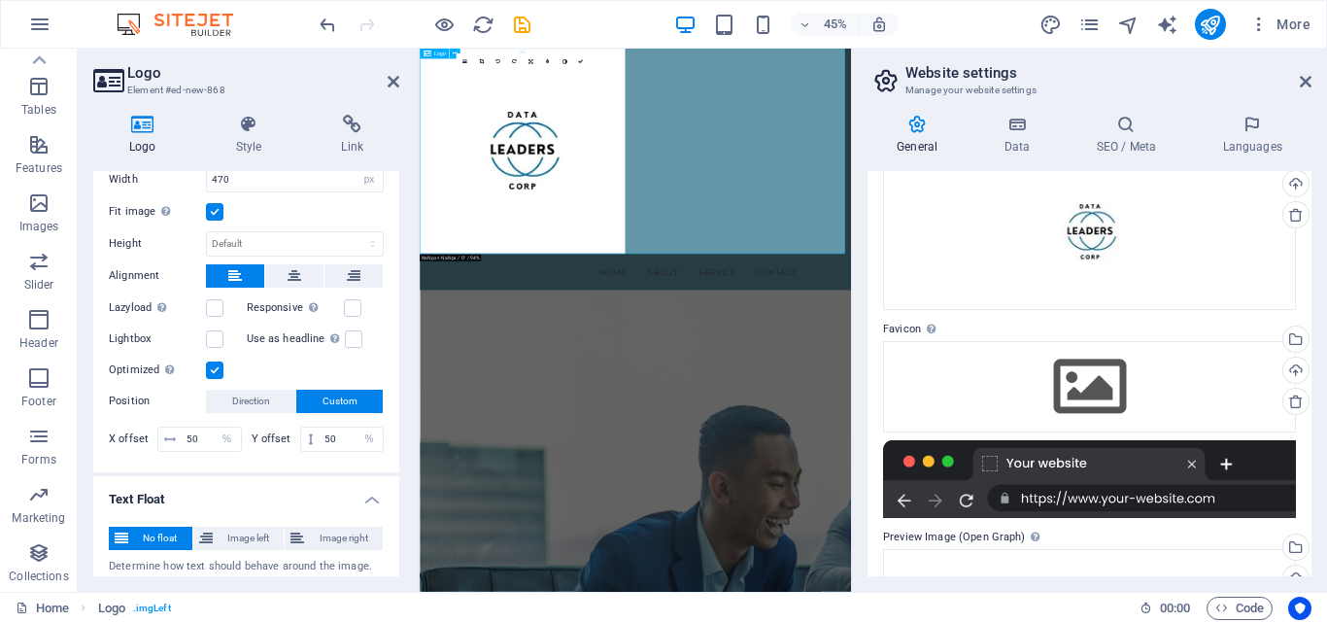
click at [1073, 266] on div at bounding box center [899, 277] width 959 height 457
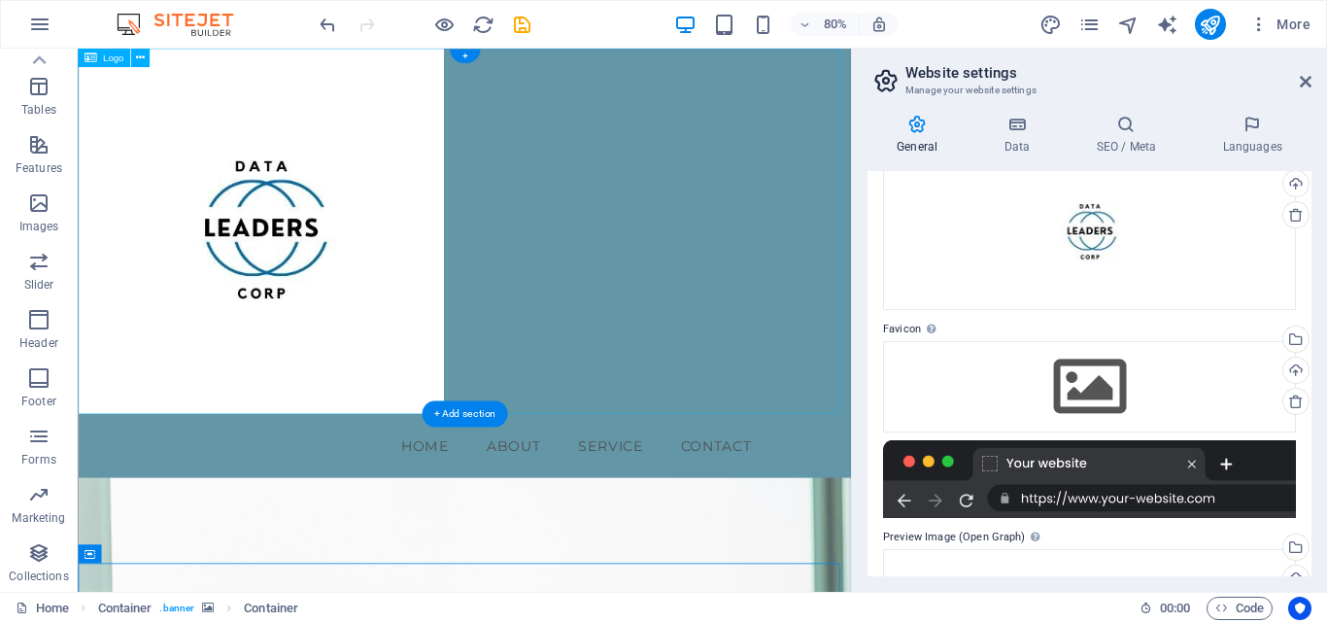
scroll to position [82, 0]
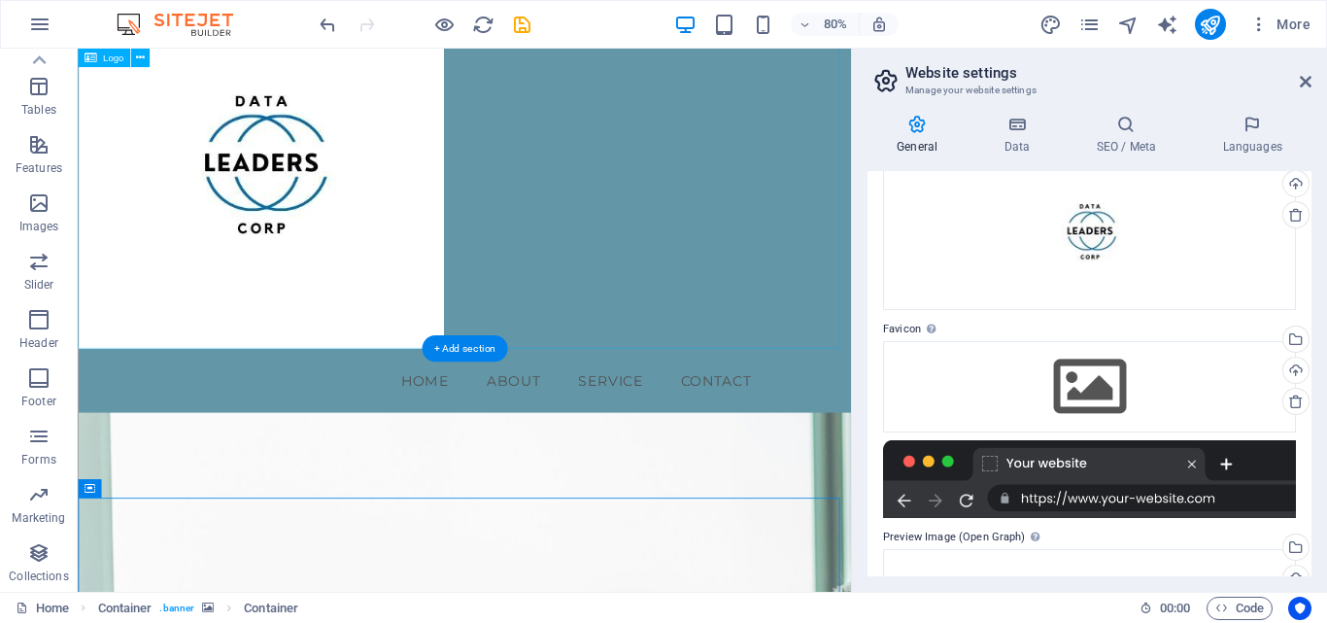
click at [564, 322] on div at bounding box center [561, 195] width 967 height 457
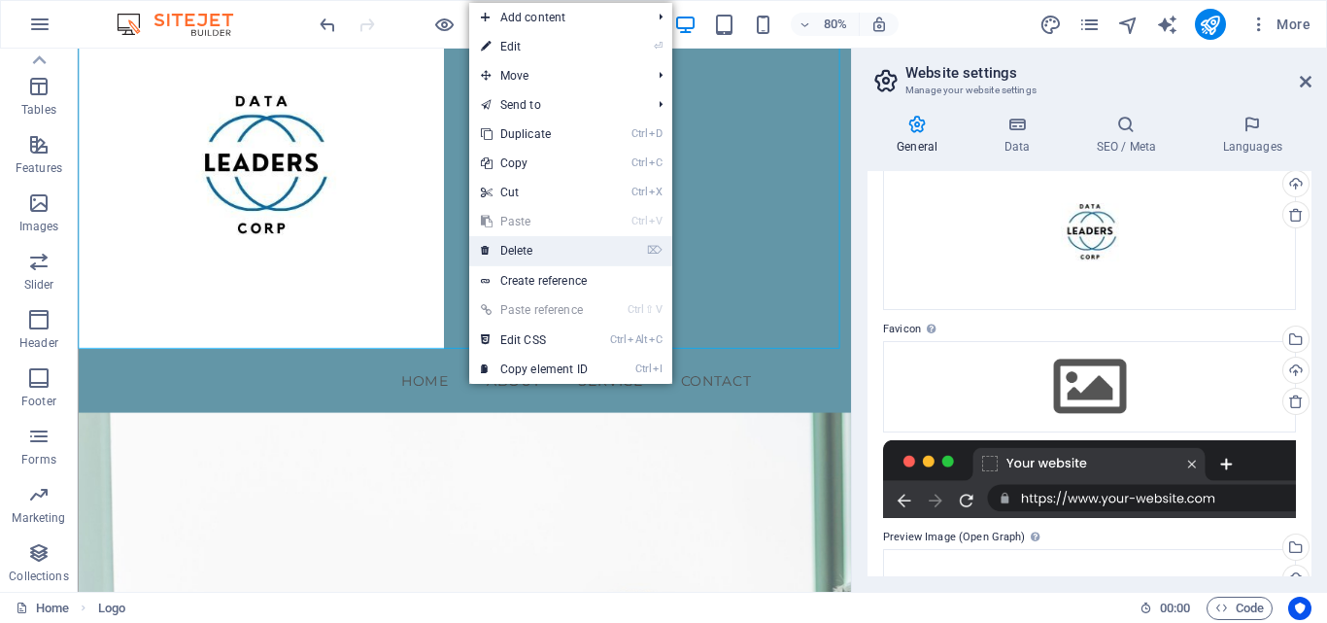
click at [552, 256] on link "⌦ Delete" at bounding box center [534, 250] width 130 height 29
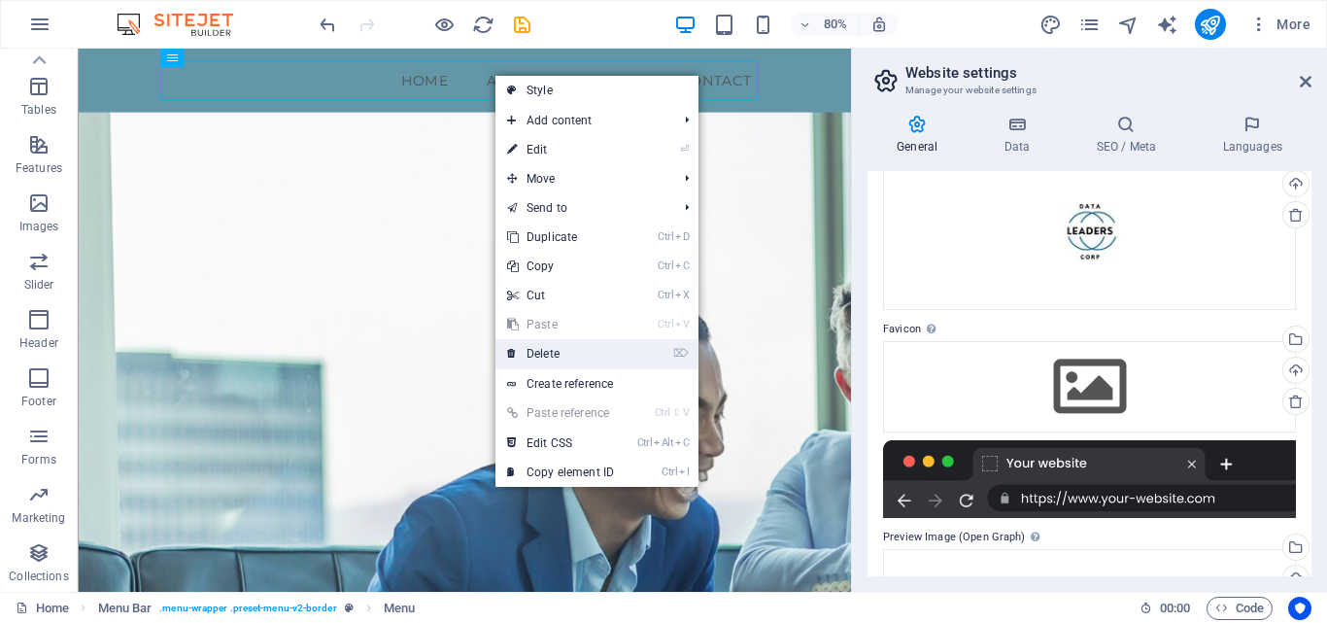
click at [581, 351] on link "⌦ Delete" at bounding box center [560, 353] width 130 height 29
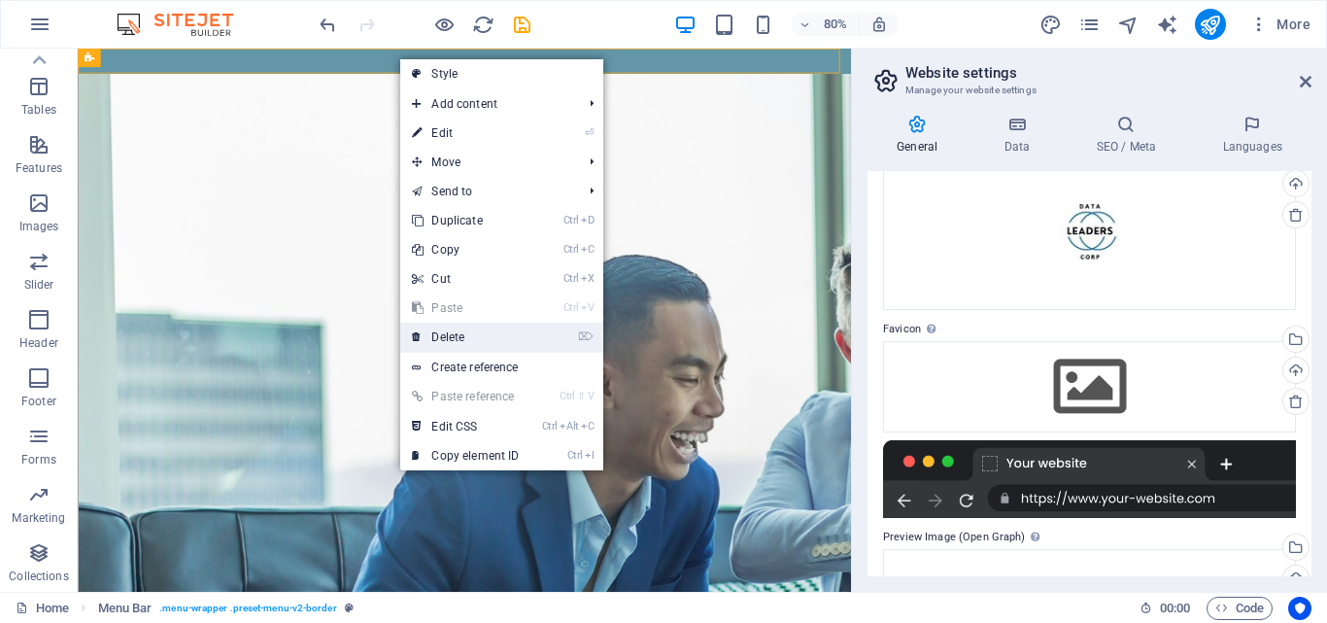
click at [452, 326] on link "⌦ Delete" at bounding box center [465, 337] width 130 height 29
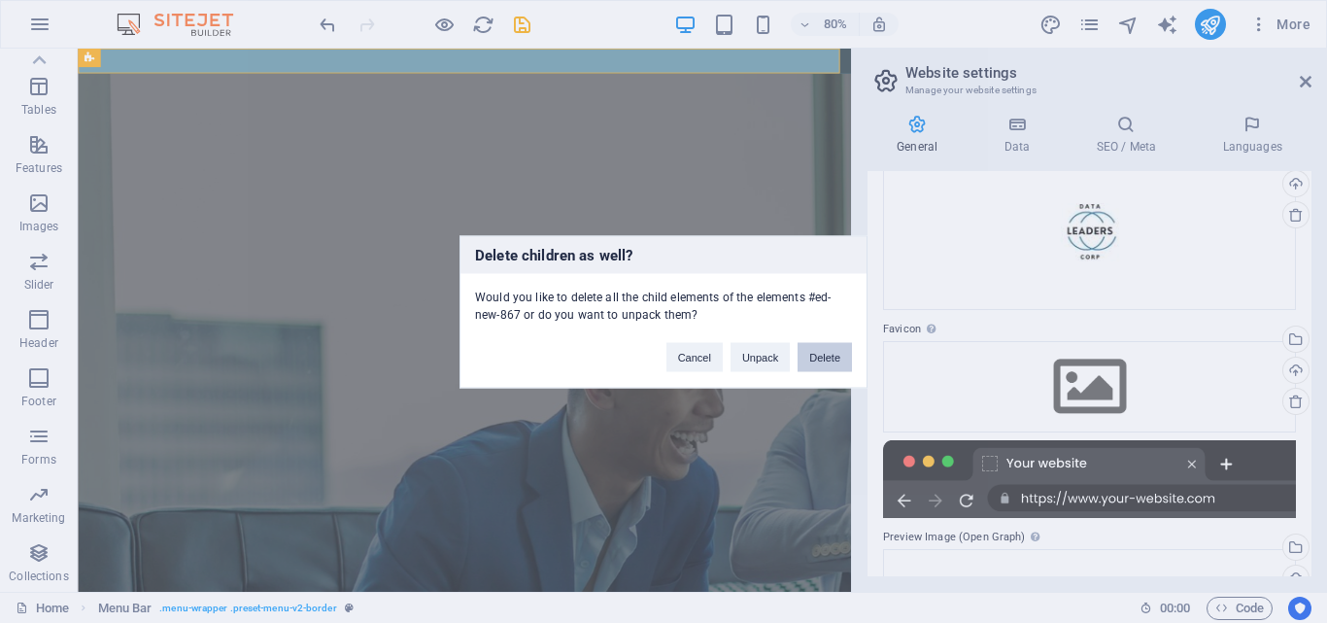
click at [821, 360] on button "Delete" at bounding box center [825, 356] width 54 height 29
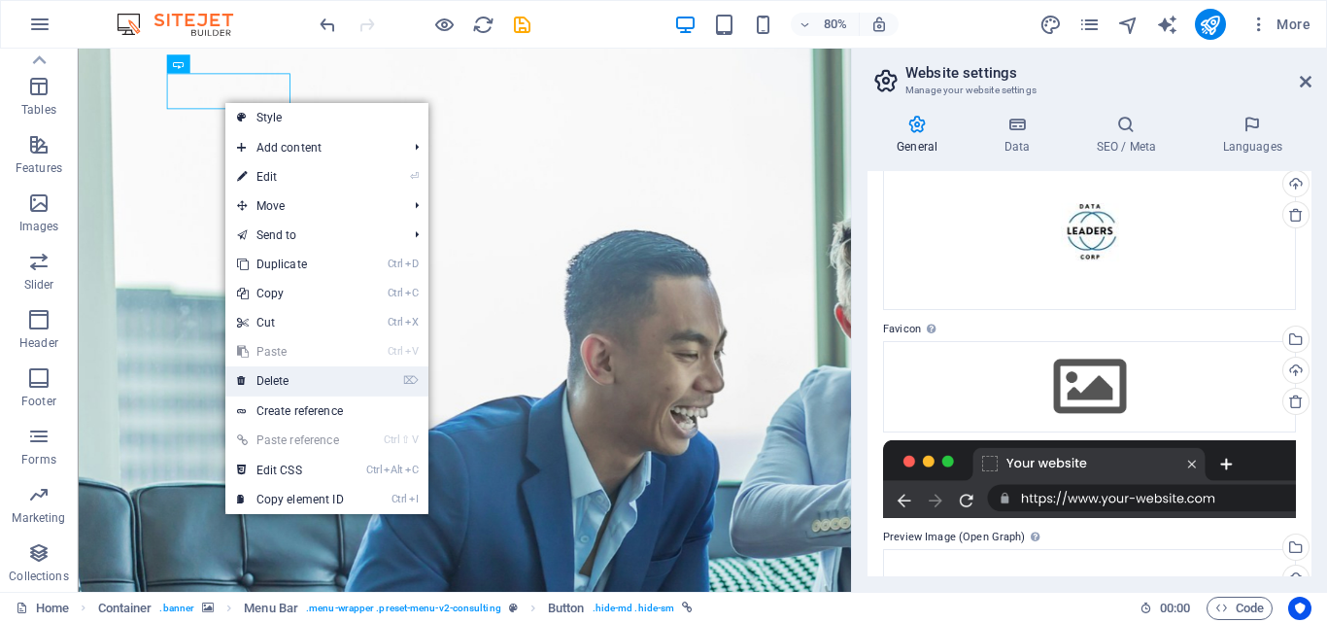
click at [305, 375] on link "⌦ Delete" at bounding box center [290, 380] width 130 height 29
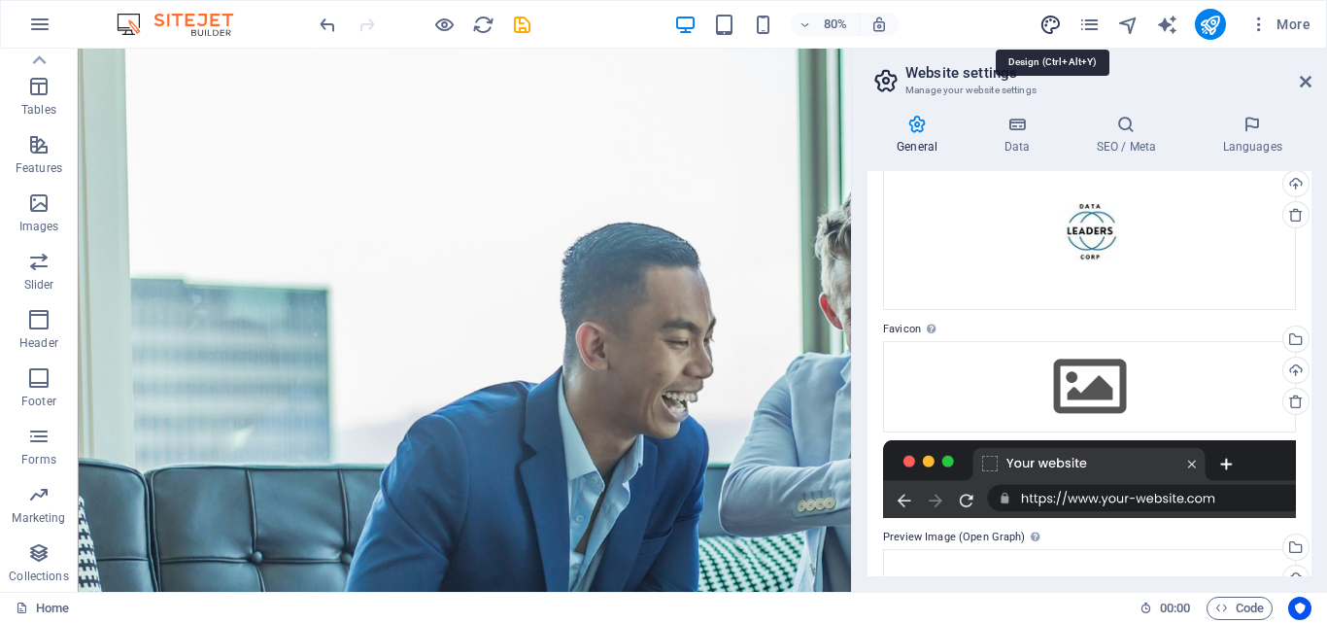
click at [1051, 23] on icon "design" at bounding box center [1050, 25] width 22 height 22
select select "rem"
select select "ease-in-out"
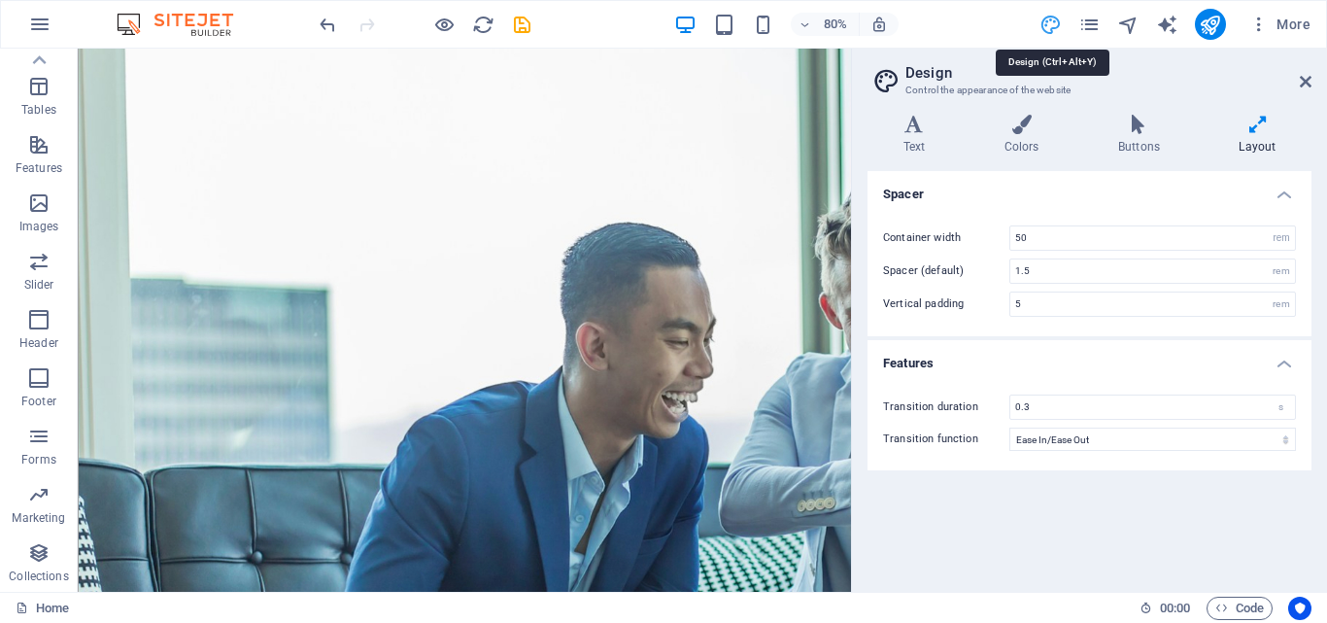
click at [1051, 23] on icon "design" at bounding box center [1050, 25] width 22 height 22
click at [1086, 22] on icon "pages" at bounding box center [1089, 25] width 22 height 22
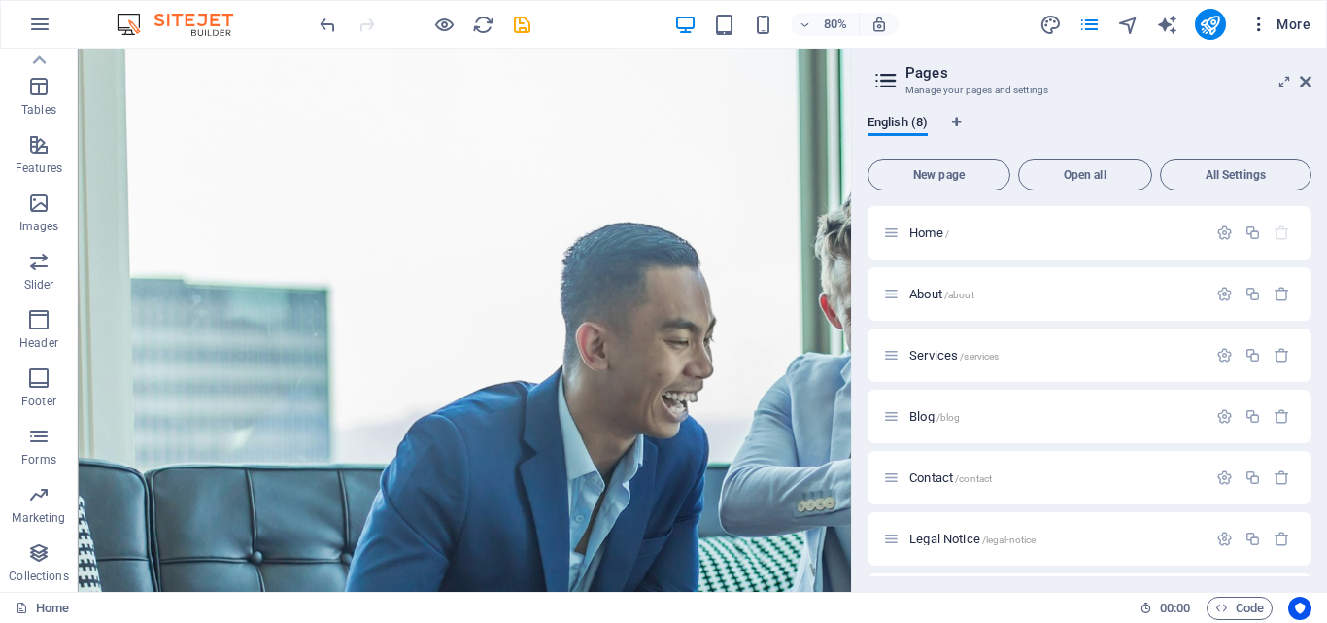
click at [1266, 28] on icon "button" at bounding box center [1258, 24] width 19 height 19
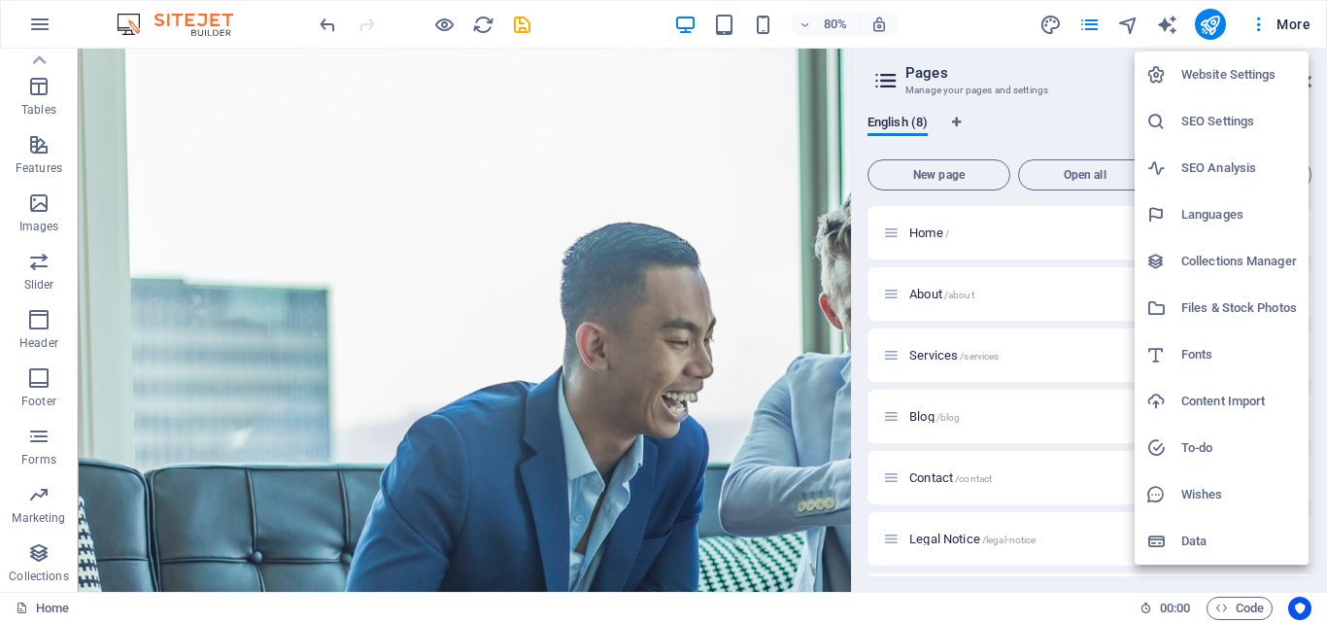
click at [1228, 252] on h6 "Collections Manager" at bounding box center [1239, 261] width 116 height 23
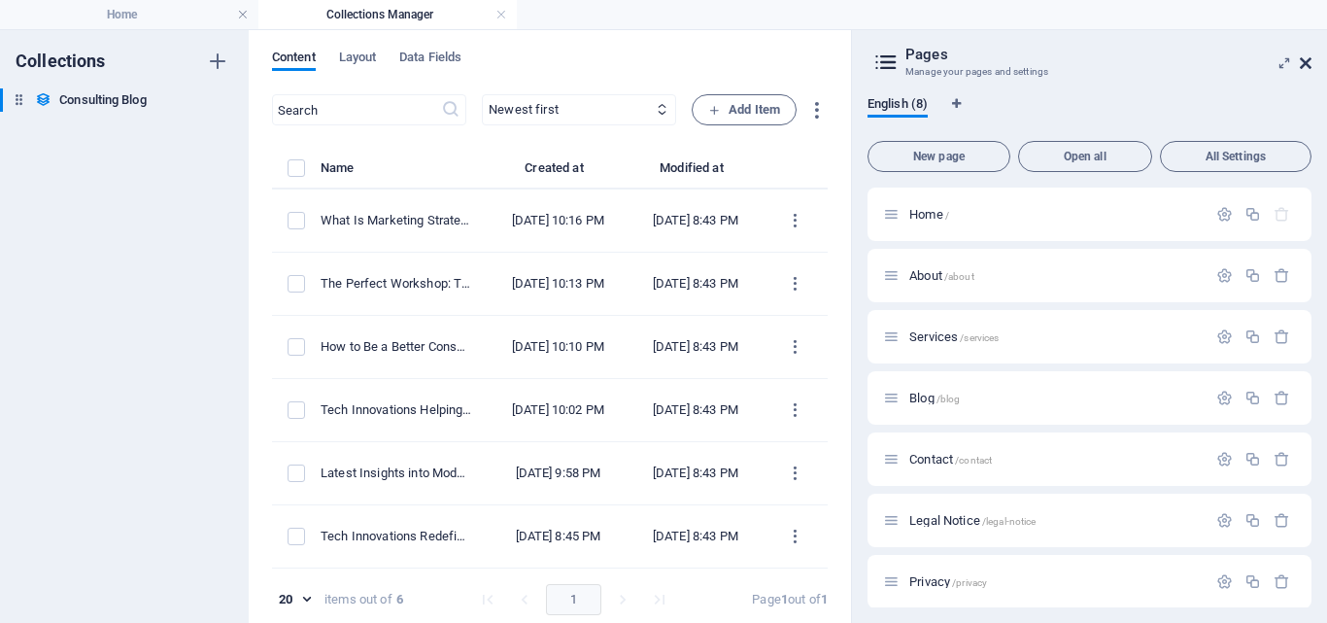
click at [1307, 57] on icon at bounding box center [1306, 63] width 12 height 16
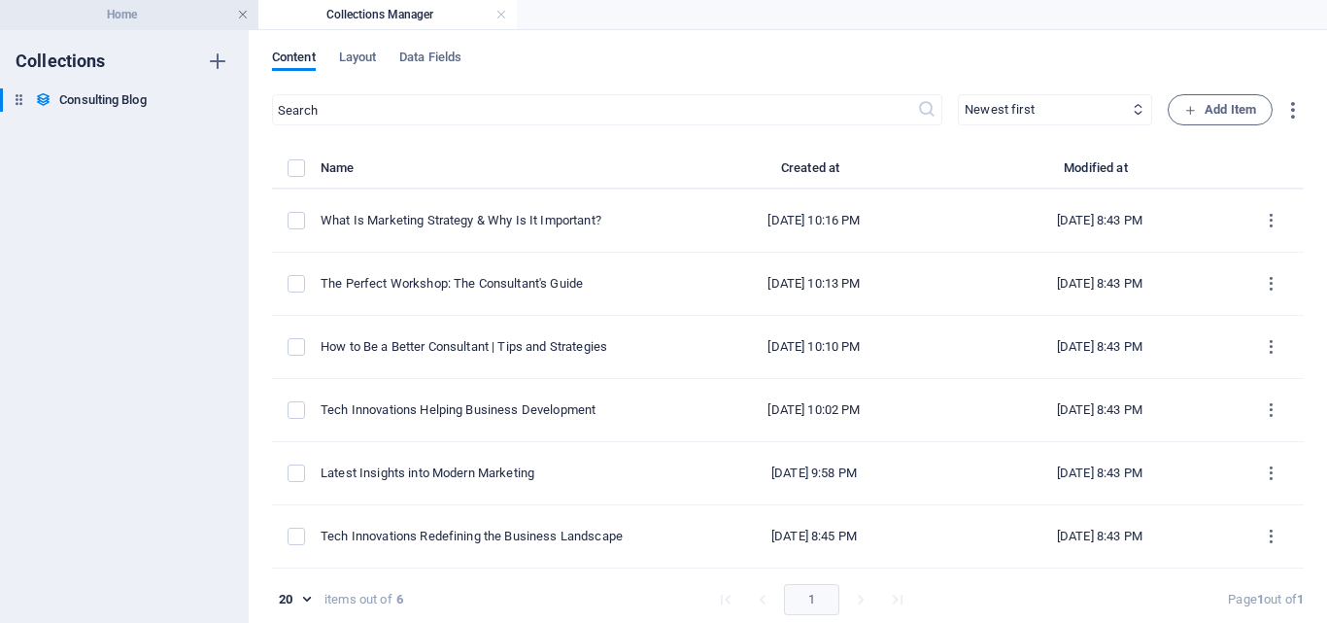
click at [244, 17] on link at bounding box center [243, 15] width 12 height 18
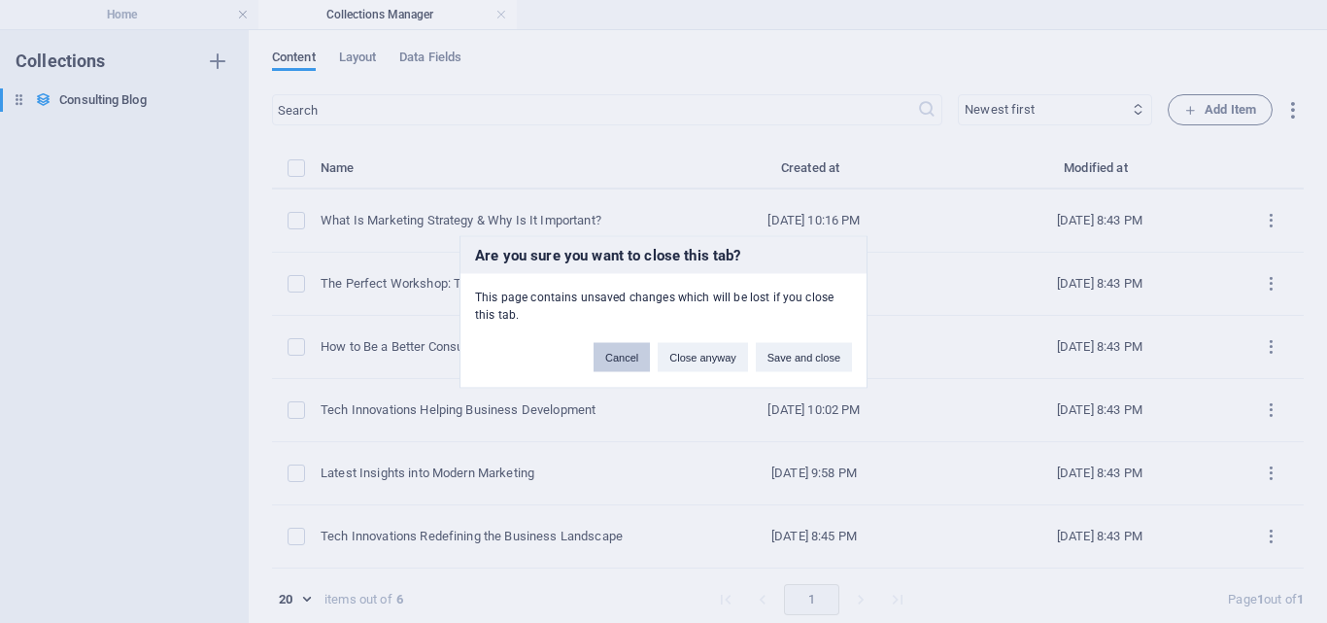
click at [637, 353] on button "Cancel" at bounding box center [622, 356] width 56 height 29
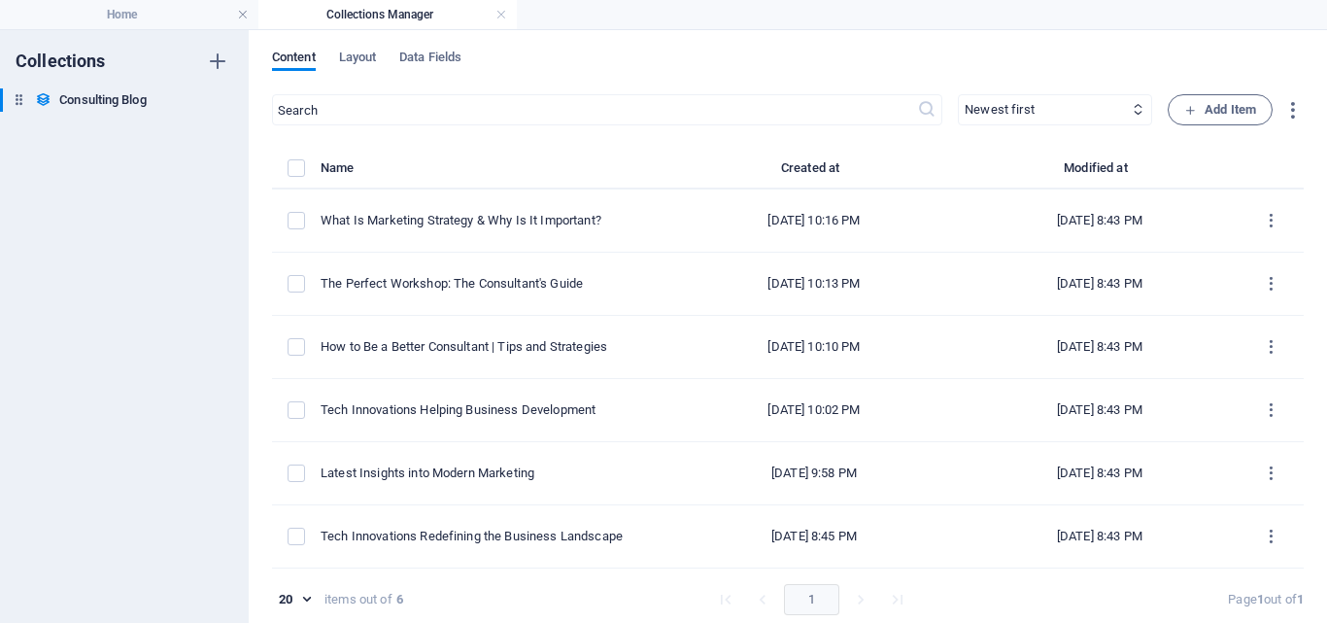
click at [496, 22] on h4 "Collections Manager" at bounding box center [387, 14] width 258 height 21
click at [499, 11] on link at bounding box center [501, 15] width 12 height 18
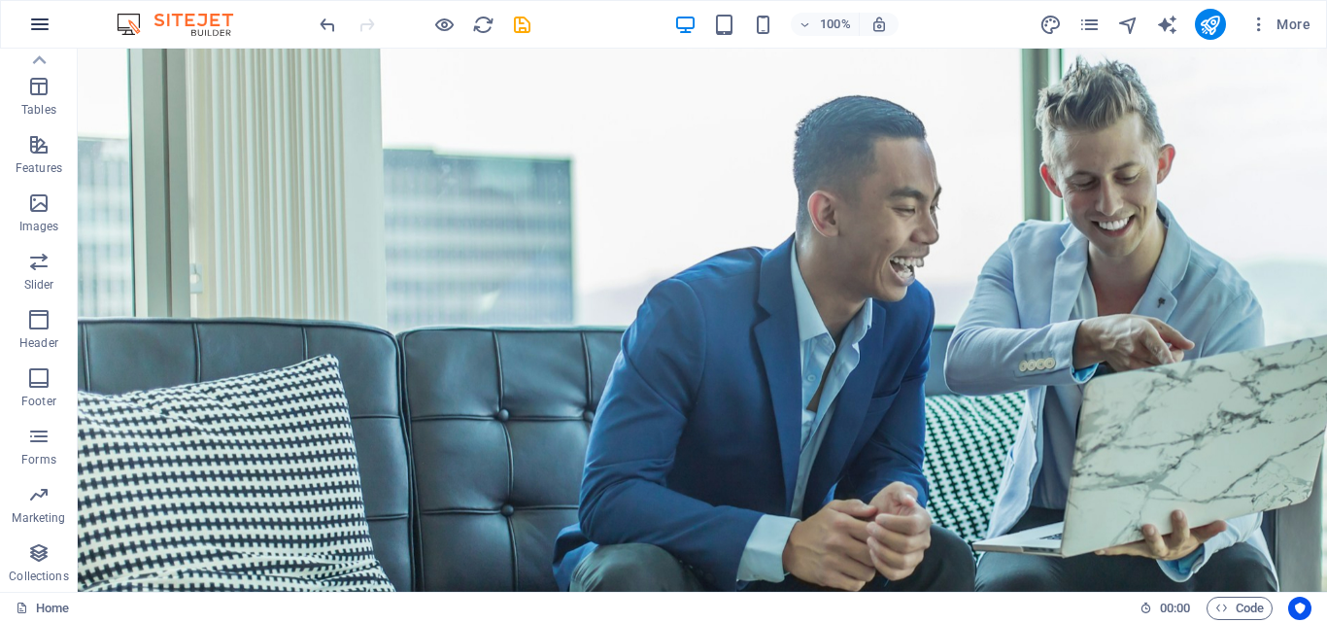
click at [31, 24] on icon "button" at bounding box center [39, 24] width 23 height 23
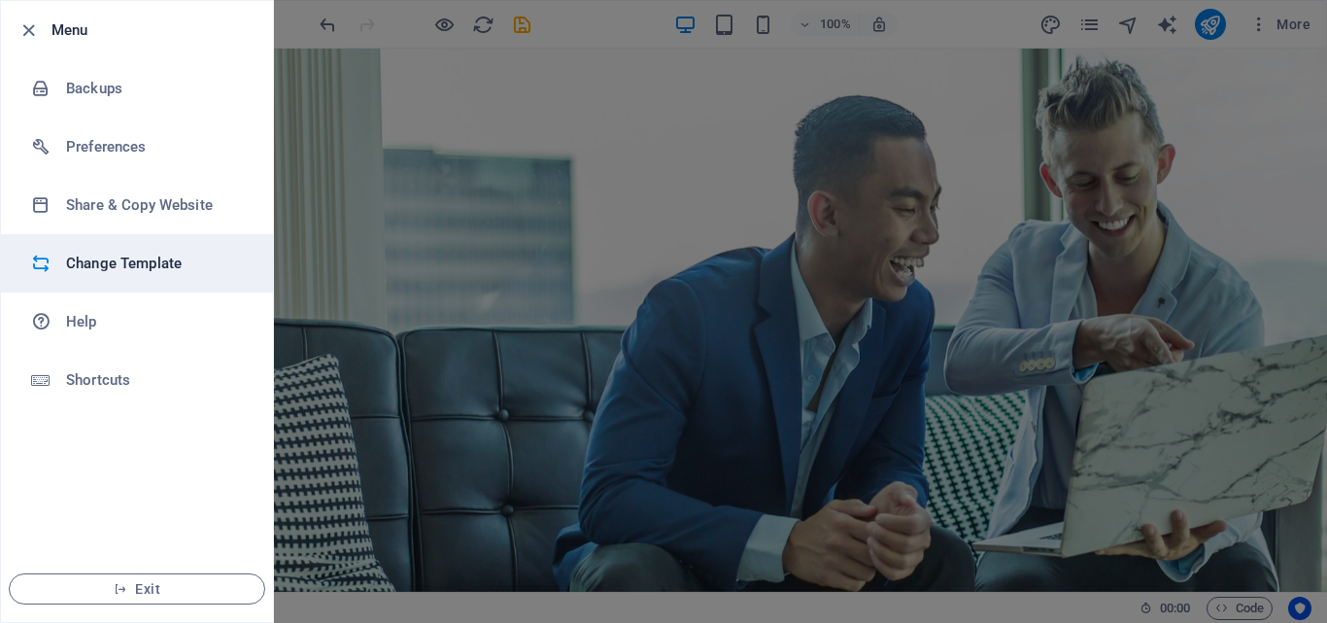
click at [170, 260] on h6 "Change Template" at bounding box center [156, 263] width 180 height 23
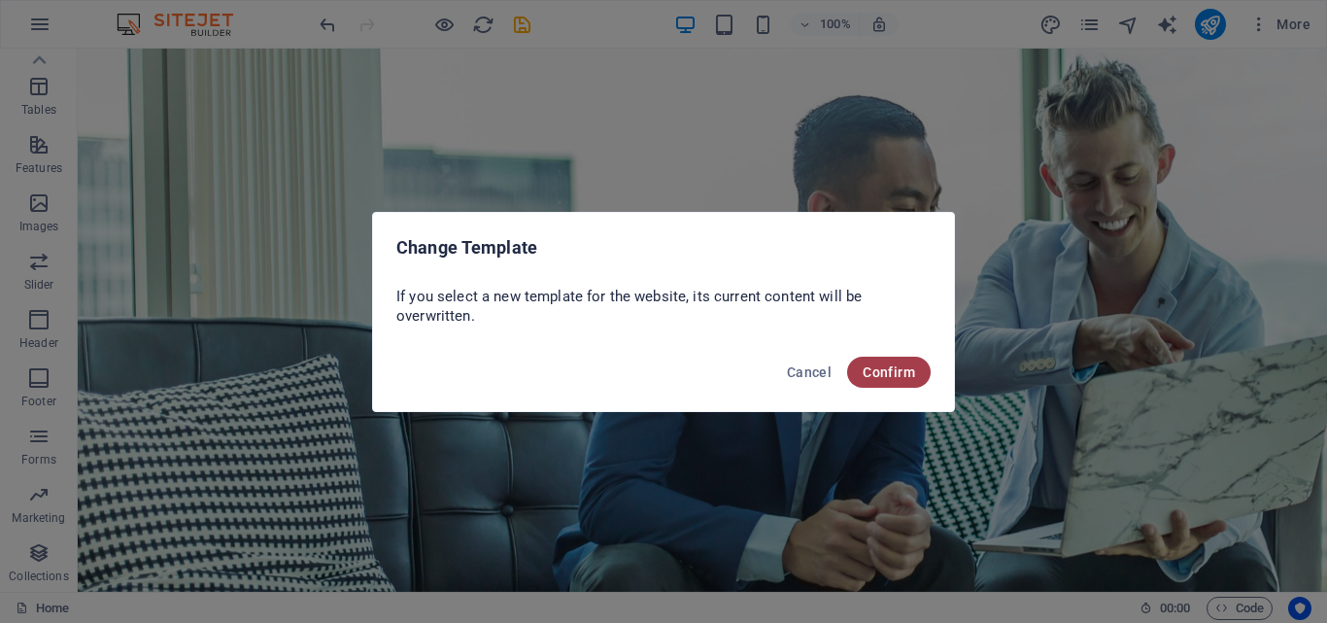
click at [885, 386] on button "Confirm" at bounding box center [889, 372] width 84 height 31
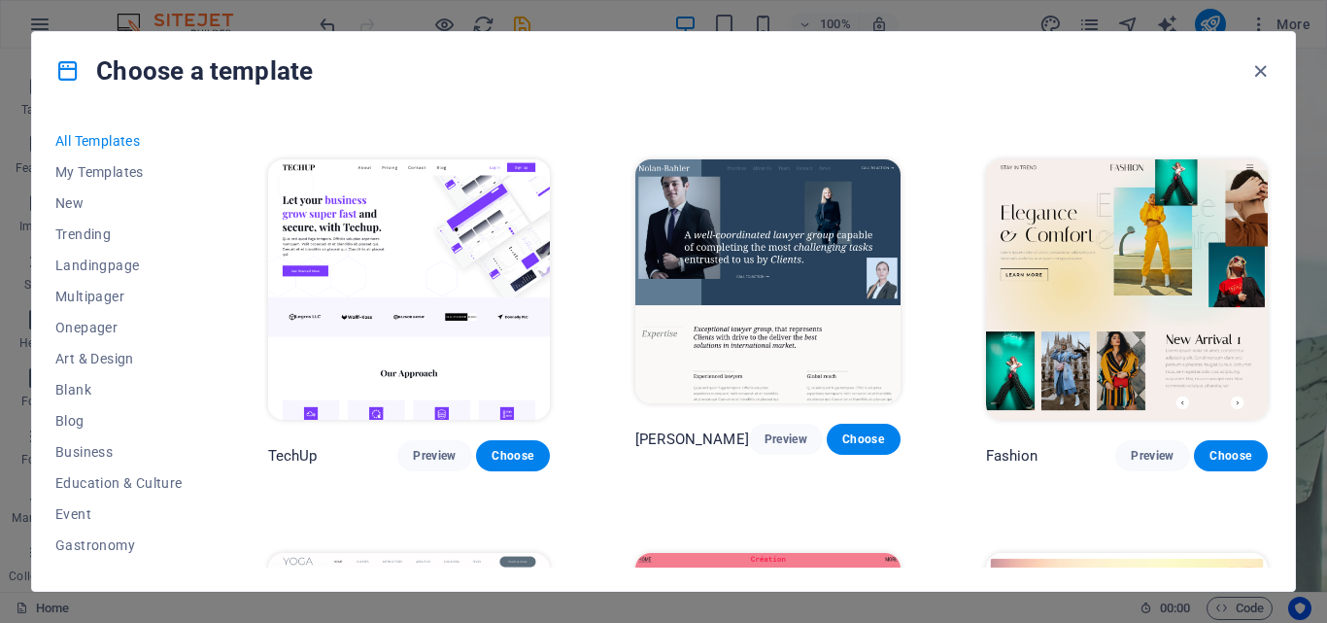
scroll to position [2439, 0]
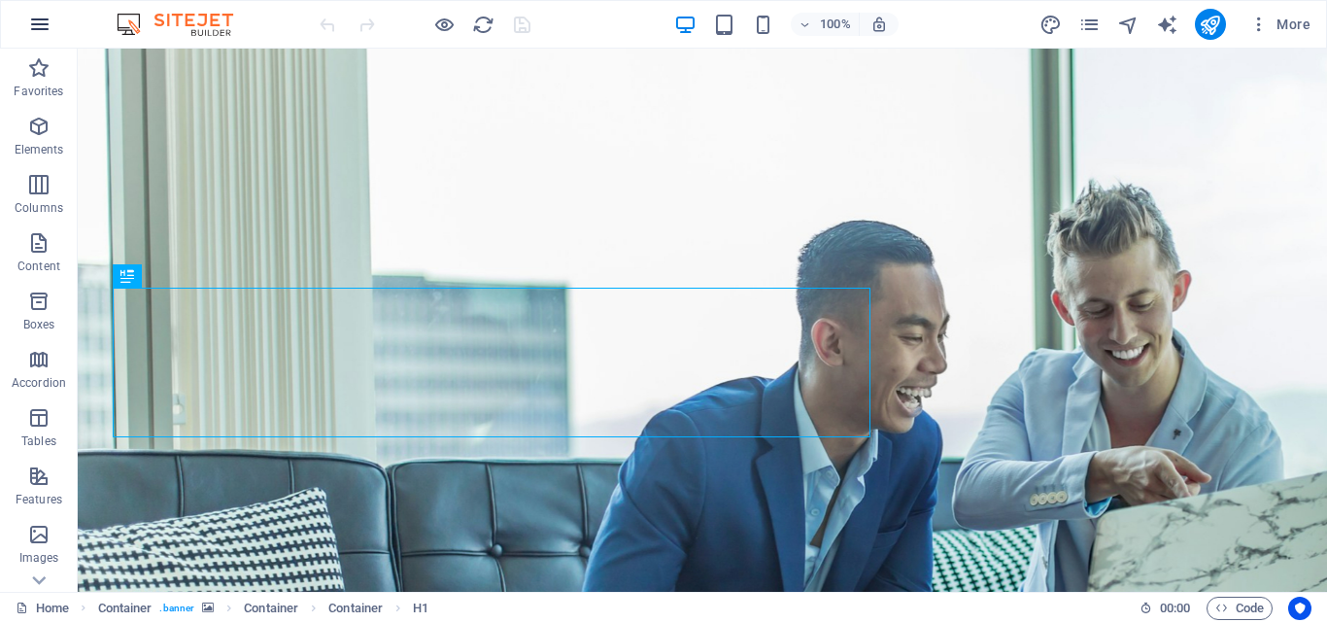
click at [42, 29] on icon "button" at bounding box center [39, 24] width 23 height 23
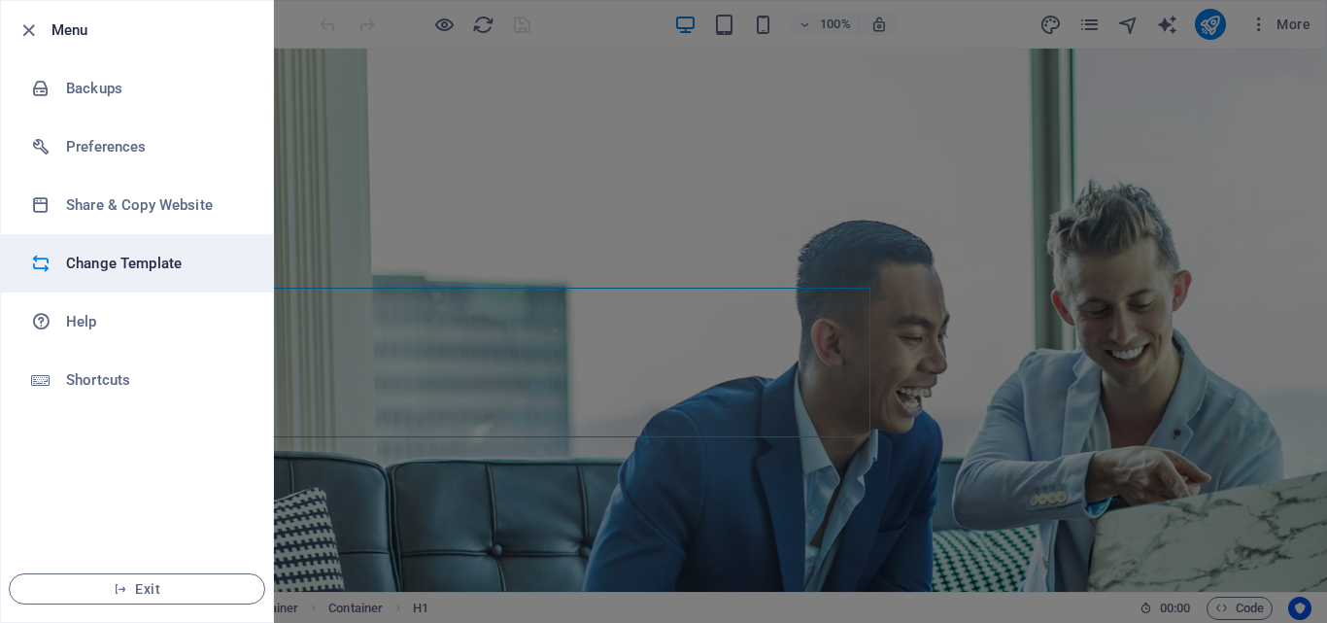
click at [102, 274] on h6 "Change Template" at bounding box center [156, 263] width 180 height 23
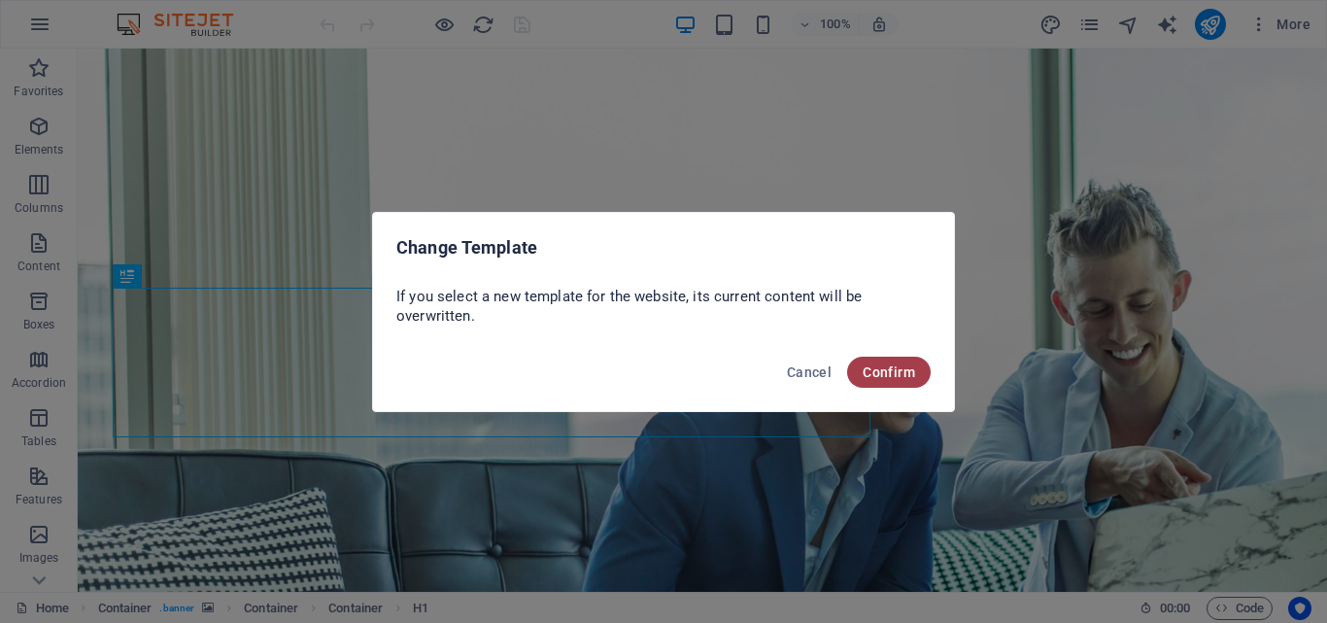
click at [914, 362] on button "Confirm" at bounding box center [889, 372] width 84 height 31
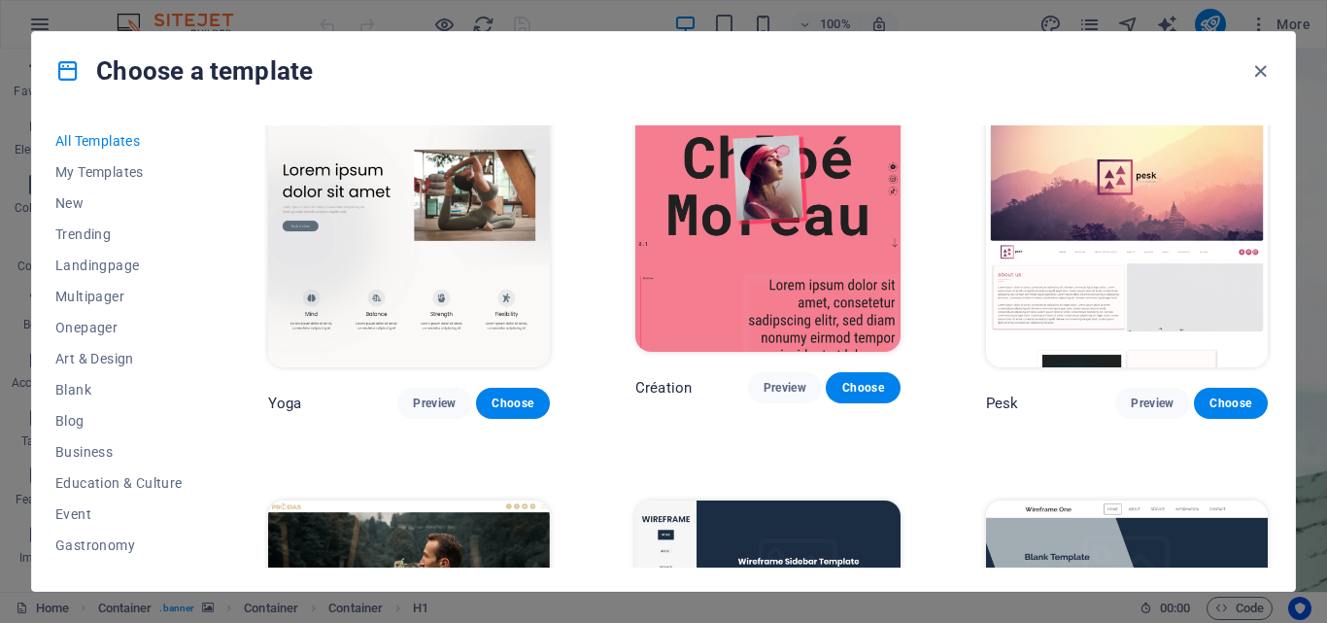
scroll to position [6318, 0]
